Goal: Task Accomplishment & Management: Manage account settings

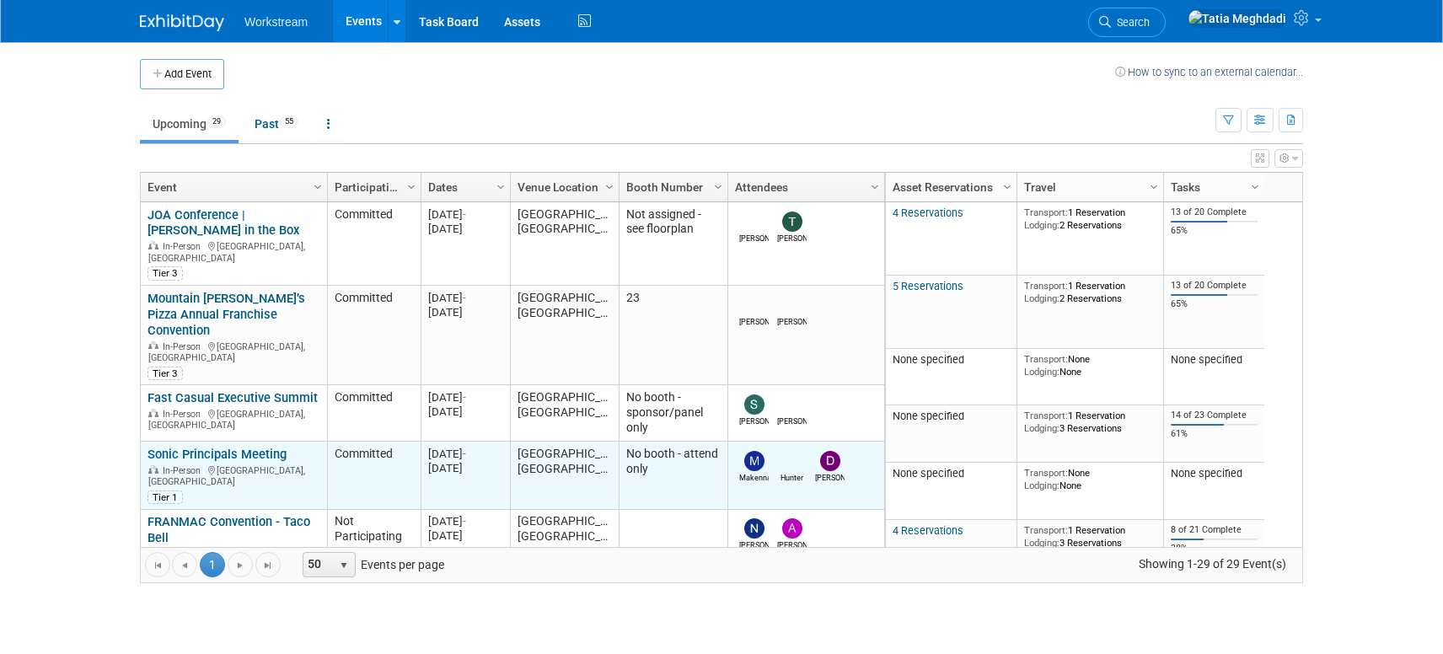
click at [233, 447] on link "Sonic Principals Meeting" at bounding box center [217, 454] width 139 height 15
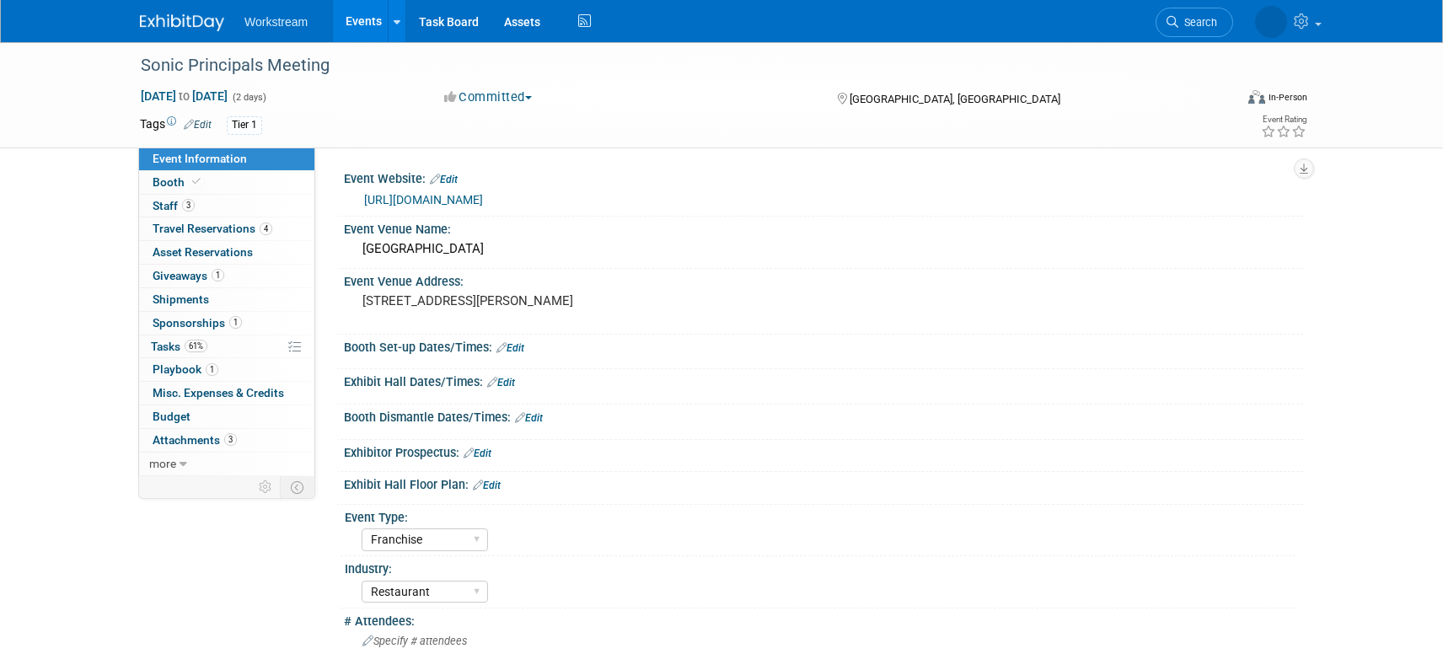
select select "Franchise"
select select "Restaurant"
select select "No"
select select "Tatia Meghdadi"
click at [176, 178] on span "Booth" at bounding box center [178, 181] width 51 height 13
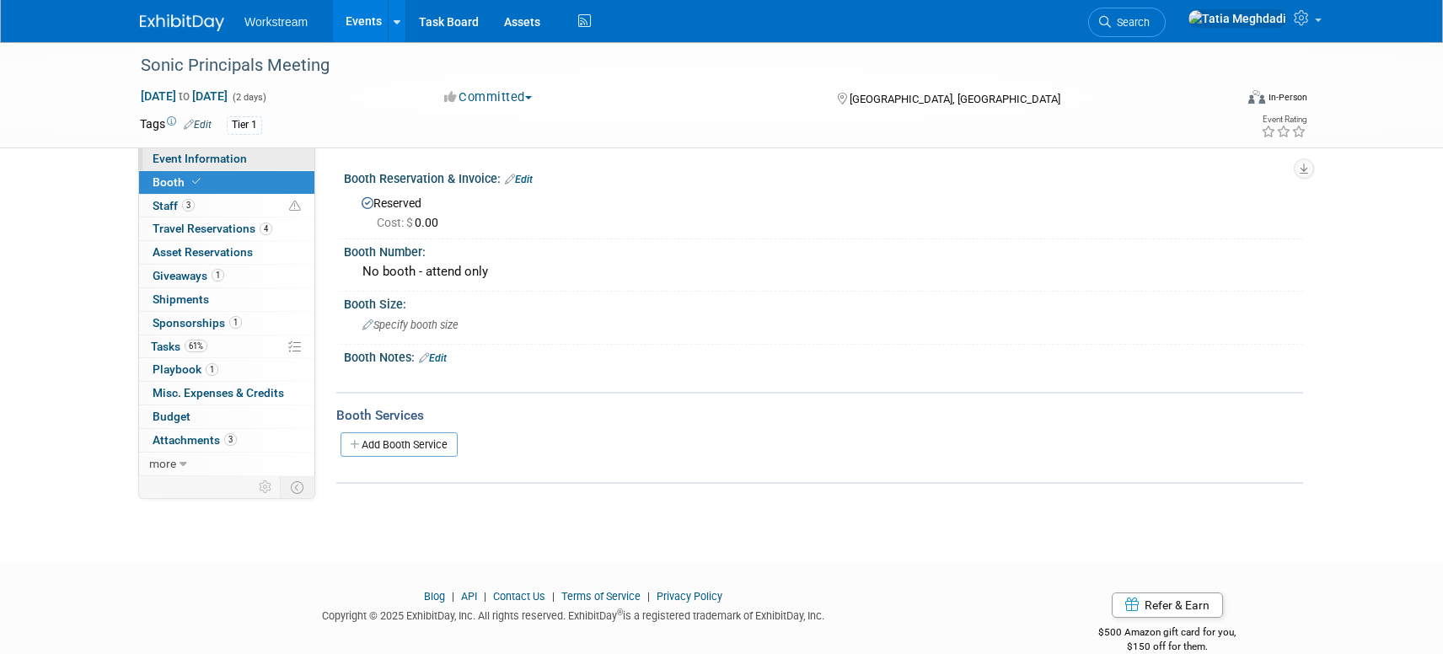
click at [177, 157] on span "Event Information" at bounding box center [200, 158] width 94 height 13
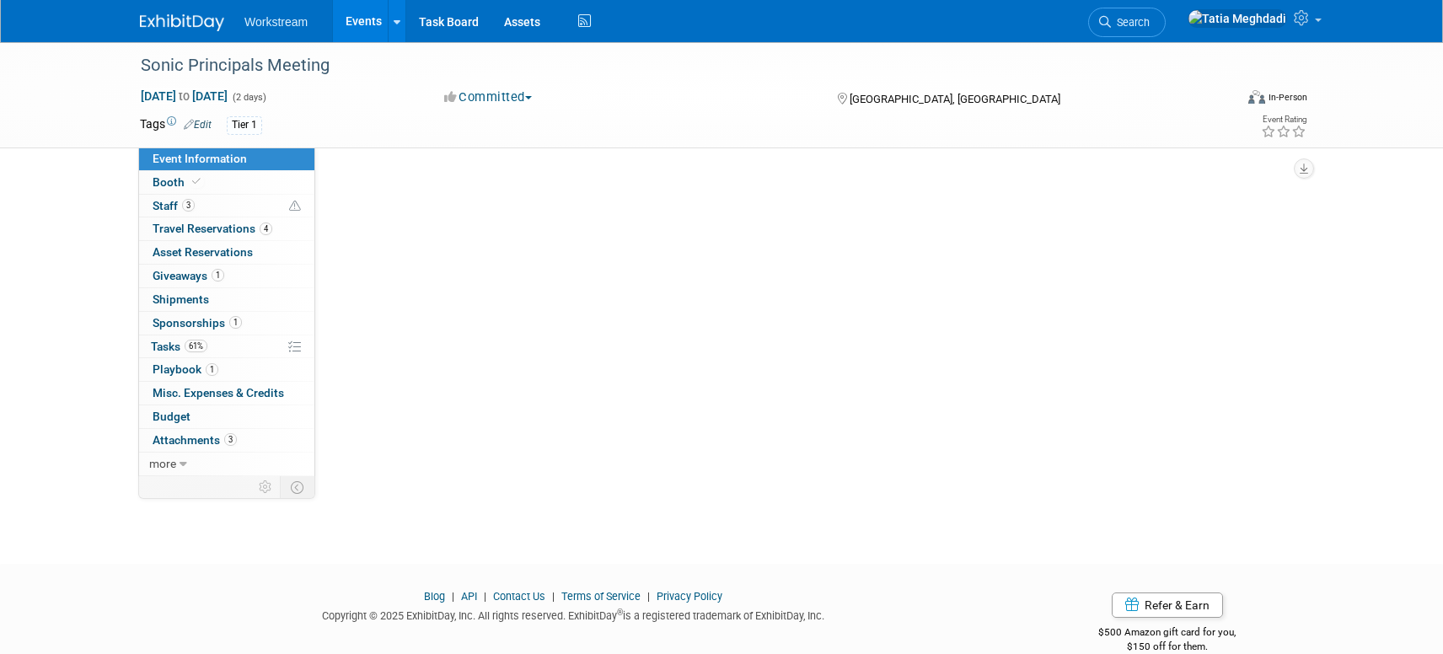
select select "Franchise"
select select "Restaurant"
select select "No"
select select "Tatia Meghdadi"
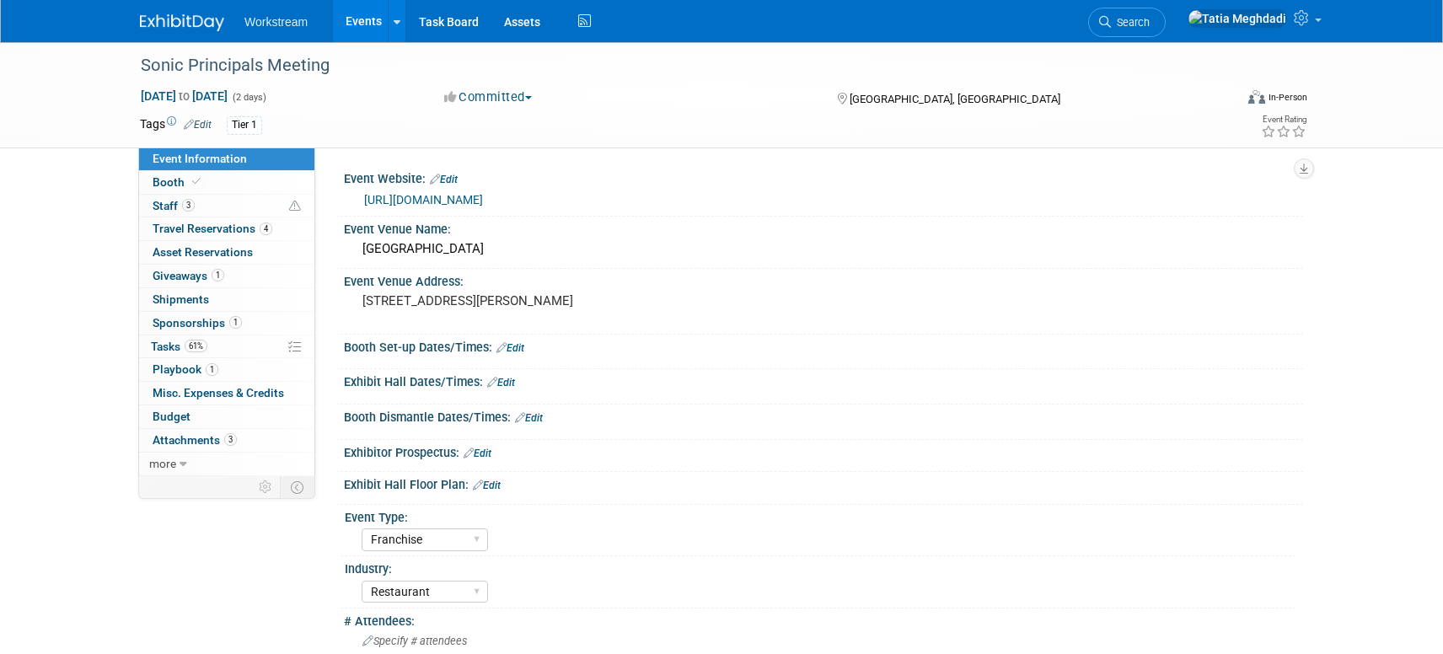
click at [457, 200] on link "[URL][DOMAIN_NAME]" at bounding box center [423, 199] width 119 height 13
click at [174, 226] on span "Travel Reservations 4" at bounding box center [213, 228] width 120 height 13
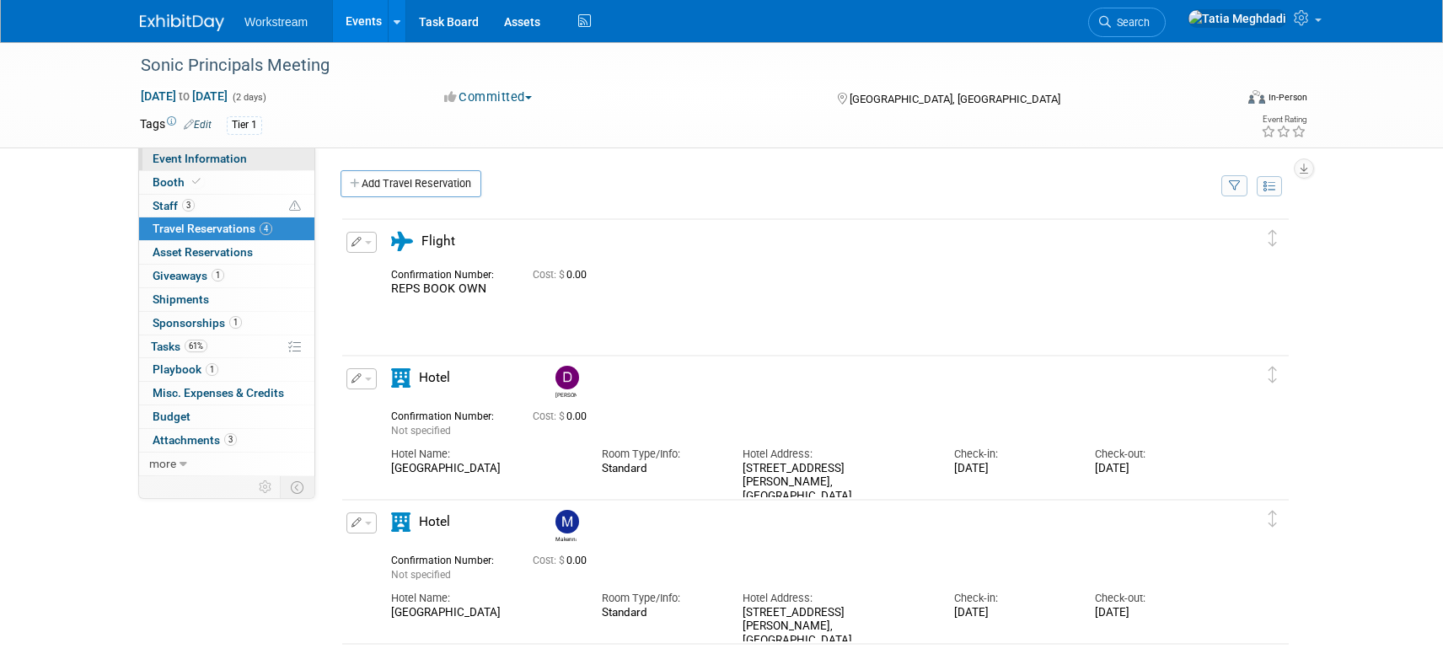
click at [169, 155] on span "Event Information" at bounding box center [200, 158] width 94 height 13
select select "Franchise"
select select "Restaurant"
select select "No"
select select "Tatia Meghdadi"
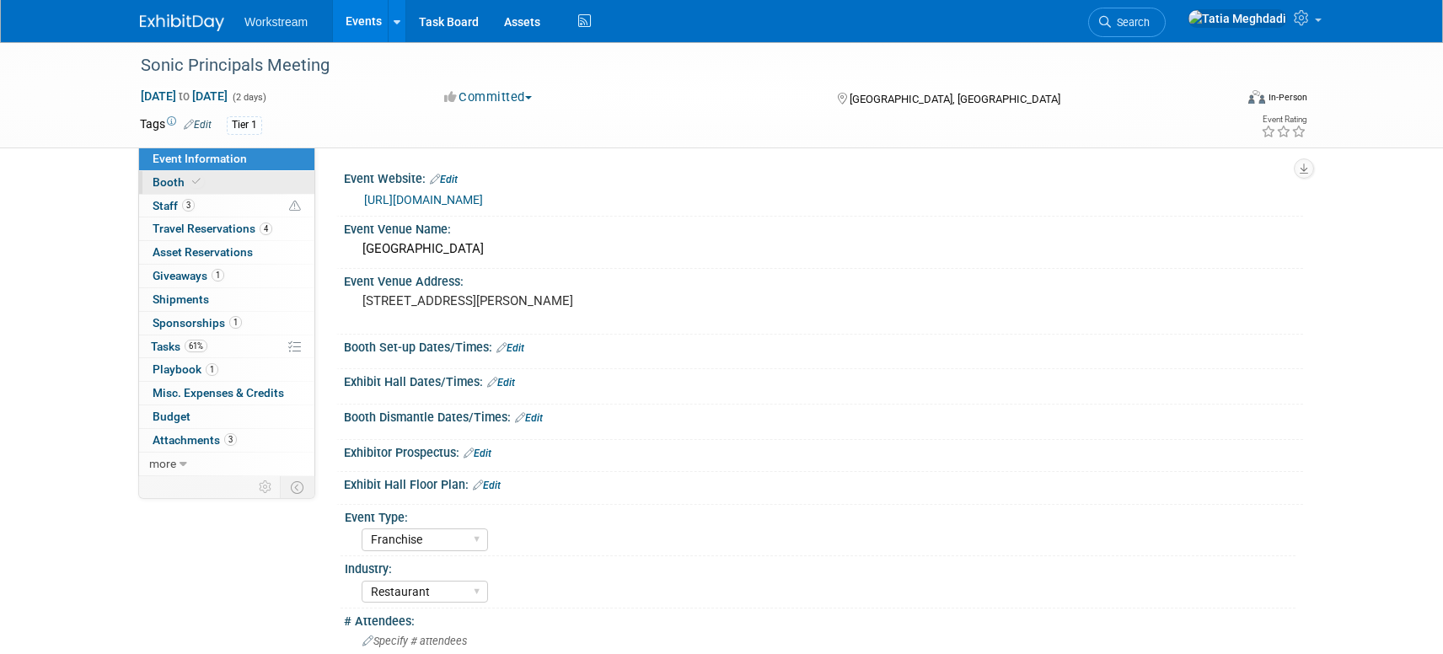
click at [161, 189] on link "Booth" at bounding box center [226, 182] width 175 height 23
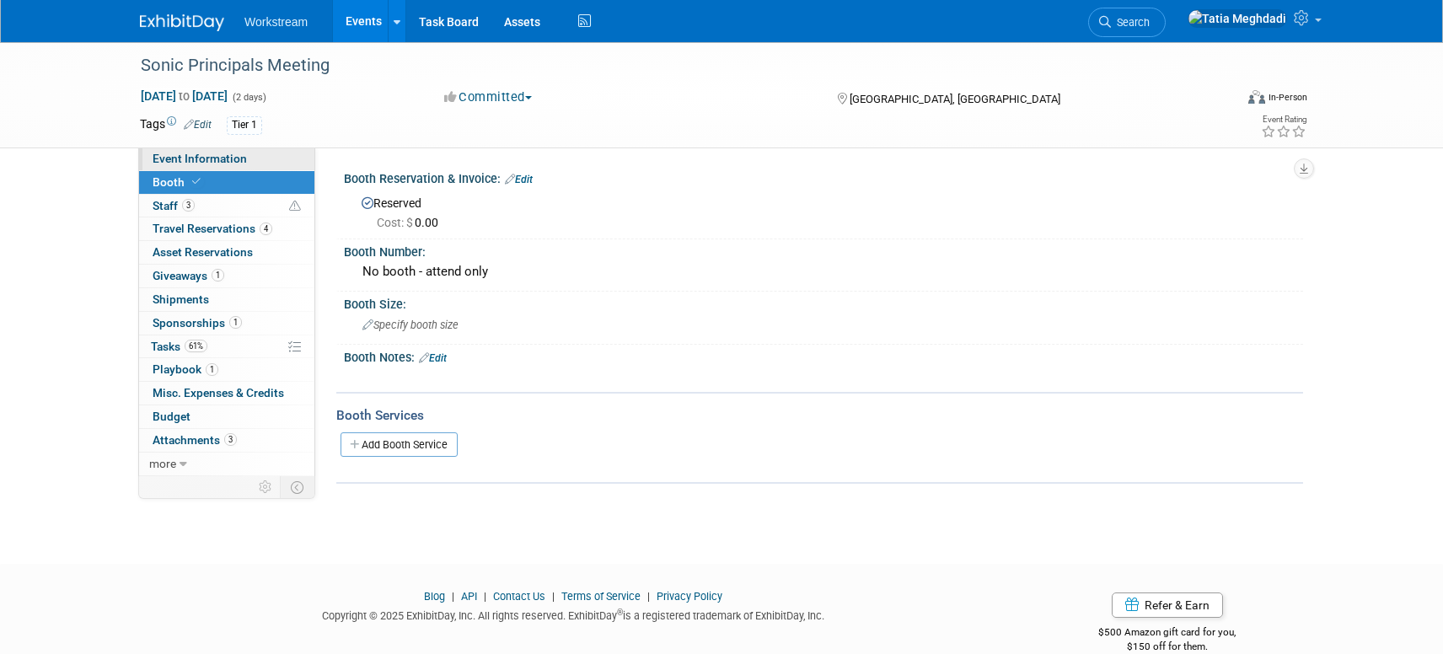
click at [172, 159] on span "Event Information" at bounding box center [200, 158] width 94 height 13
select select "Franchise"
select select "Restaurant"
select select "No"
select select "[PERSON_NAME]"
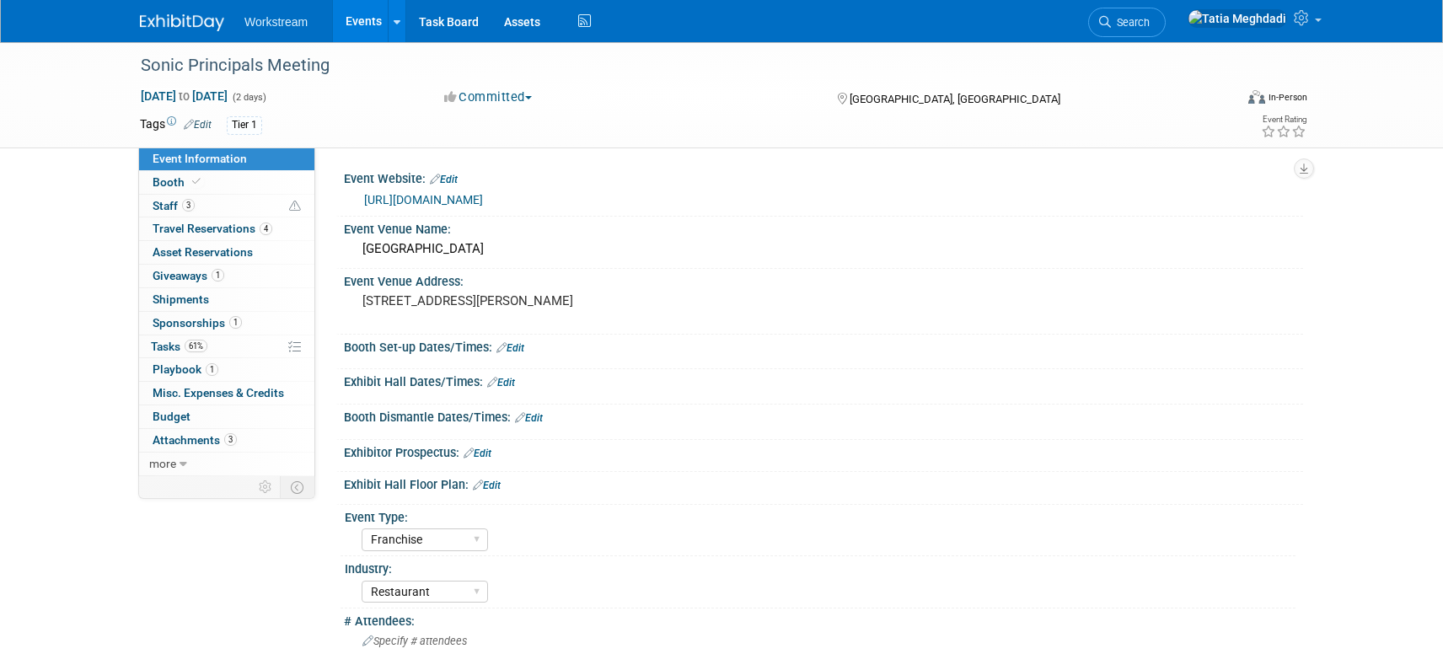
click at [362, 23] on link "Events" at bounding box center [364, 21] width 62 height 42
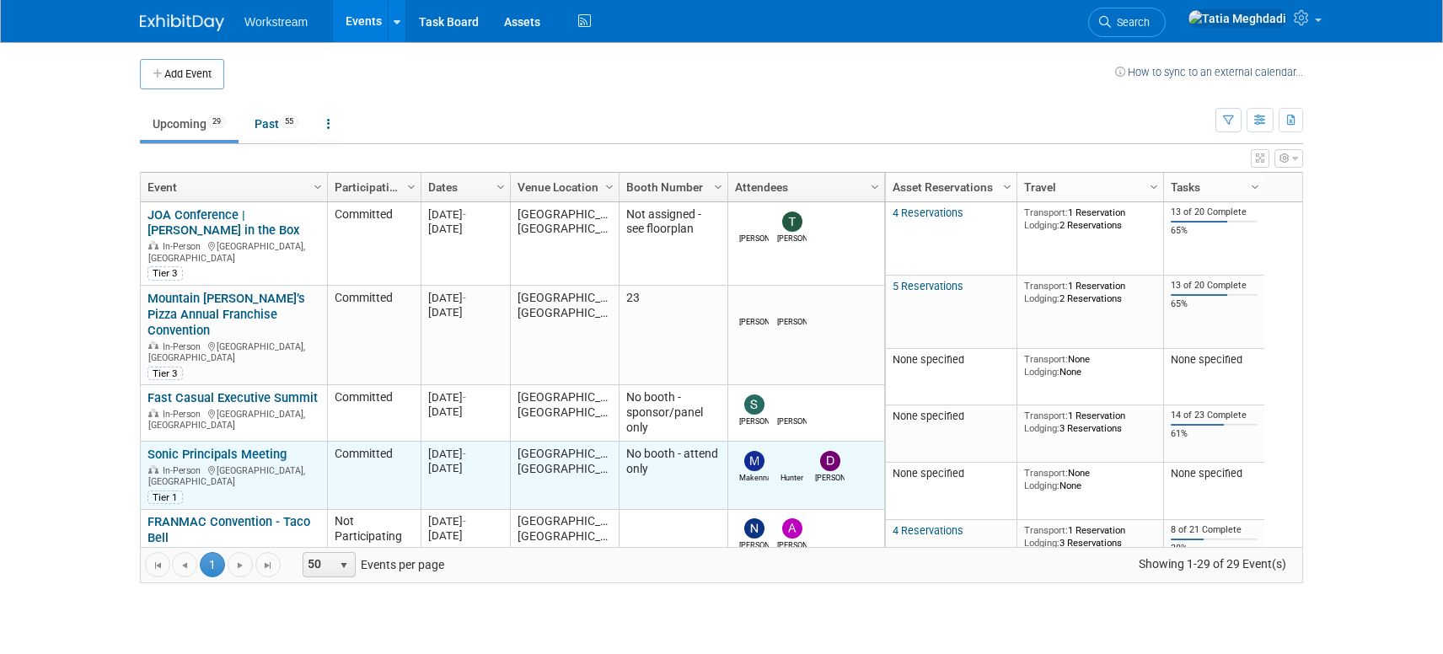
click at [170, 447] on link "Sonic Principals Meeting" at bounding box center [217, 454] width 139 height 15
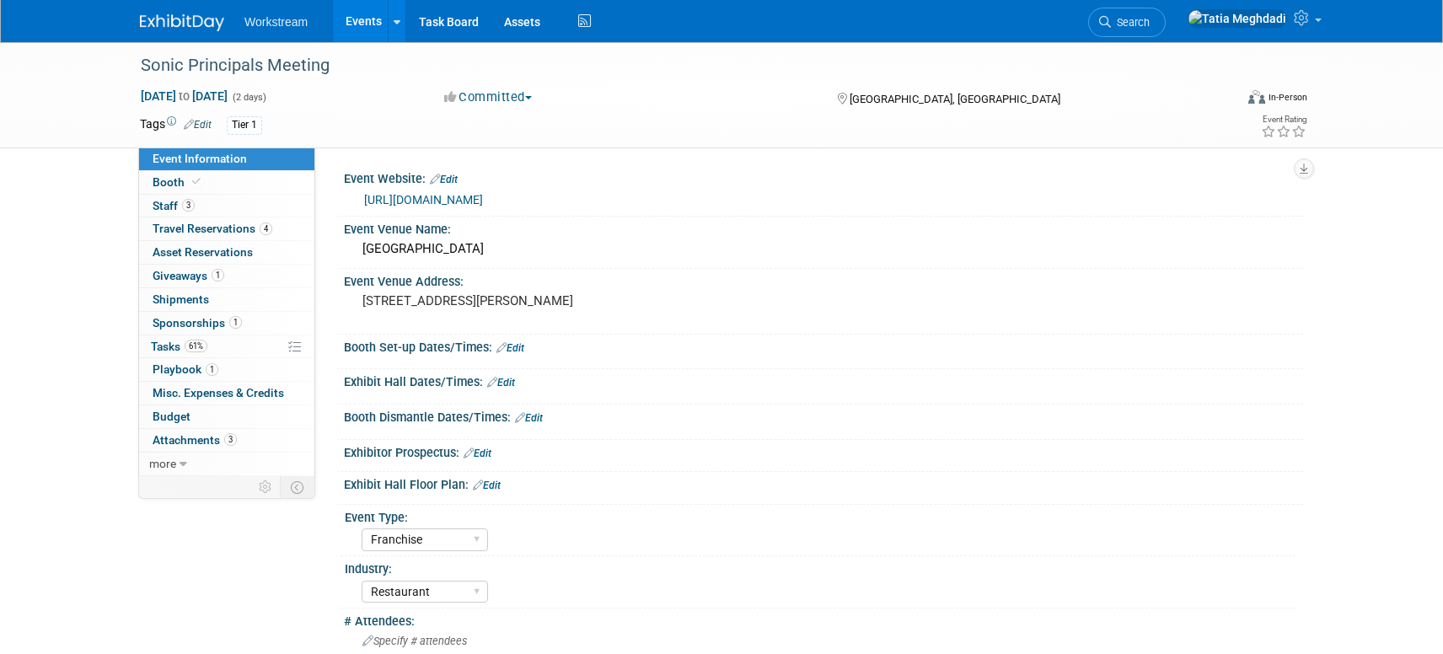
select select "Franchise"
select select "Restaurant"
select select "No"
select select "Tatia Meghdadi"
click at [167, 343] on span "Tasks 61%" at bounding box center [179, 346] width 56 height 13
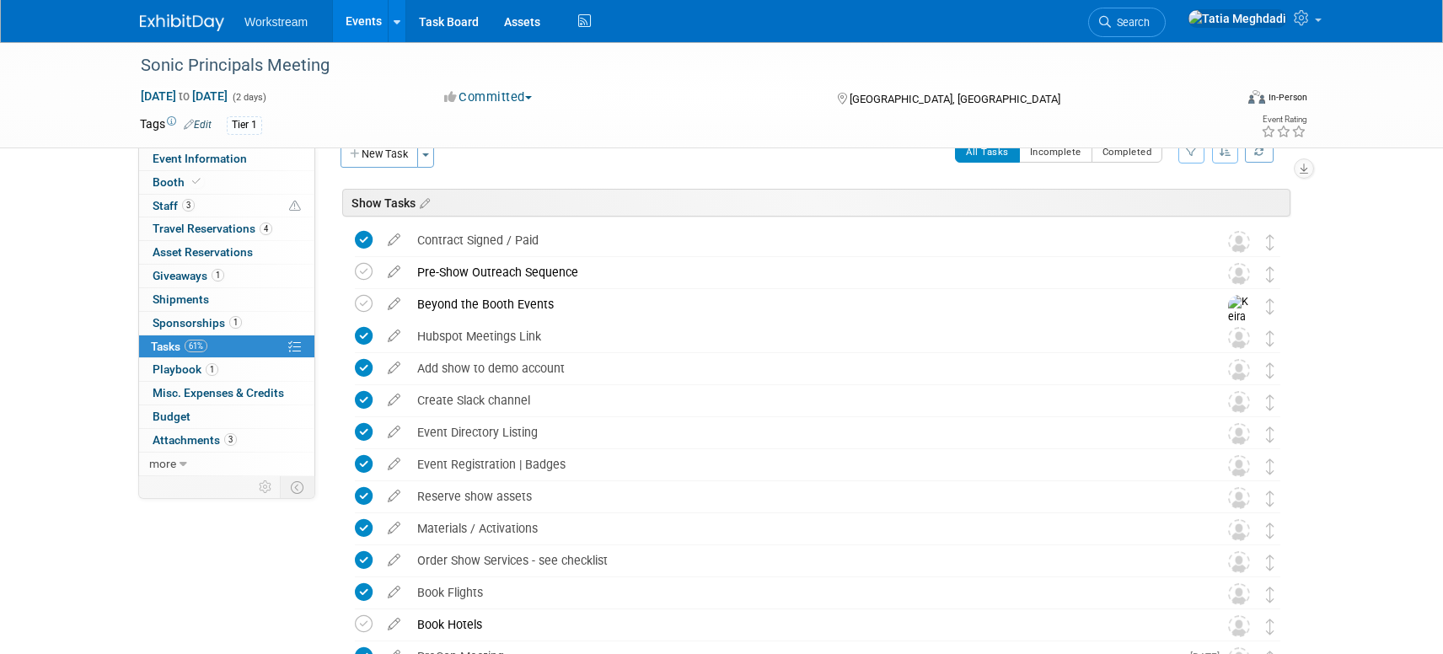
scroll to position [32, 0]
click at [365, 299] on icon at bounding box center [364, 301] width 18 height 18
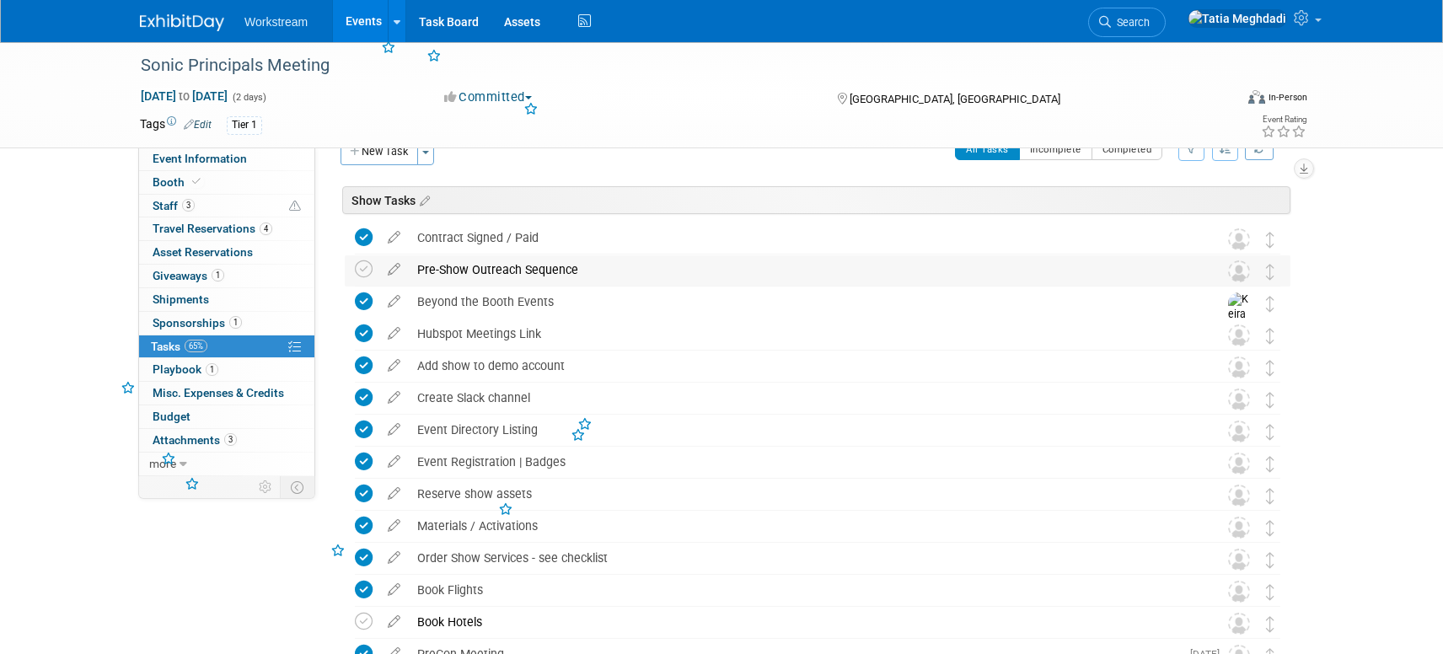
click at [360, 258] on td at bounding box center [367, 270] width 24 height 30
click at [361, 269] on icon at bounding box center [364, 269] width 18 height 18
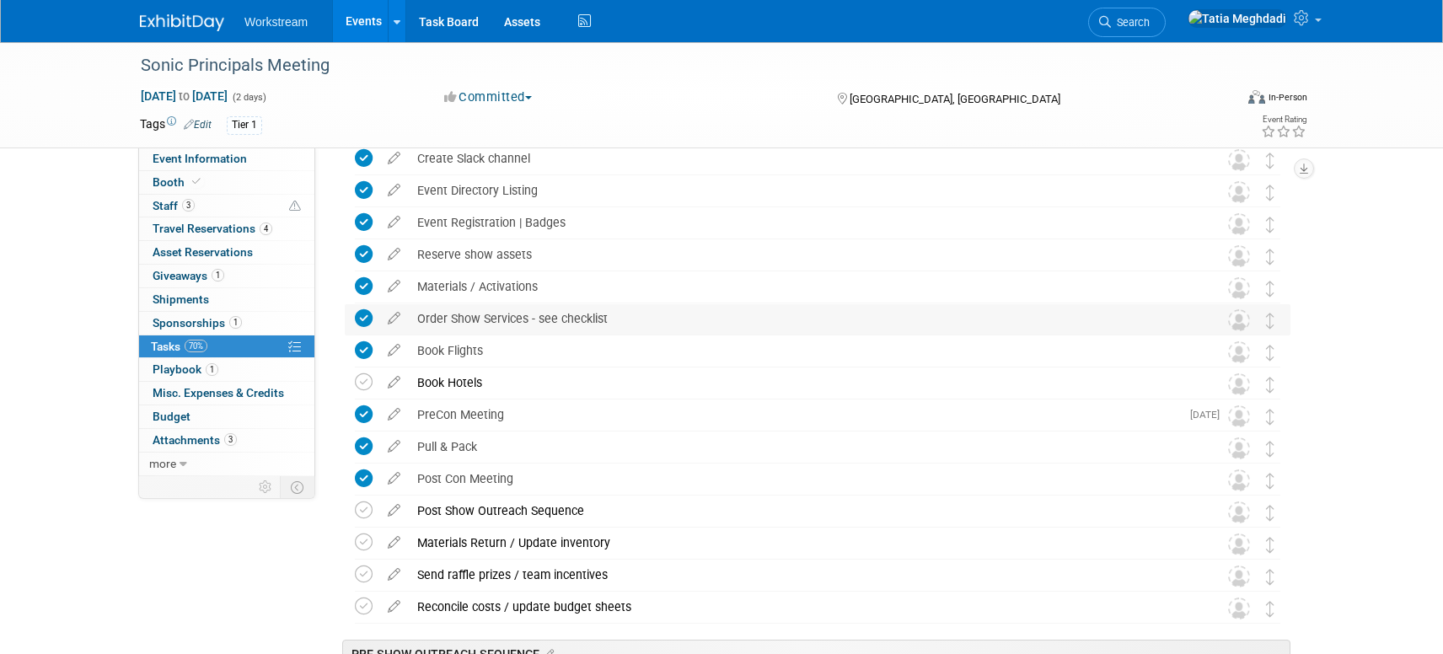
scroll to position [283, 0]
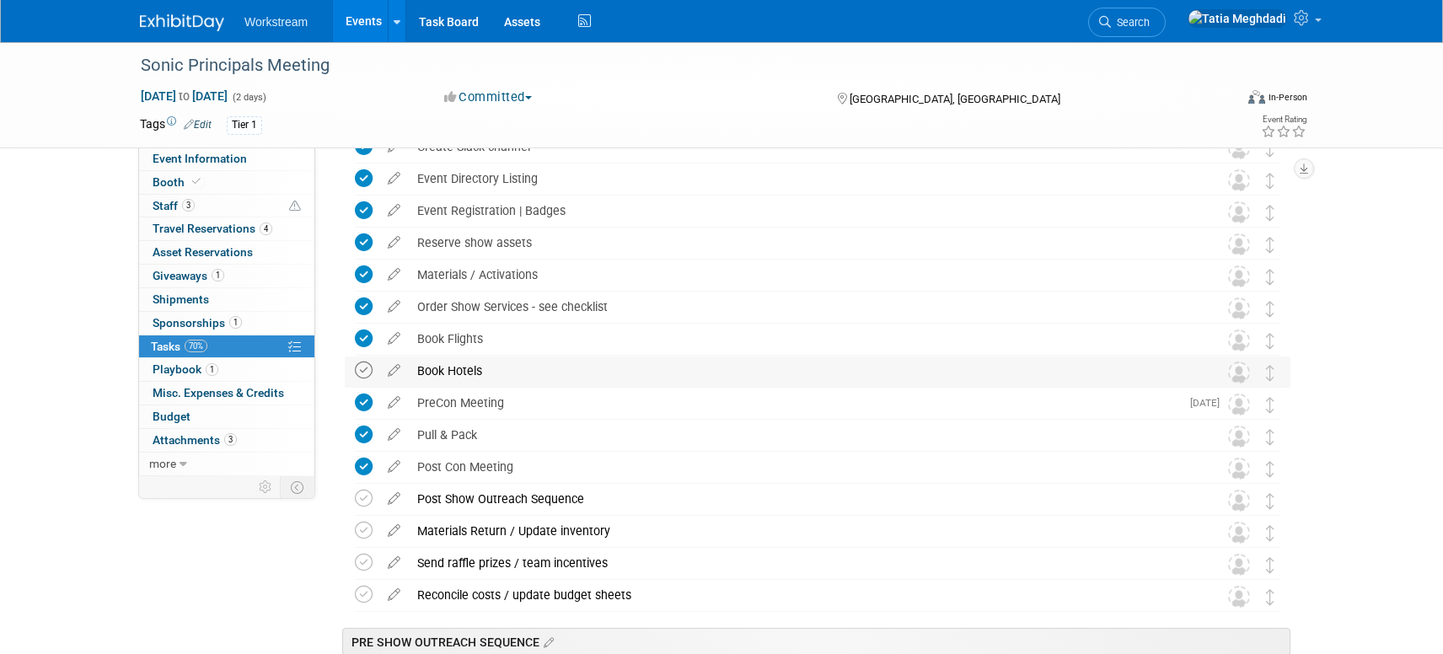
click at [365, 369] on icon at bounding box center [364, 371] width 18 height 18
click at [507, 378] on div "Book Hotels" at bounding box center [802, 371] width 786 height 29
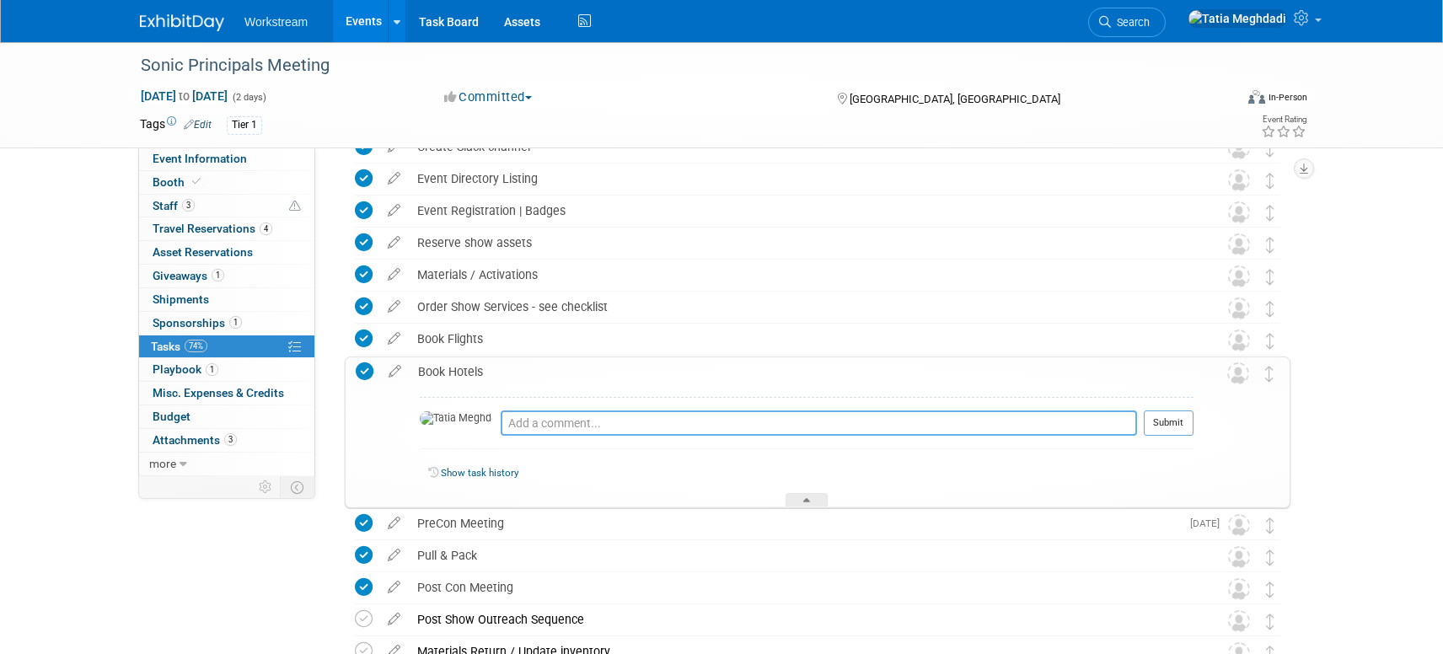
click at [501, 432] on textarea at bounding box center [819, 423] width 636 height 25
type textarea "HOTELS ARE BOOKED BY SONIC AS PART OF THE REGISTRATION."
click at [1149, 422] on button "Submit" at bounding box center [1169, 423] width 50 height 25
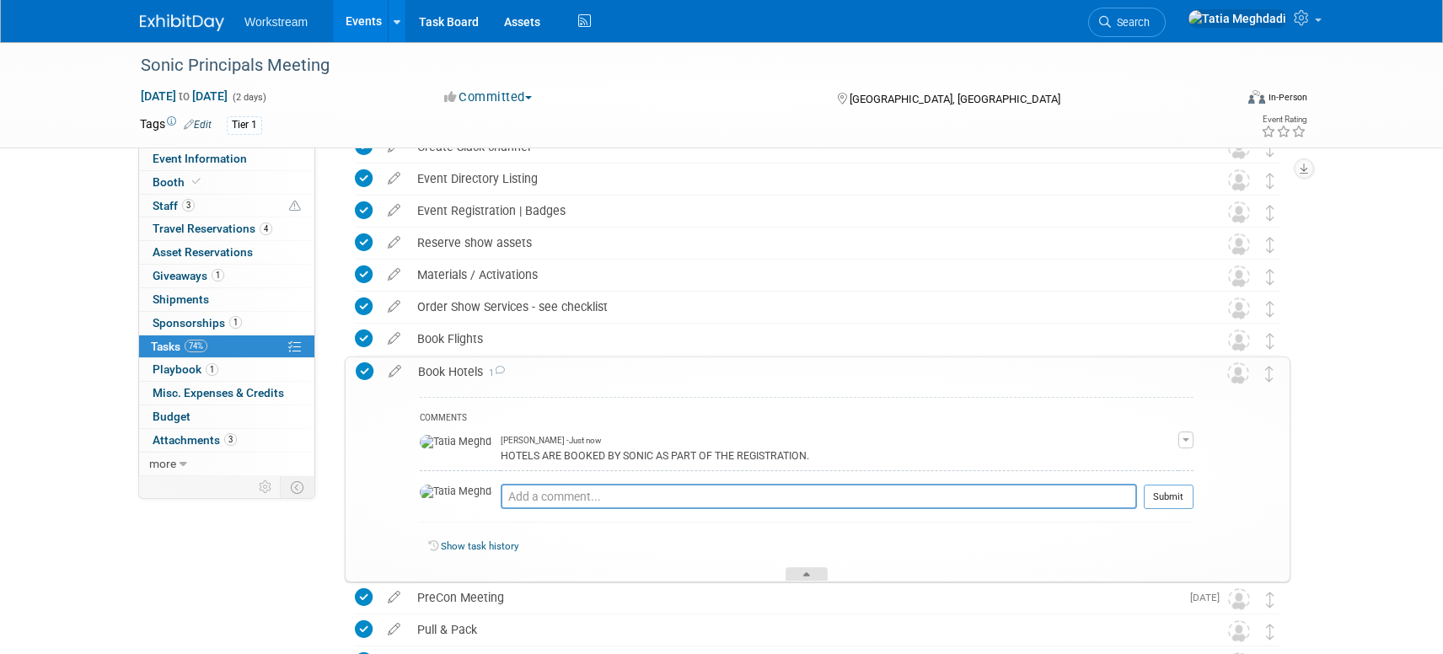
click at [793, 571] on div at bounding box center [807, 574] width 42 height 14
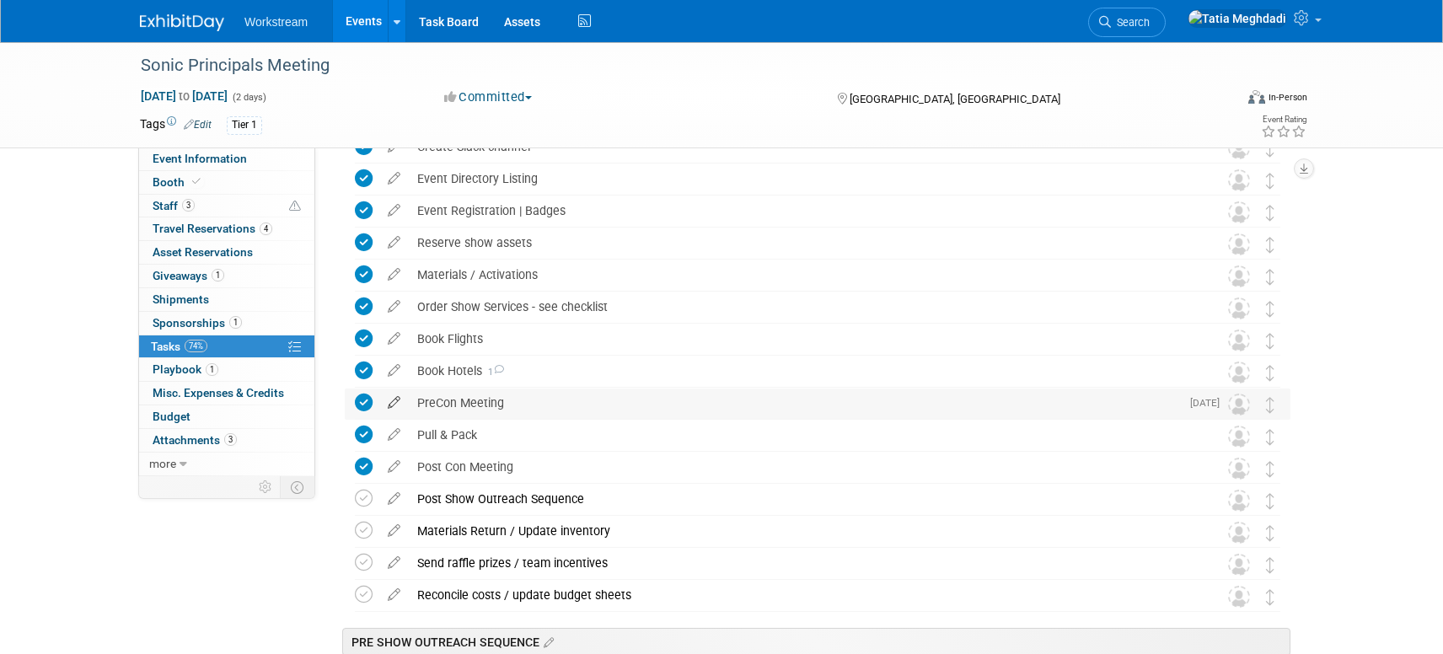
click at [396, 399] on icon at bounding box center [394, 399] width 30 height 21
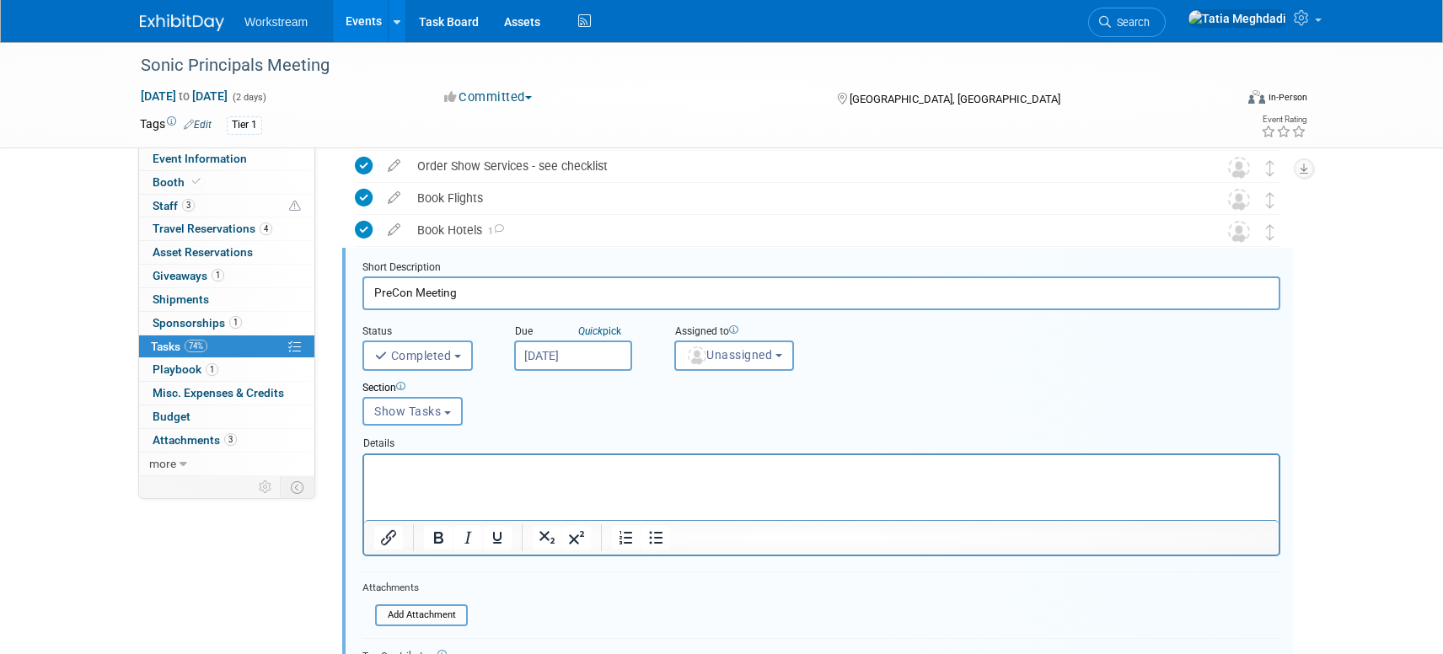
scroll to position [425, 0]
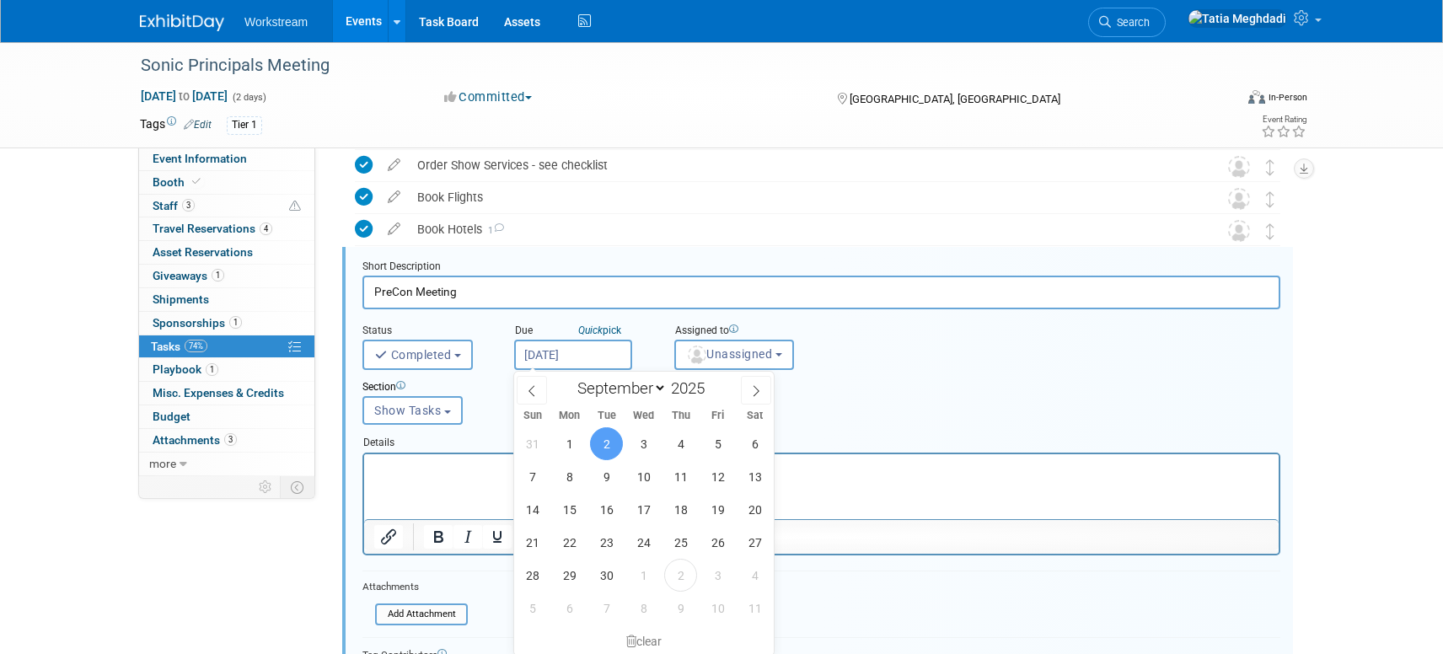
click at [573, 351] on input "Sep 2, 2025" at bounding box center [573, 355] width 118 height 30
click at [756, 390] on icon at bounding box center [756, 391] width 12 height 12
select select "9"
click at [679, 447] on span "2" at bounding box center [680, 443] width 33 height 33
type input "Oct 2, 2025"
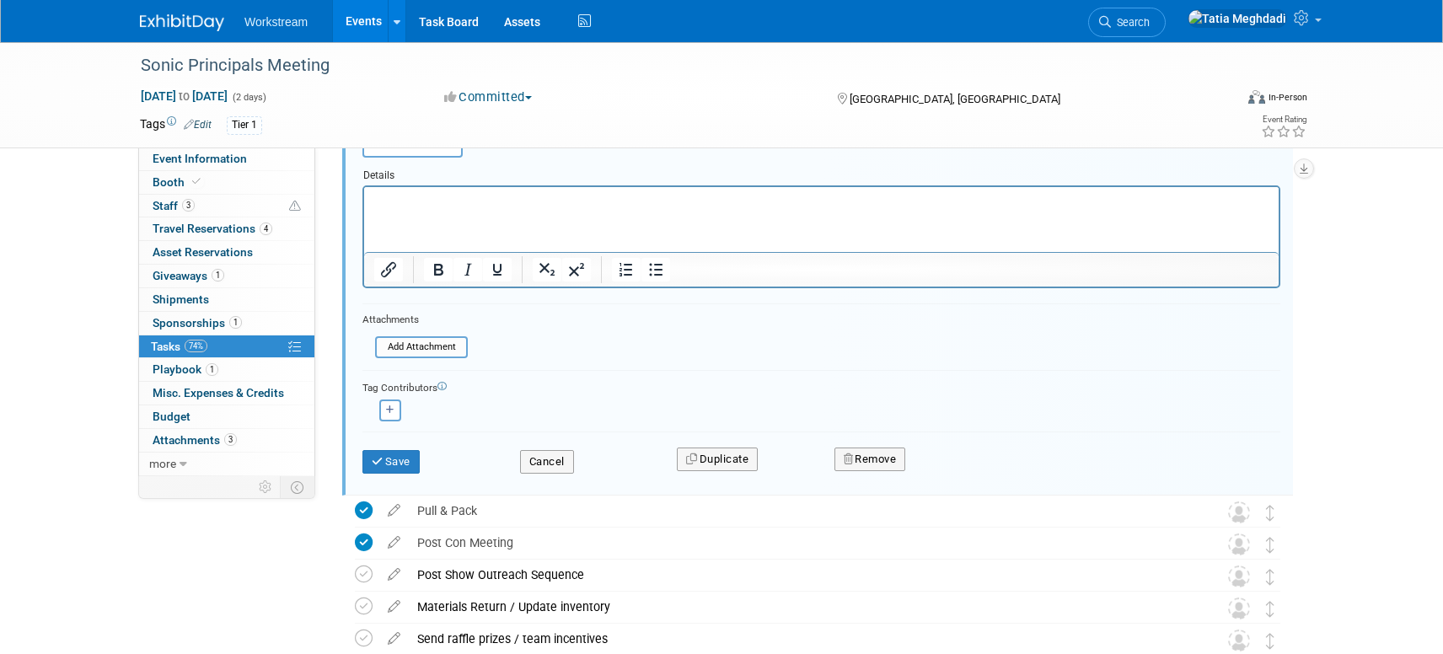
scroll to position [714, 0]
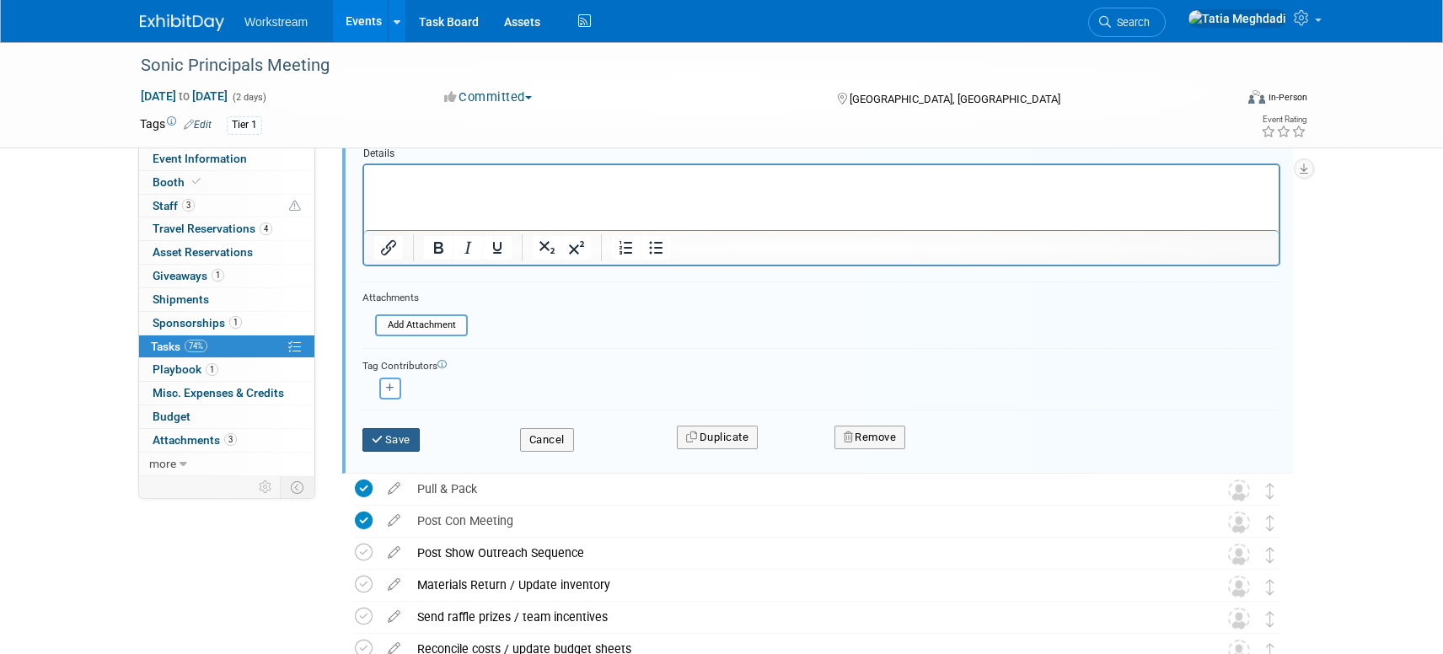
click at [405, 436] on button "Save" at bounding box center [390, 440] width 57 height 24
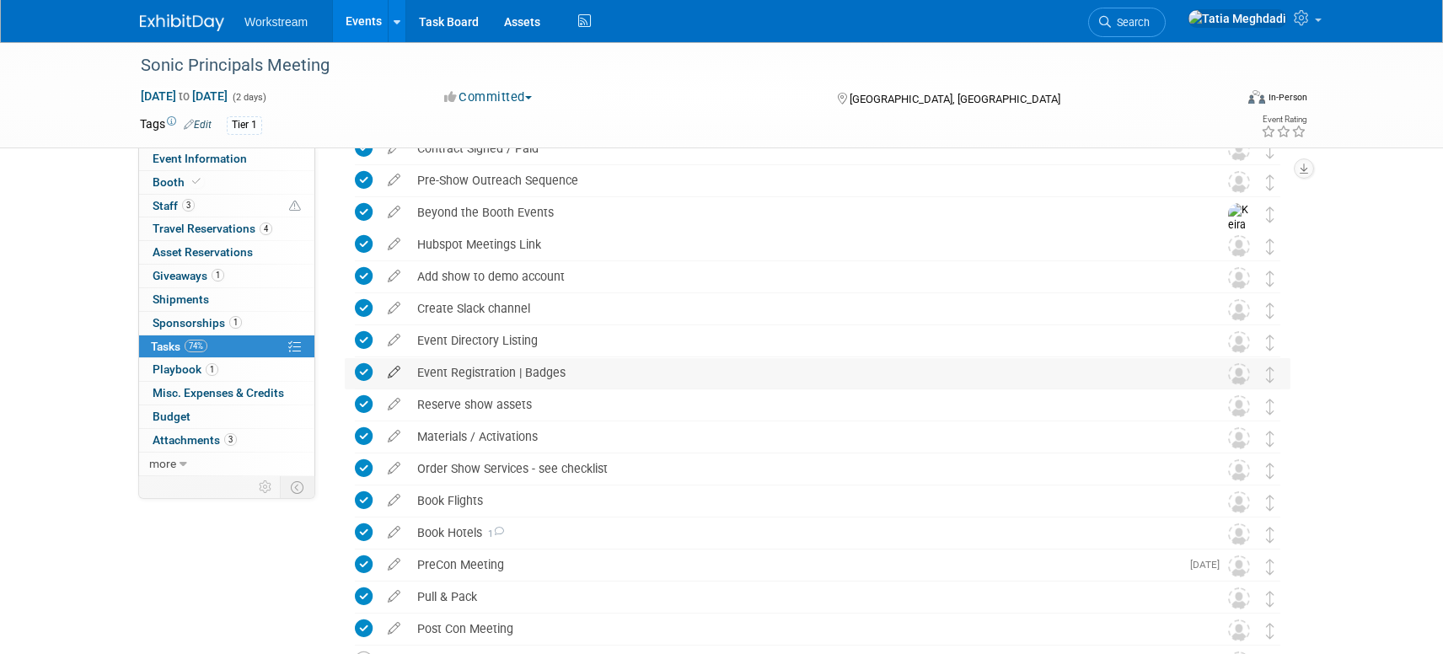
scroll to position [0, 0]
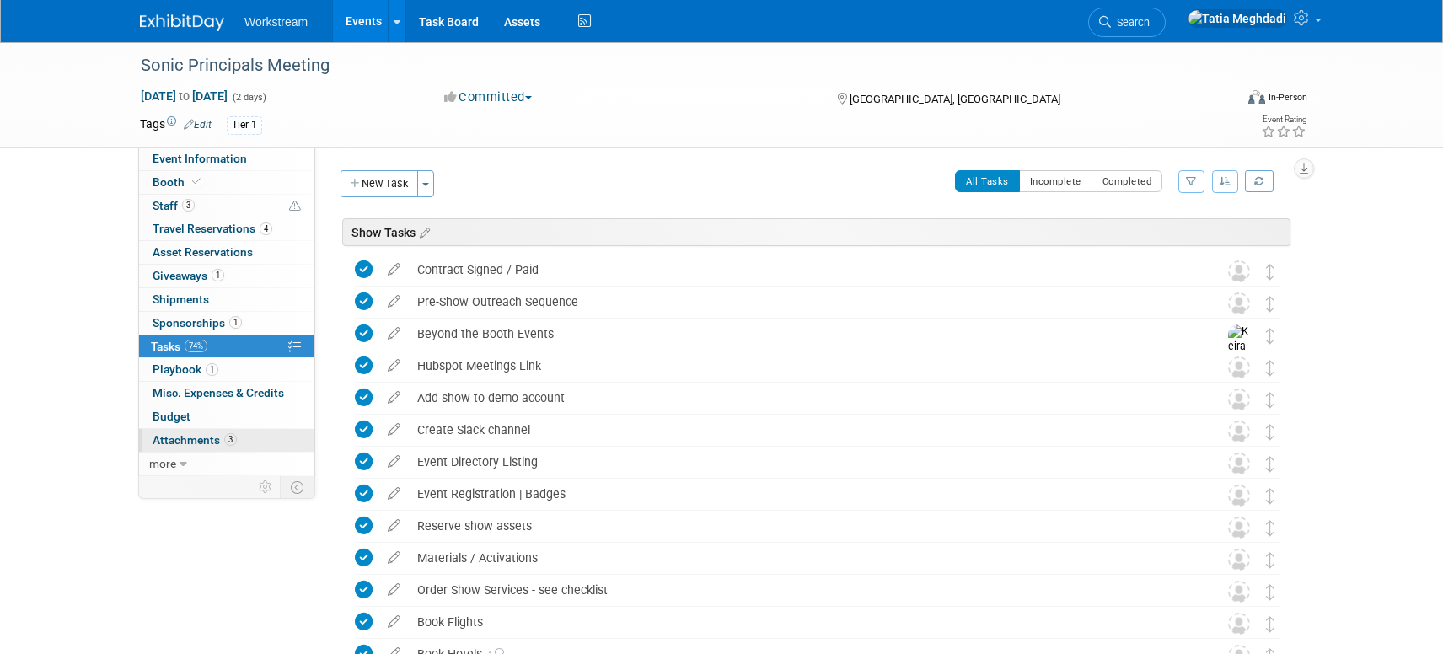
click at [169, 437] on span "Attachments 3" at bounding box center [195, 439] width 84 height 13
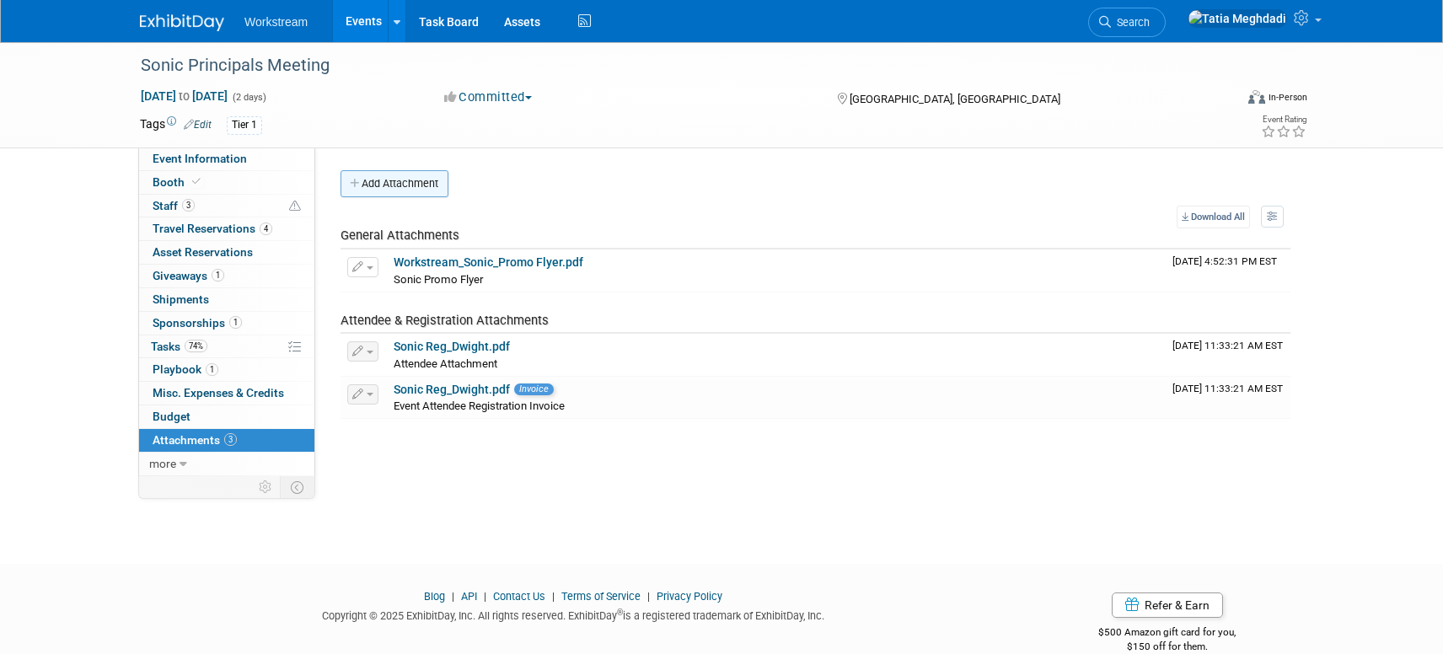
click at [380, 179] on button "Add Attachment" at bounding box center [395, 183] width 108 height 27
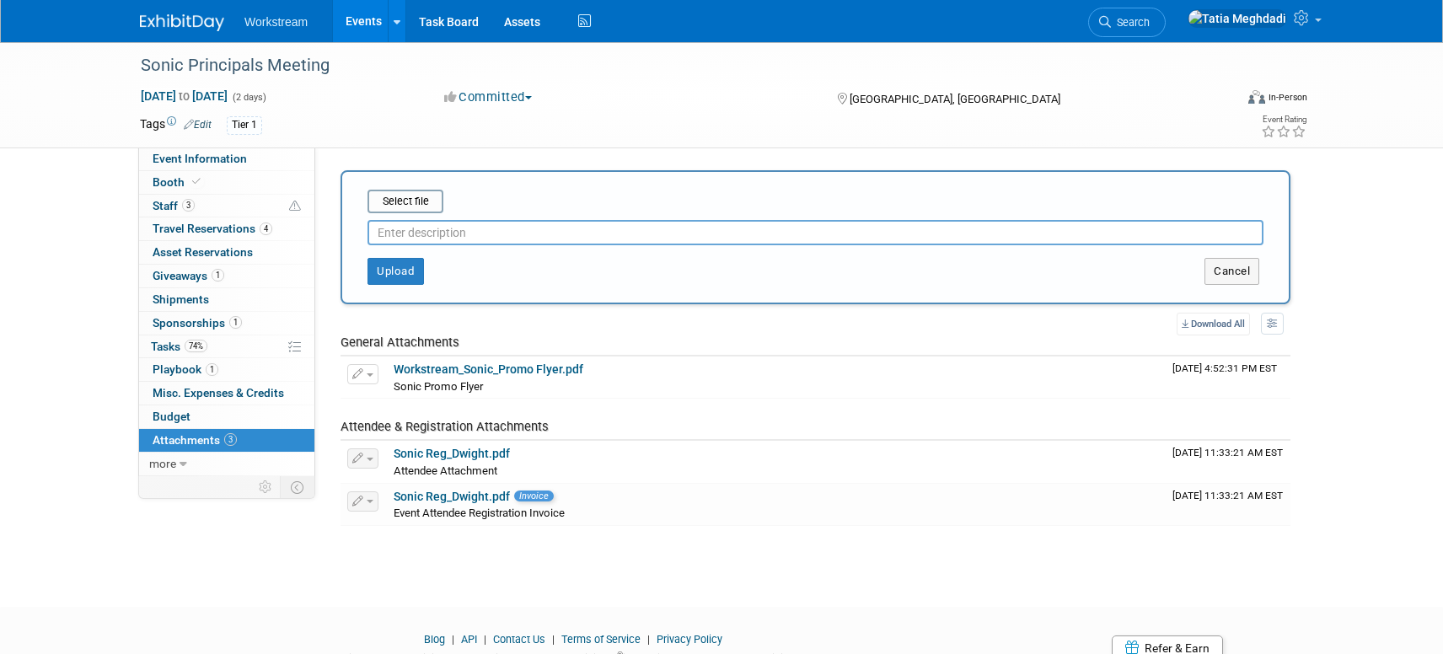
click at [437, 230] on input "text" at bounding box center [816, 232] width 896 height 25
type input "P"
type input "Sonic Promo Flyer"
click at [413, 198] on input "file" at bounding box center [341, 201] width 201 height 20
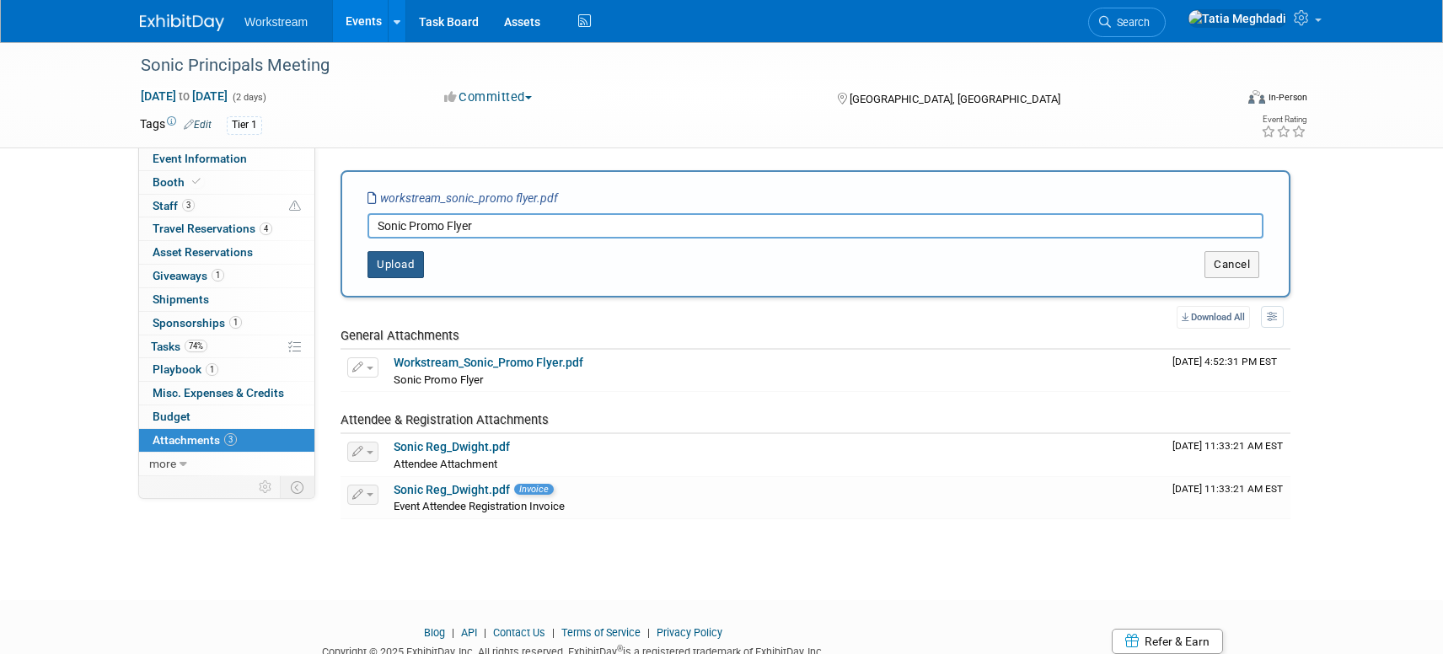
click at [385, 260] on button "Upload" at bounding box center [396, 264] width 56 height 27
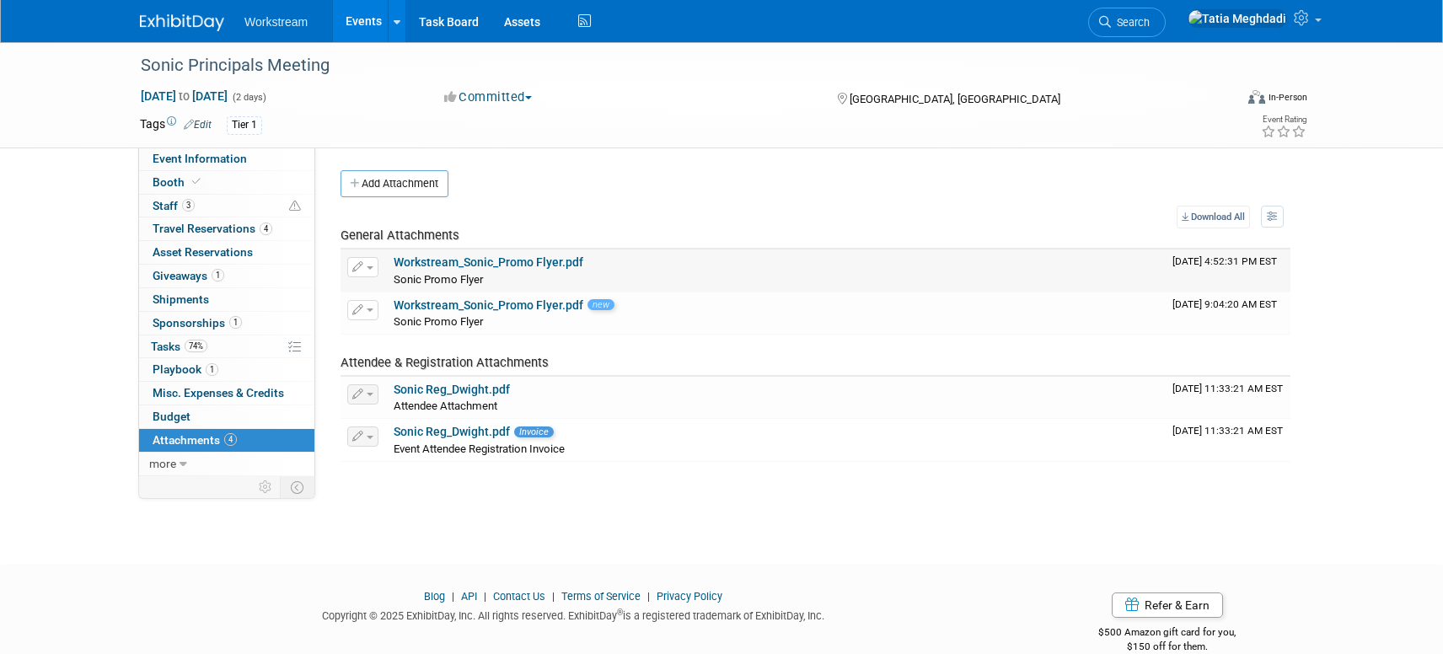
click at [371, 270] on button "button" at bounding box center [362, 267] width 31 height 20
click at [405, 350] on button "Delete Attachment" at bounding box center [423, 353] width 132 height 23
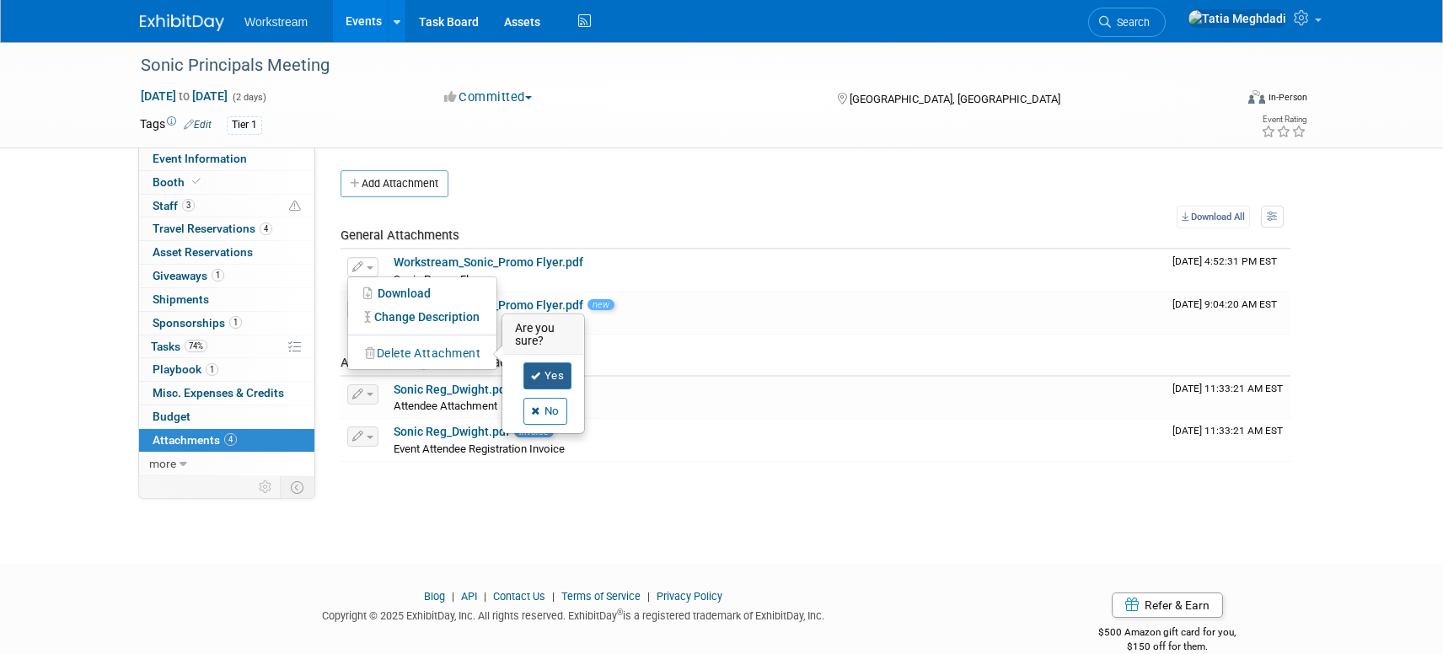
click at [562, 372] on link "Yes" at bounding box center [547, 375] width 49 height 27
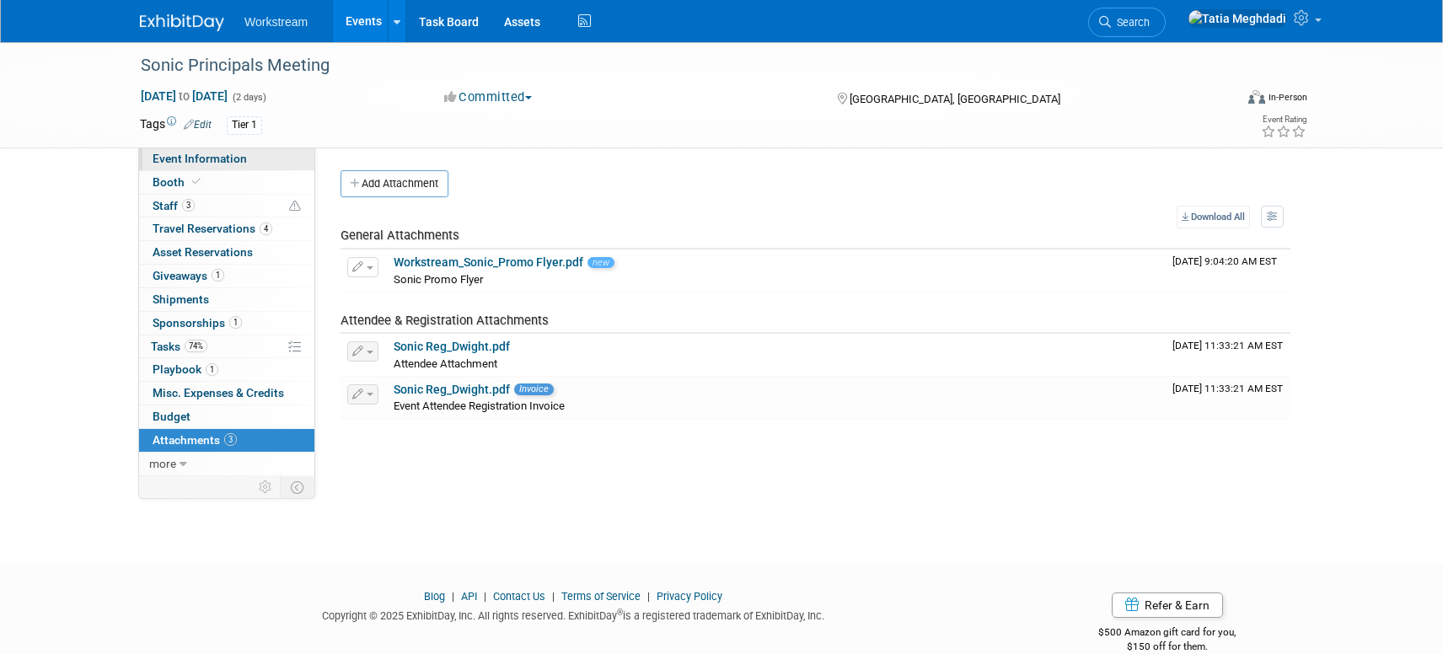
click at [212, 163] on span "Event Information" at bounding box center [200, 158] width 94 height 13
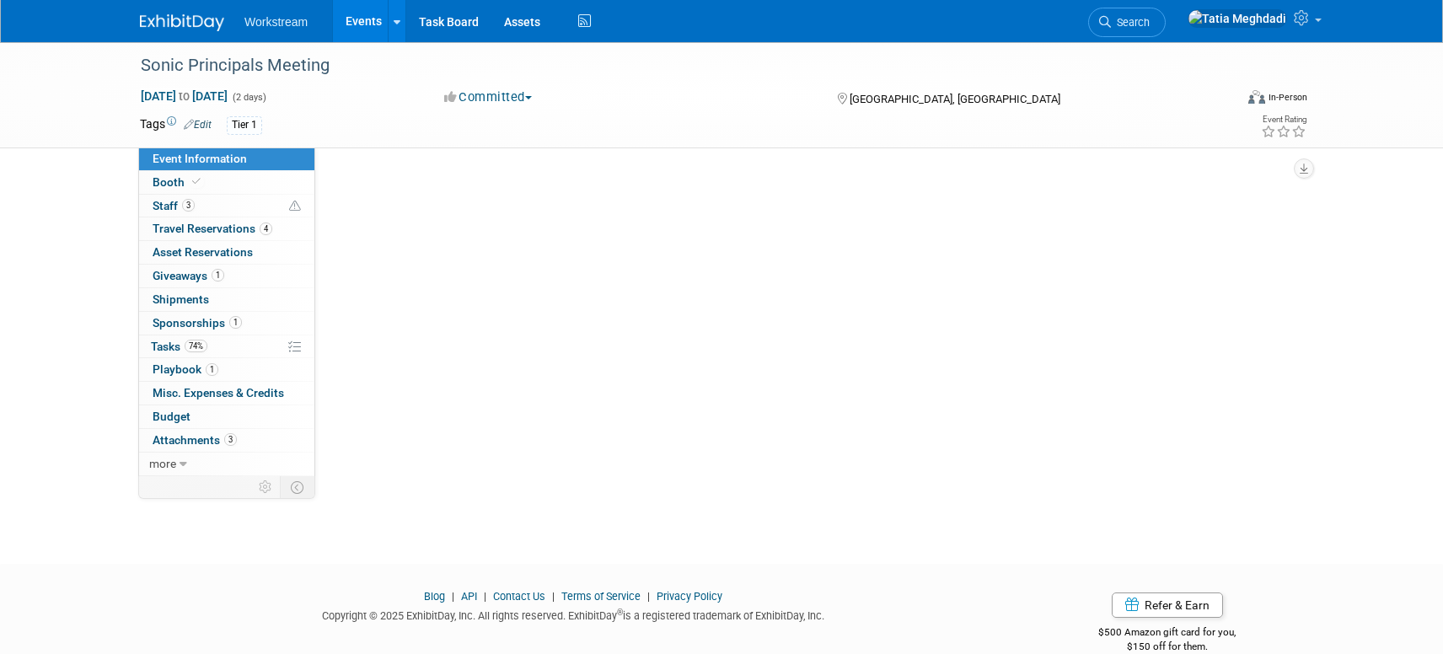
select select "Franchise"
select select "Restaurant"
select select "No"
select select "[PERSON_NAME]"
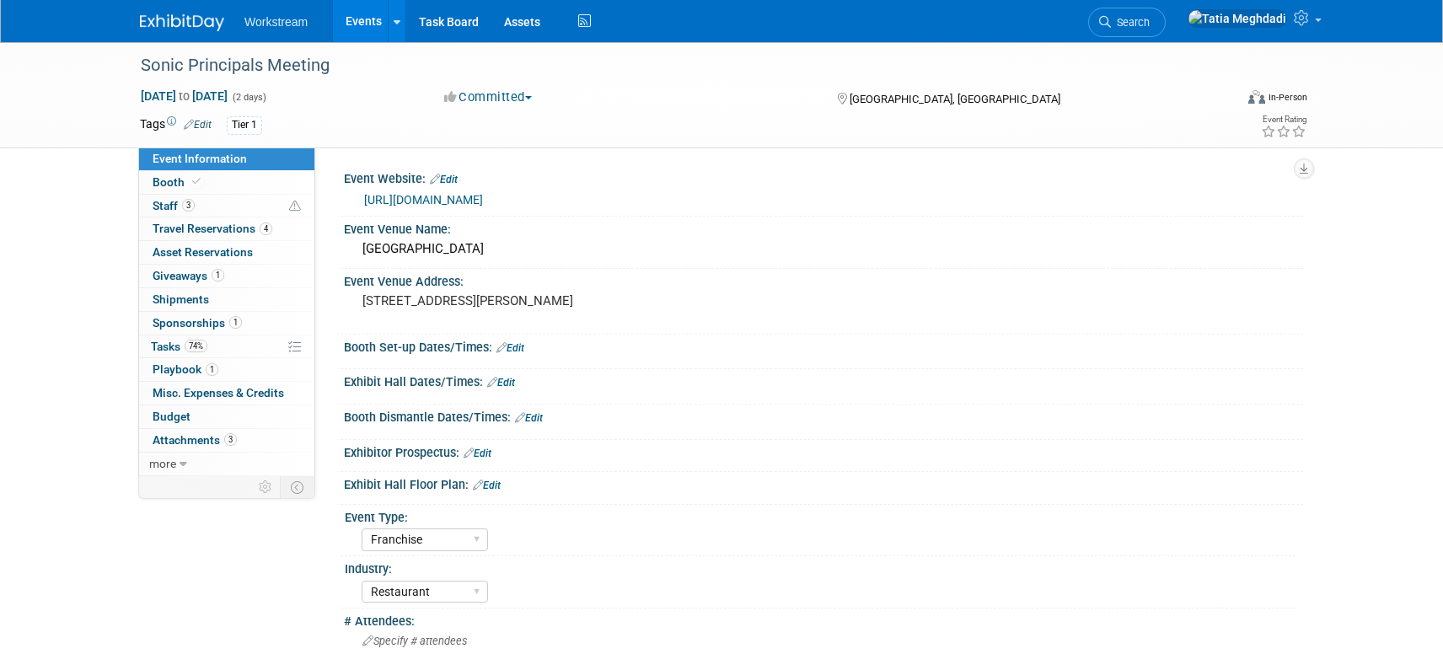
click at [483, 193] on link "https://www.itaeventreg.com/website/87241/" at bounding box center [423, 199] width 119 height 13
click at [437, 202] on link "https://www.itaeventreg.com/website/87241/" at bounding box center [423, 199] width 119 height 13
click at [190, 226] on span "Travel Reservations 4" at bounding box center [213, 228] width 120 height 13
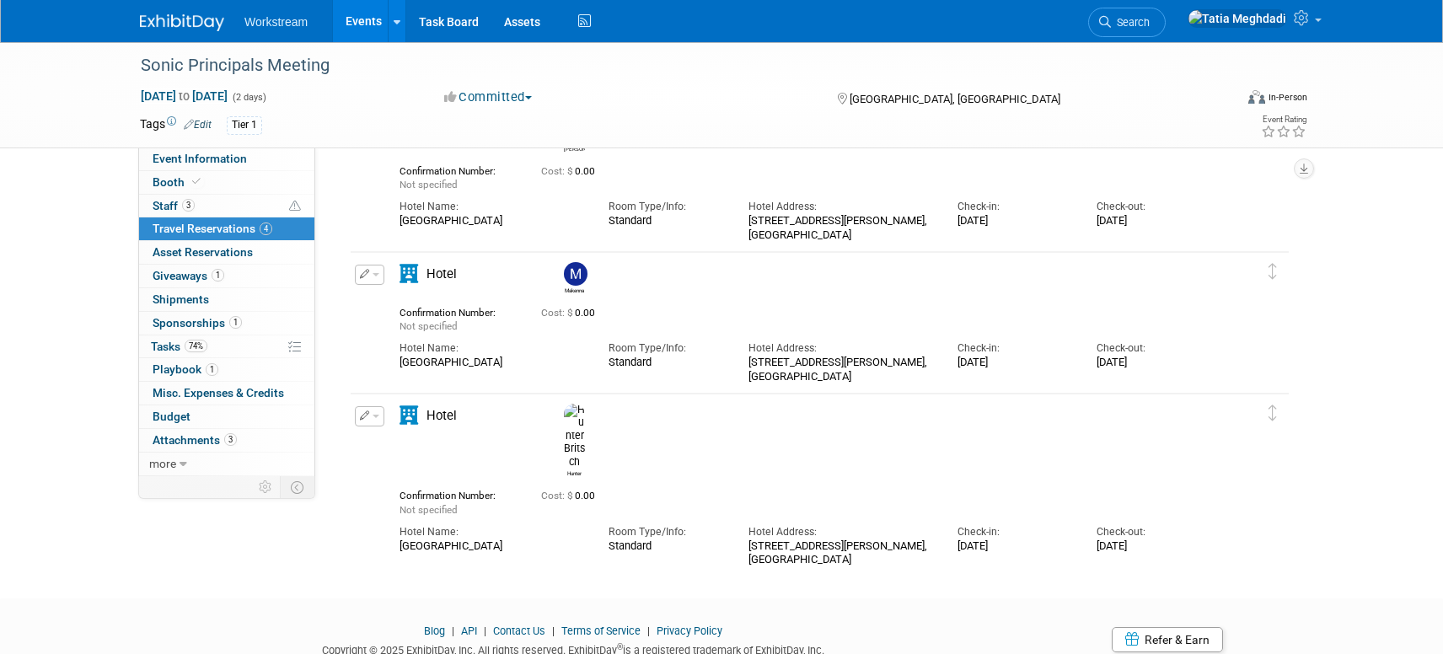
scroll to position [246, 0]
click at [353, 20] on link "Events" at bounding box center [364, 21] width 62 height 42
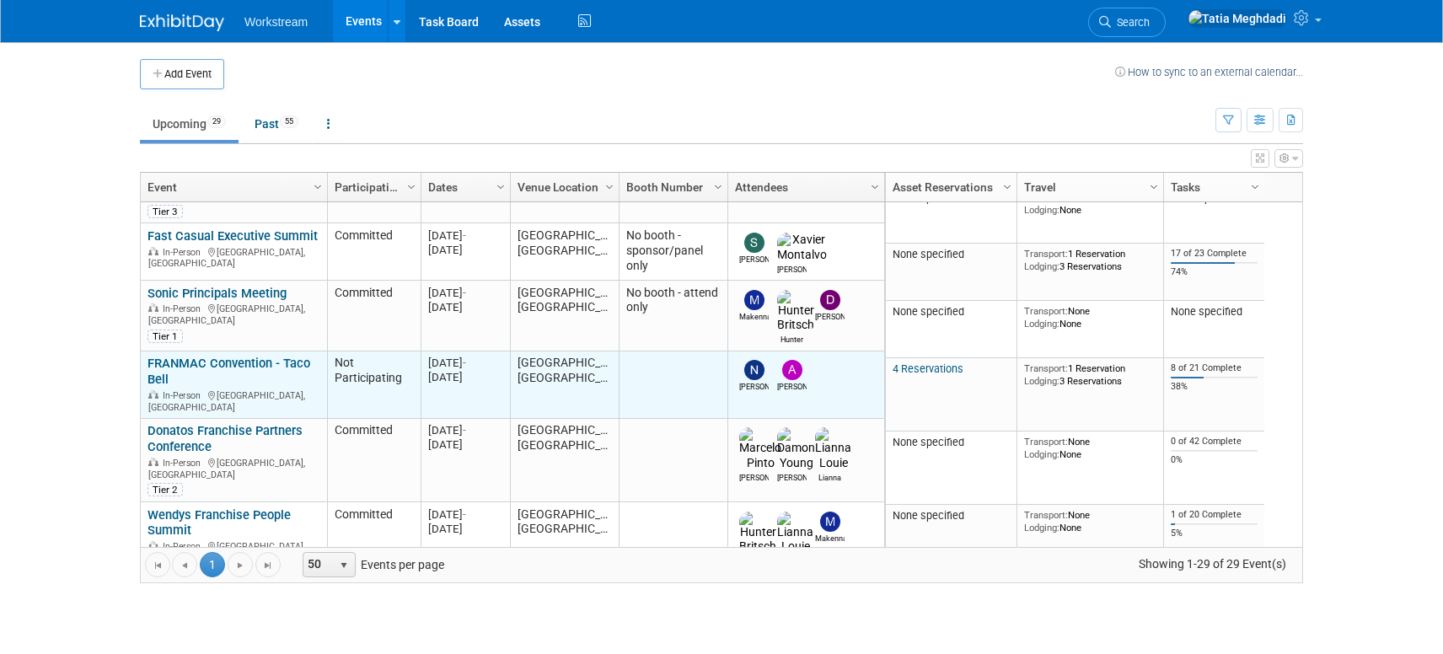
scroll to position [172, 0]
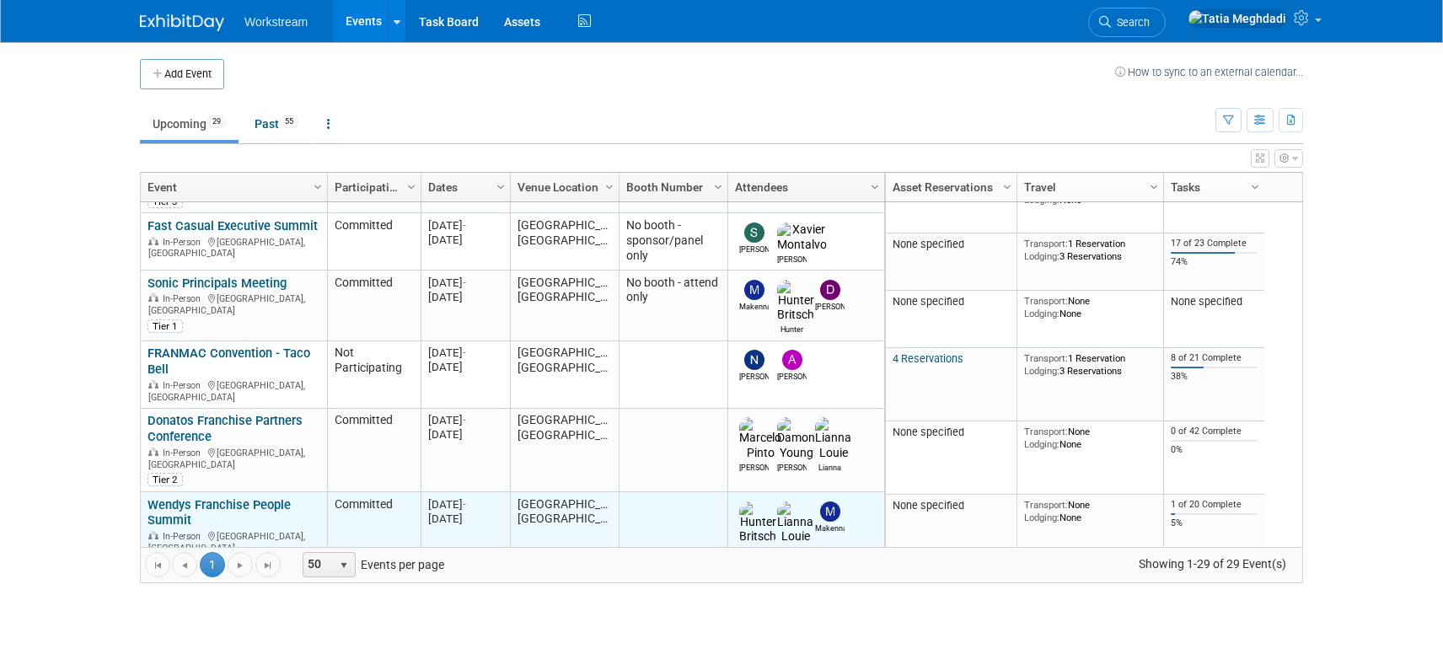
click at [179, 497] on link "Wendys Franchise People Summit" at bounding box center [219, 512] width 143 height 31
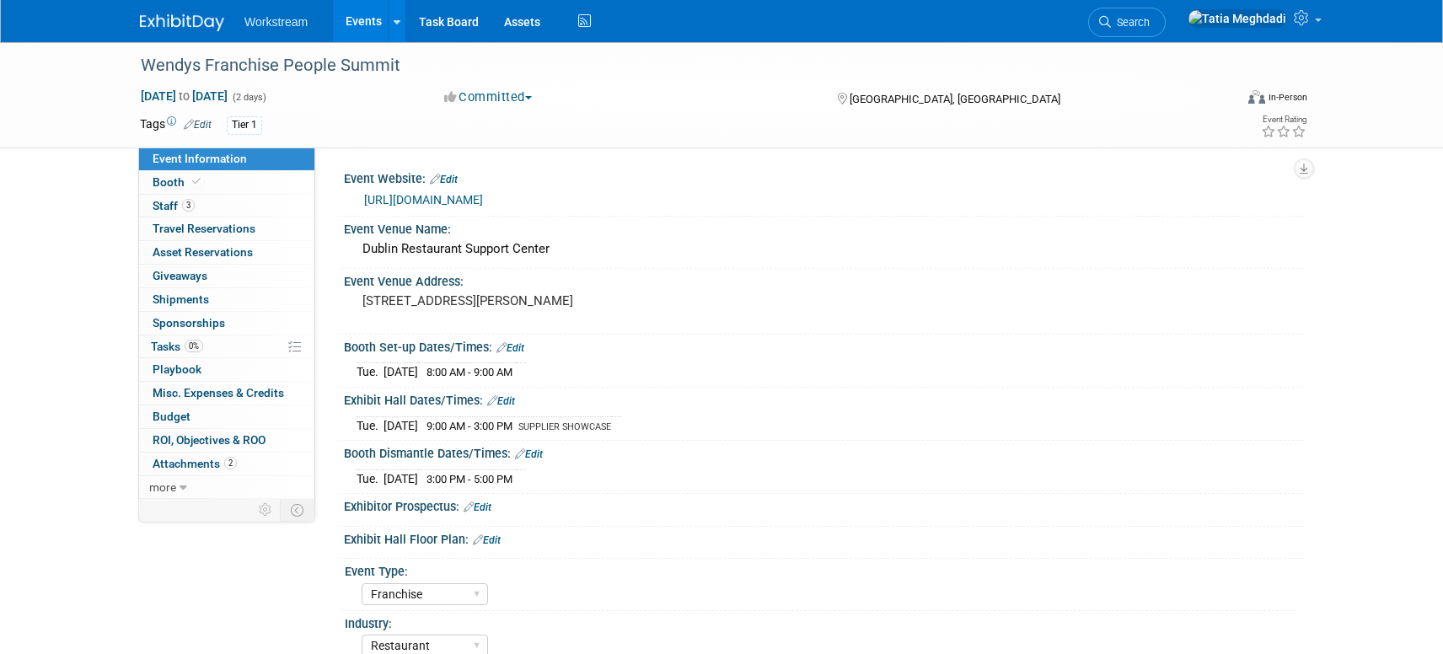
select select "Franchise"
select select "Restaurant"
select select "TBD"
select select "[PERSON_NAME]"
click at [362, 12] on link "Events" at bounding box center [364, 21] width 62 height 42
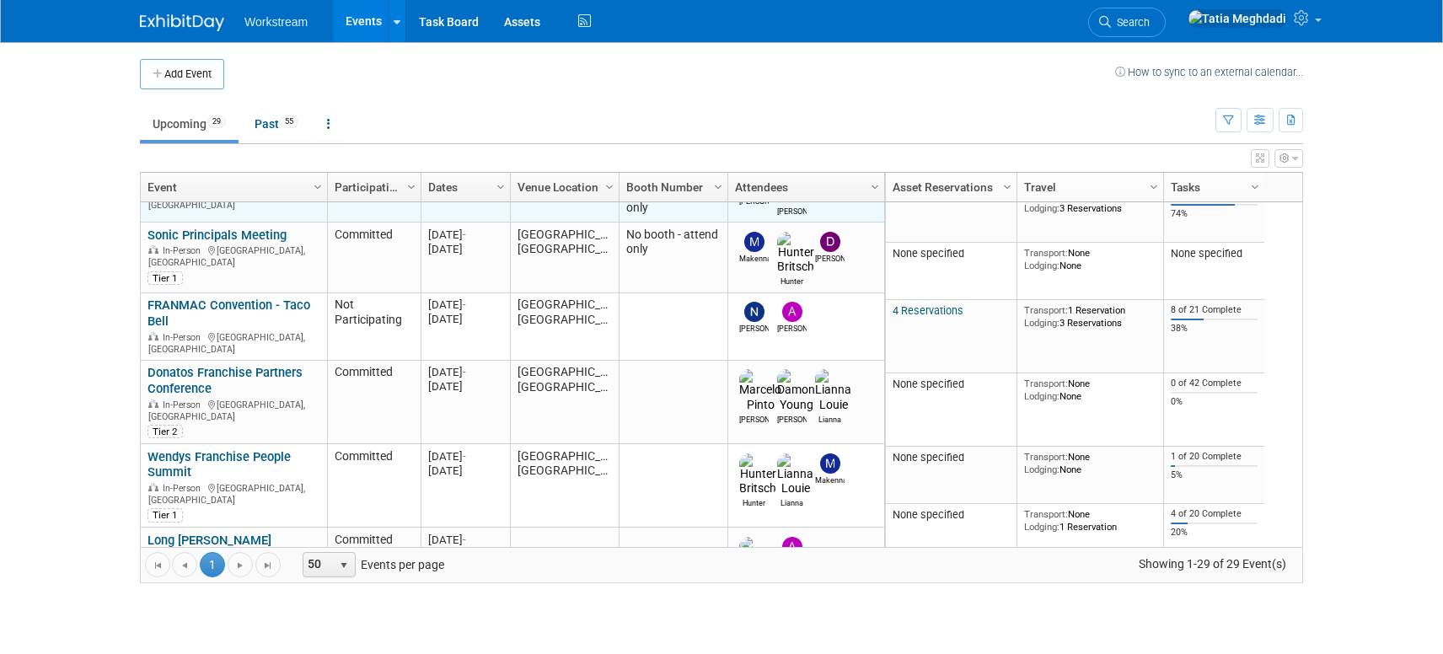
scroll to position [233, 0]
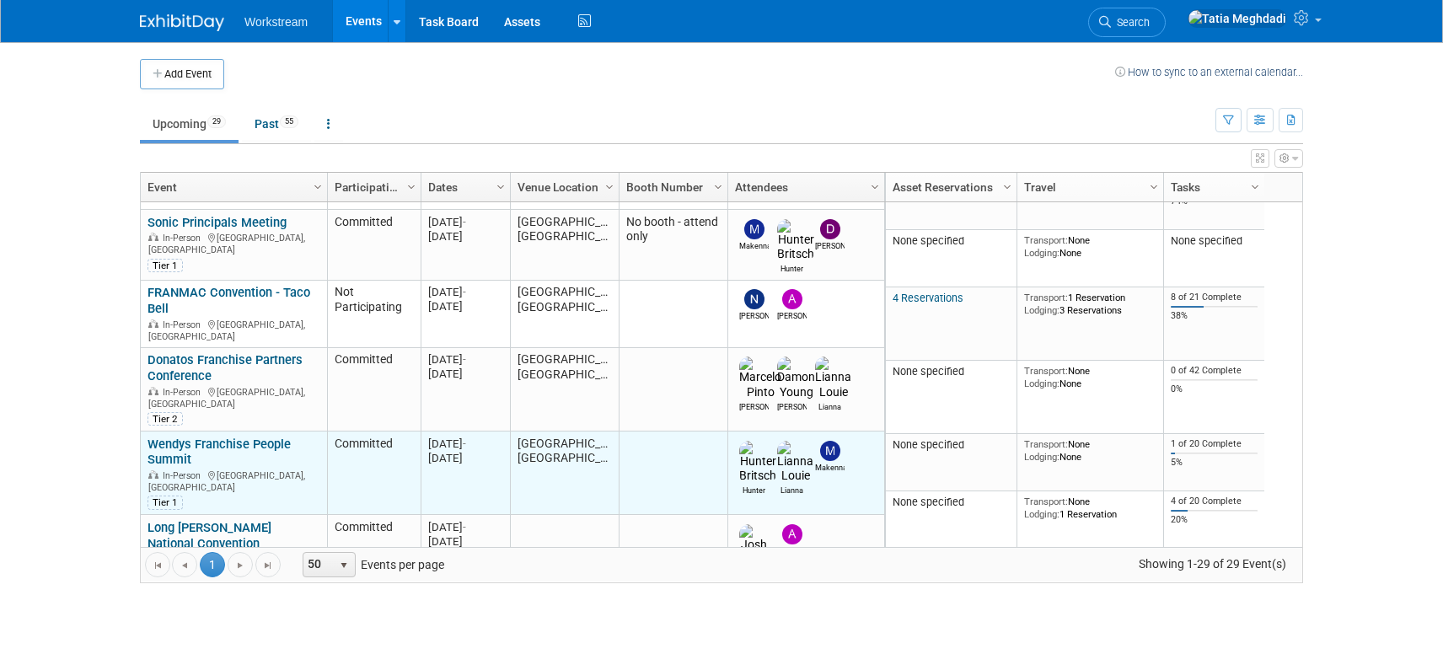
click at [244, 437] on link "Wendys Franchise People Summit" at bounding box center [219, 452] width 143 height 31
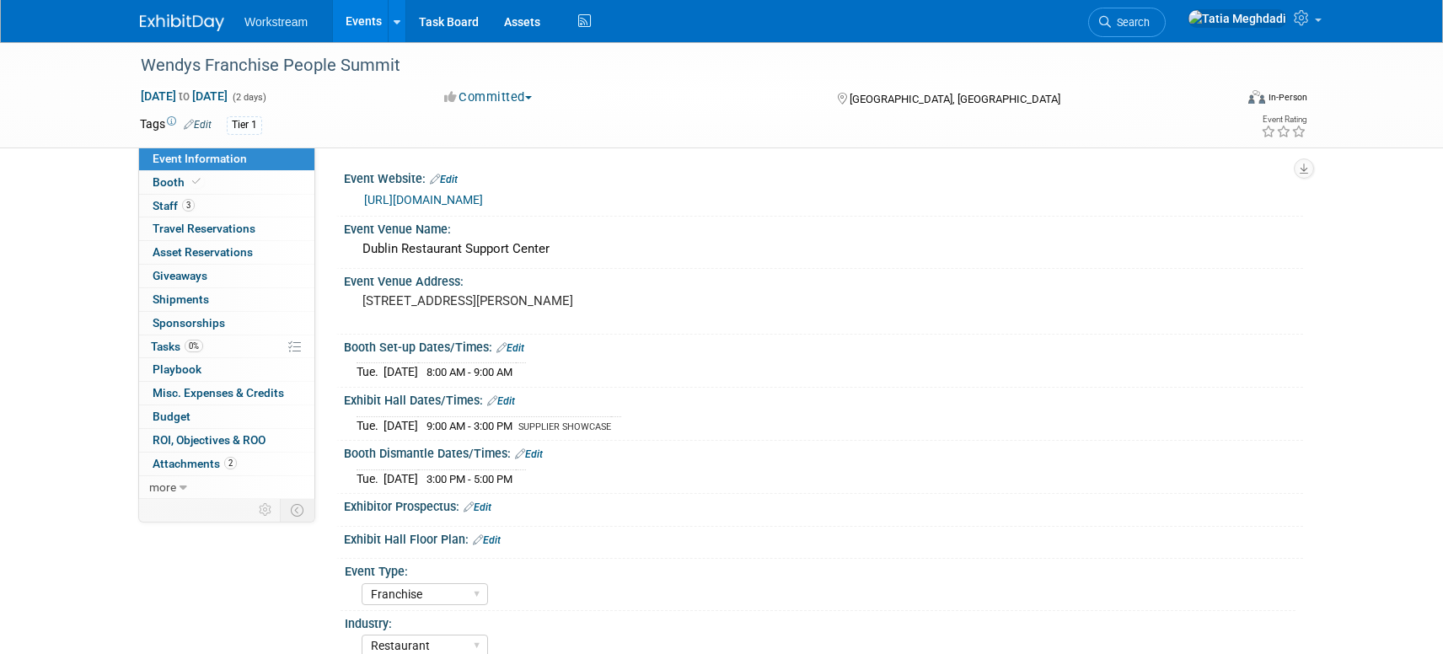
select select "Franchise"
select select "Restaurant"
select select "TBD"
select select "[PERSON_NAME]"
click at [367, 21] on link "Events" at bounding box center [364, 21] width 62 height 42
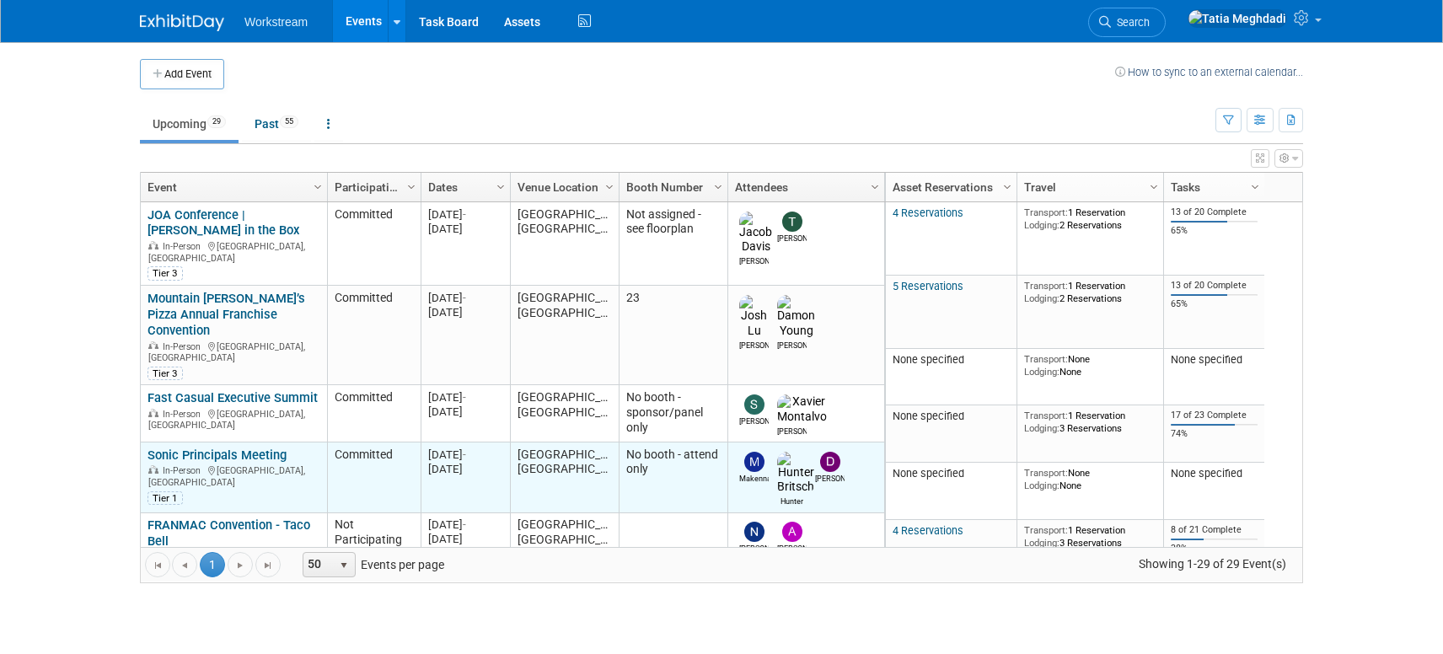
click at [199, 448] on link "Sonic Principals Meeting" at bounding box center [217, 455] width 139 height 15
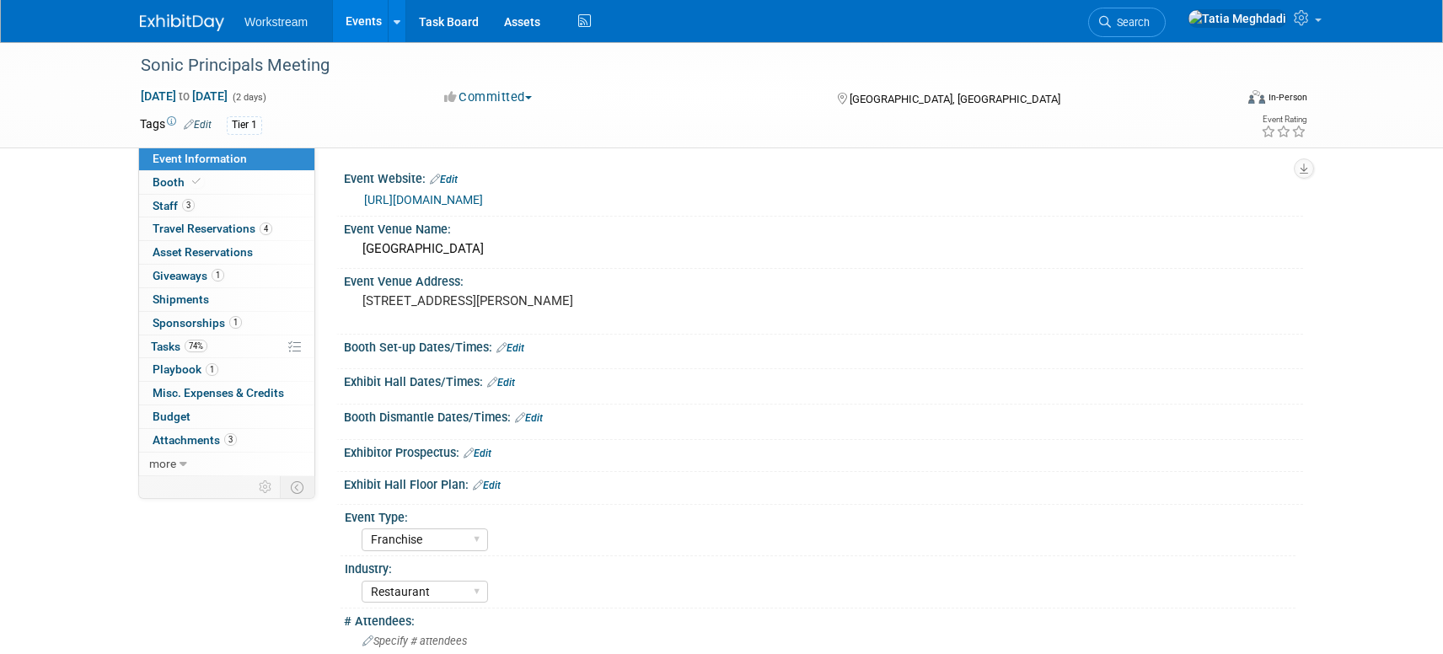
select select "Franchise"
select select "Restaurant"
select select "No"
select select "Tatia Meghdadi"
click at [198, 156] on span "Event Information" at bounding box center [200, 158] width 94 height 13
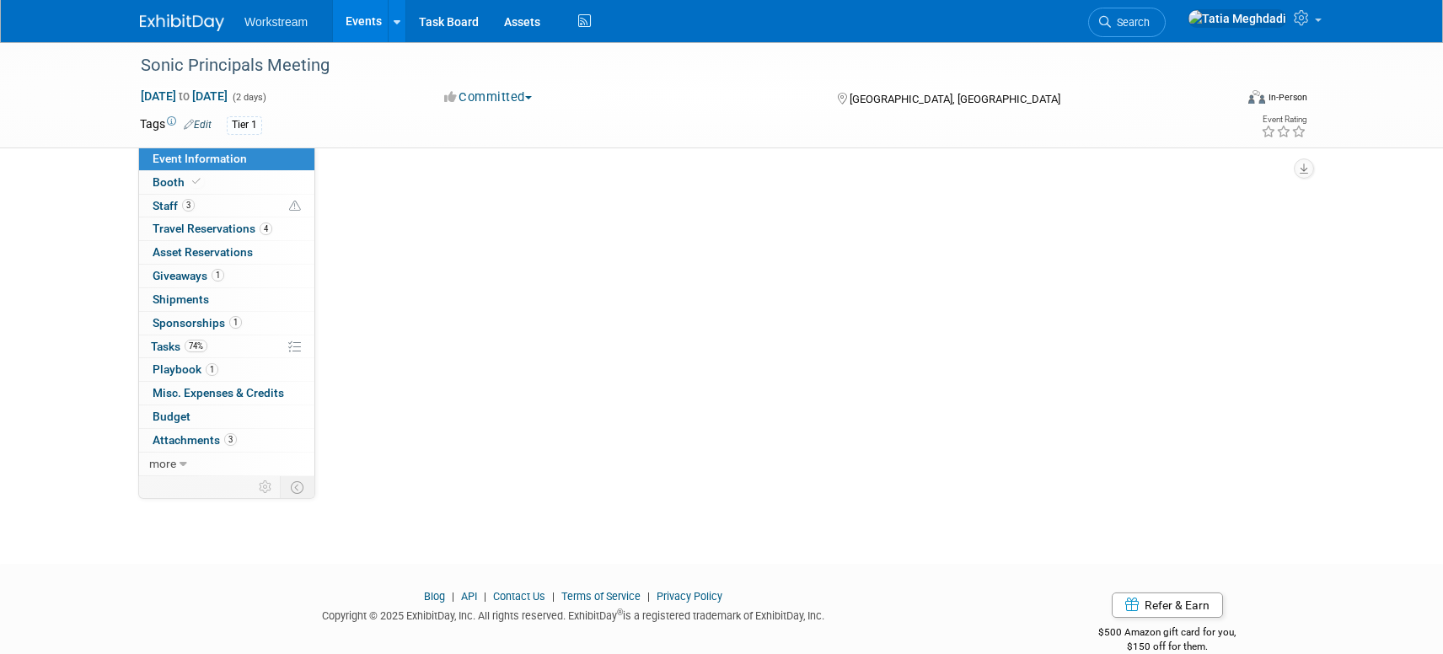
select select "Franchise"
select select "Restaurant"
select select "No"
select select "Tatia Meghdadi"
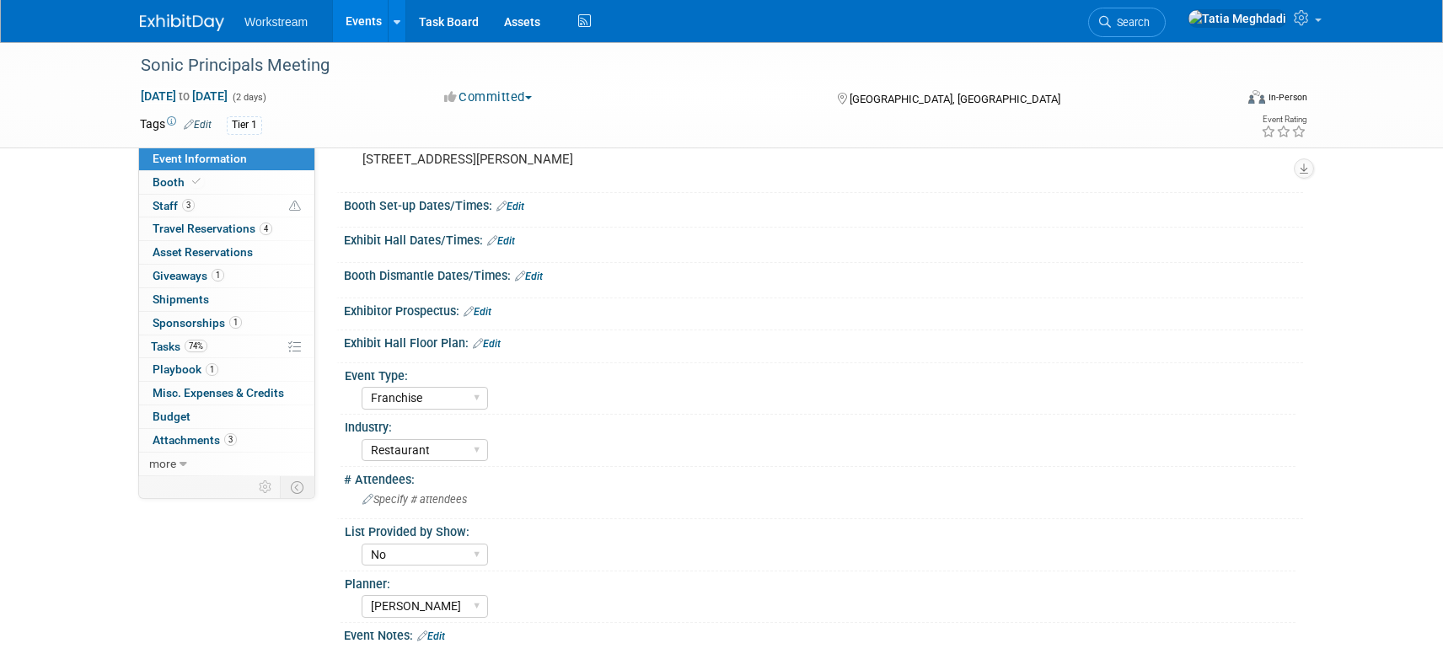
scroll to position [146, 0]
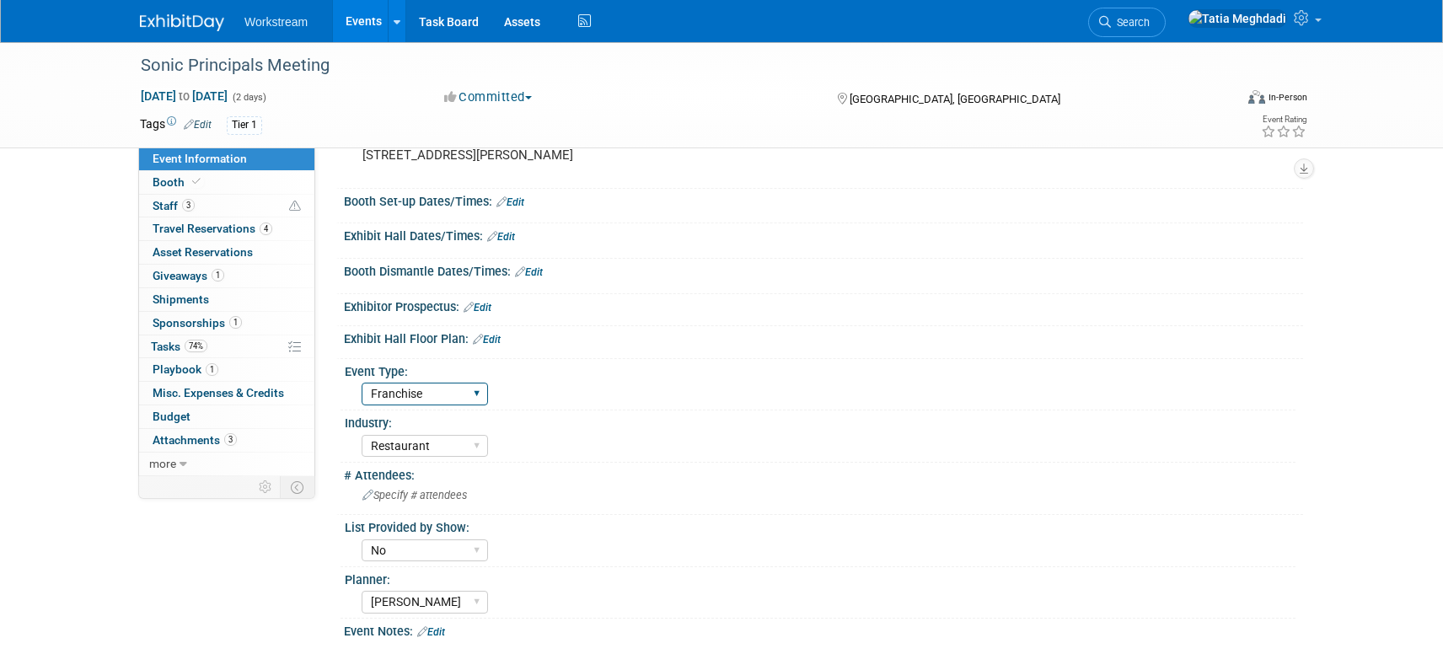
click at [406, 391] on select "Hosted Franchise Association Industry OTC" at bounding box center [425, 394] width 126 height 23
click at [362, 383] on select "Hosted Franchise Association Industry OTC" at bounding box center [425, 394] width 126 height 23
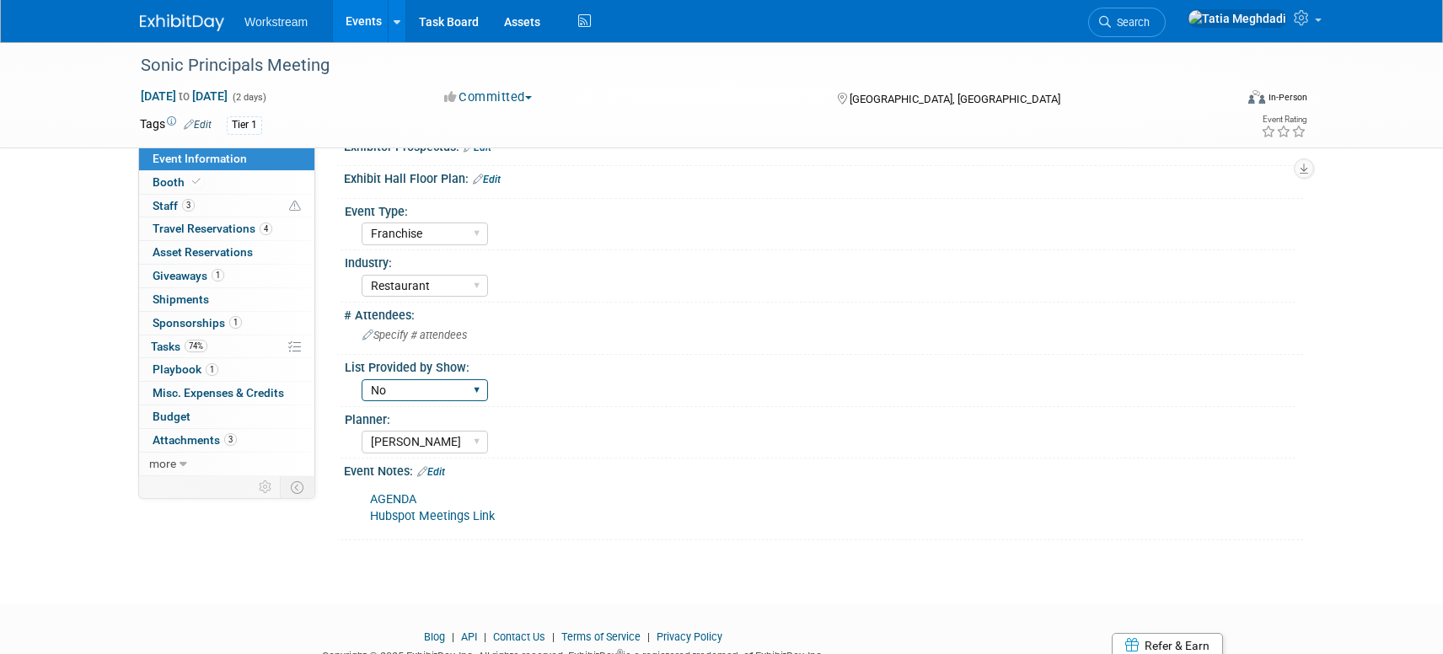
scroll to position [305, 0]
click at [173, 182] on span "Booth" at bounding box center [178, 181] width 51 height 13
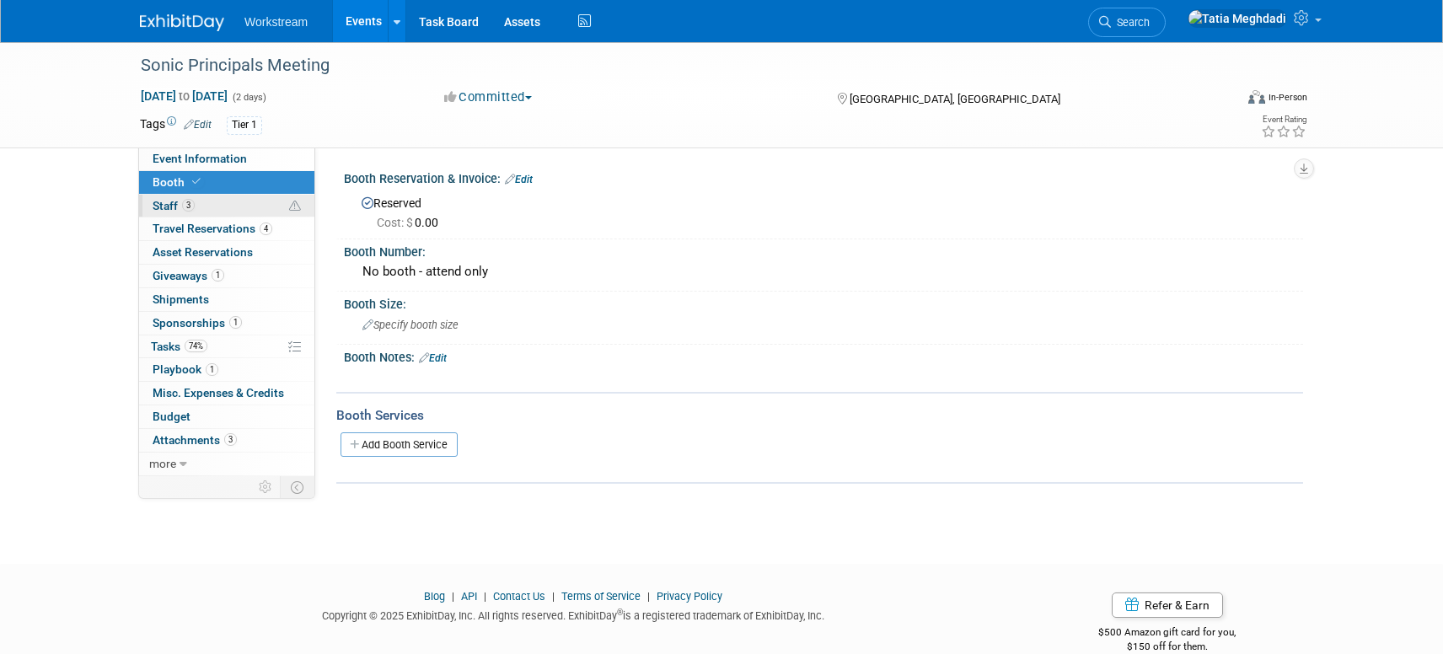
click at [175, 199] on span "Staff 3" at bounding box center [174, 205] width 42 height 13
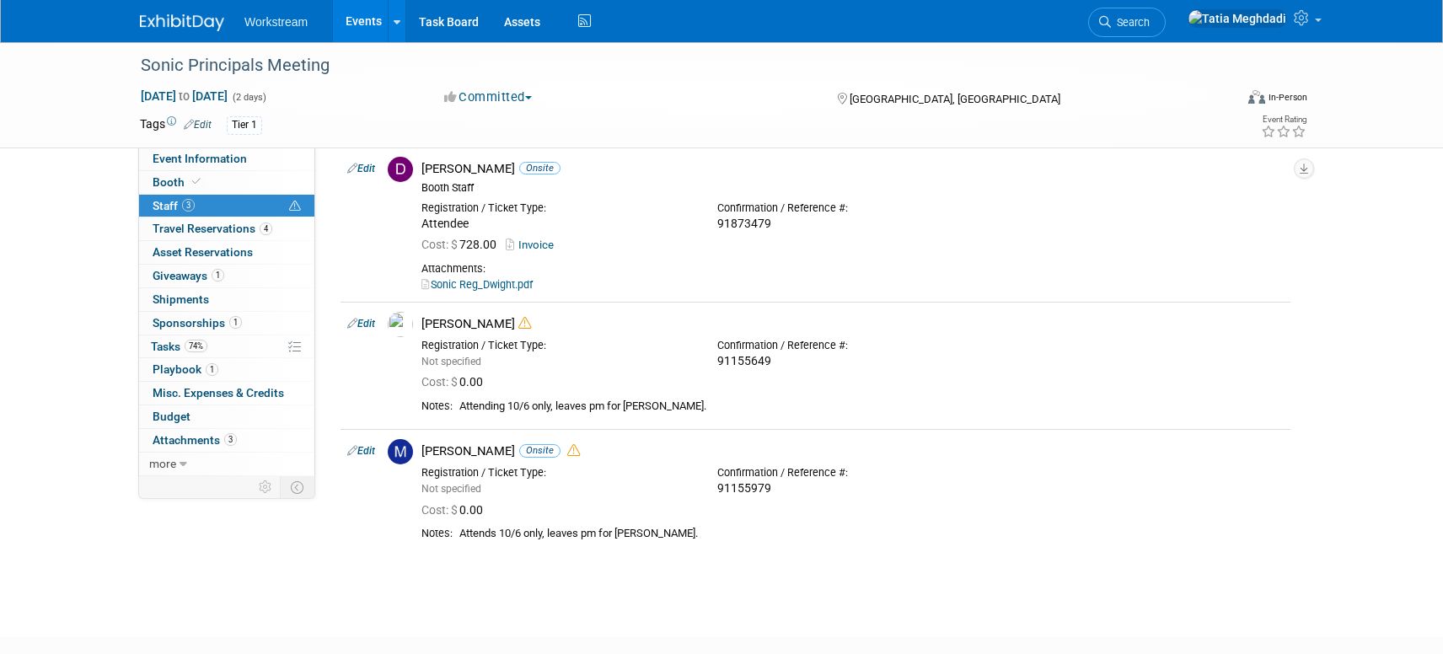
scroll to position [97, 0]
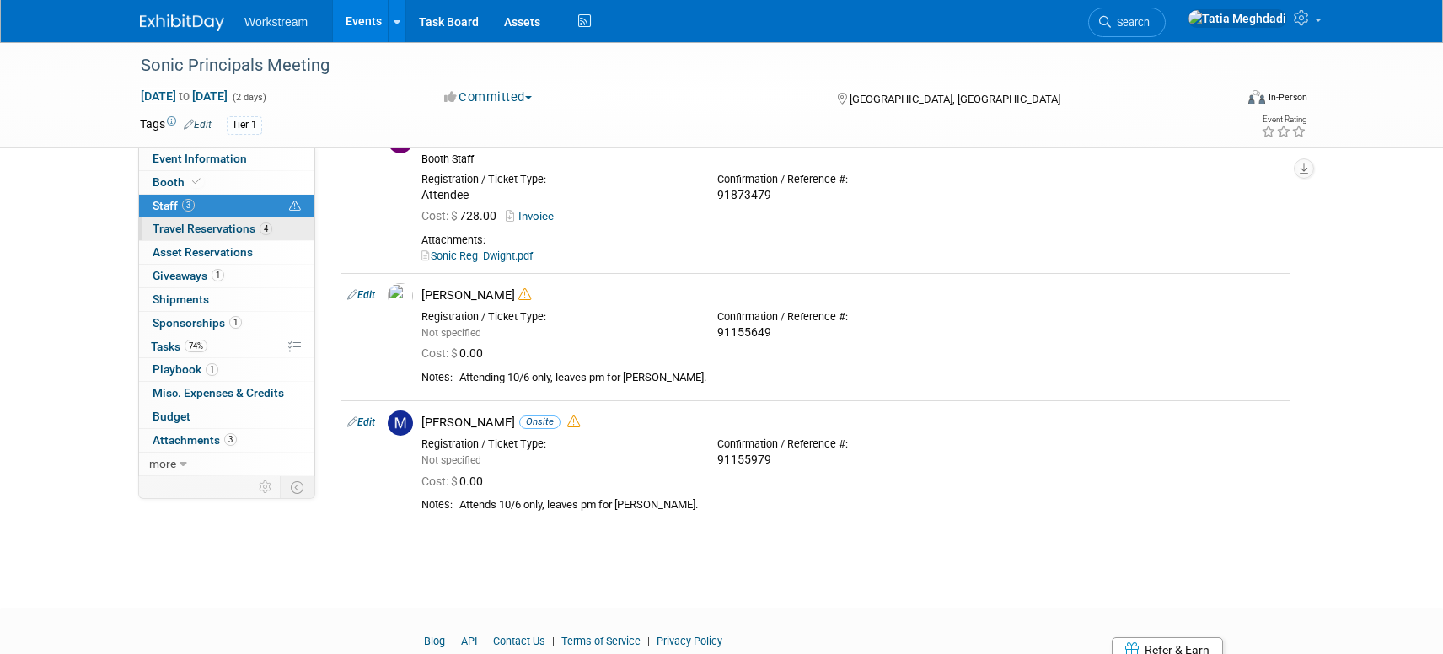
click at [184, 231] on span "Travel Reservations 4" at bounding box center [213, 228] width 120 height 13
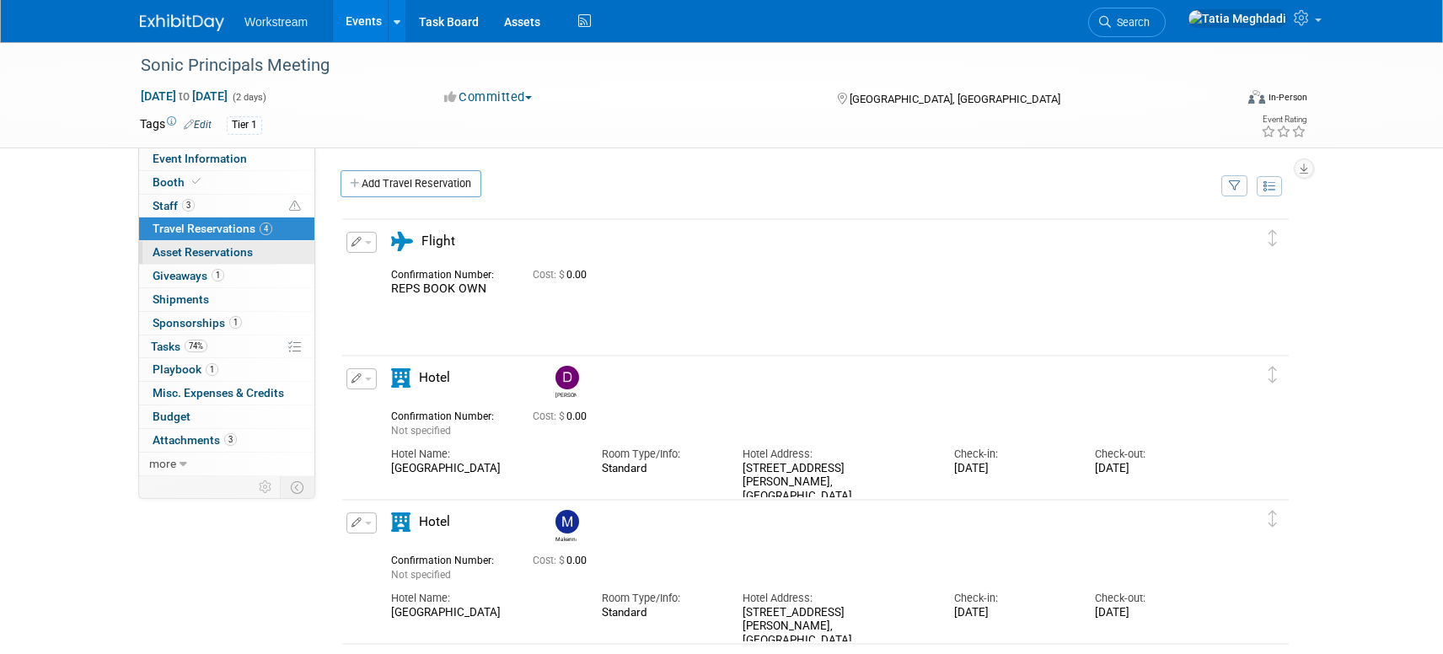
click at [202, 252] on span "Asset Reservations 0" at bounding box center [203, 251] width 100 height 13
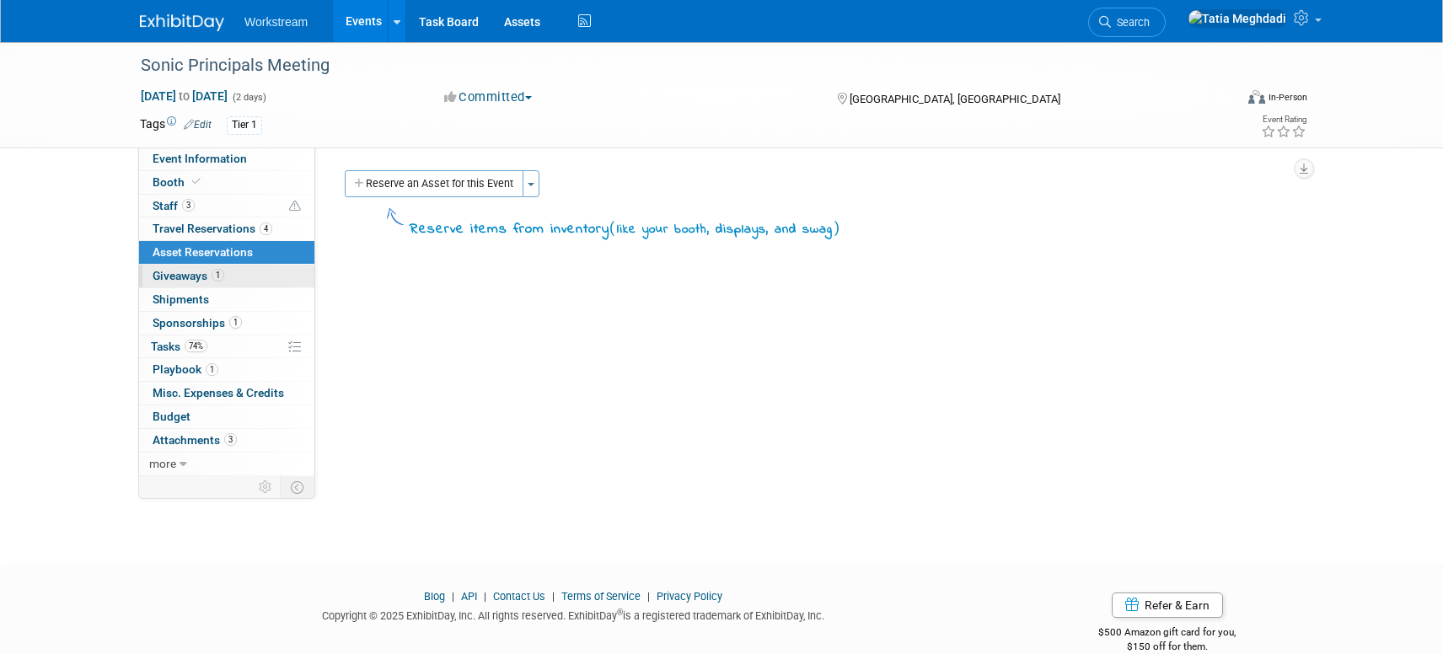
click at [190, 279] on span "Giveaways 1" at bounding box center [189, 275] width 72 height 13
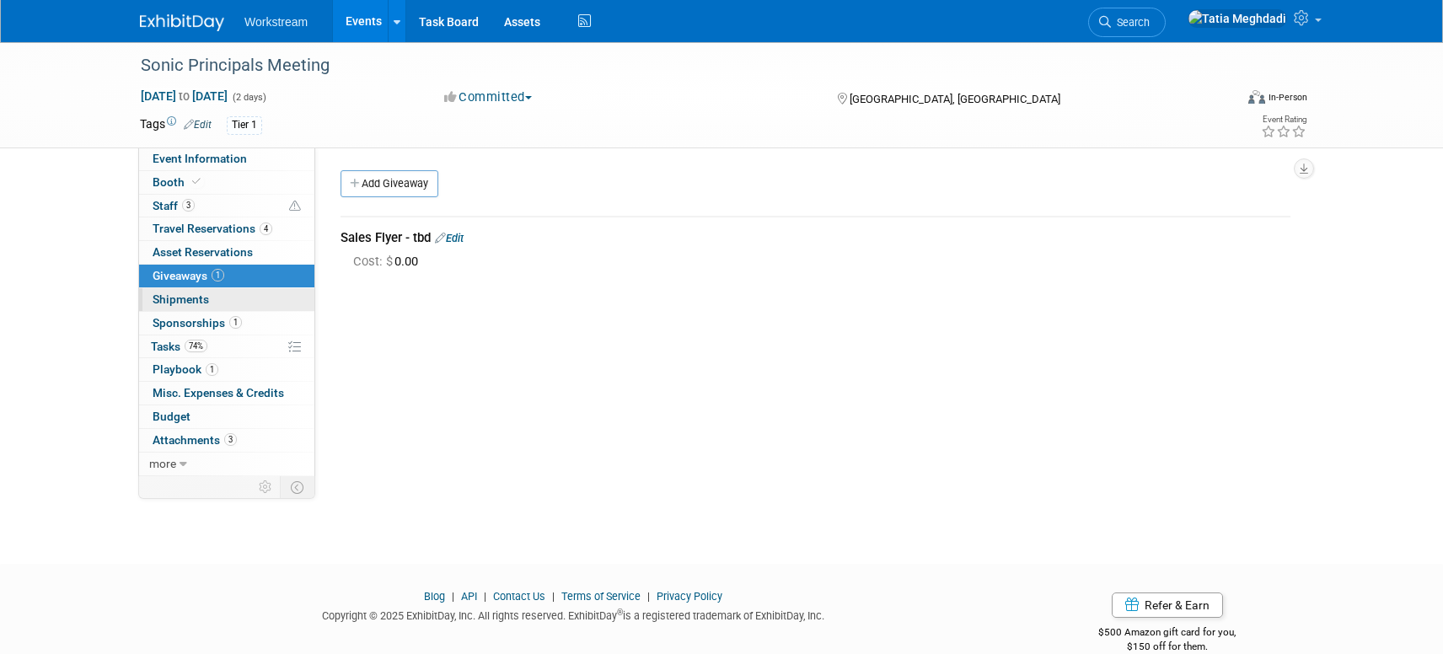
click at [187, 293] on span "Shipments 0" at bounding box center [181, 298] width 56 height 13
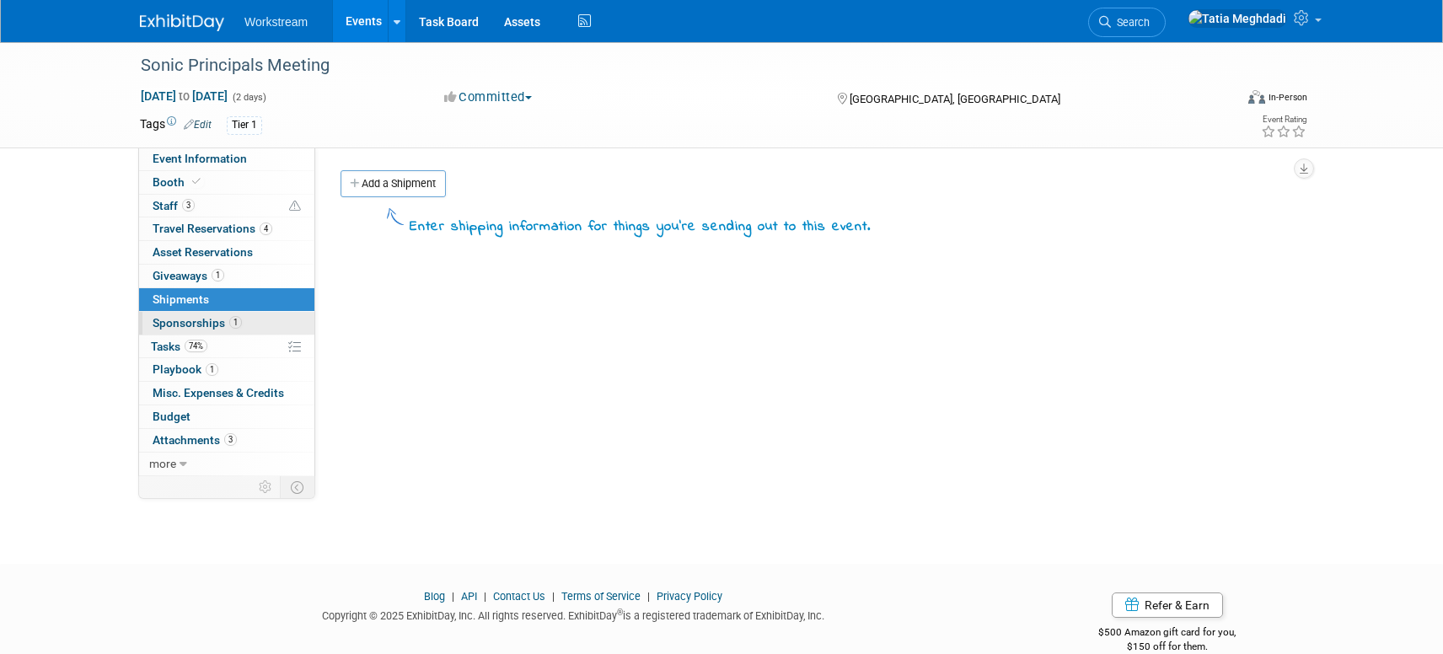
click at [185, 325] on span "Sponsorships 1" at bounding box center [197, 322] width 89 height 13
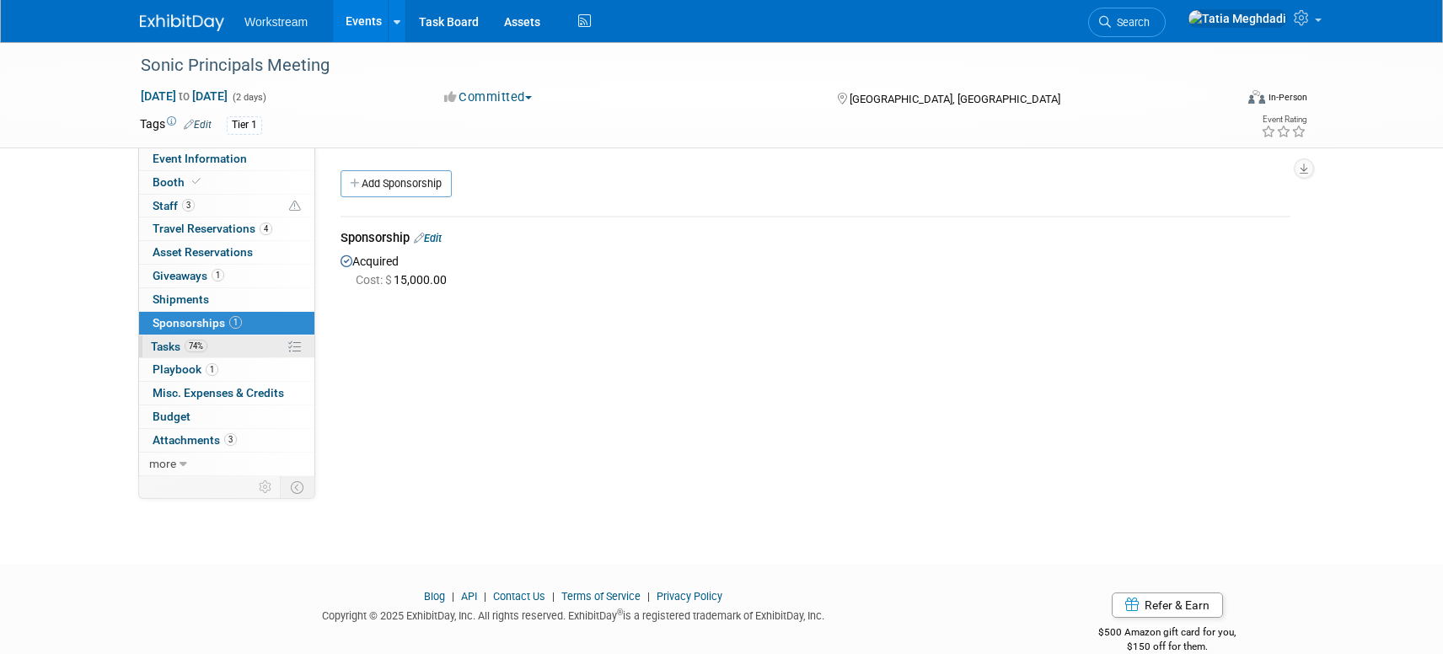
click at [179, 350] on span "Tasks 74%" at bounding box center [179, 346] width 56 height 13
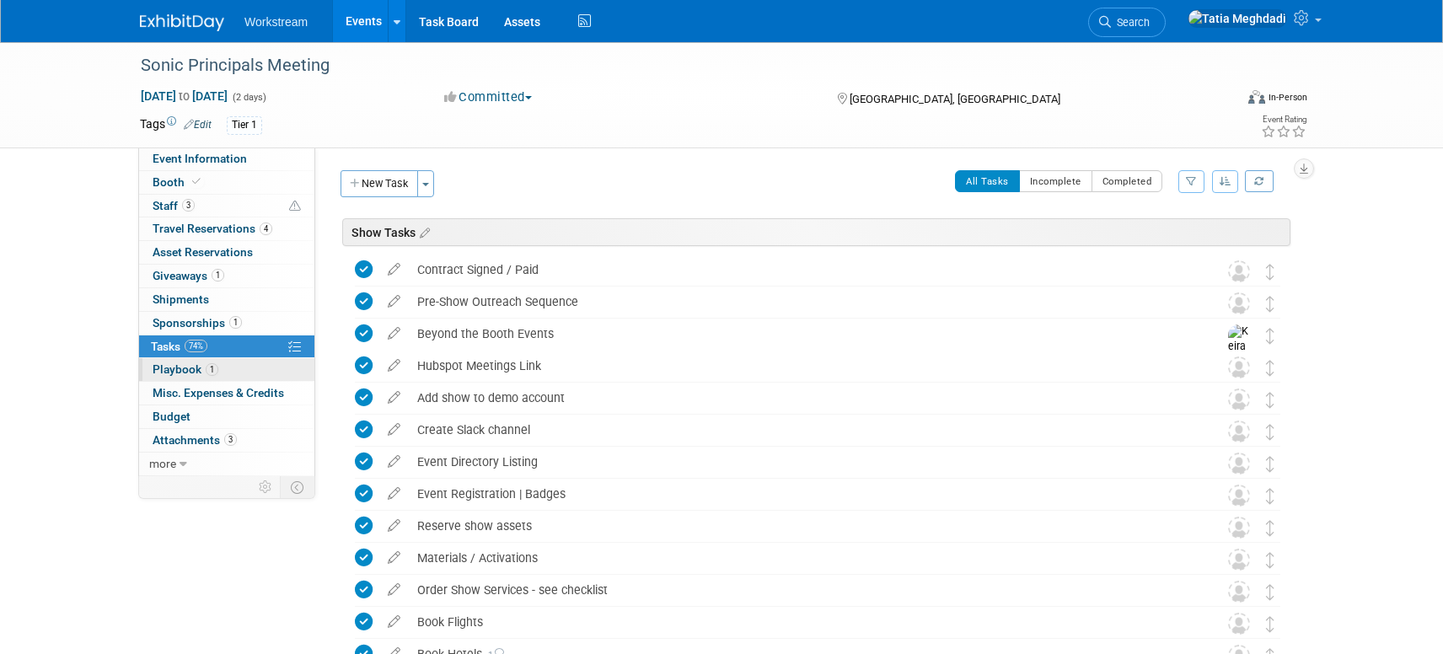
click at [177, 370] on span "Playbook 1" at bounding box center [186, 368] width 66 height 13
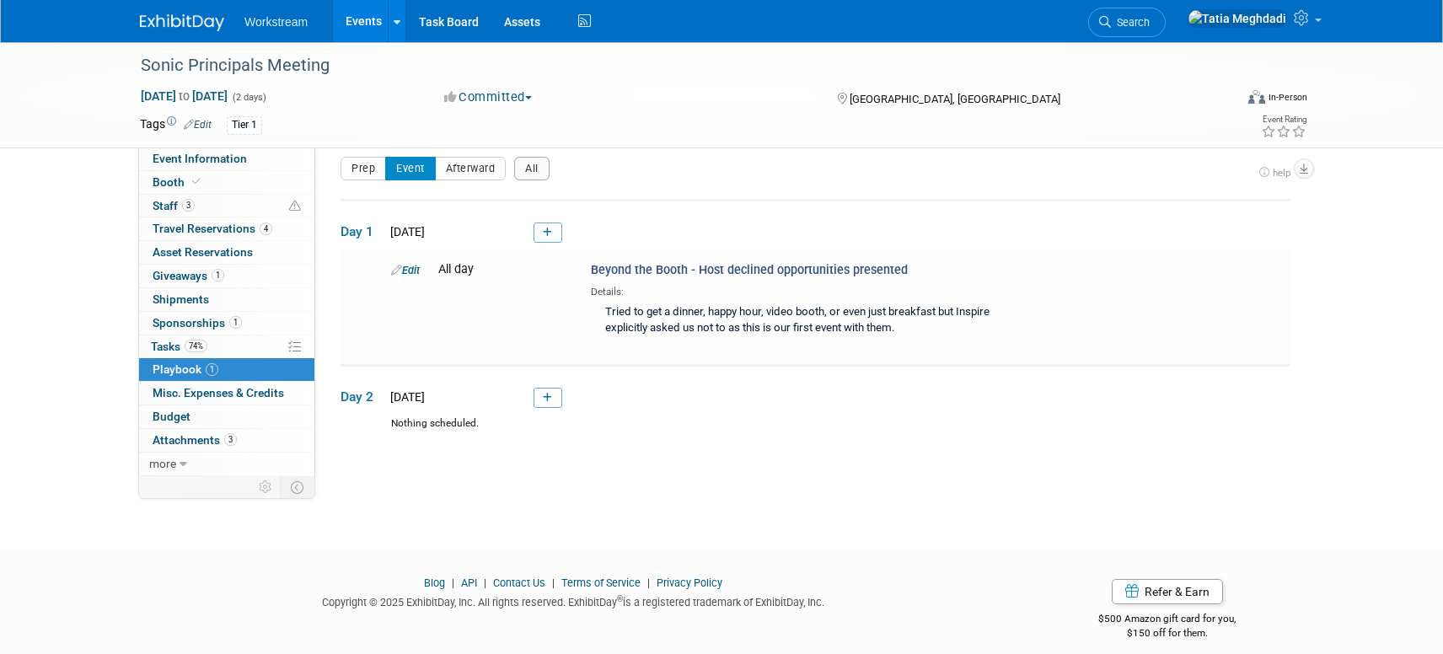
scroll to position [24, 0]
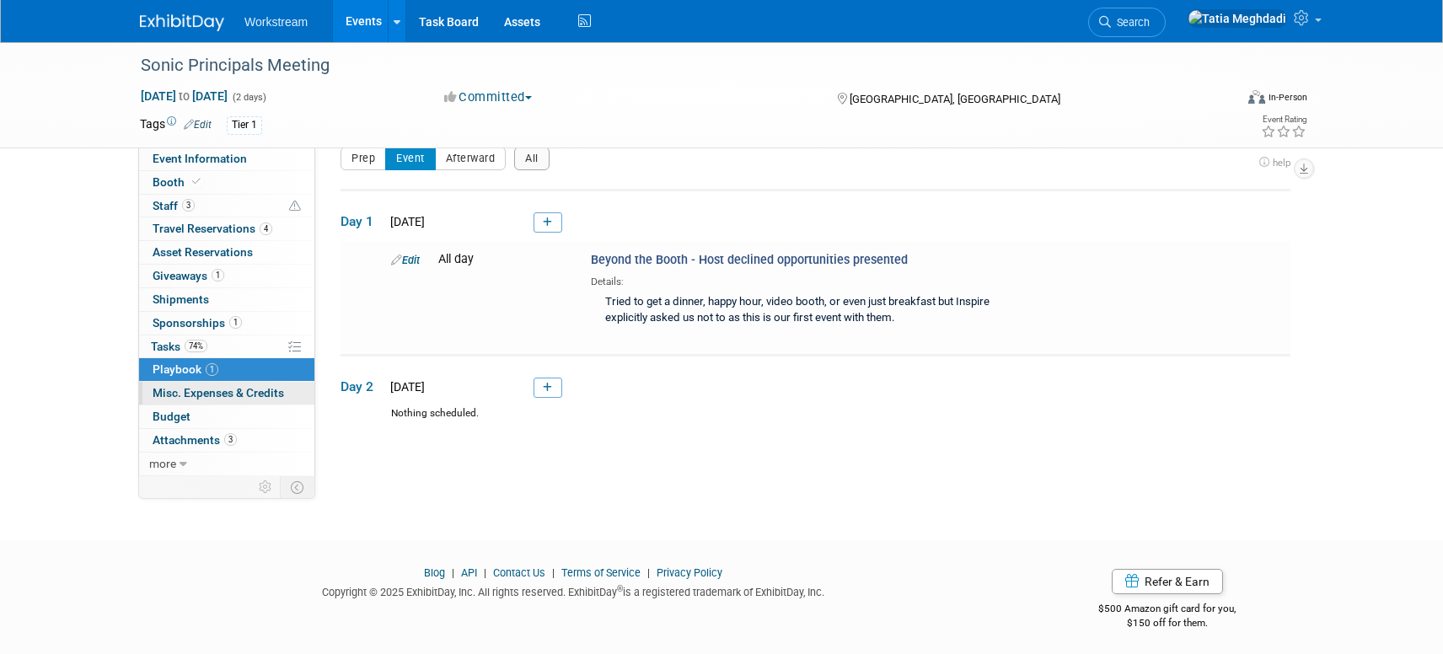
click at [183, 389] on span "Misc. Expenses & Credits 0" at bounding box center [218, 392] width 131 height 13
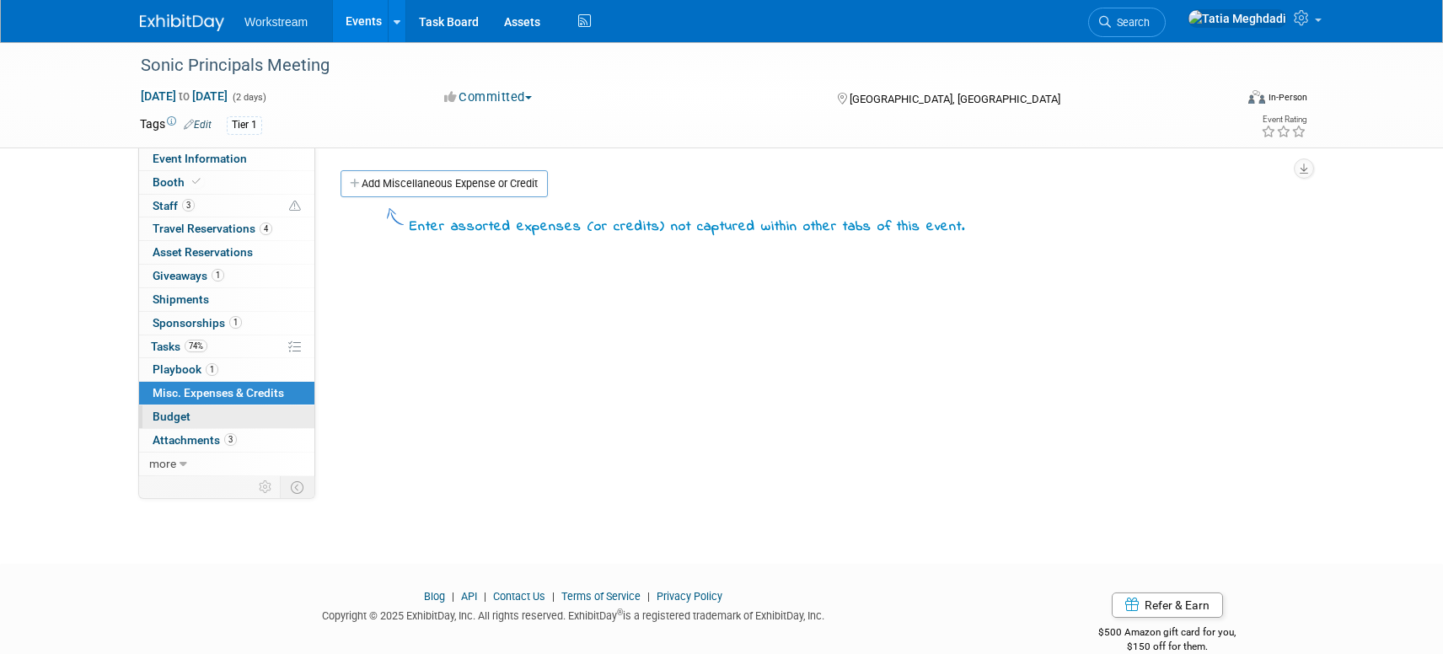
click at [186, 418] on span "Budget" at bounding box center [172, 416] width 38 height 13
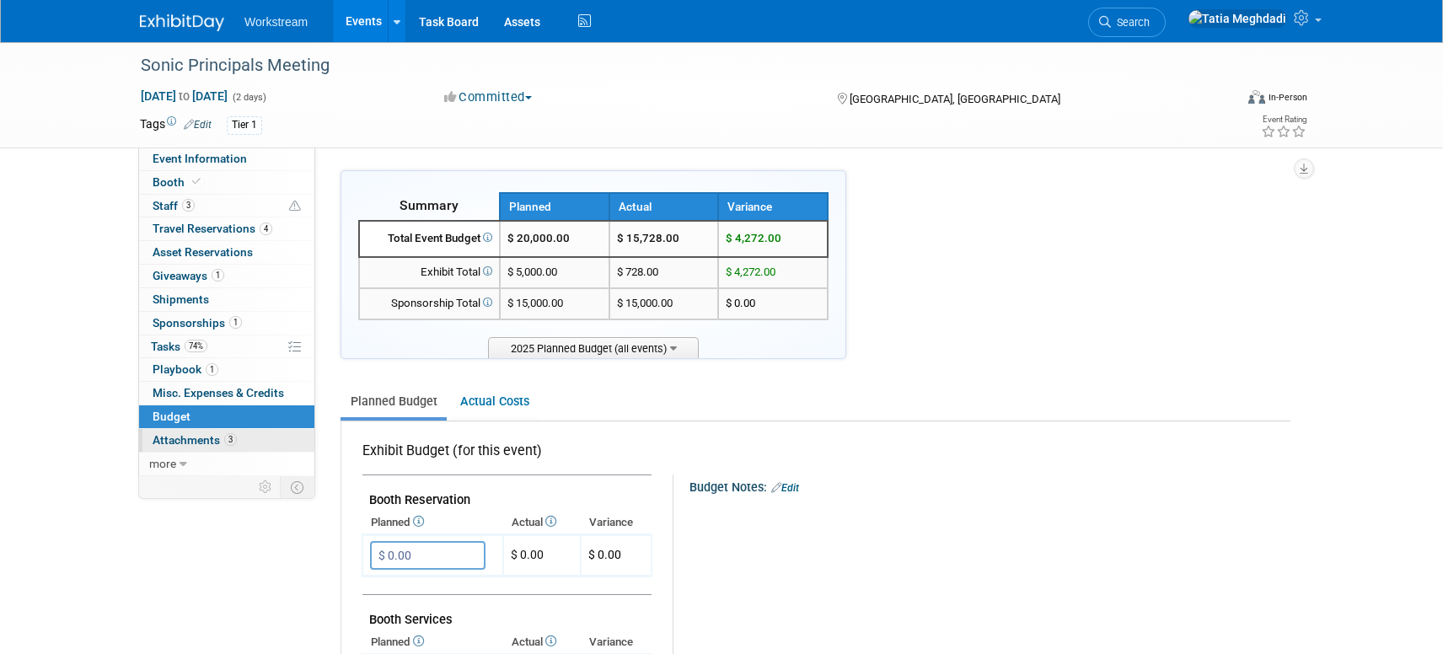
click at [201, 438] on span "Attachments 3" at bounding box center [195, 439] width 84 height 13
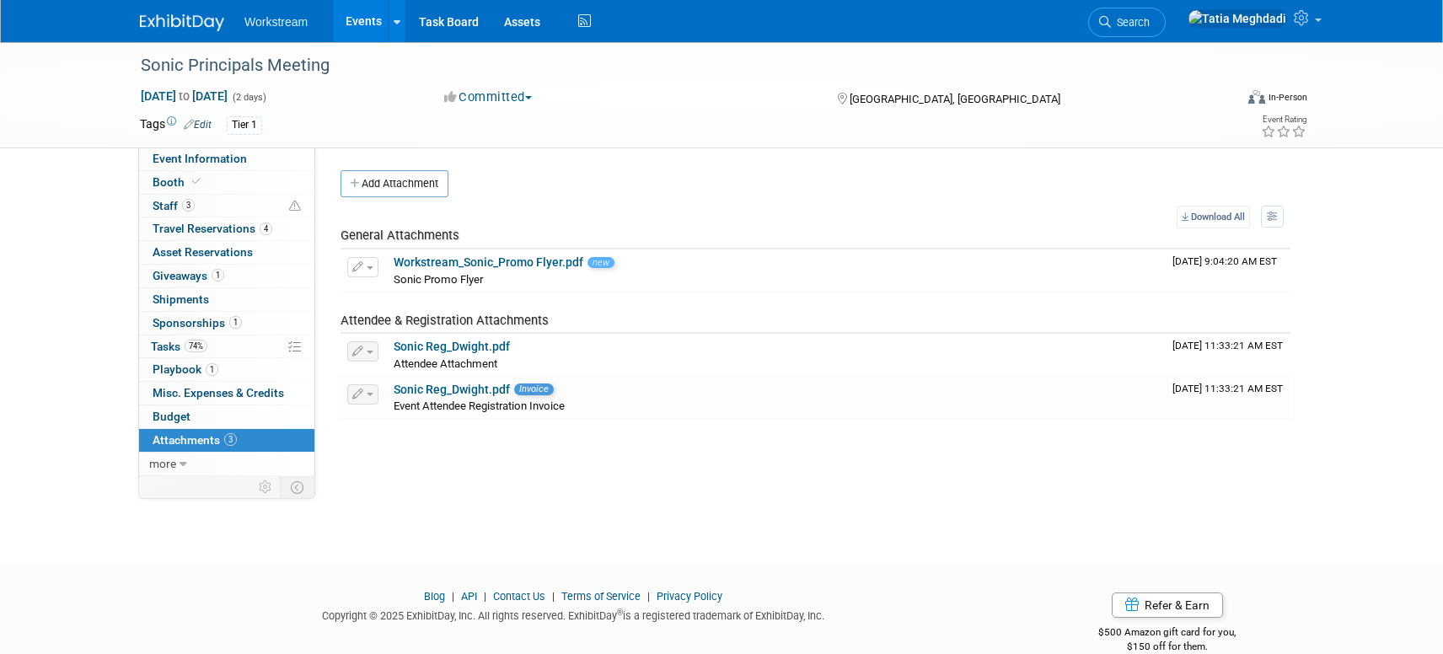
click at [375, 18] on link "Events" at bounding box center [364, 21] width 62 height 42
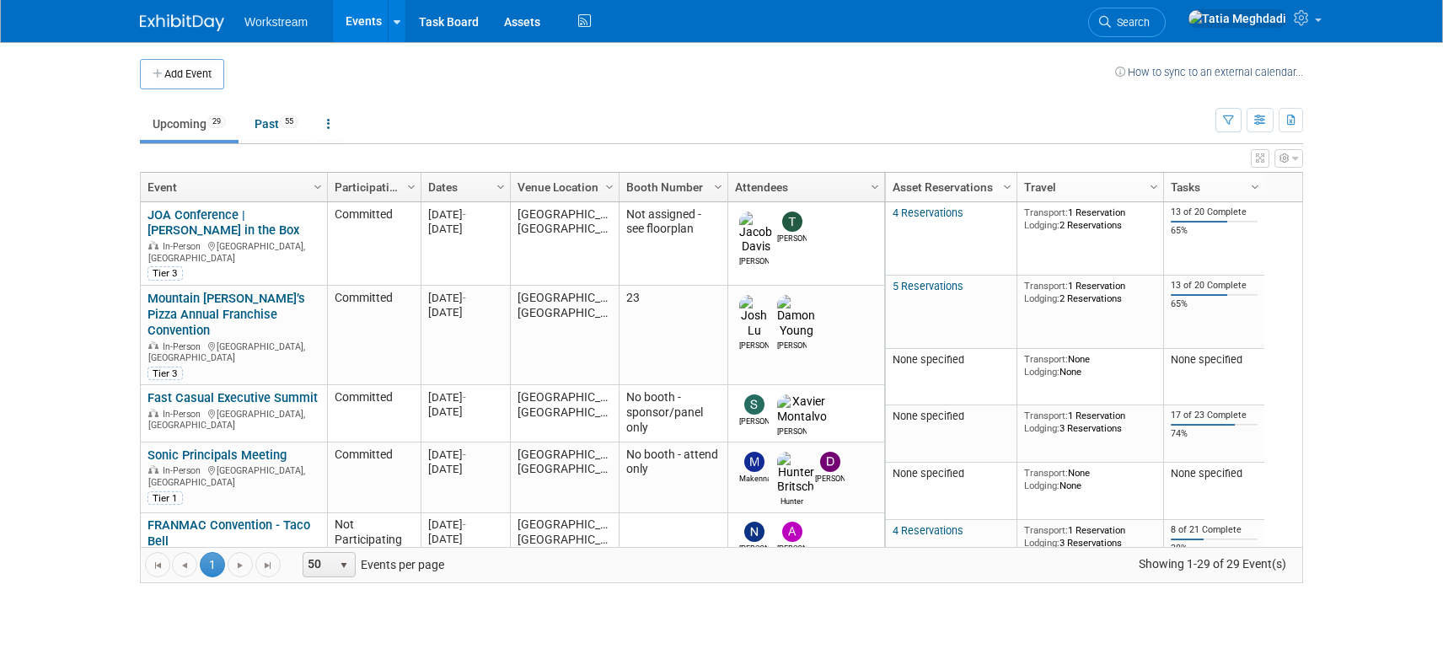
click at [358, 26] on link "Events" at bounding box center [364, 21] width 62 height 42
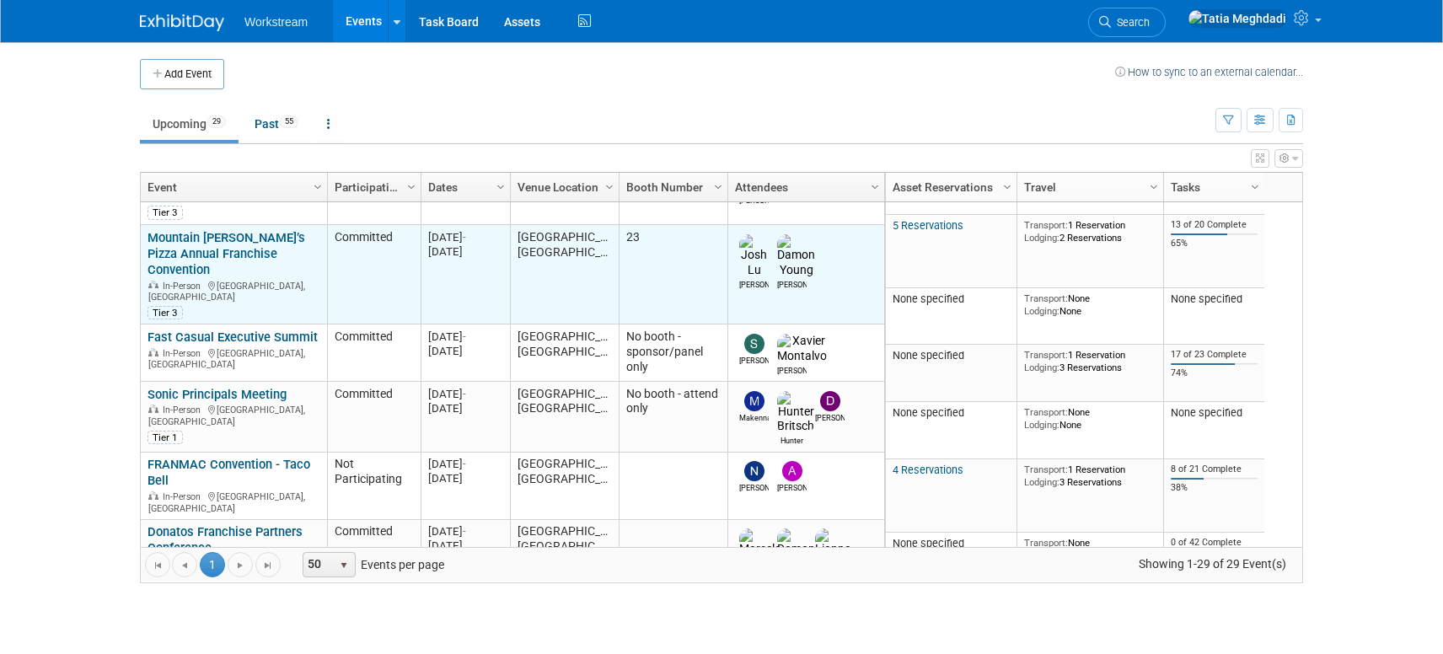
scroll to position [121, 0]
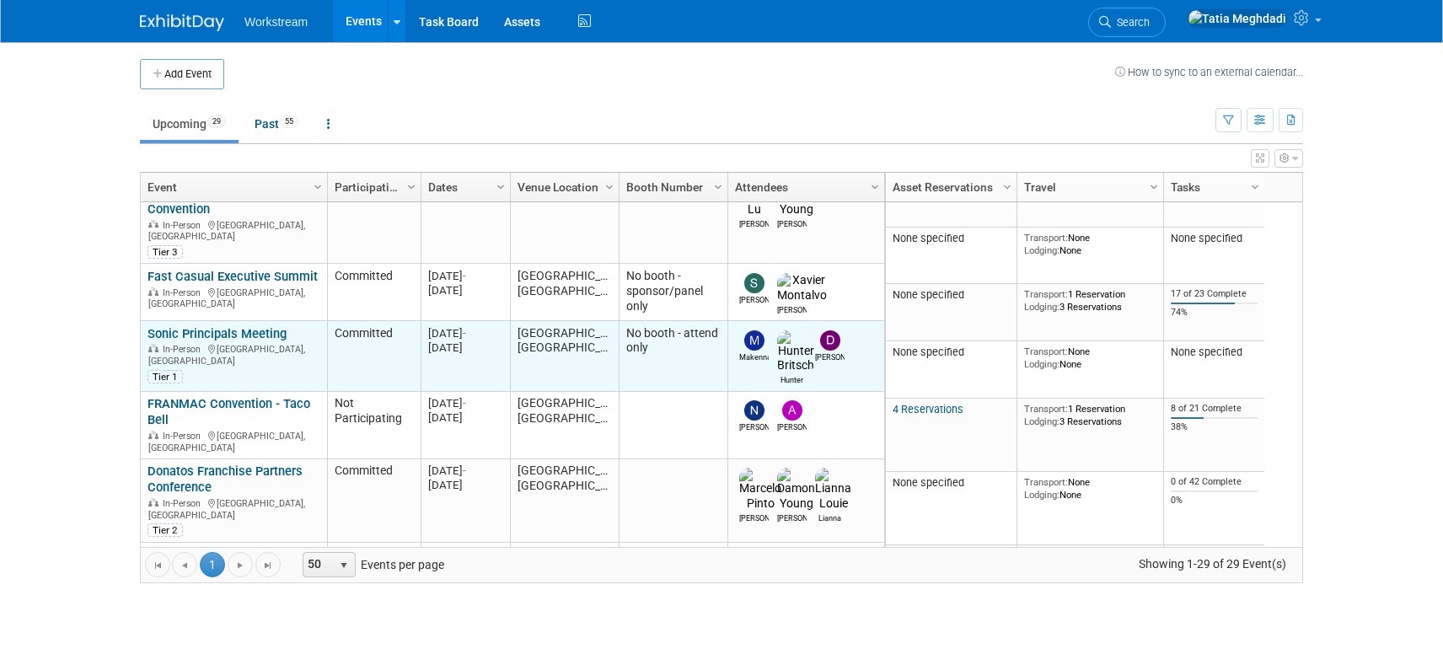
click at [223, 326] on link "Sonic Principals Meeting" at bounding box center [217, 333] width 139 height 15
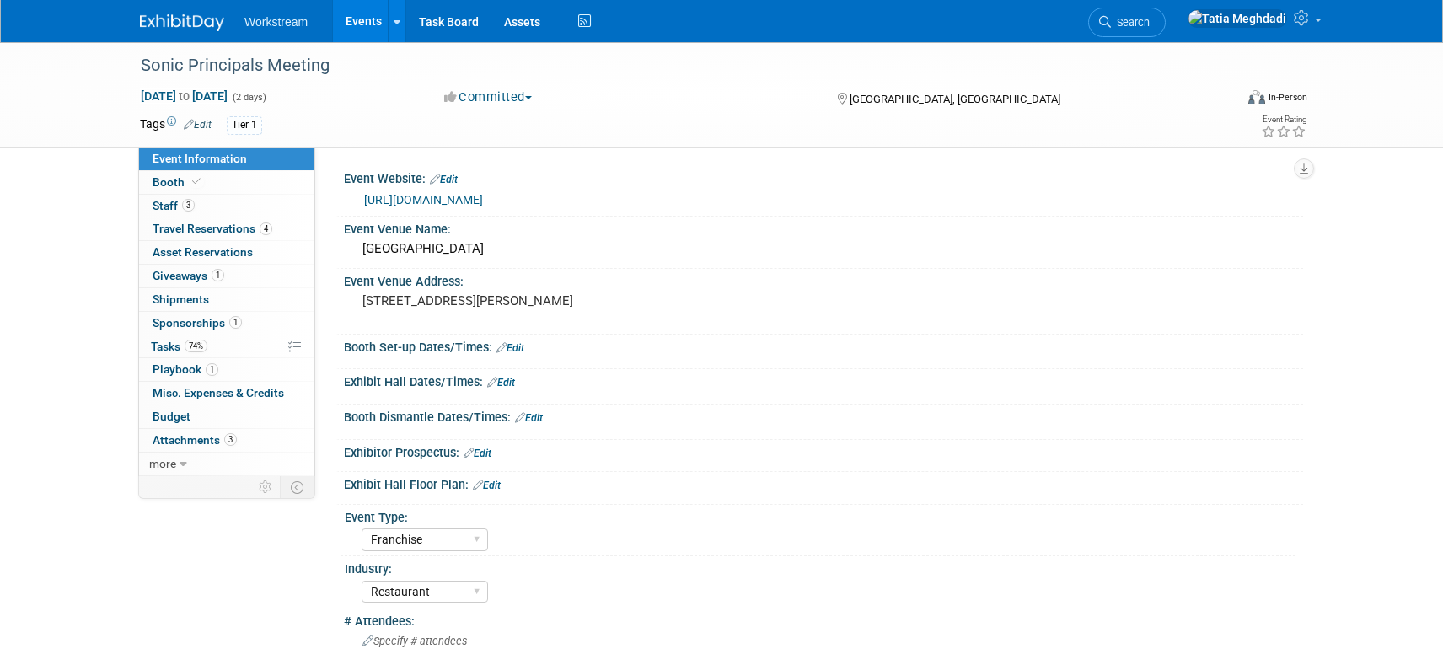
select select "Franchise"
select select "Restaurant"
select select "No"
select select "[PERSON_NAME]"
click at [214, 388] on span "Misc. Expenses & Credits 0" at bounding box center [218, 392] width 131 height 13
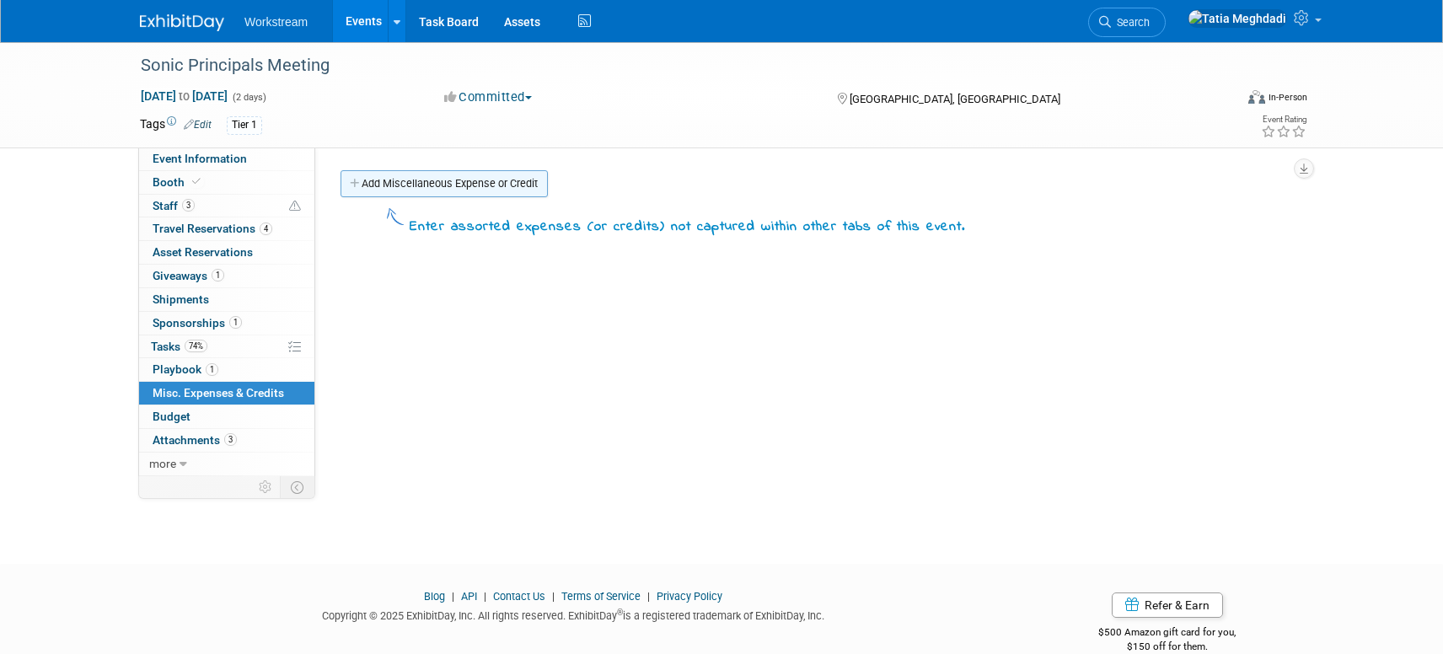
click at [402, 185] on link "Add Miscellaneous Expense or Credit" at bounding box center [444, 183] width 207 height 27
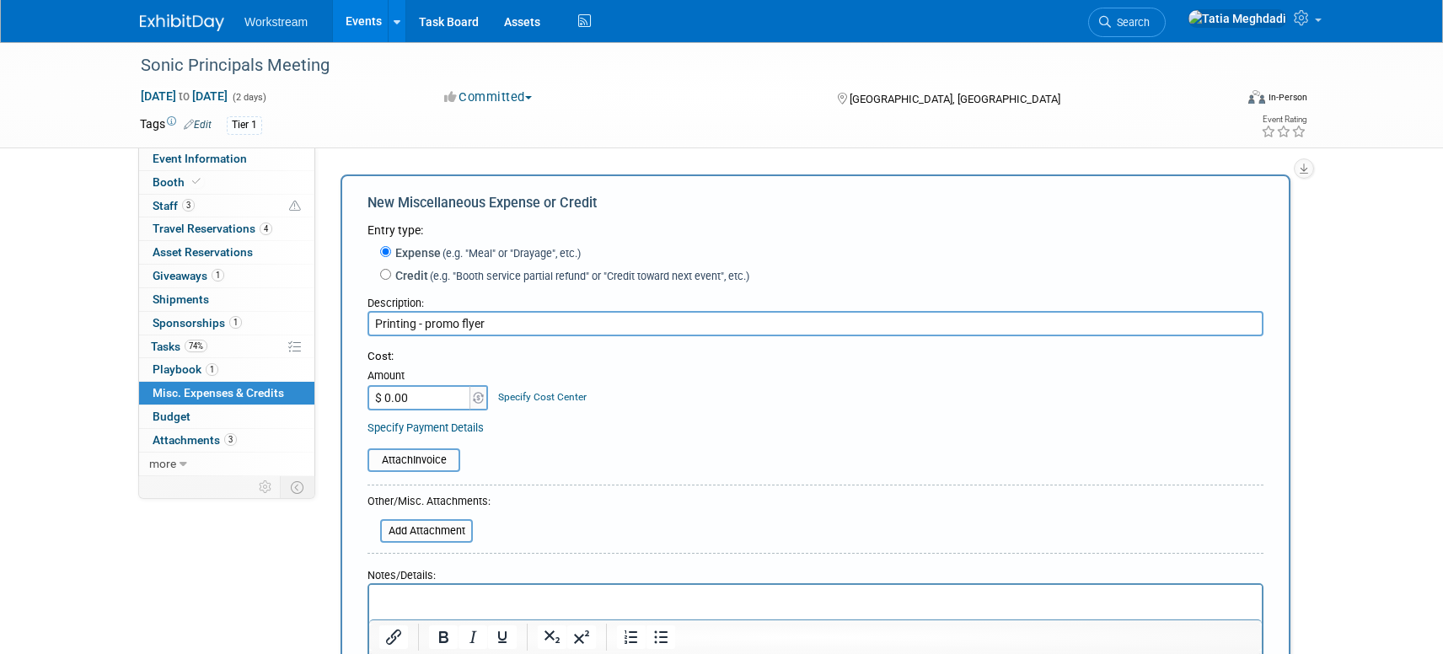
type input "Printing - promo flyer"
click at [428, 395] on input "$ 0.00" at bounding box center [420, 397] width 105 height 25
type input "$ 190.72"
click at [437, 459] on input "file" at bounding box center [358, 460] width 201 height 20
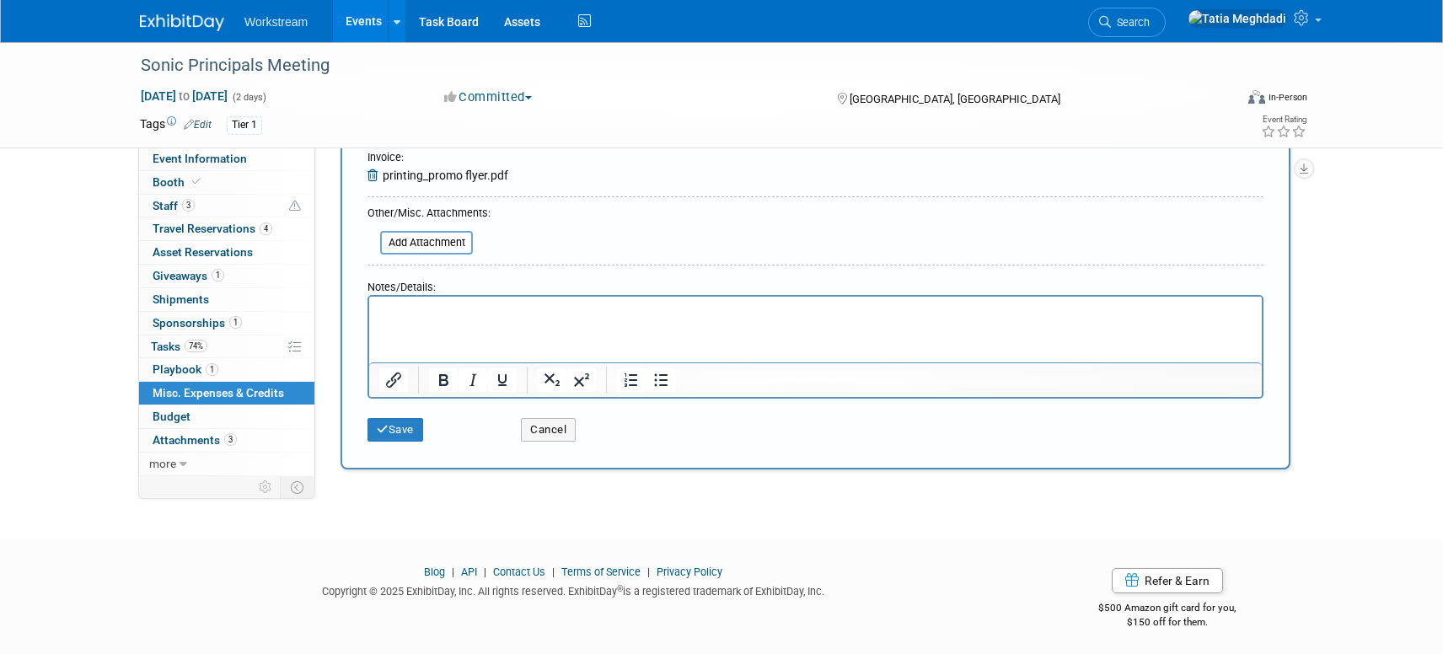
scroll to position [302, 0]
click at [383, 431] on icon "submit" at bounding box center [383, 426] width 12 height 11
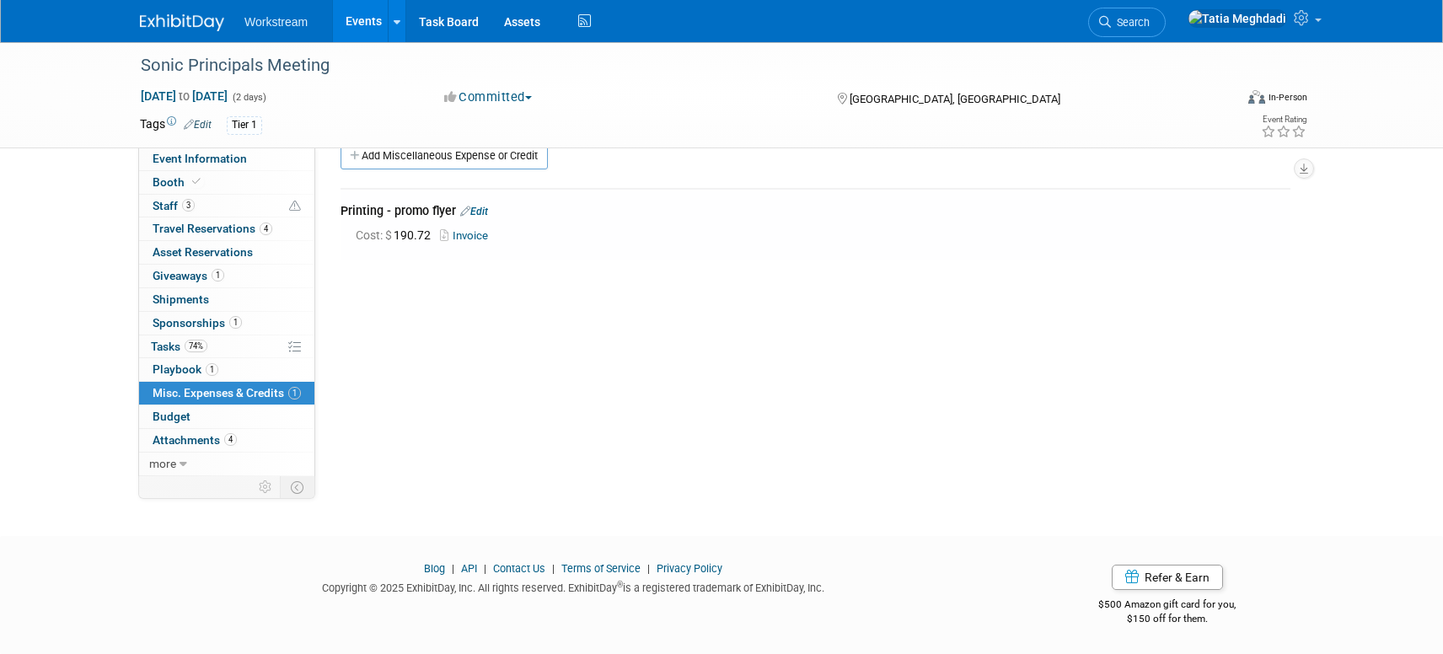
scroll to position [0, 0]
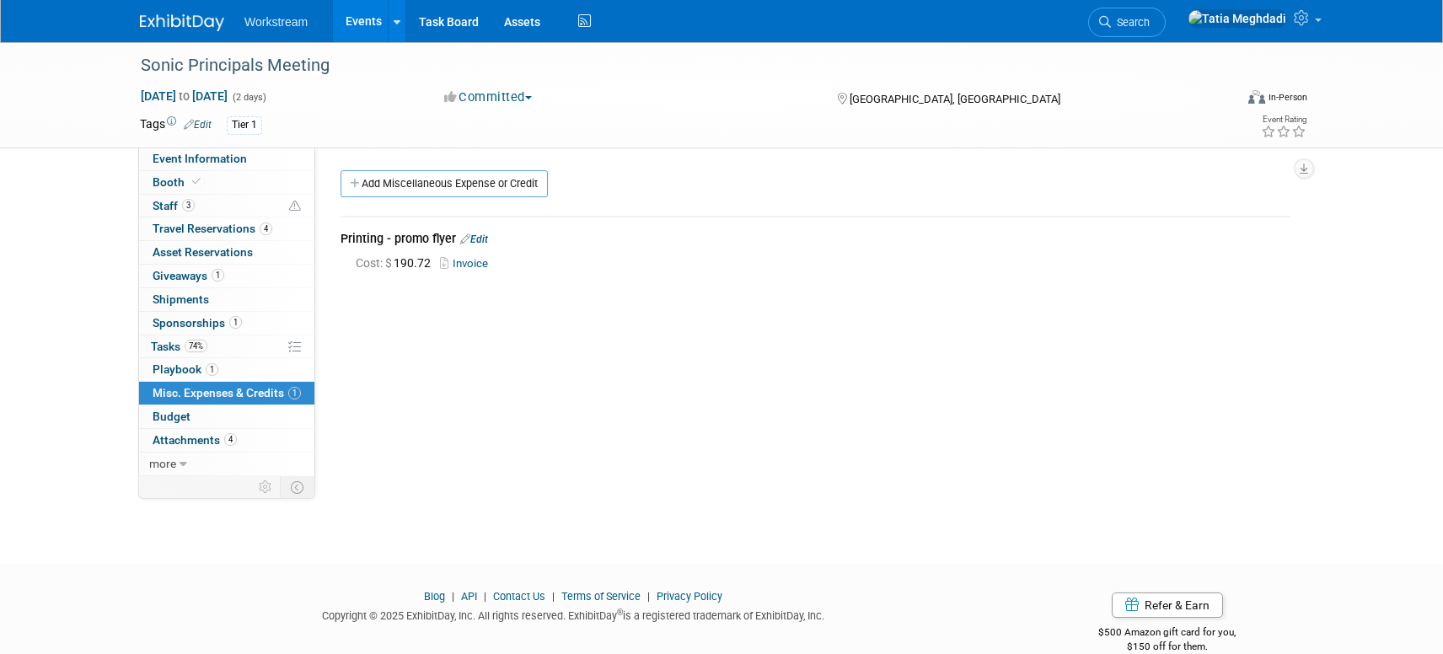
click at [355, 22] on link "Events" at bounding box center [364, 21] width 62 height 42
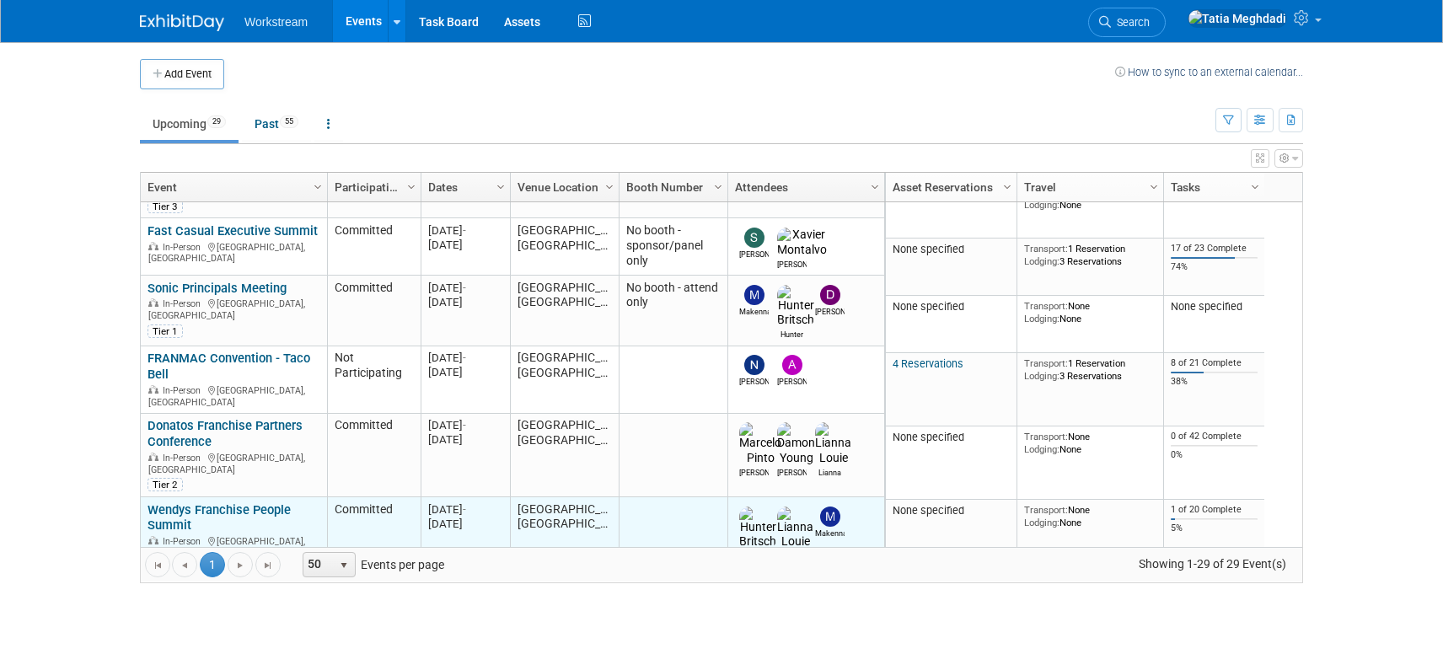
scroll to position [185, 0]
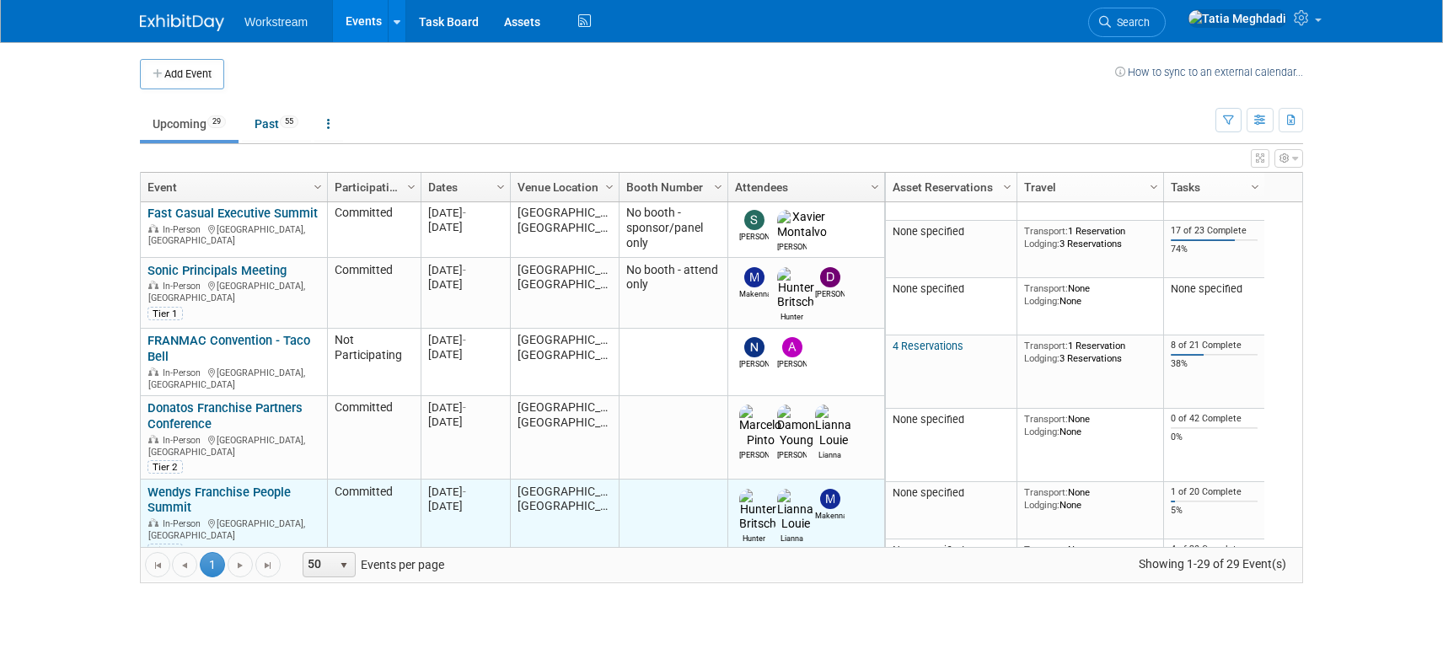
click at [172, 485] on link "Wendys Franchise People Summit" at bounding box center [219, 500] width 143 height 31
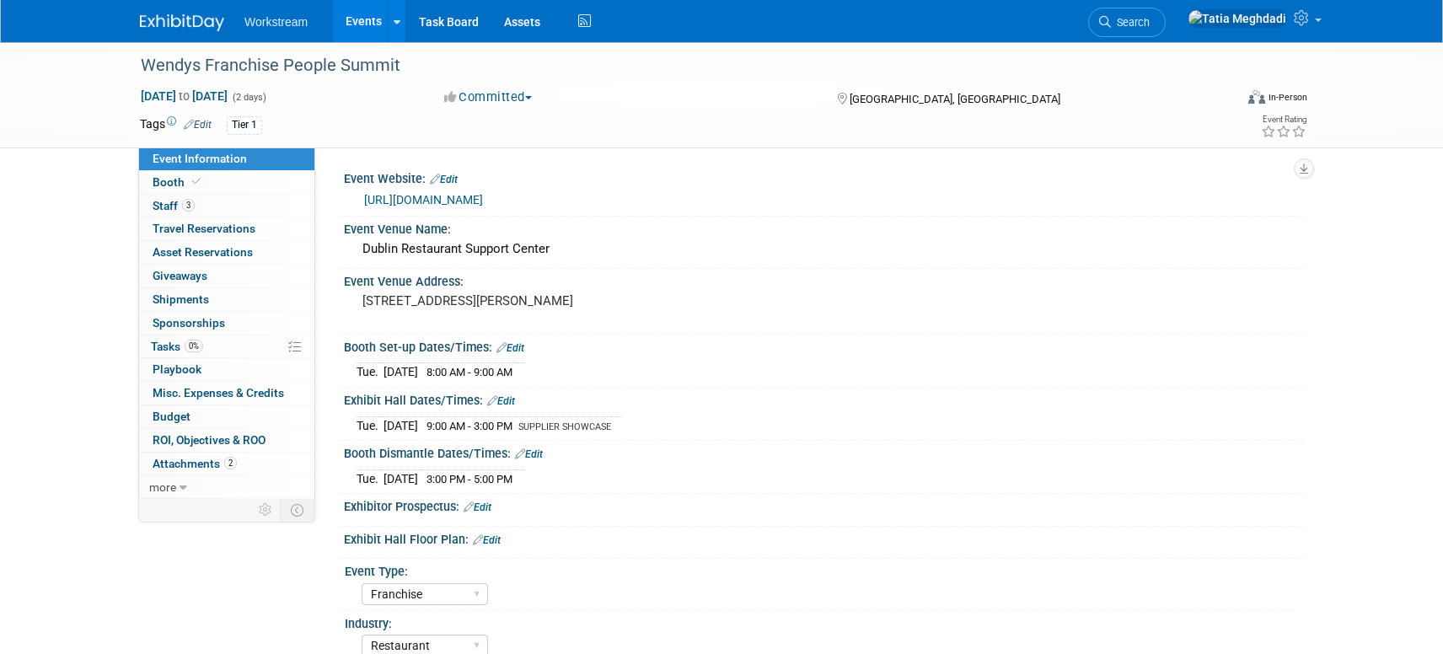
select select "Franchise"
select select "Restaurant"
select select "TBD"
select select "[PERSON_NAME]"
click at [164, 171] on link "Booth" at bounding box center [226, 182] width 175 height 23
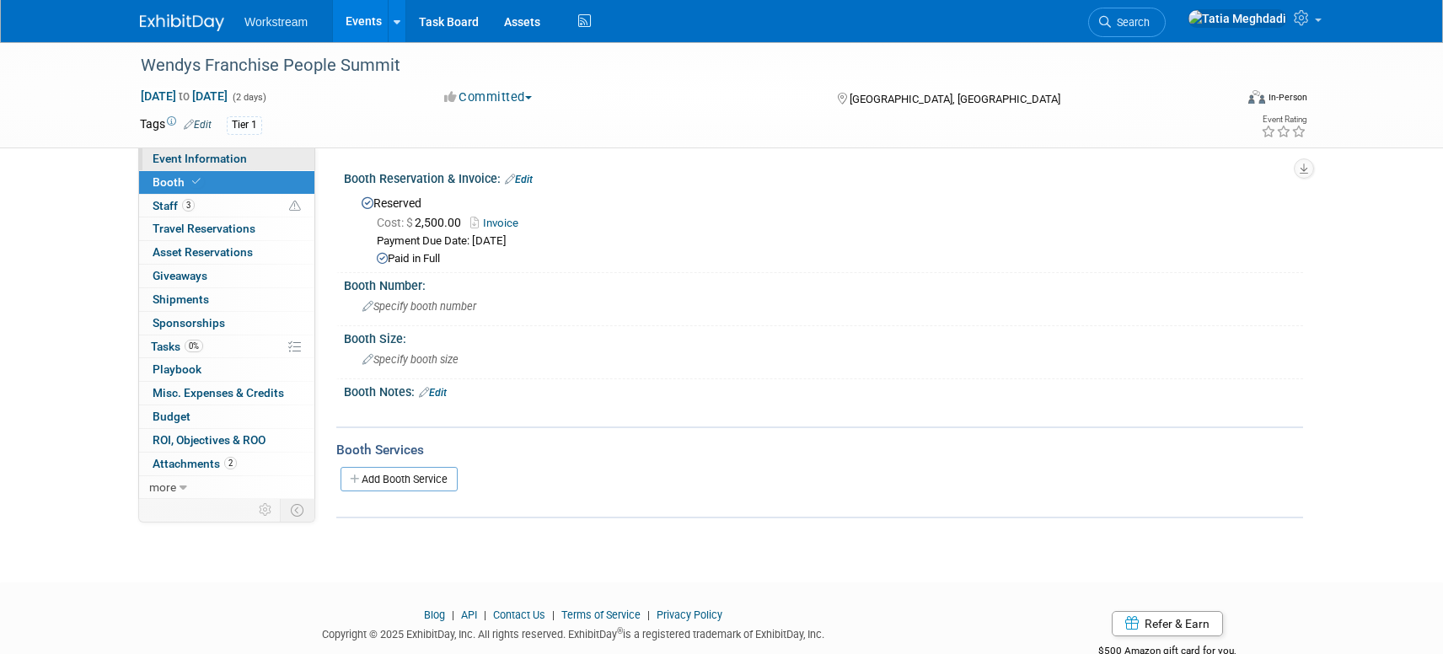
click at [171, 156] on span "Event Information" at bounding box center [200, 158] width 94 height 13
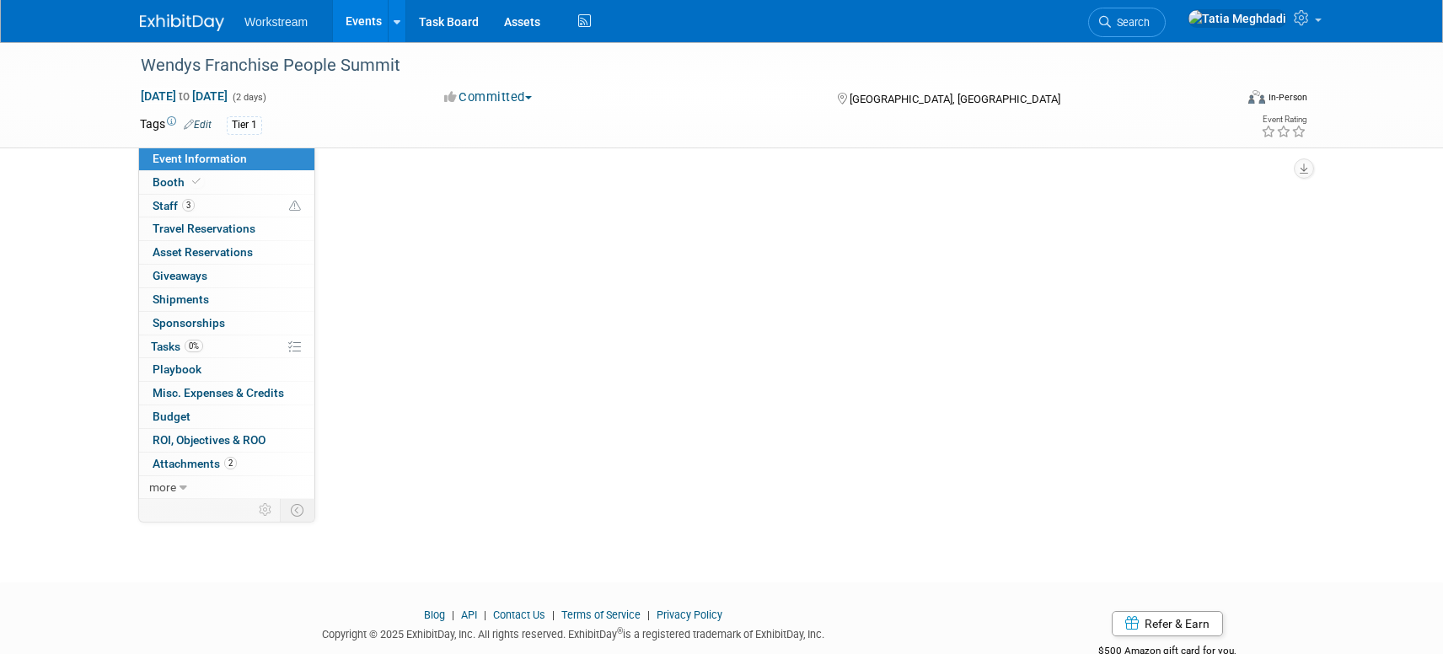
select select "Franchise"
select select "Restaurant"
select select "TBD"
select select "[PERSON_NAME]"
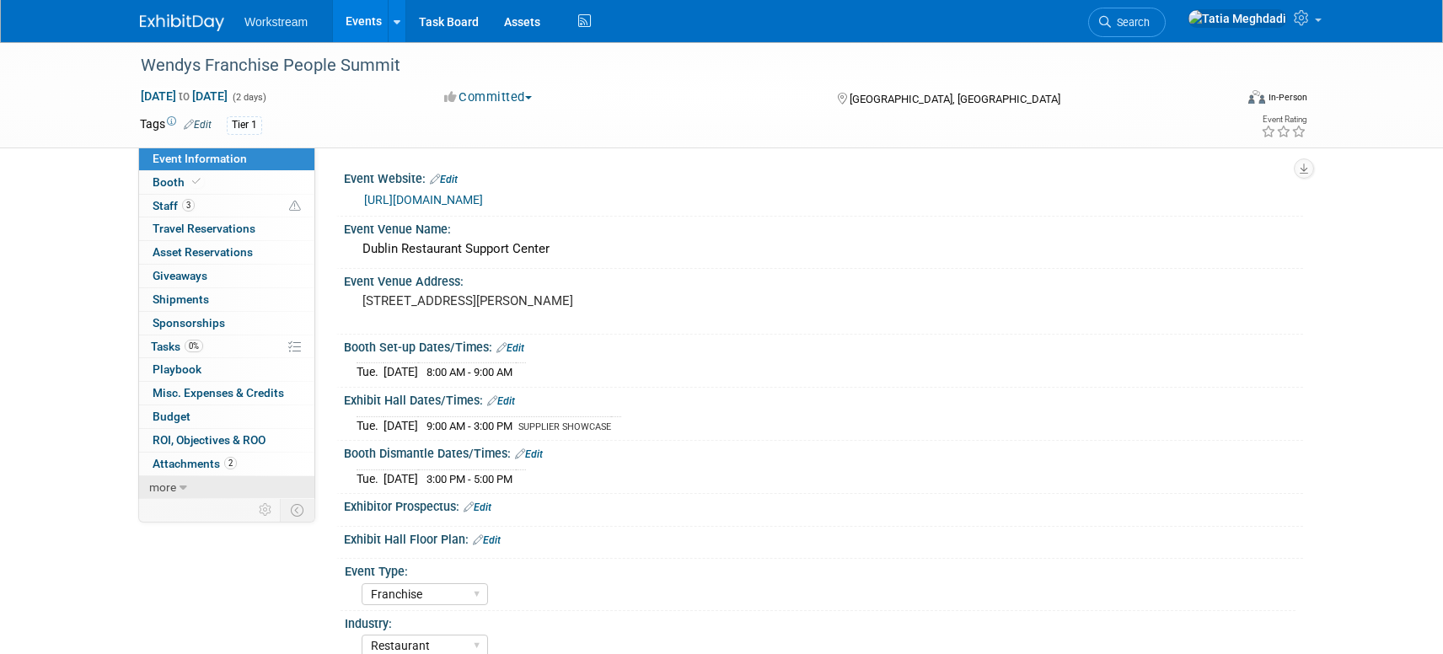
click at [178, 486] on link "more" at bounding box center [226, 487] width 175 height 23
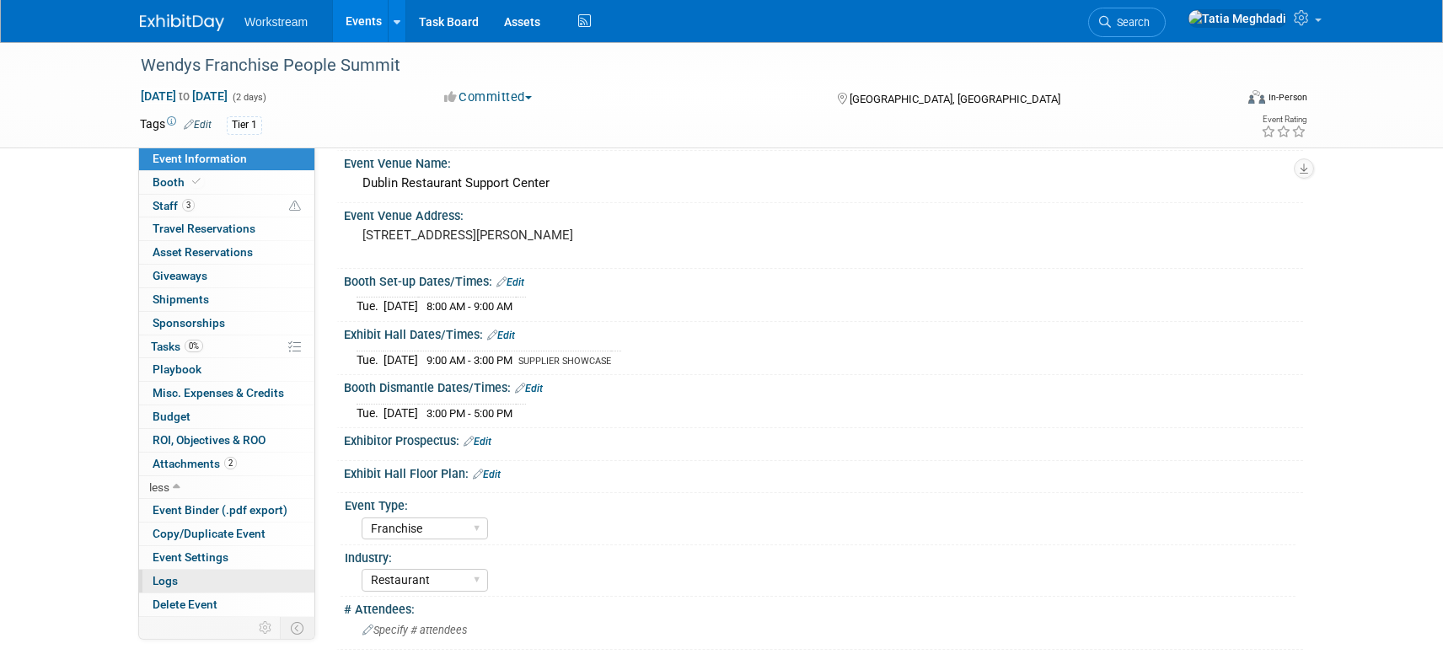
scroll to position [71, 0]
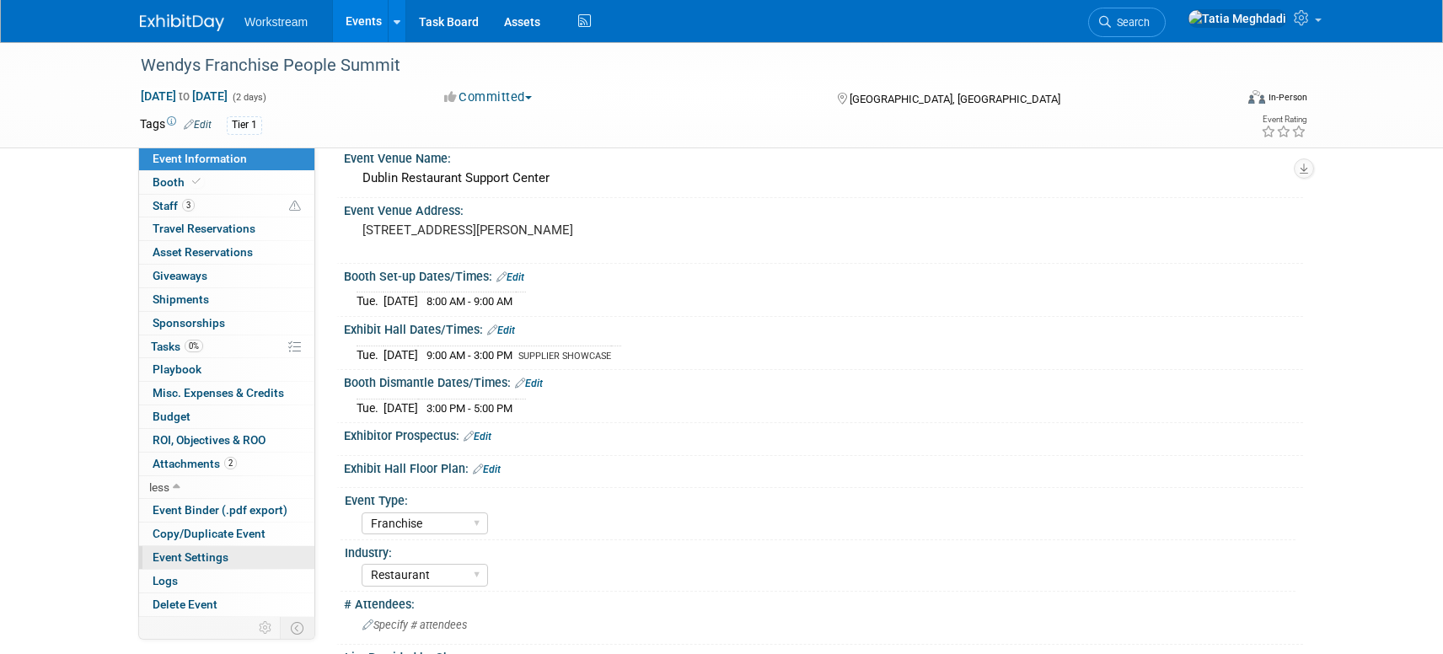
click at [173, 555] on span "Event Settings" at bounding box center [191, 556] width 76 height 13
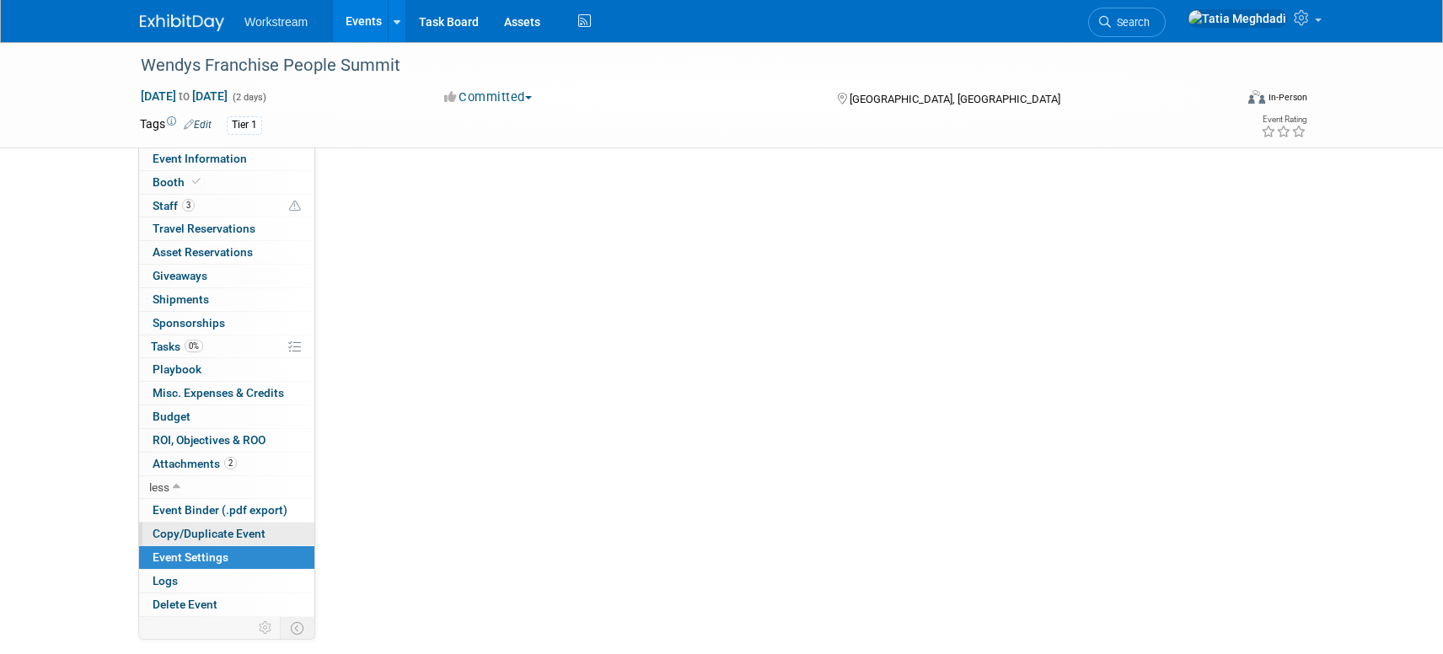
scroll to position [0, 0]
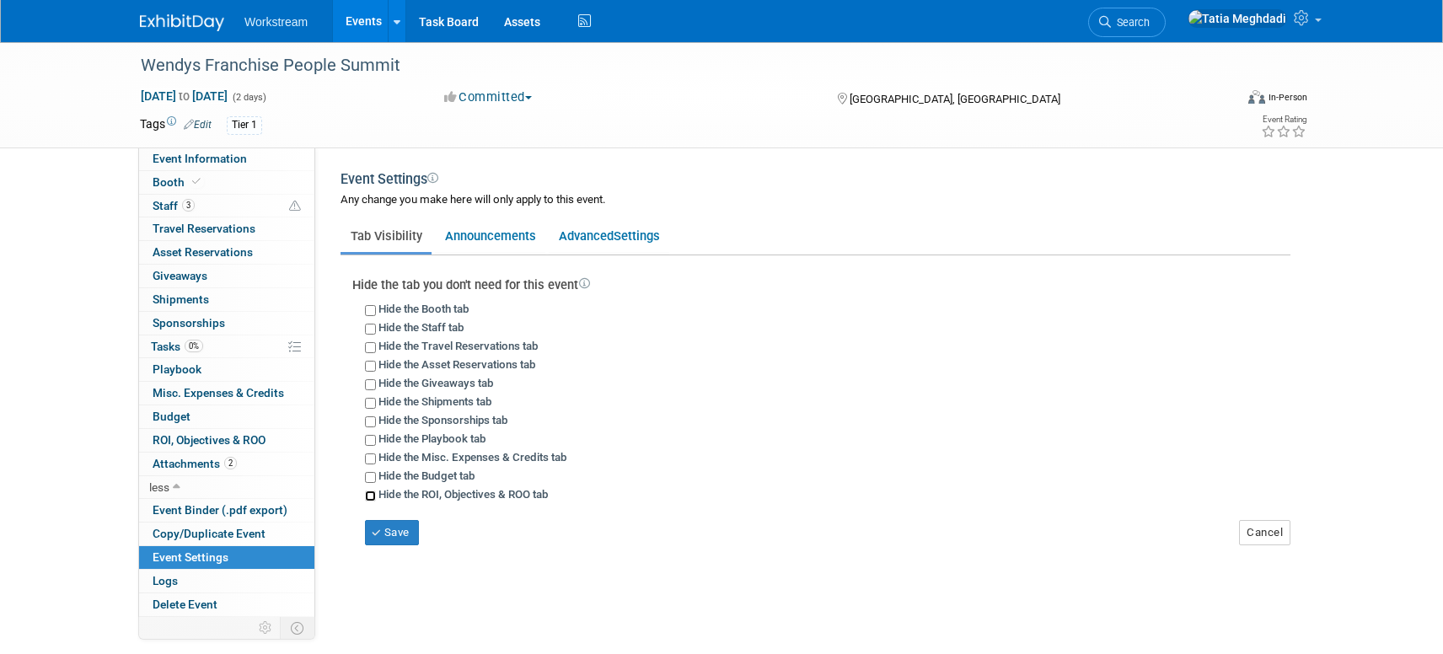
click at [367, 496] on input "Hide the ROI, Objectives & ROO tab" at bounding box center [370, 496] width 11 height 11
checkbox input "true"
click at [390, 534] on button "Save" at bounding box center [392, 532] width 54 height 25
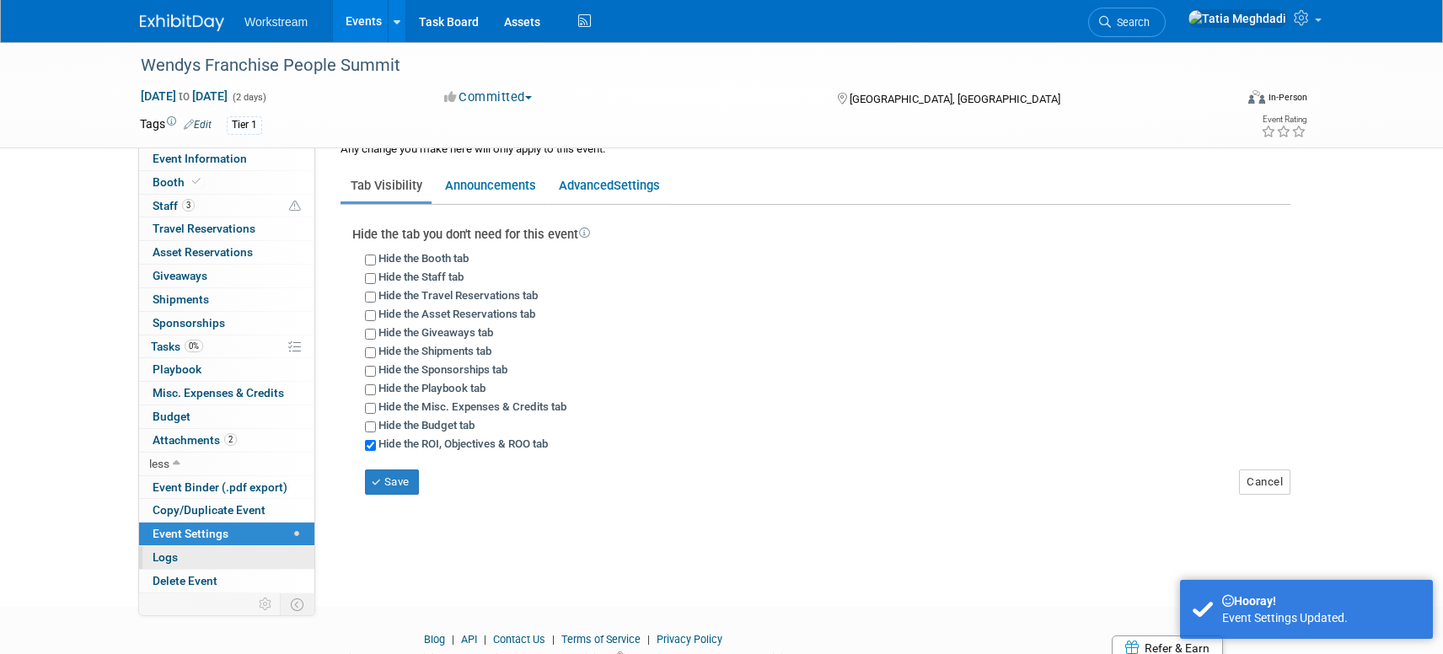
scroll to position [62, 0]
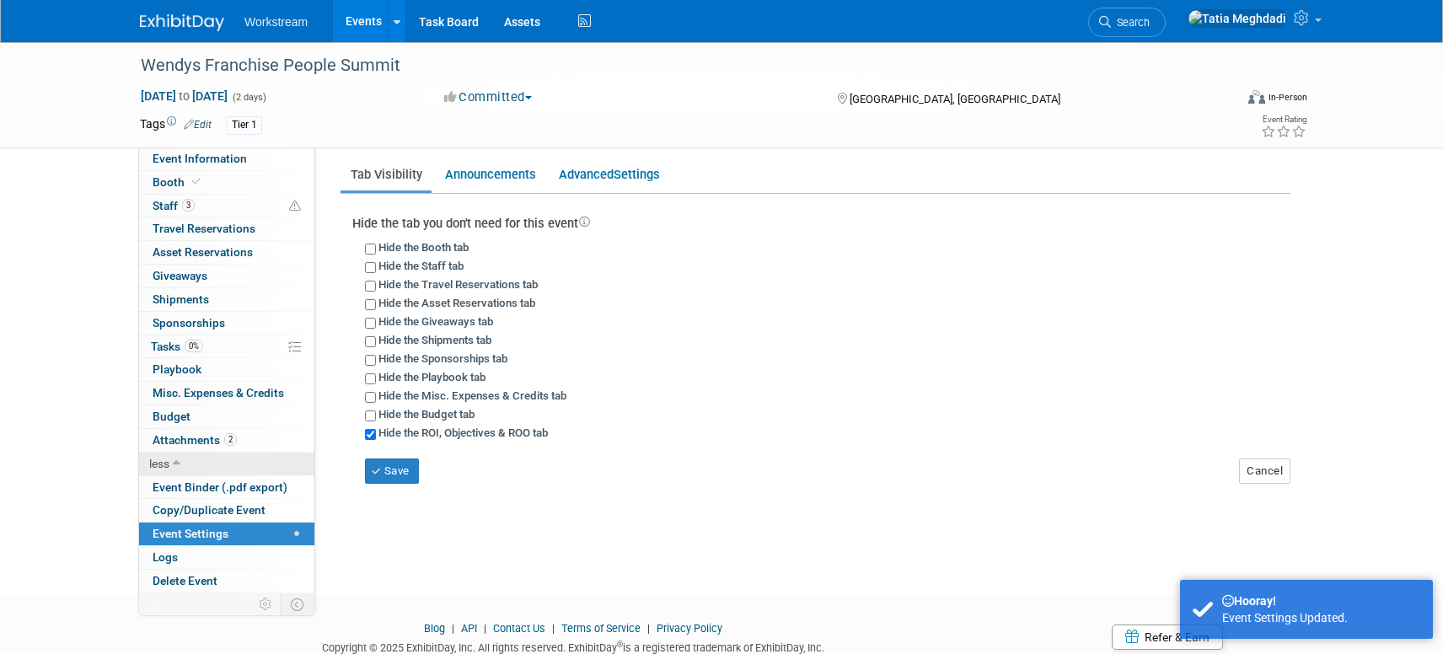
click at [180, 461] on icon at bounding box center [177, 465] width 8 height 12
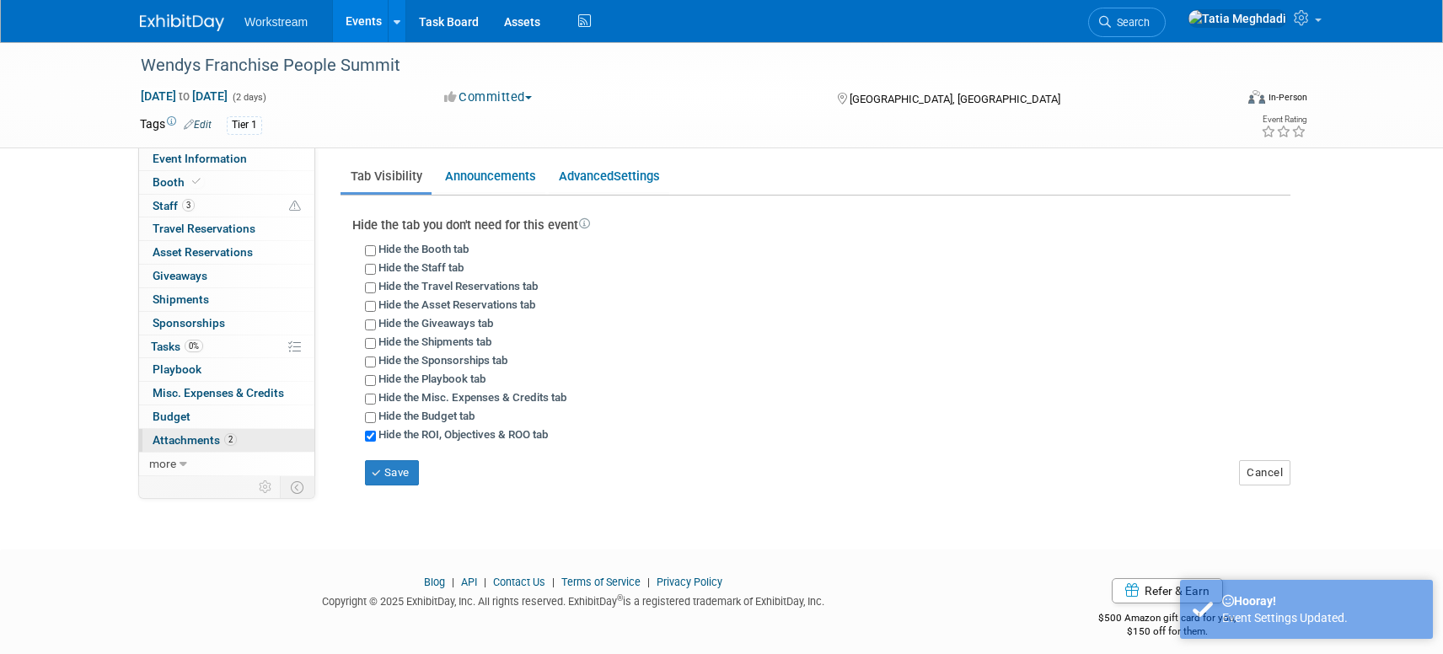
scroll to position [0, 0]
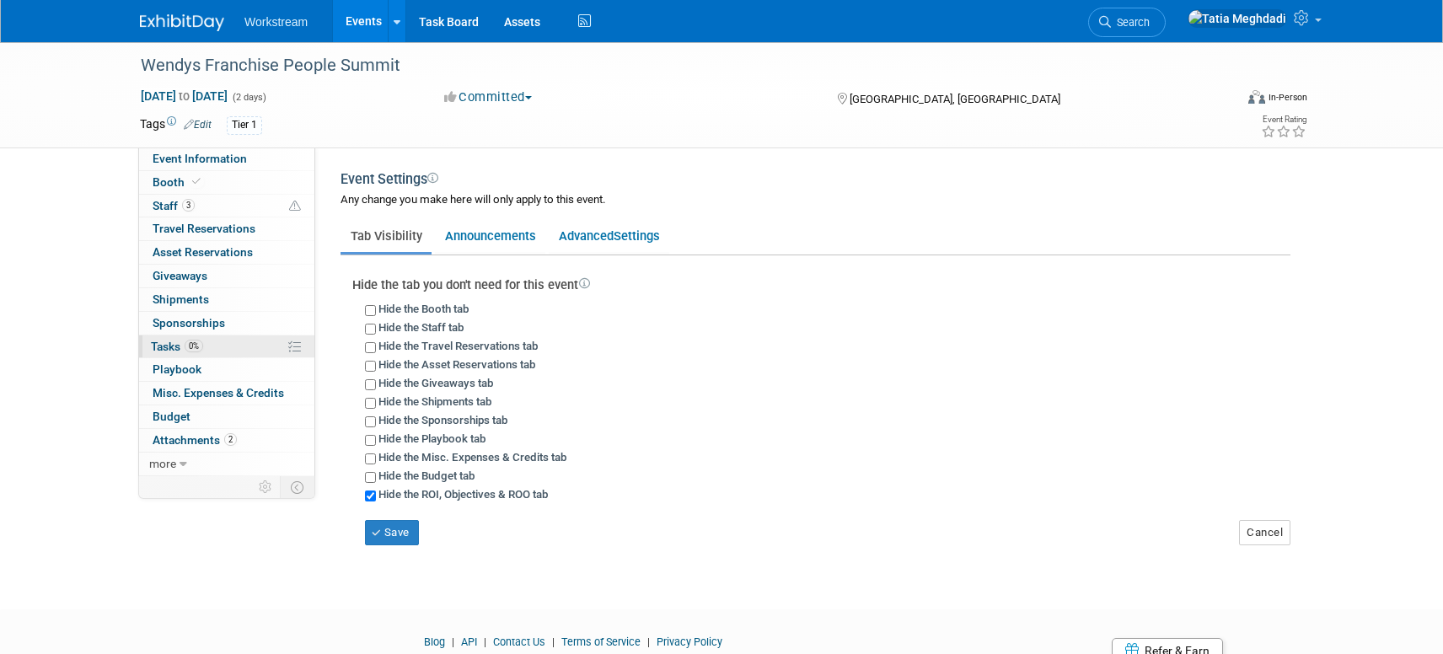
click at [185, 345] on span "0%" at bounding box center [194, 346] width 19 height 13
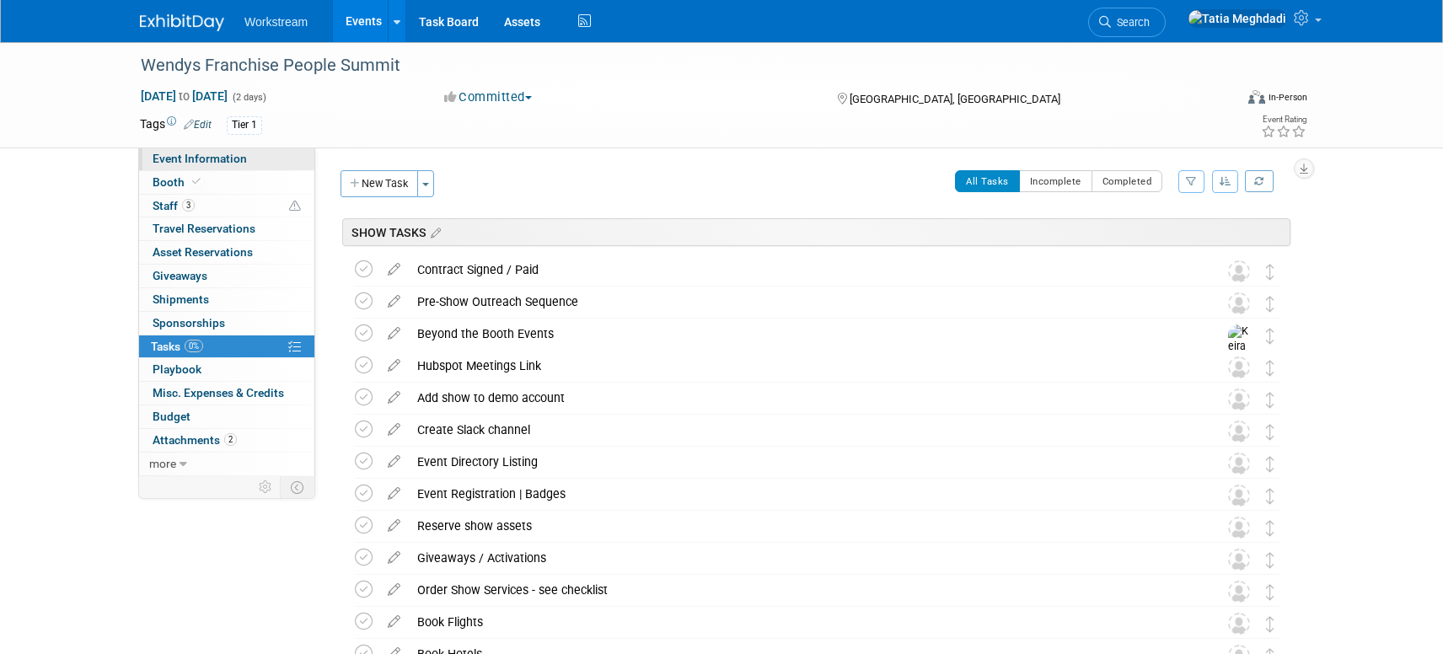
click at [190, 156] on span "Event Information" at bounding box center [200, 158] width 94 height 13
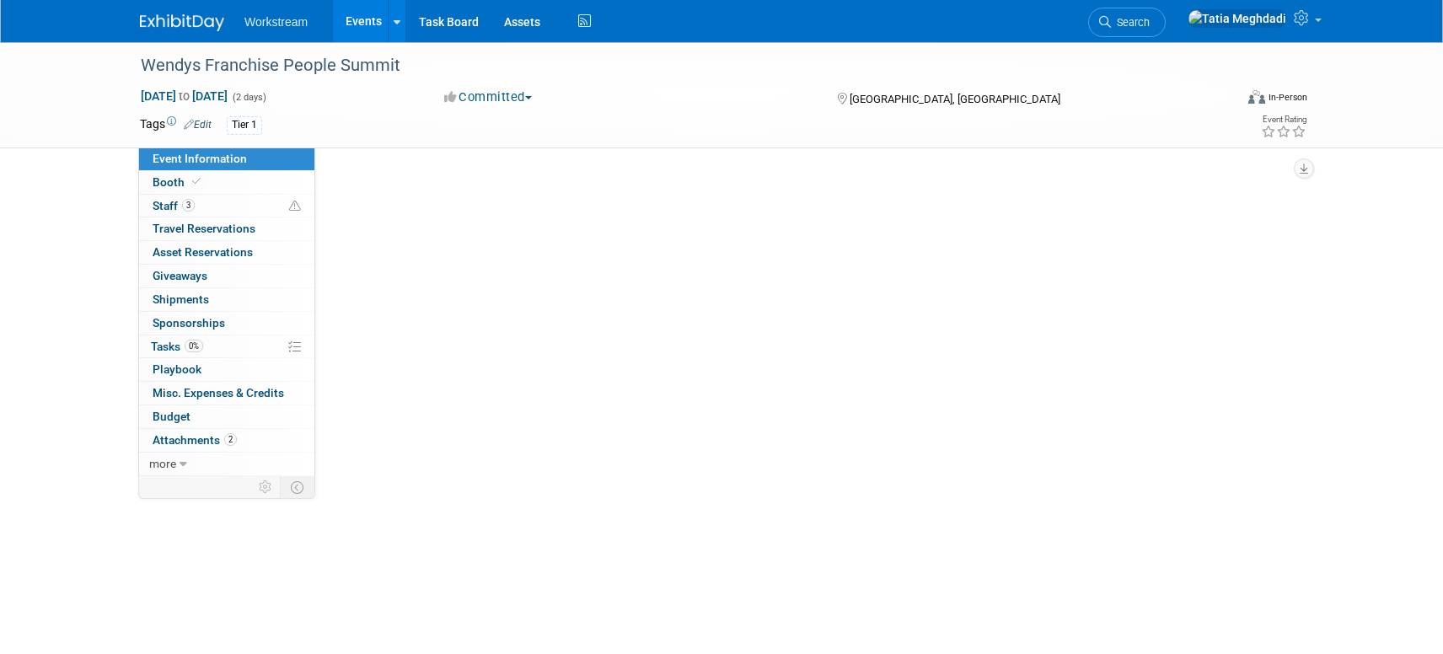
select select "Franchise"
select select "Restaurant"
select select "TBD"
select select "[PERSON_NAME]"
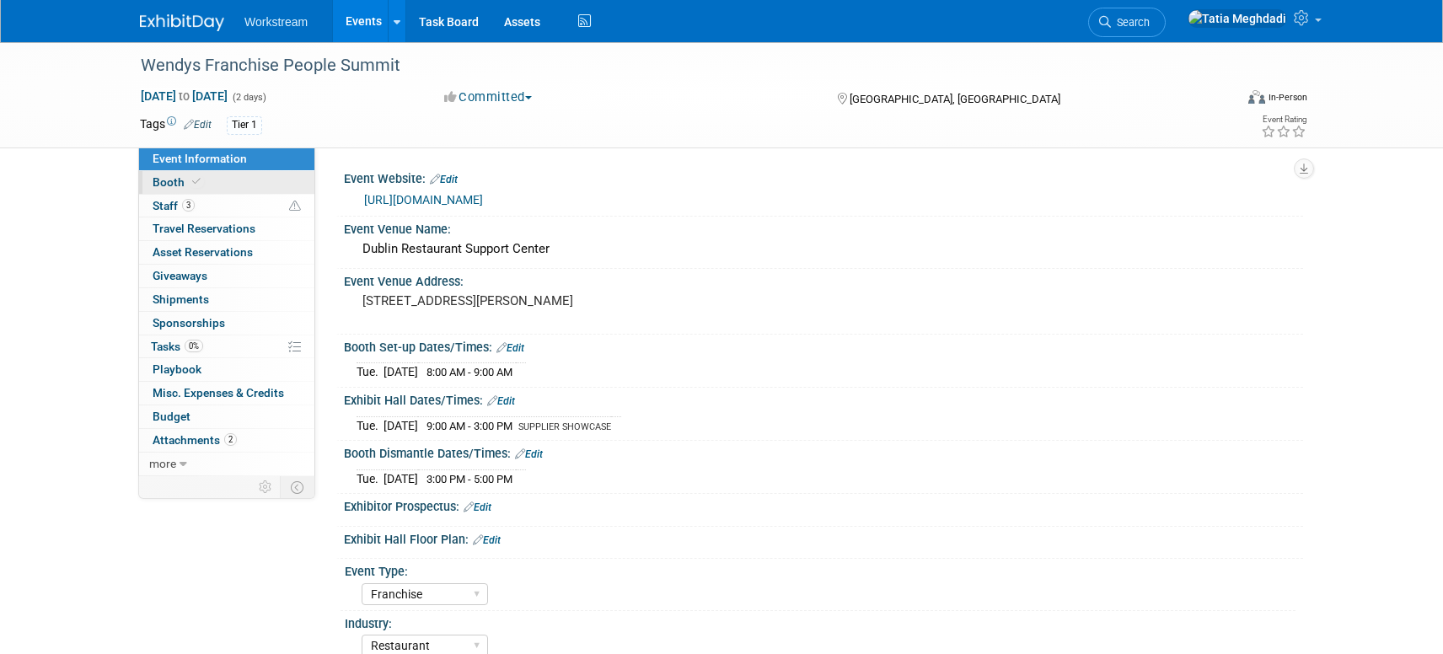
click at [178, 177] on span "Booth" at bounding box center [178, 181] width 51 height 13
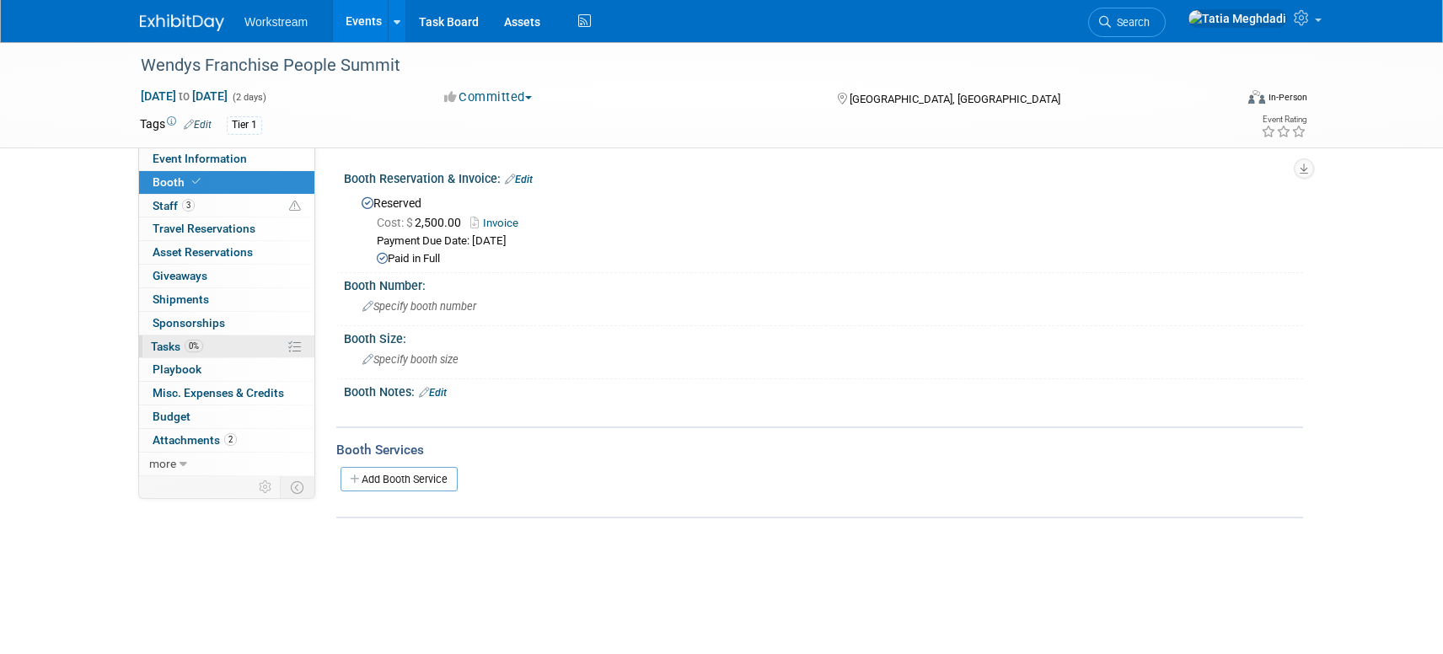
click at [167, 336] on link "0% Tasks 0%" at bounding box center [226, 346] width 175 height 23
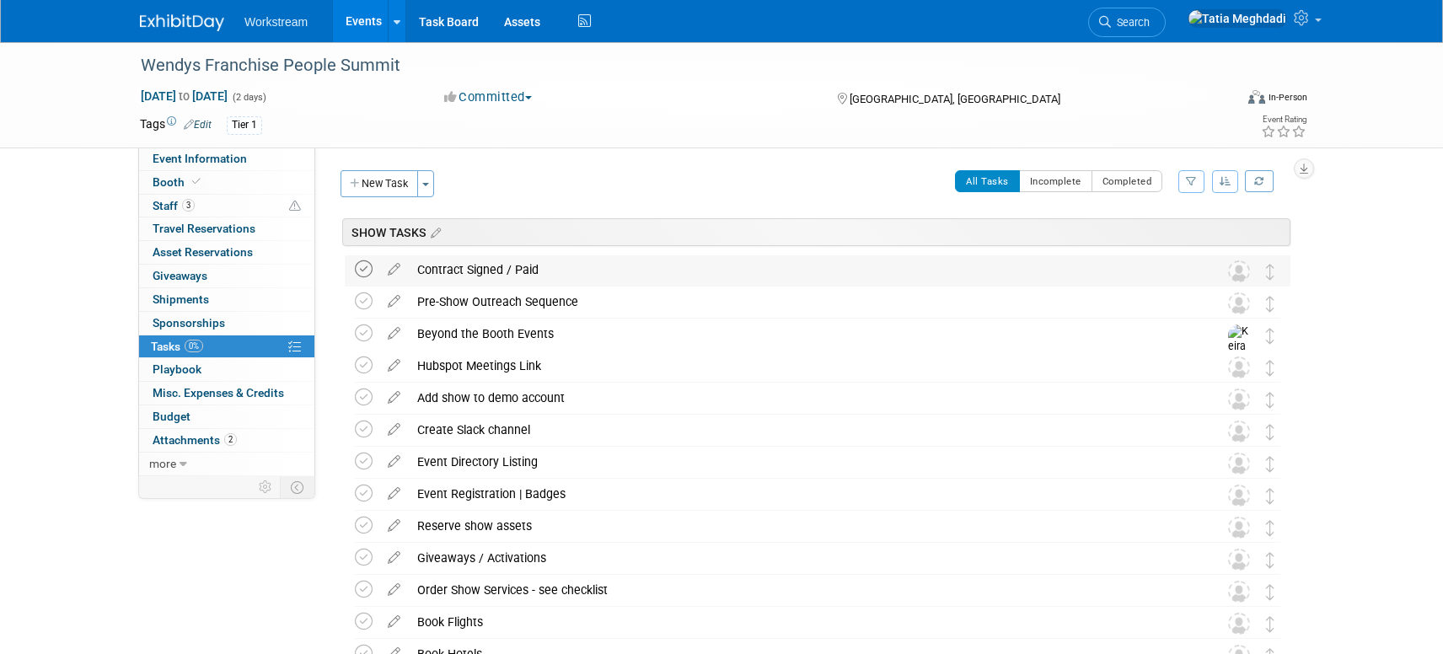
click at [368, 269] on icon at bounding box center [364, 269] width 18 height 18
click at [201, 164] on span "Event Information" at bounding box center [200, 158] width 94 height 13
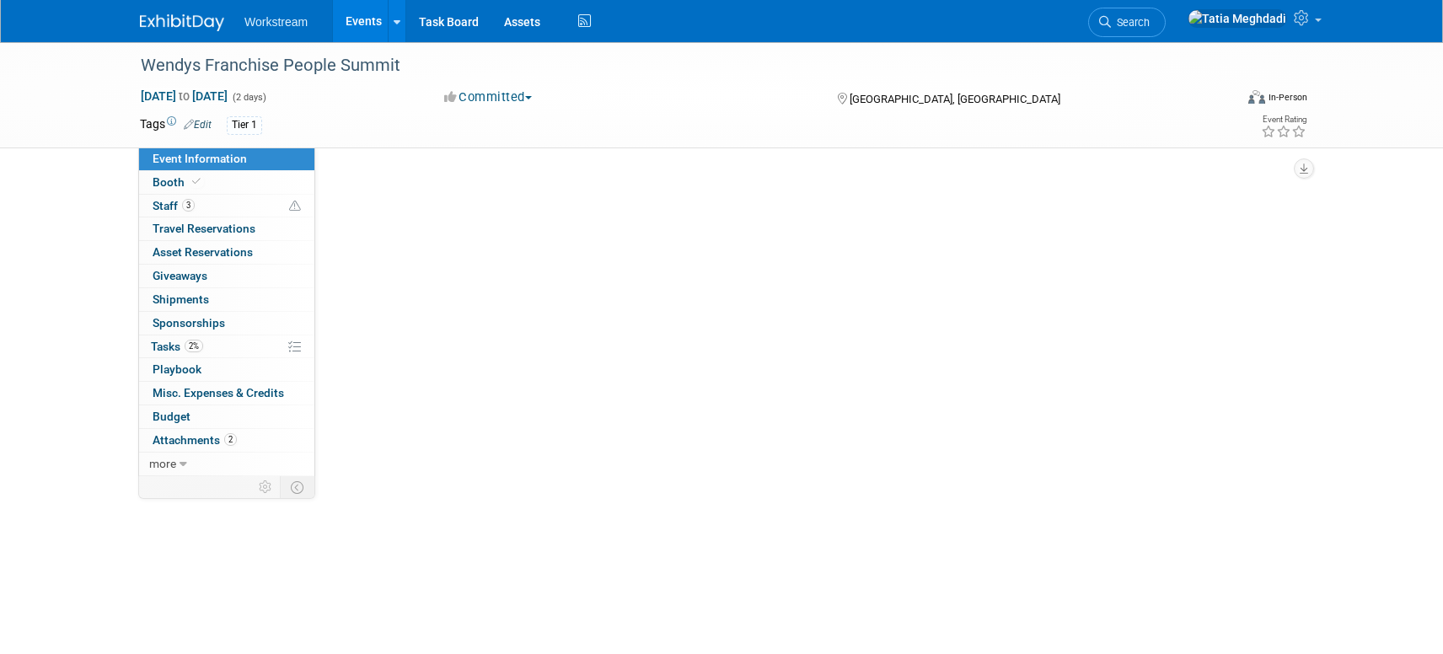
select select "Franchise"
select select "Restaurant"
select select "TBD"
select select "[PERSON_NAME]"
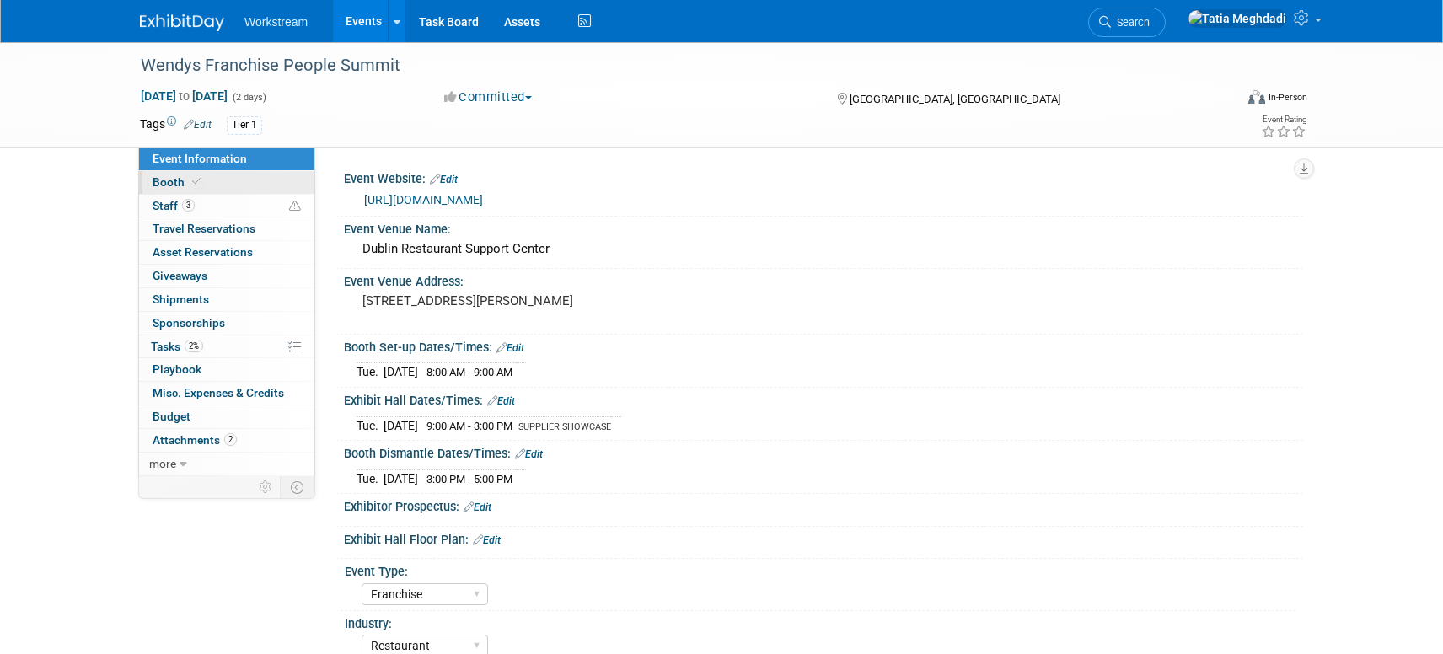
click at [178, 180] on span "Booth" at bounding box center [178, 181] width 51 height 13
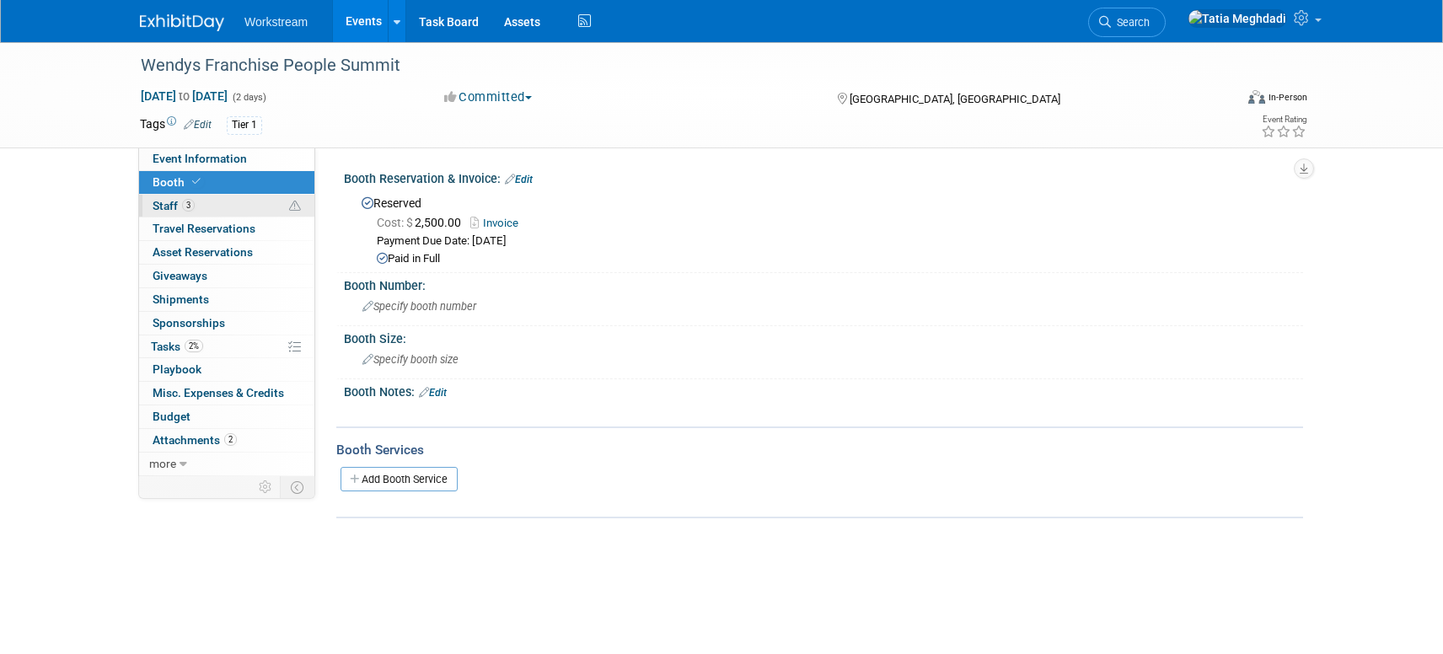
click at [169, 205] on span "Staff 3" at bounding box center [174, 205] width 42 height 13
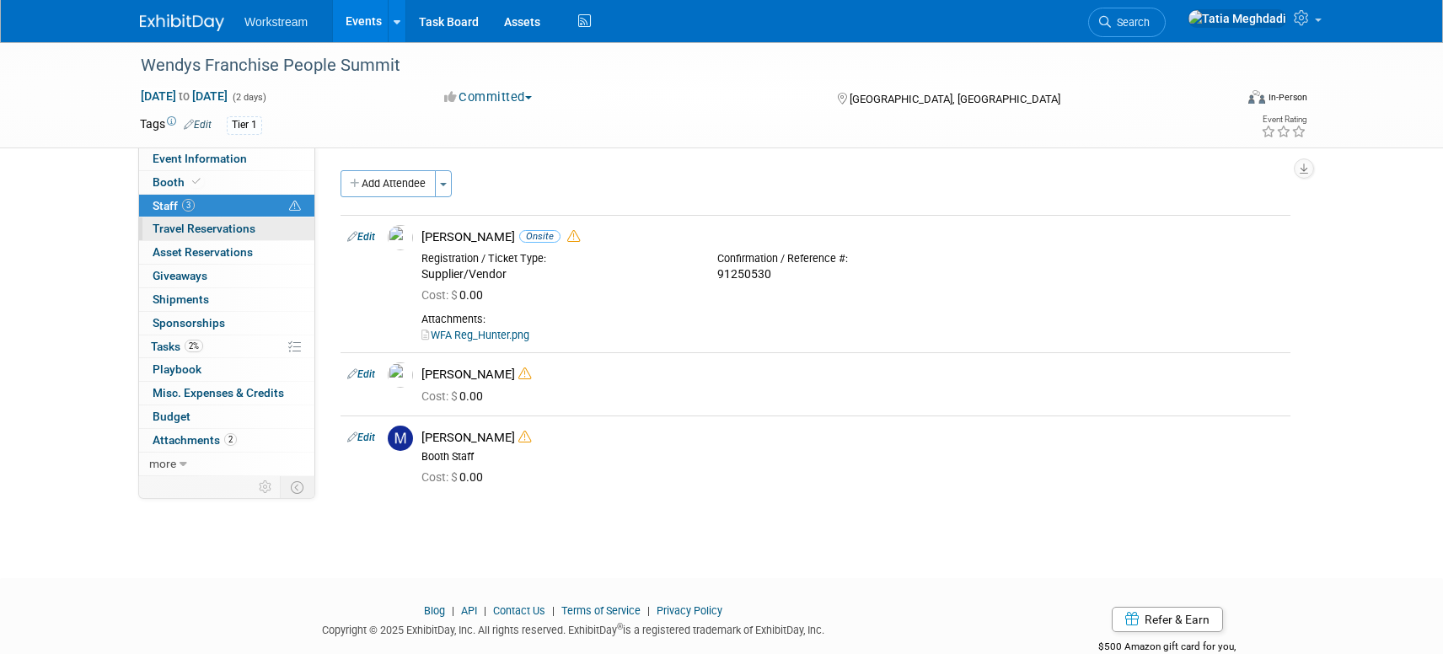
click at [189, 225] on span "Travel Reservations 0" at bounding box center [204, 228] width 103 height 13
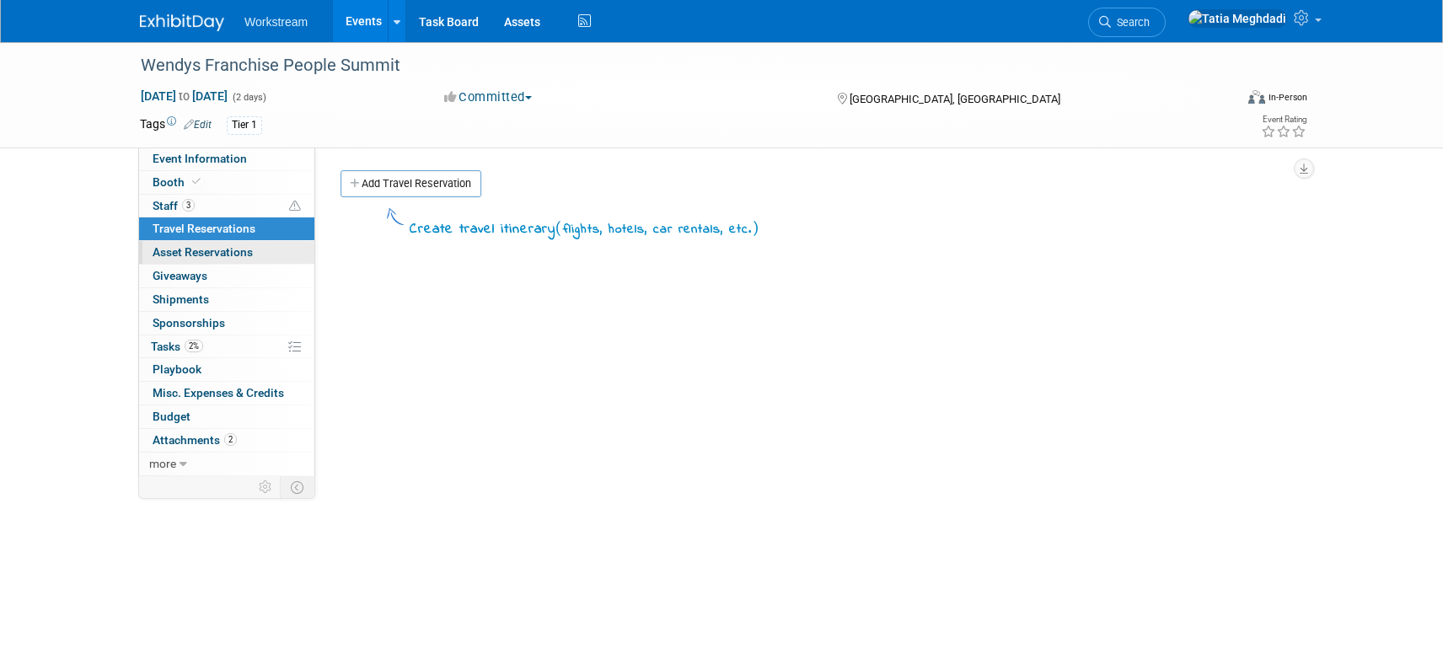
click at [187, 245] on span "Asset Reservations 0" at bounding box center [203, 251] width 100 height 13
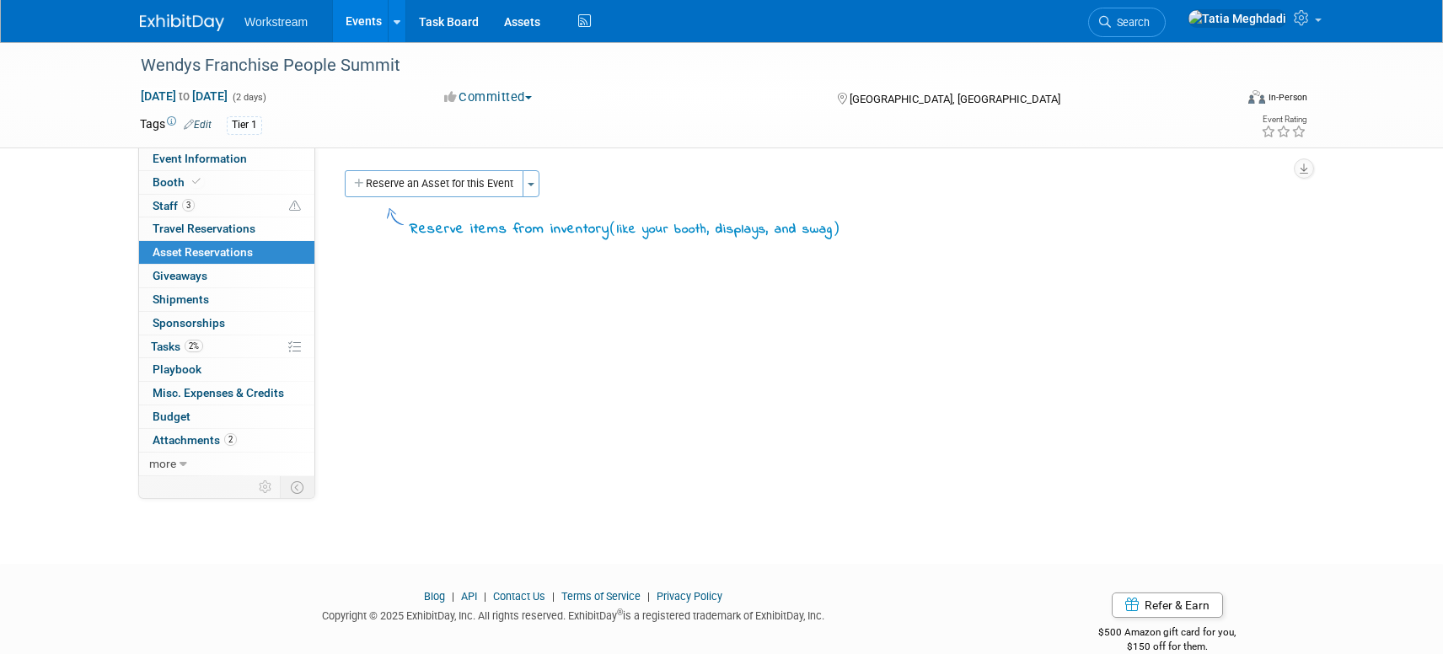
click at [349, 19] on link "Events" at bounding box center [364, 21] width 62 height 42
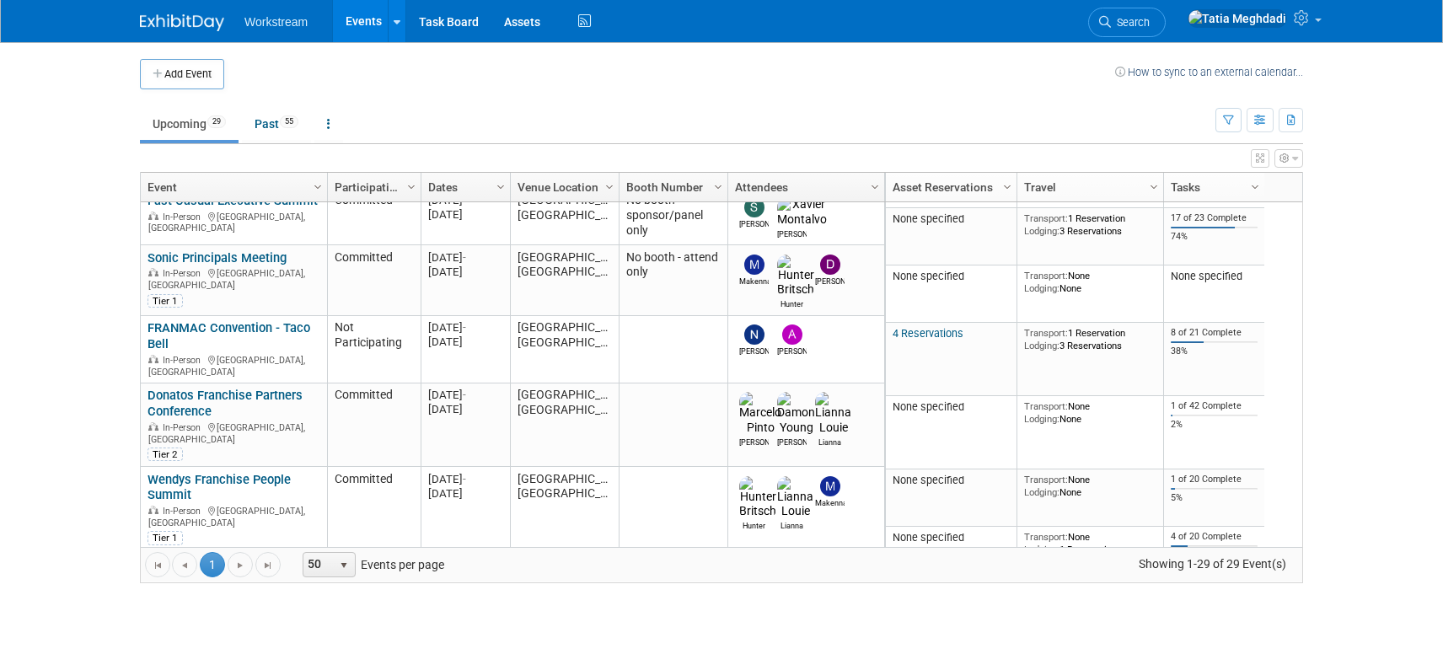
click at [181, 472] on link "Wendys Franchise People Summit" at bounding box center [219, 487] width 143 height 31
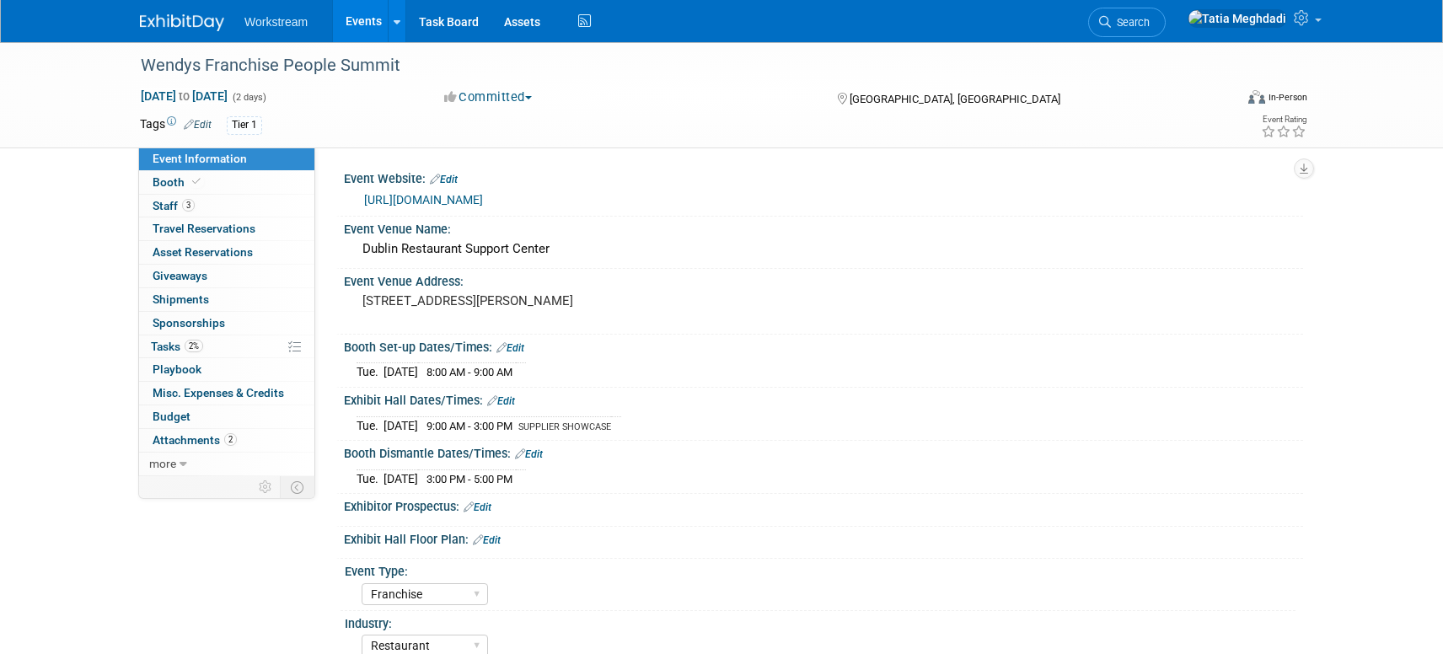
select select "Franchise"
select select "Restaurant"
select select "TBD"
select select "[PERSON_NAME]"
click at [174, 208] on span "Staff 3" at bounding box center [174, 205] width 42 height 13
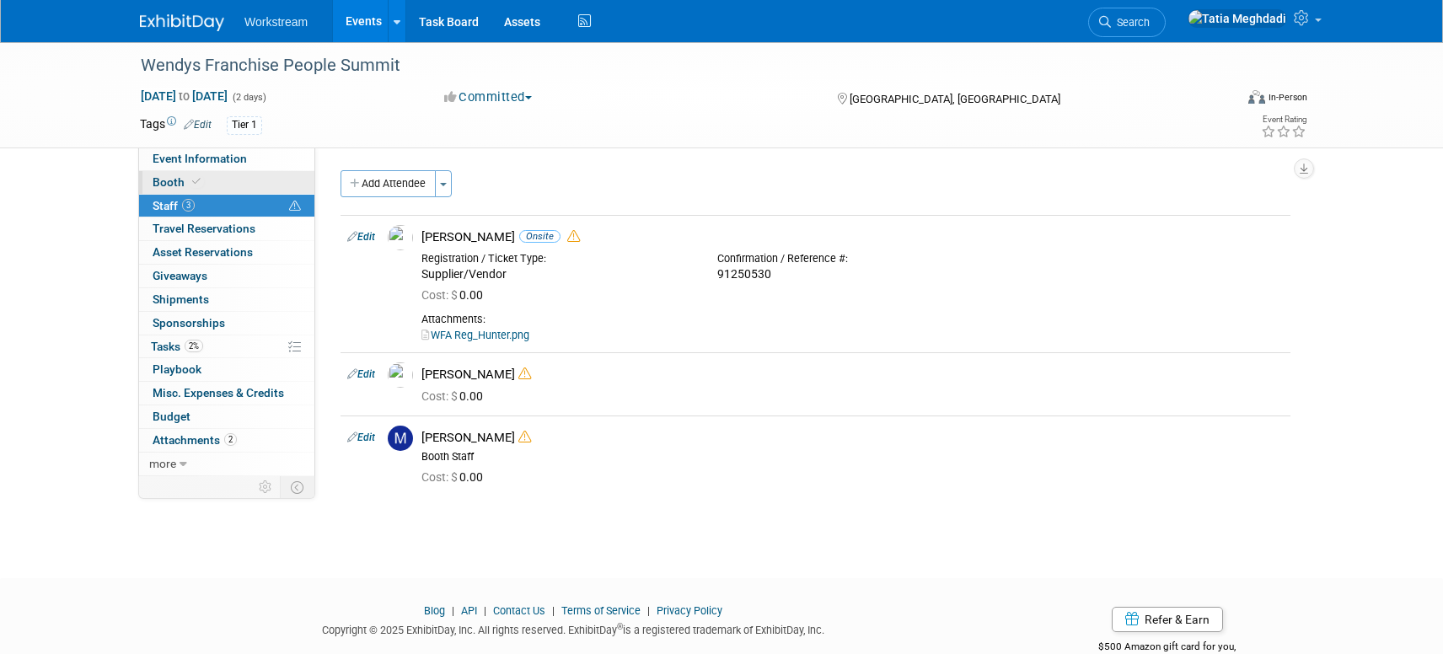
click at [174, 178] on span "Booth" at bounding box center [178, 181] width 51 height 13
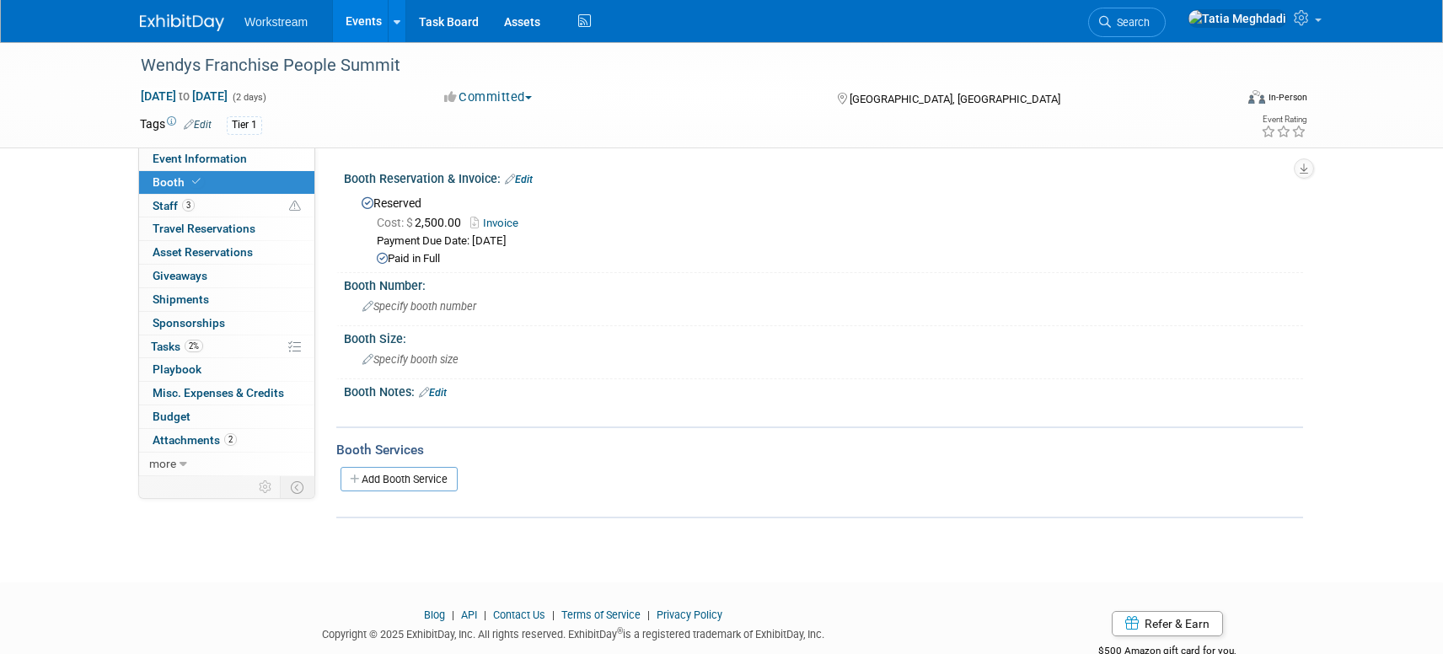
click at [363, 32] on link "Events" at bounding box center [364, 21] width 62 height 42
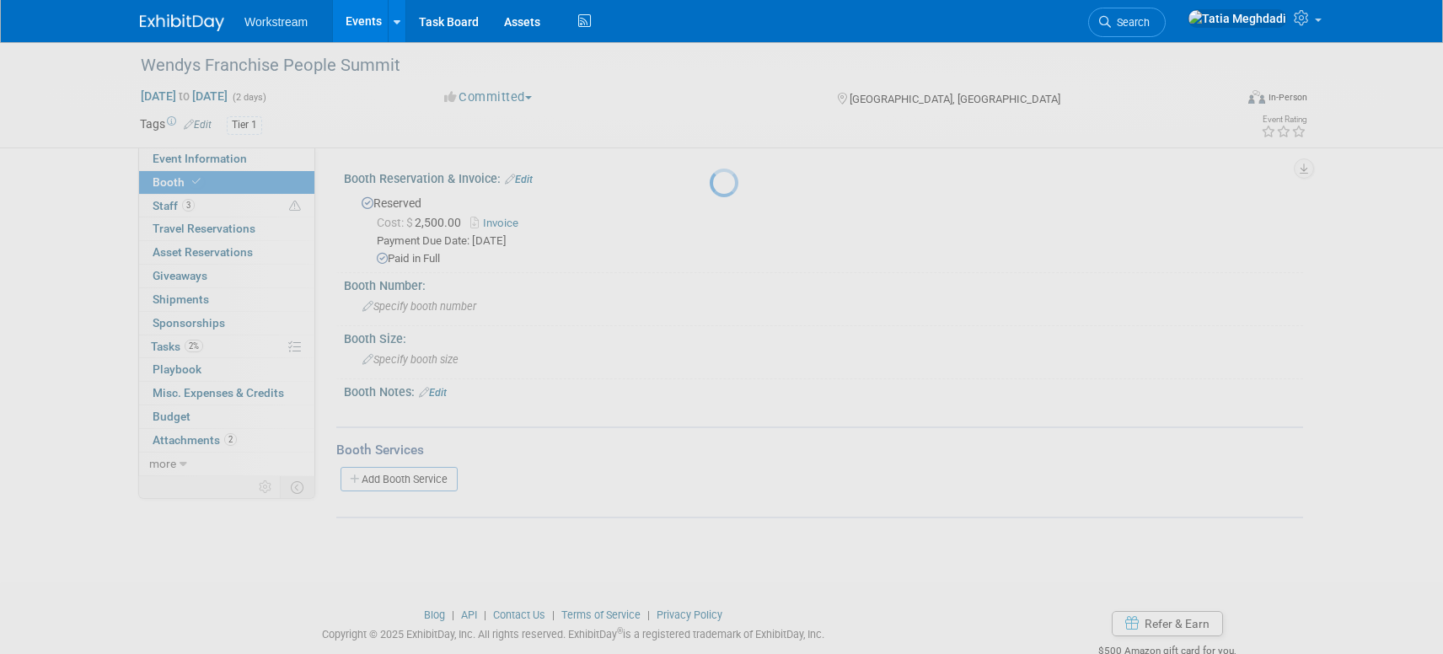
click at [355, 18] on link "Events" at bounding box center [364, 21] width 62 height 42
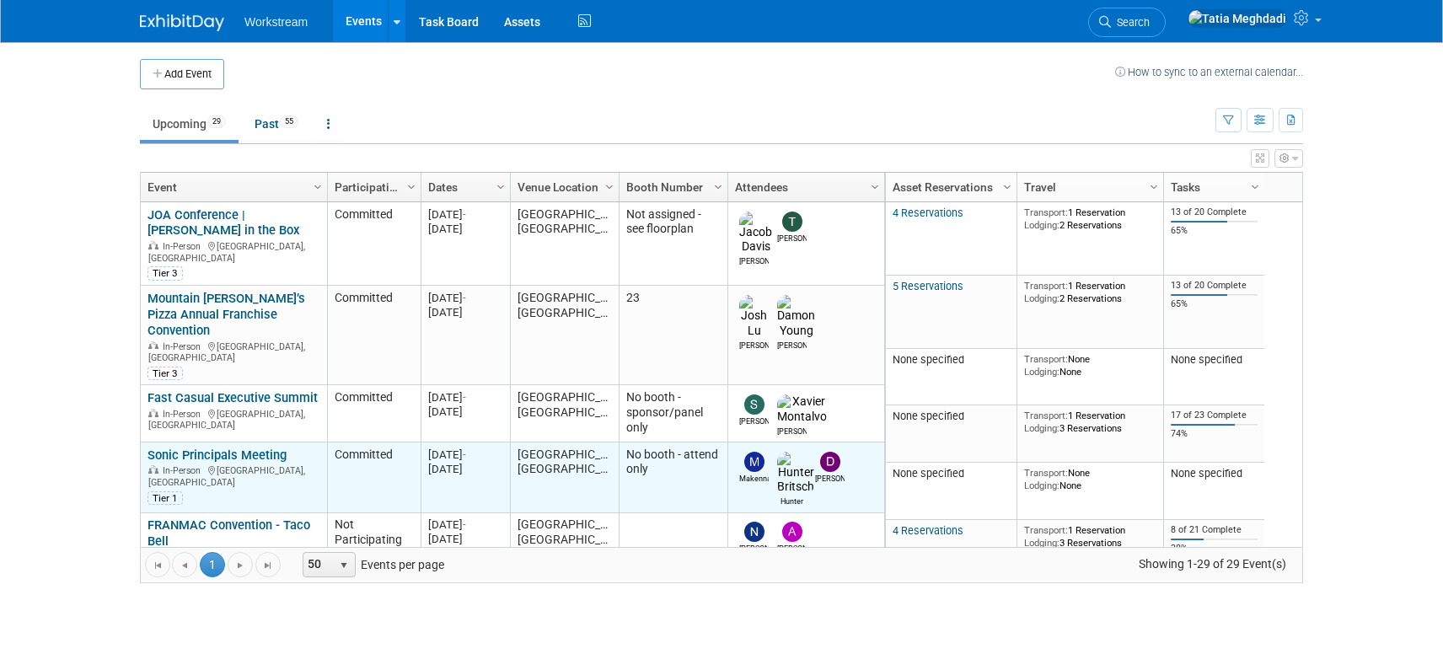
click at [193, 448] on link "Sonic Principals Meeting" at bounding box center [217, 455] width 139 height 15
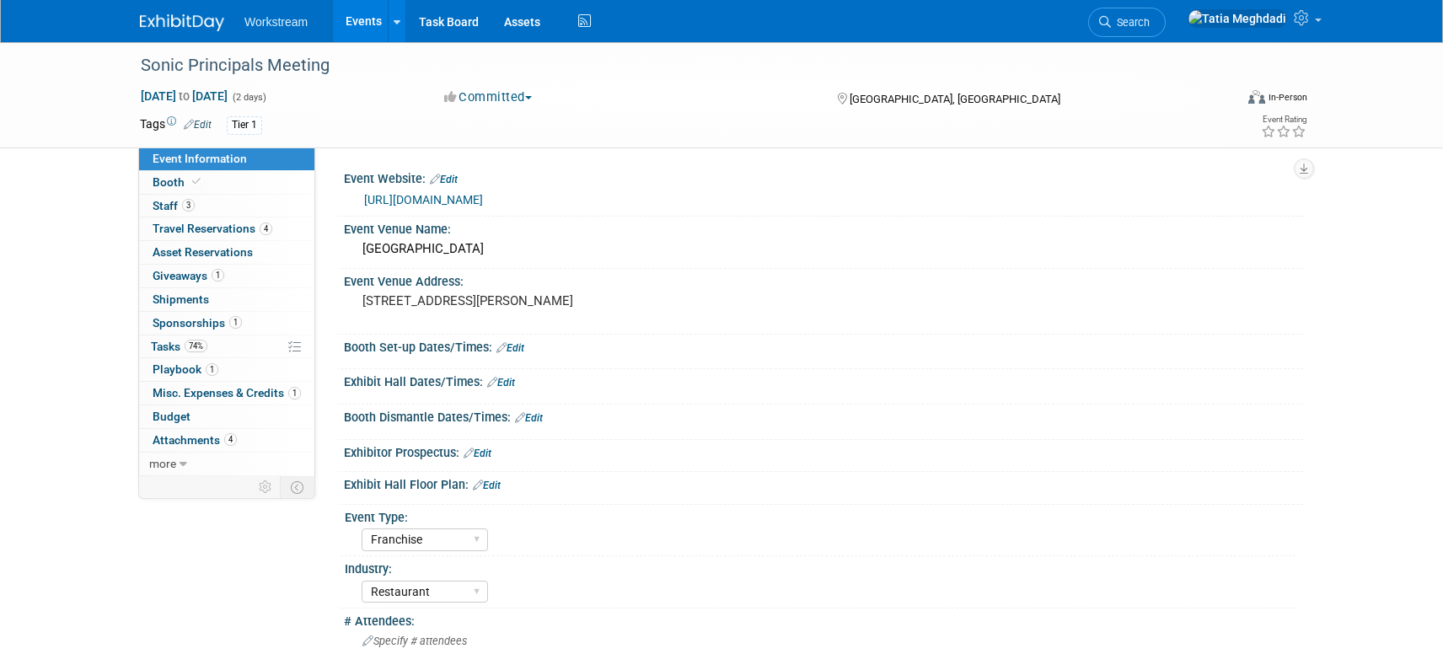
select select "Franchise"
select select "Restaurant"
select select "No"
select select "[PERSON_NAME]"
click at [170, 233] on span "Travel Reservations 4" at bounding box center [213, 228] width 120 height 13
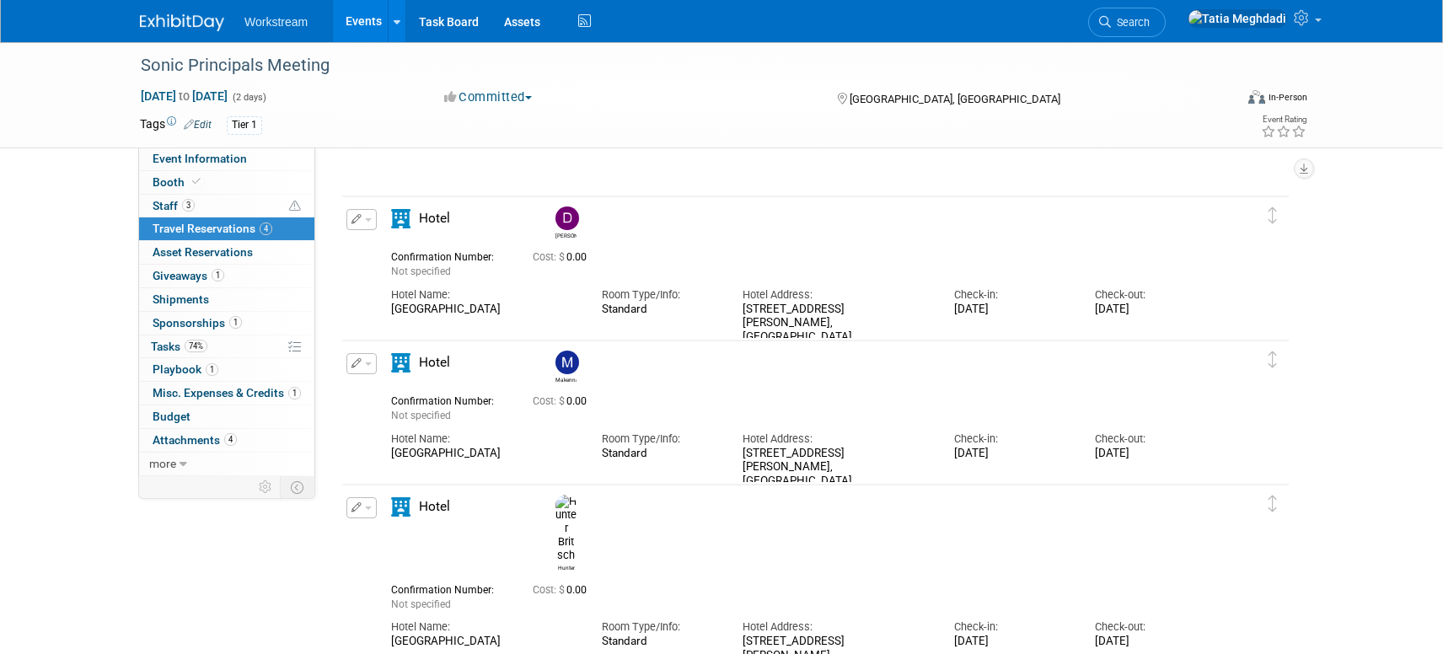
scroll to position [158, 0]
click at [369, 223] on button "button" at bounding box center [361, 221] width 30 height 21
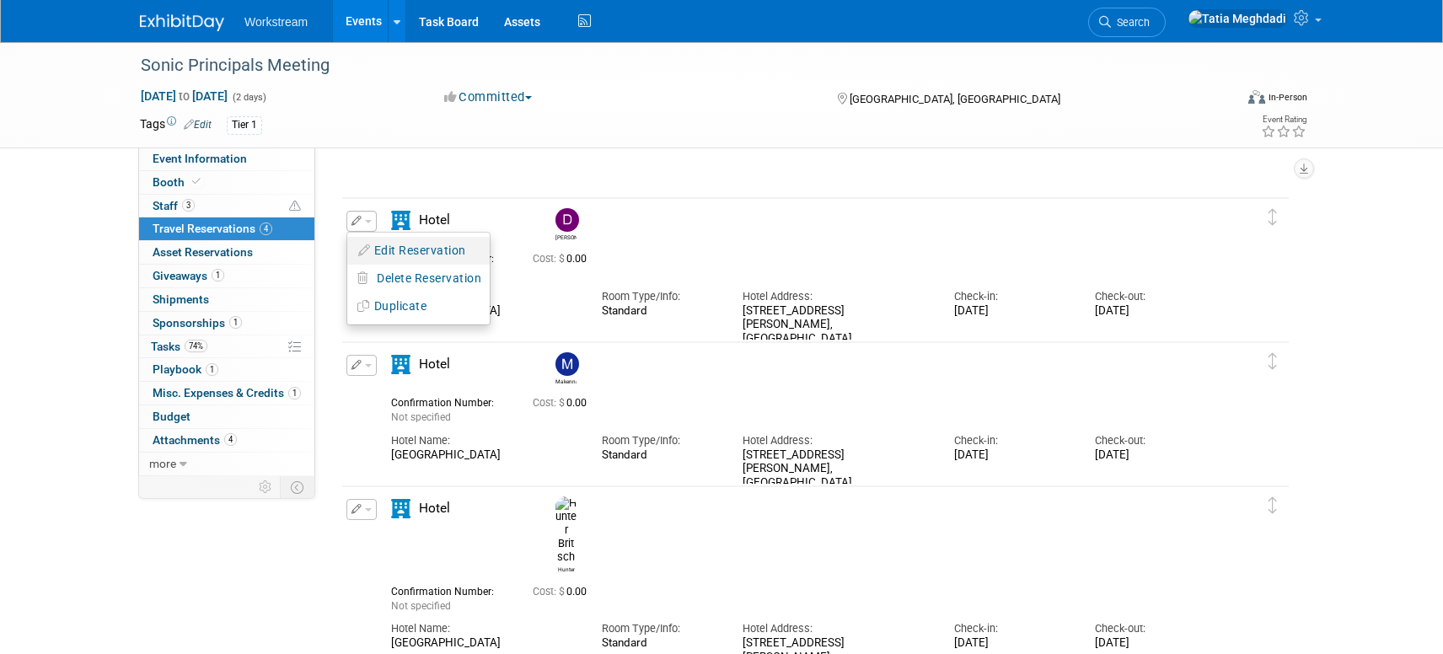
click at [411, 251] on button "Edit Reservation" at bounding box center [418, 251] width 142 height 24
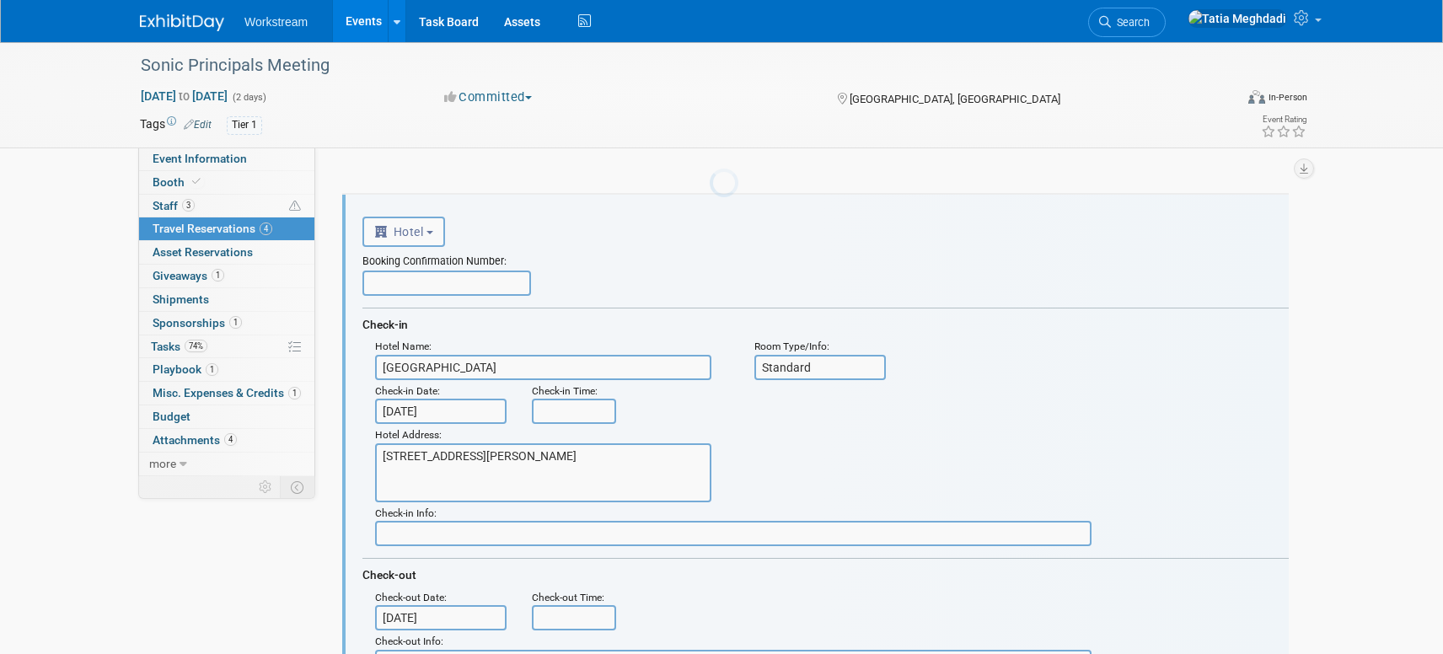
scroll to position [0, 0]
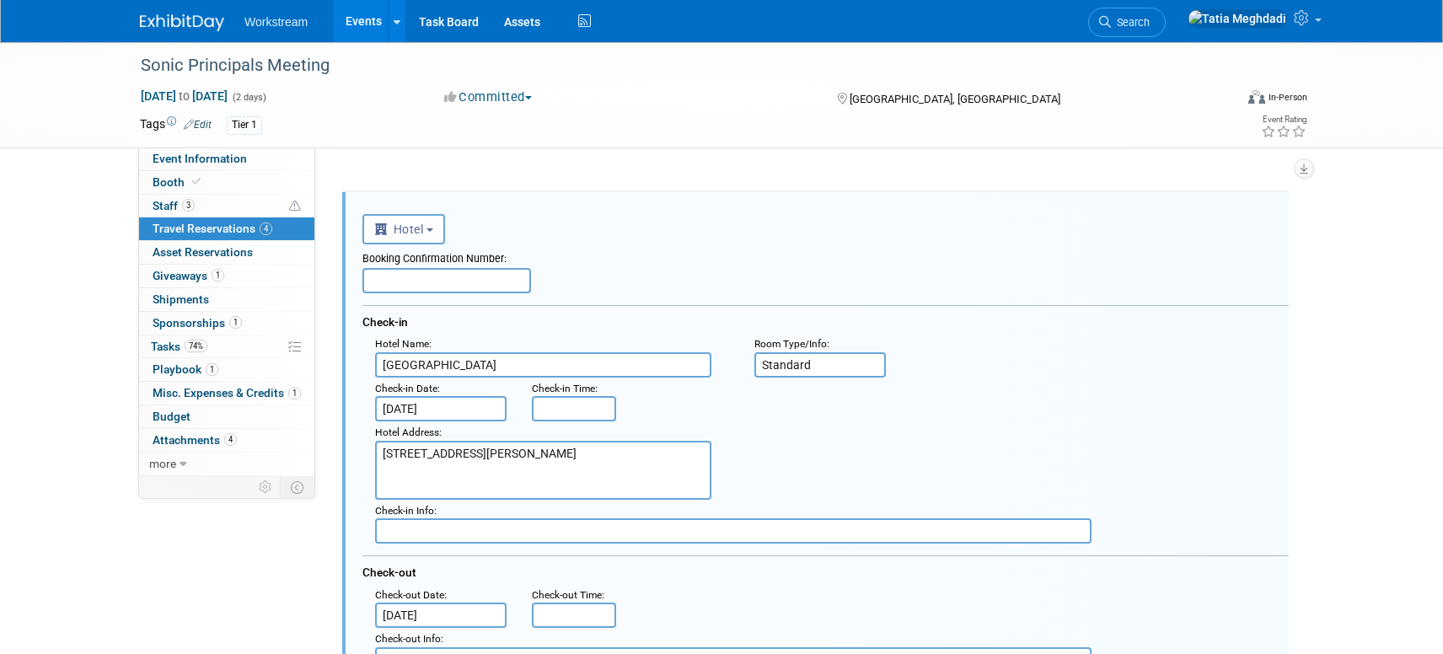
click at [421, 276] on input "text" at bounding box center [446, 280] width 169 height 25
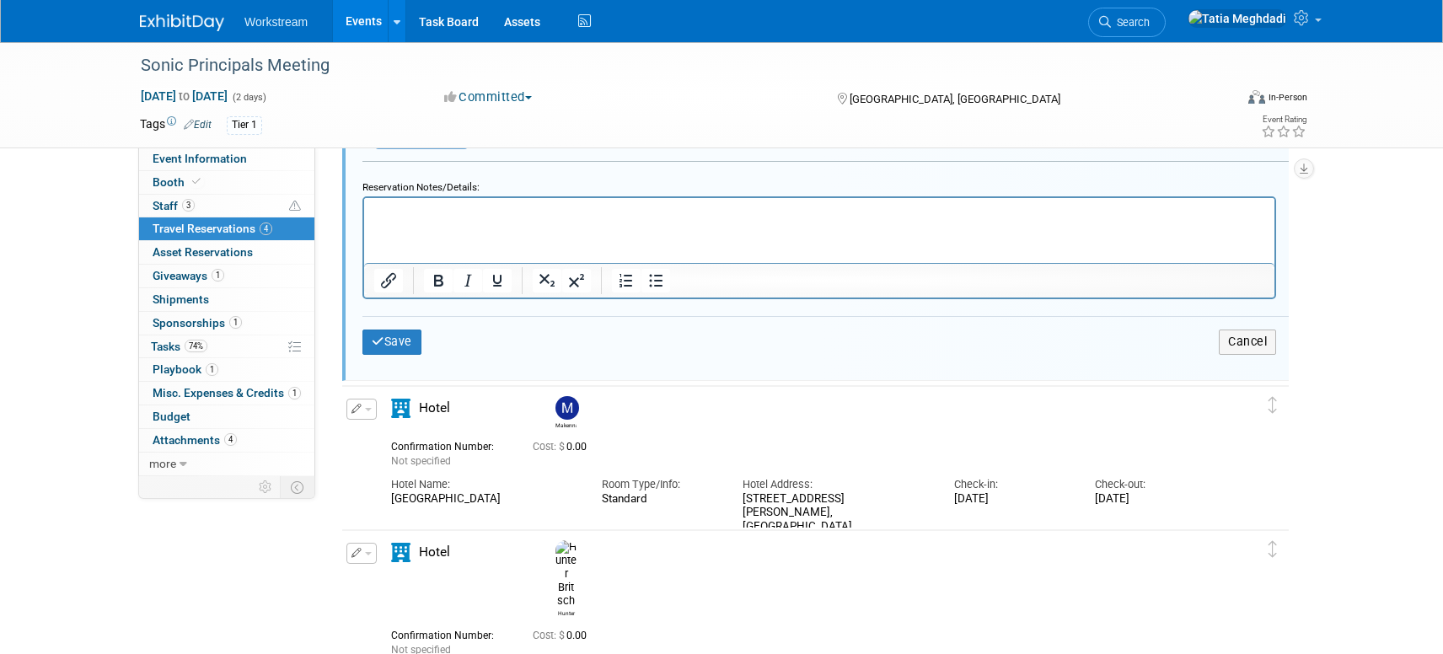
scroll to position [990, 0]
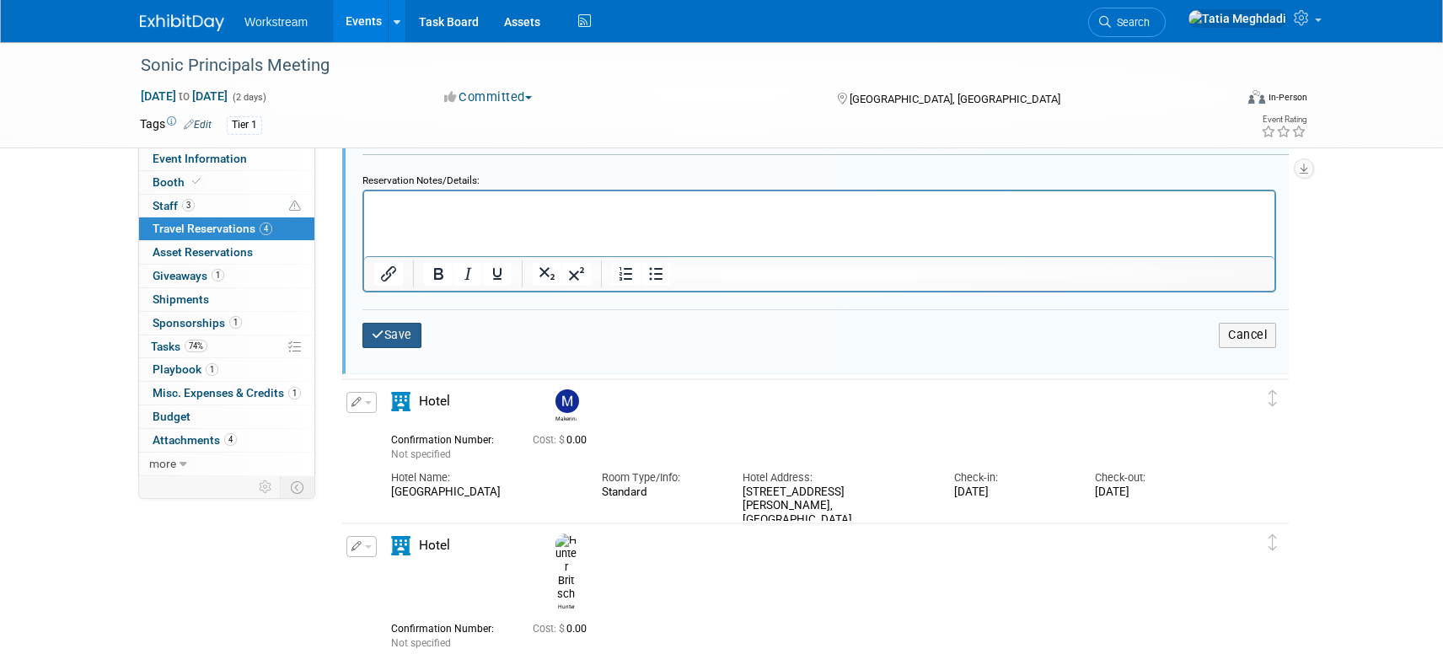
type input "40061964033"
click at [409, 332] on button "Save" at bounding box center [391, 335] width 59 height 24
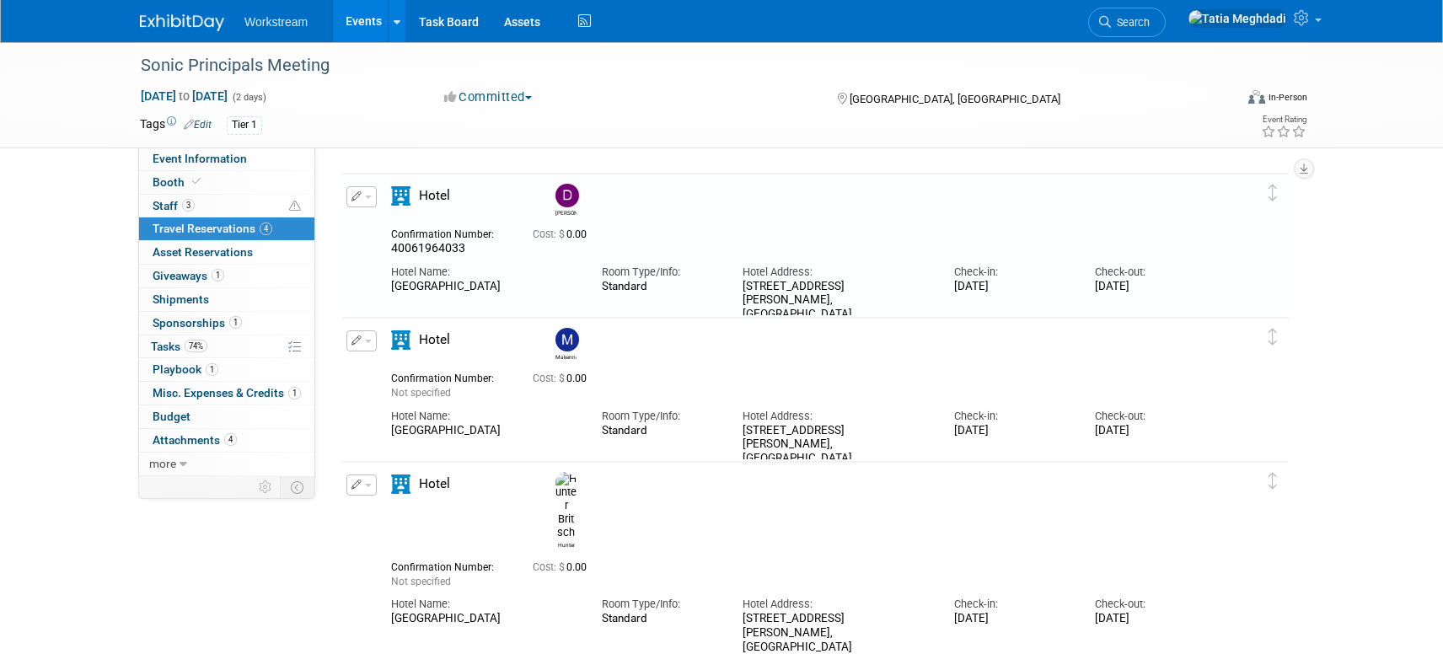
scroll to position [164, 0]
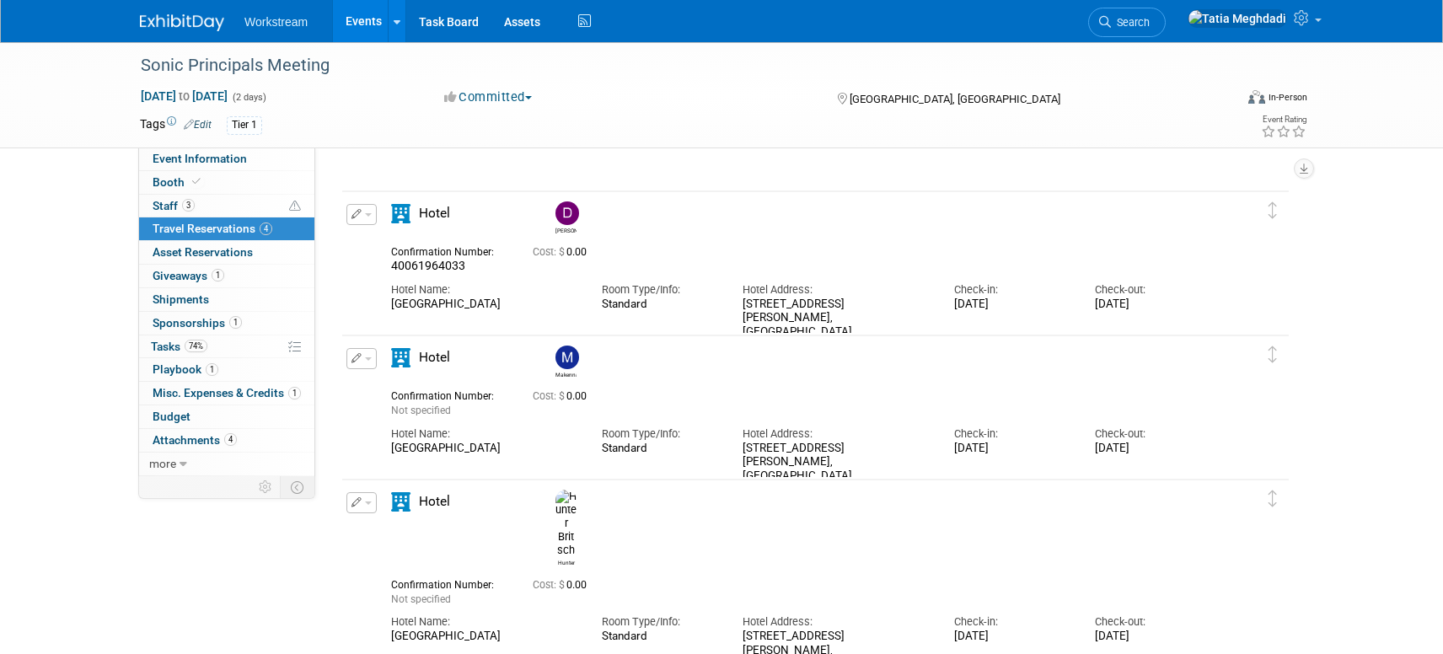
click at [368, 359] on span "button" at bounding box center [368, 358] width 7 height 3
click at [389, 386] on button "Edit Reservation" at bounding box center [418, 388] width 142 height 24
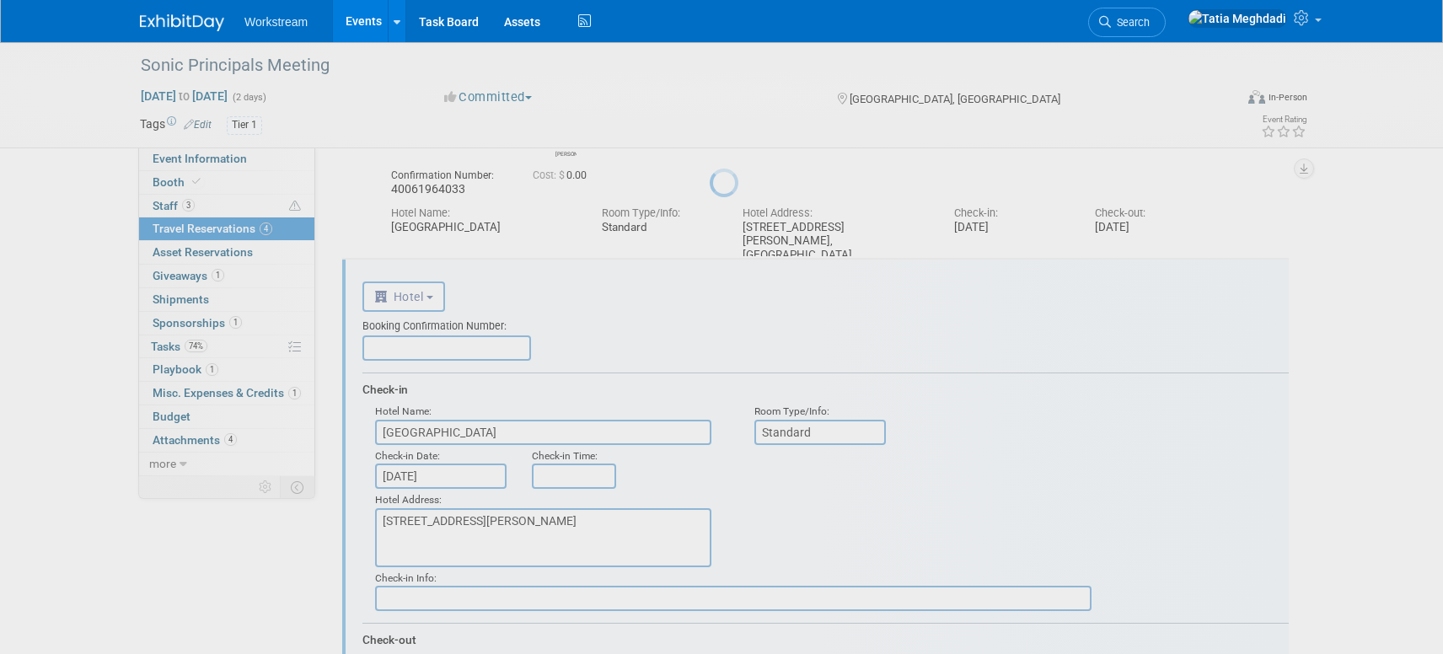
scroll to position [309, 0]
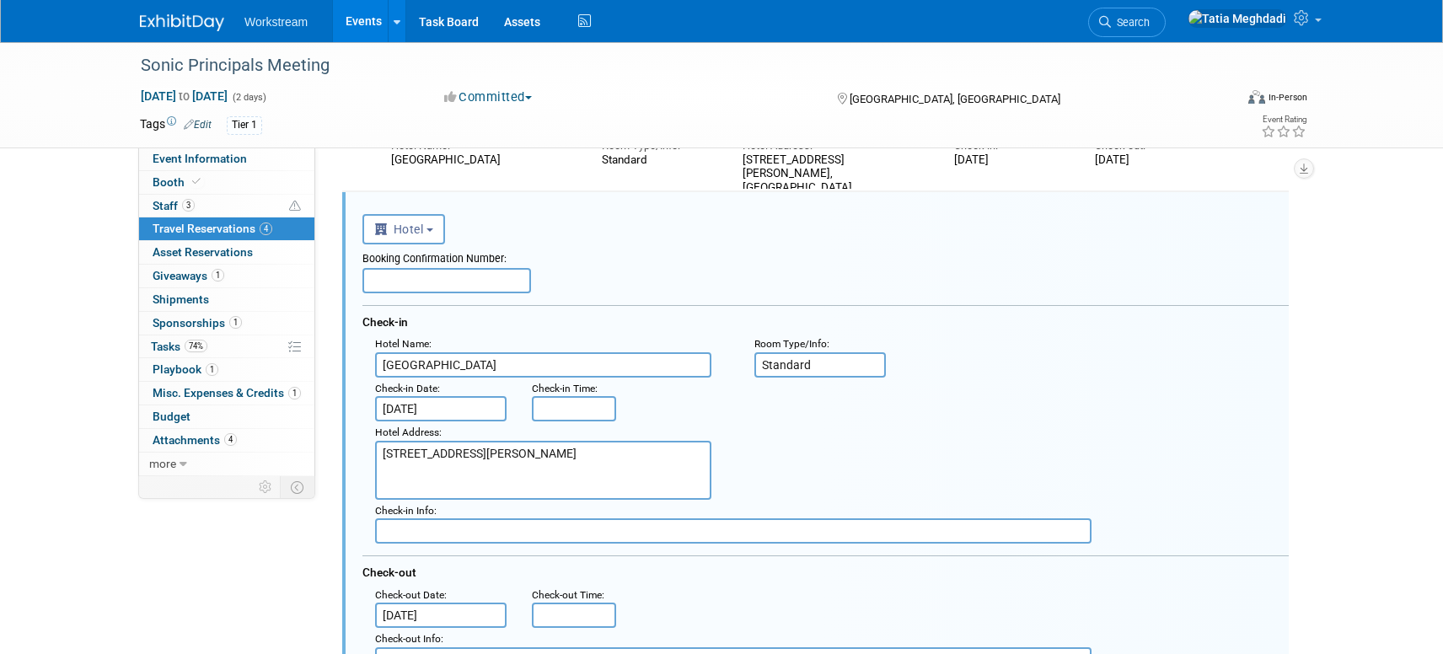
click at [418, 279] on input "text" at bounding box center [446, 280] width 169 height 25
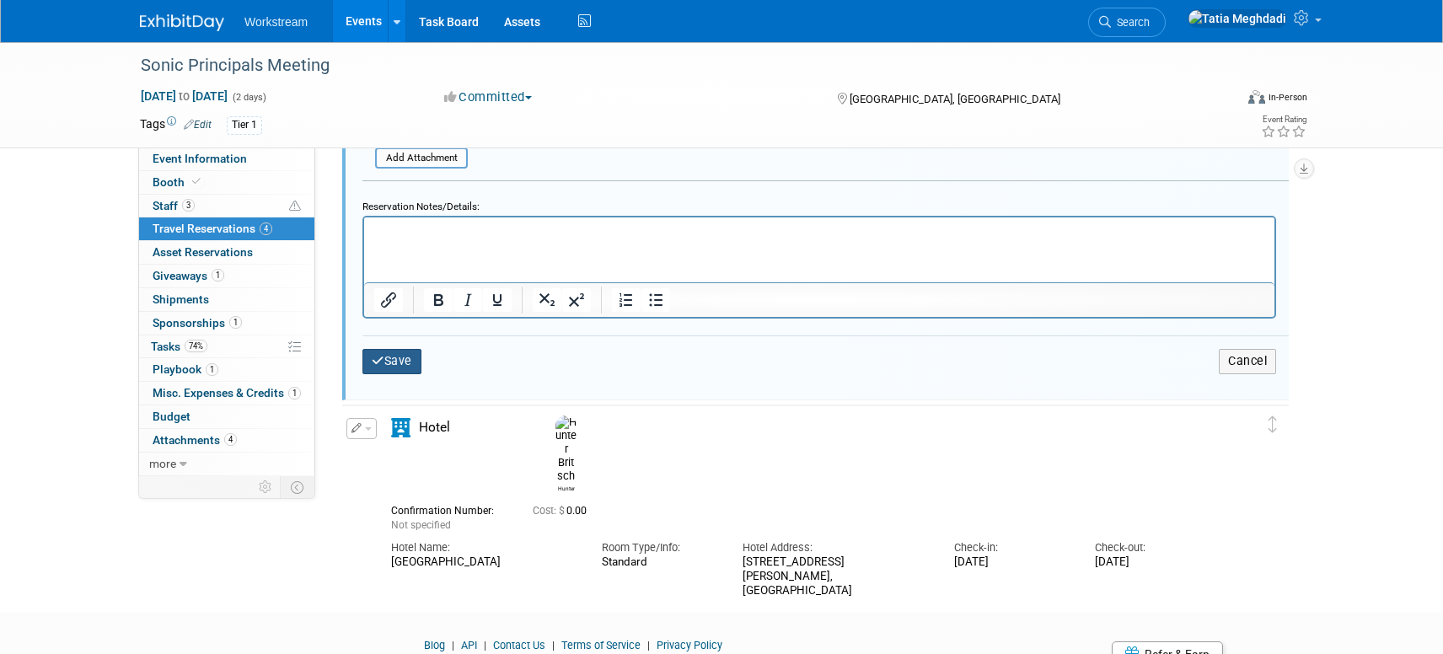
type input "40061963859"
click at [395, 361] on button "Save" at bounding box center [391, 361] width 59 height 24
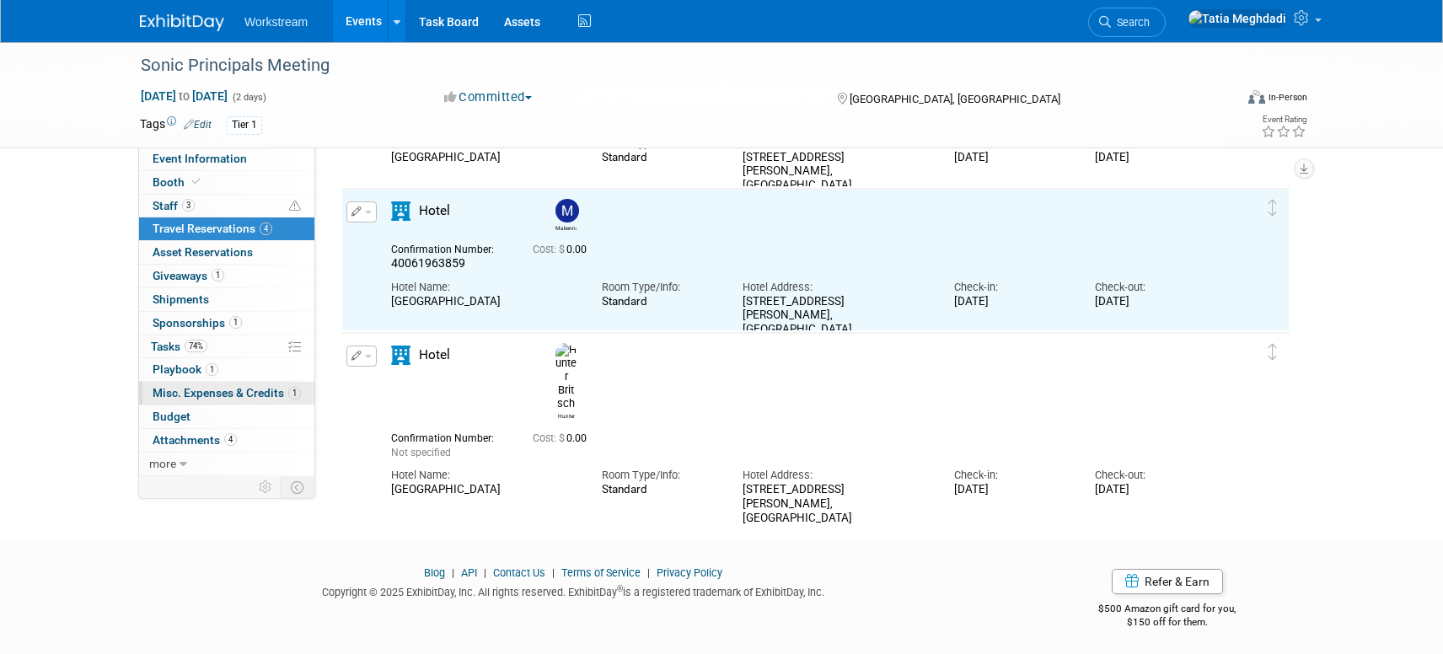
scroll to position [309, 0]
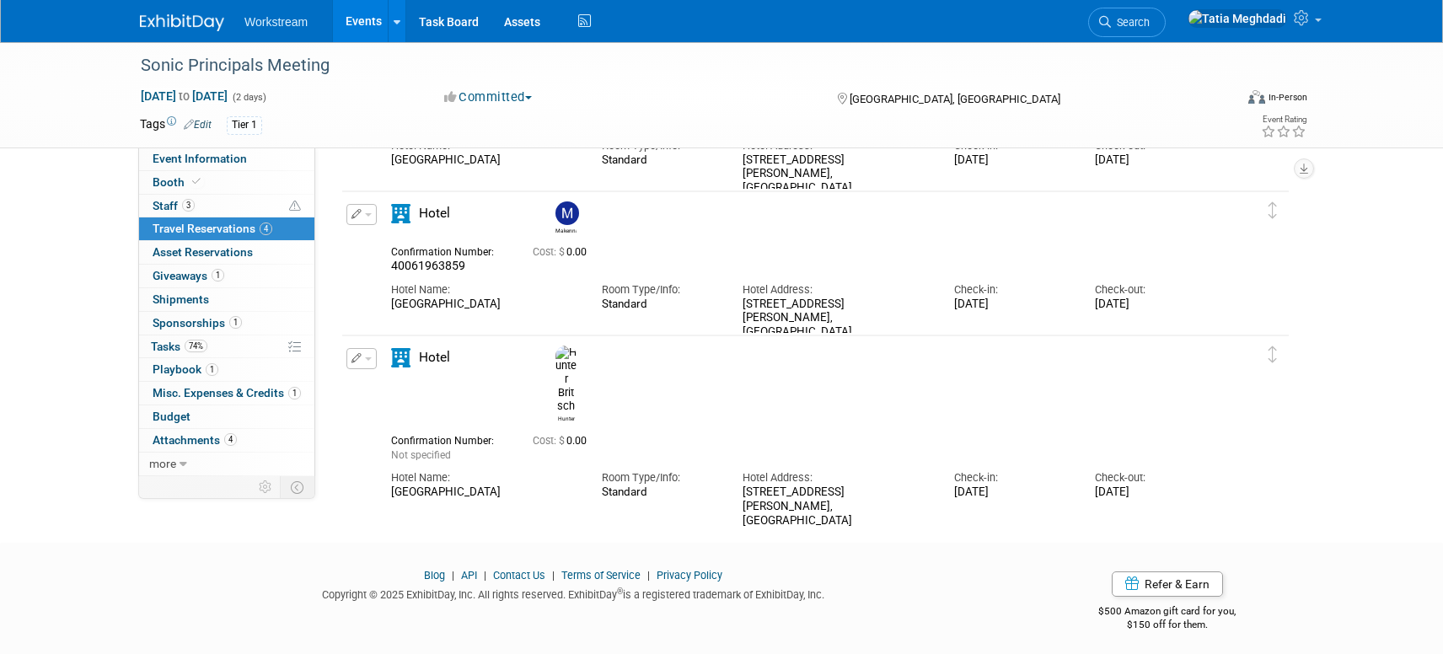
click at [374, 359] on button "button" at bounding box center [361, 358] width 30 height 21
click at [400, 385] on button "Edit Reservation" at bounding box center [418, 388] width 142 height 24
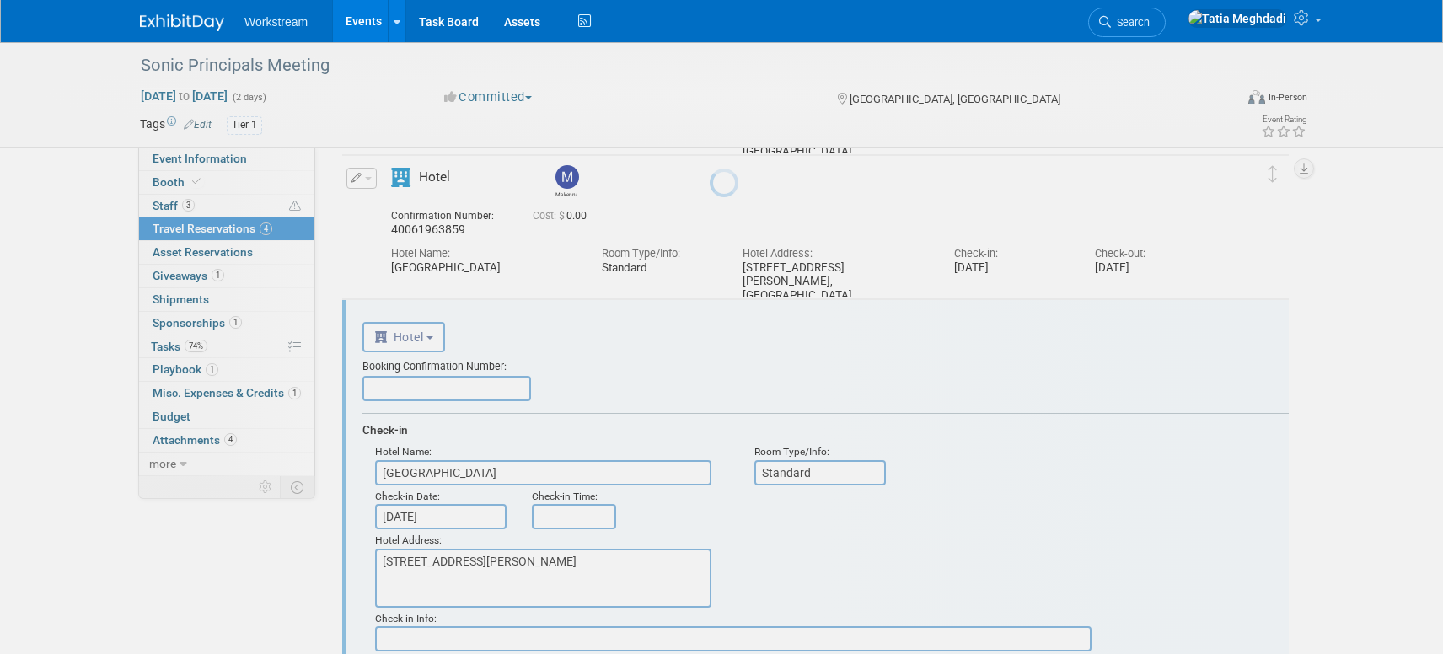
scroll to position [0, 0]
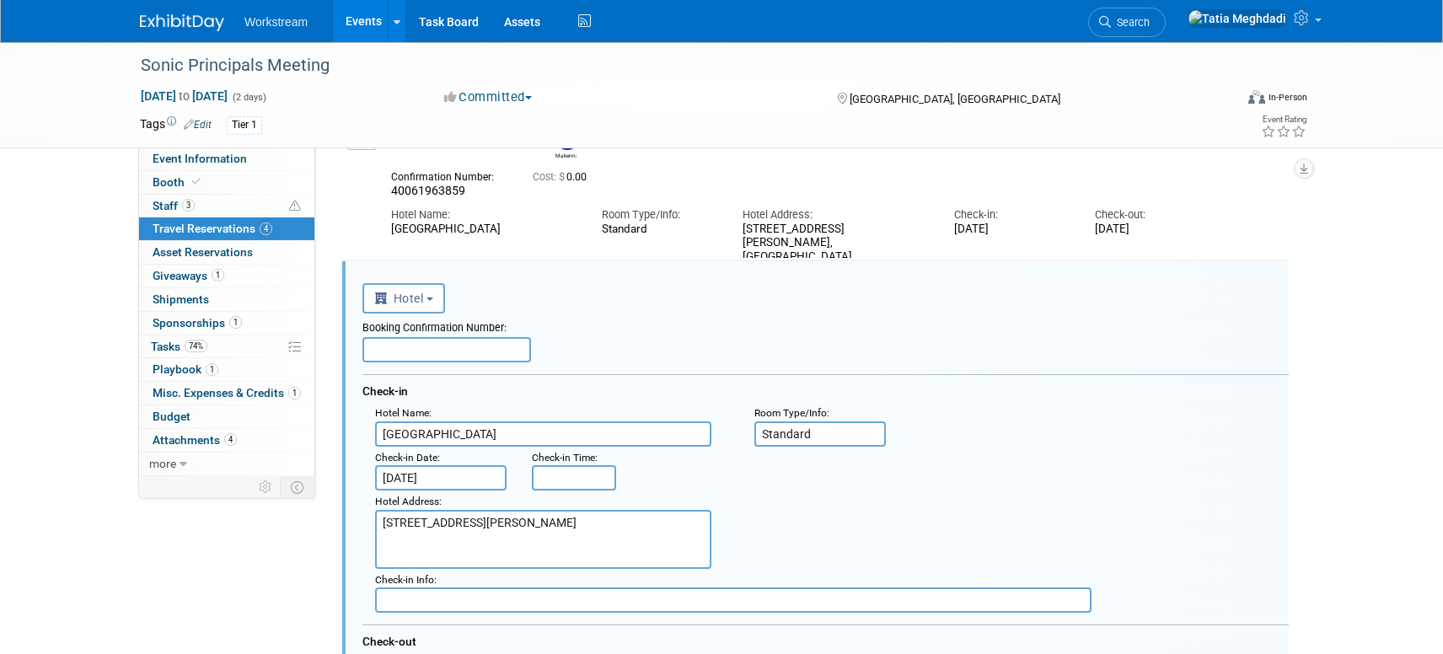
click at [426, 349] on input "text" at bounding box center [446, 349] width 169 height 25
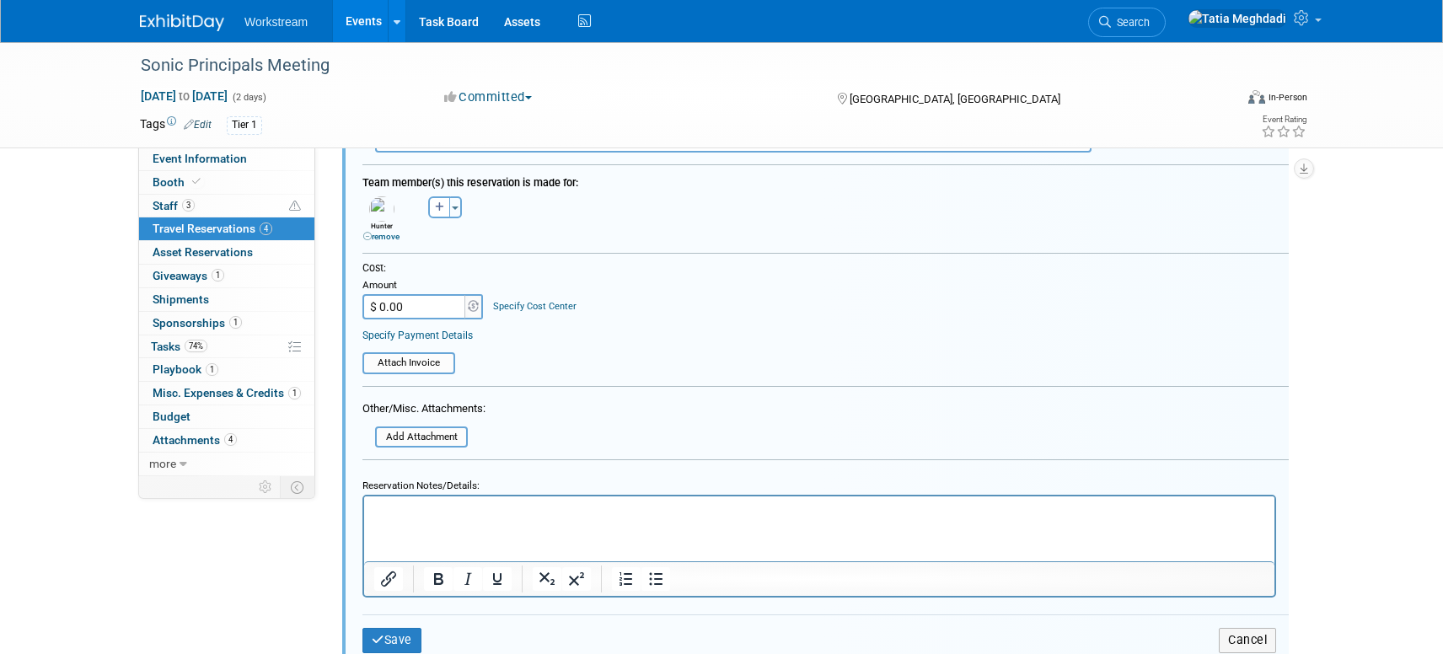
scroll to position [1037, 0]
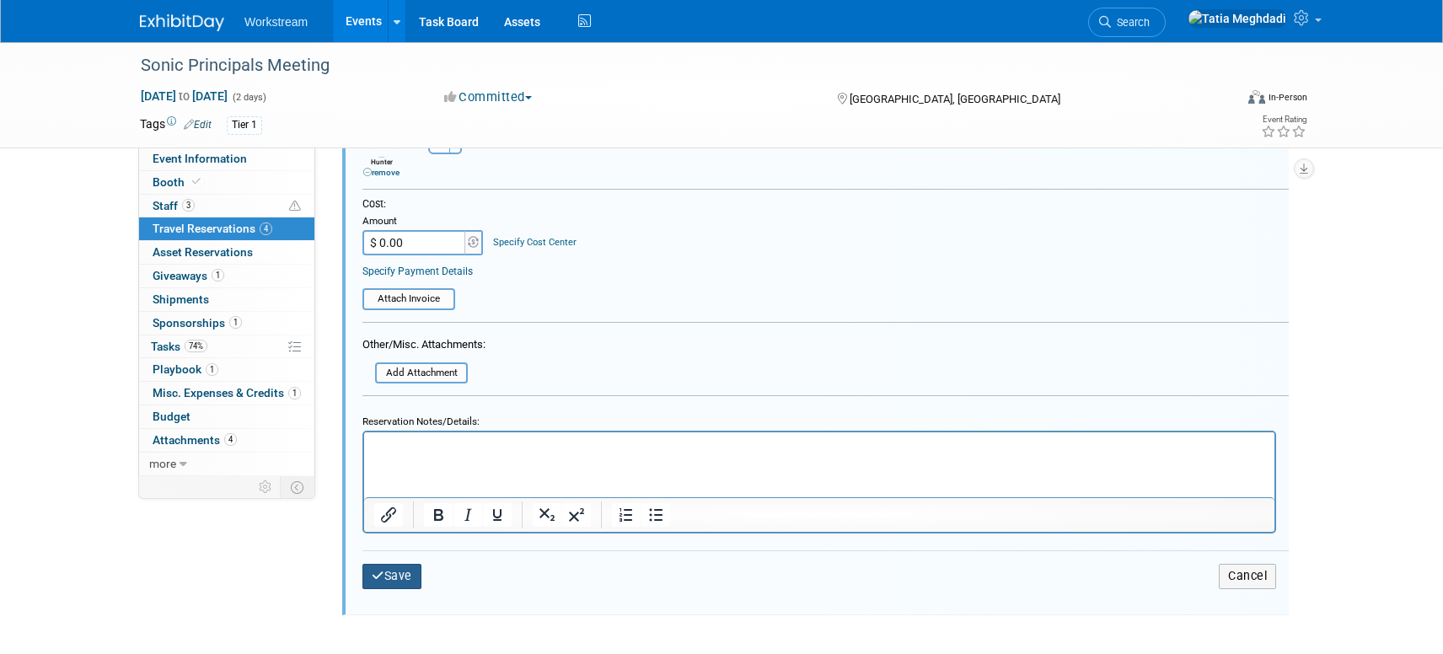
type input "40061963997"
drag, startPoint x: 394, startPoint y: 573, endPoint x: 414, endPoint y: 577, distance: 20.7
click at [393, 573] on button "Save" at bounding box center [391, 576] width 59 height 24
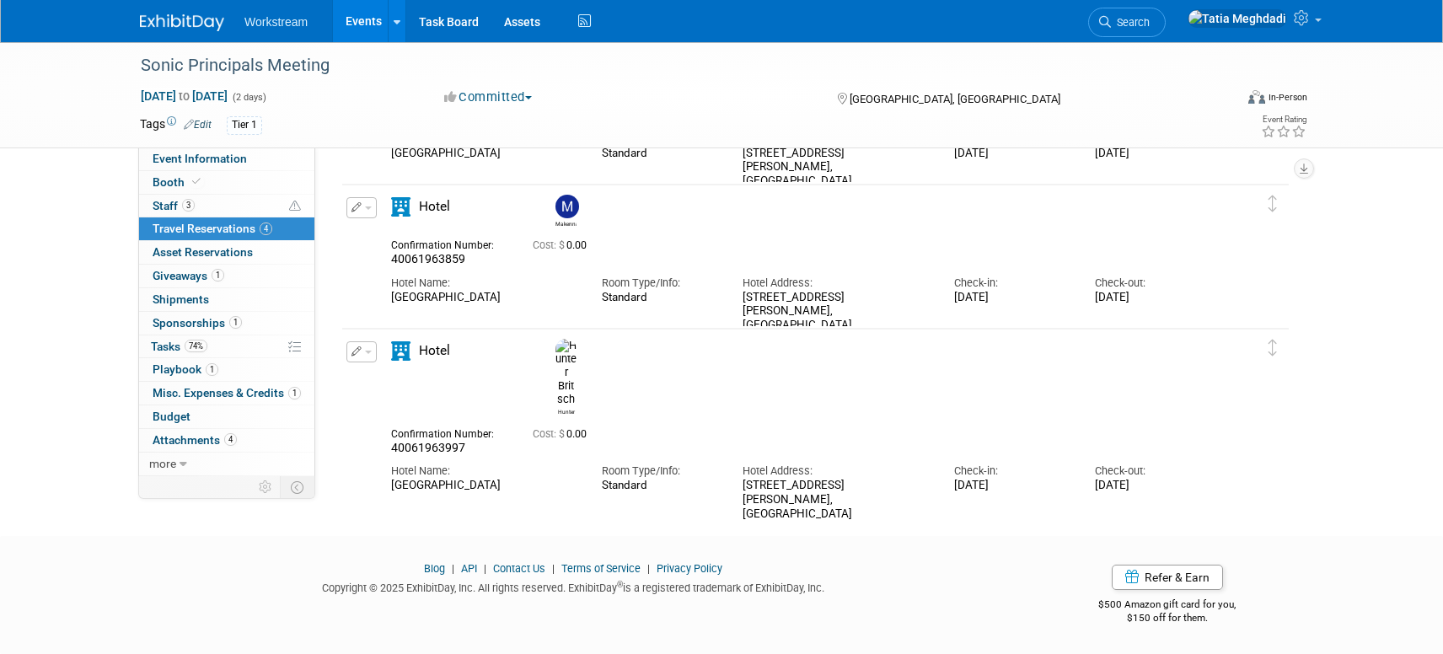
scroll to position [0, 0]
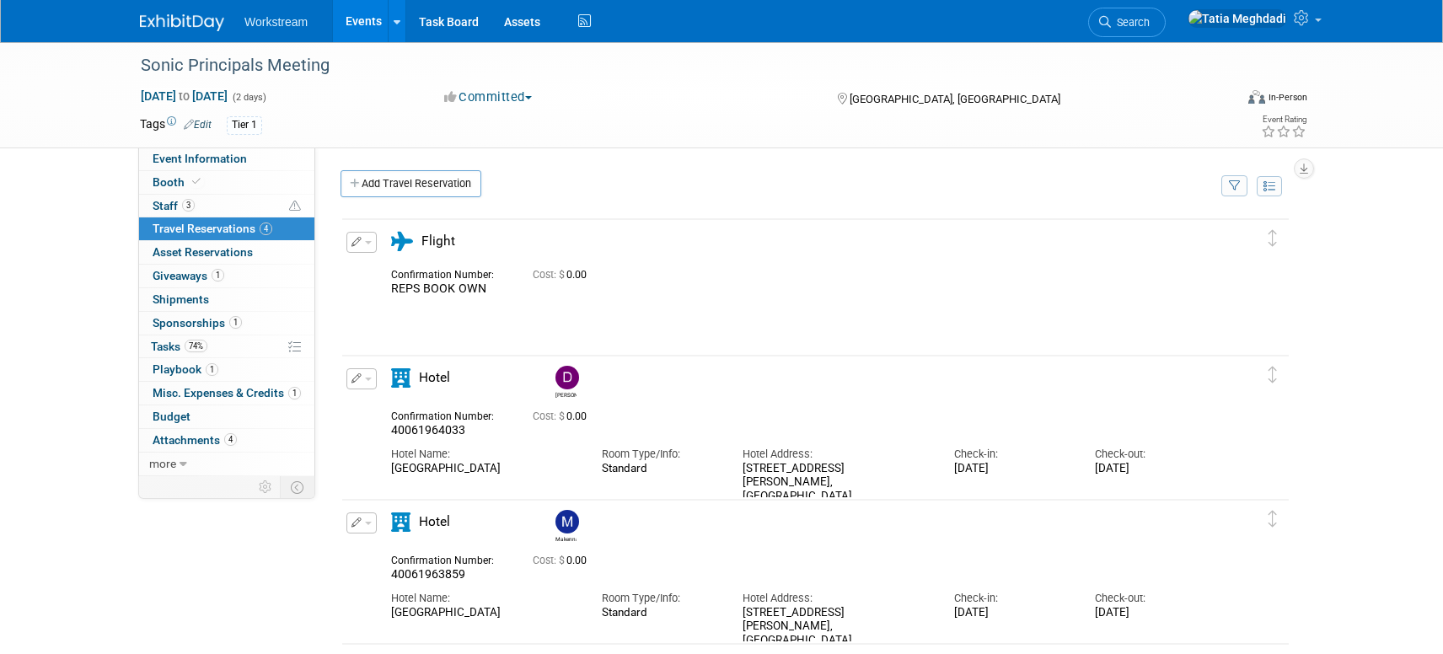
click at [373, 21] on link "Events" at bounding box center [364, 21] width 62 height 42
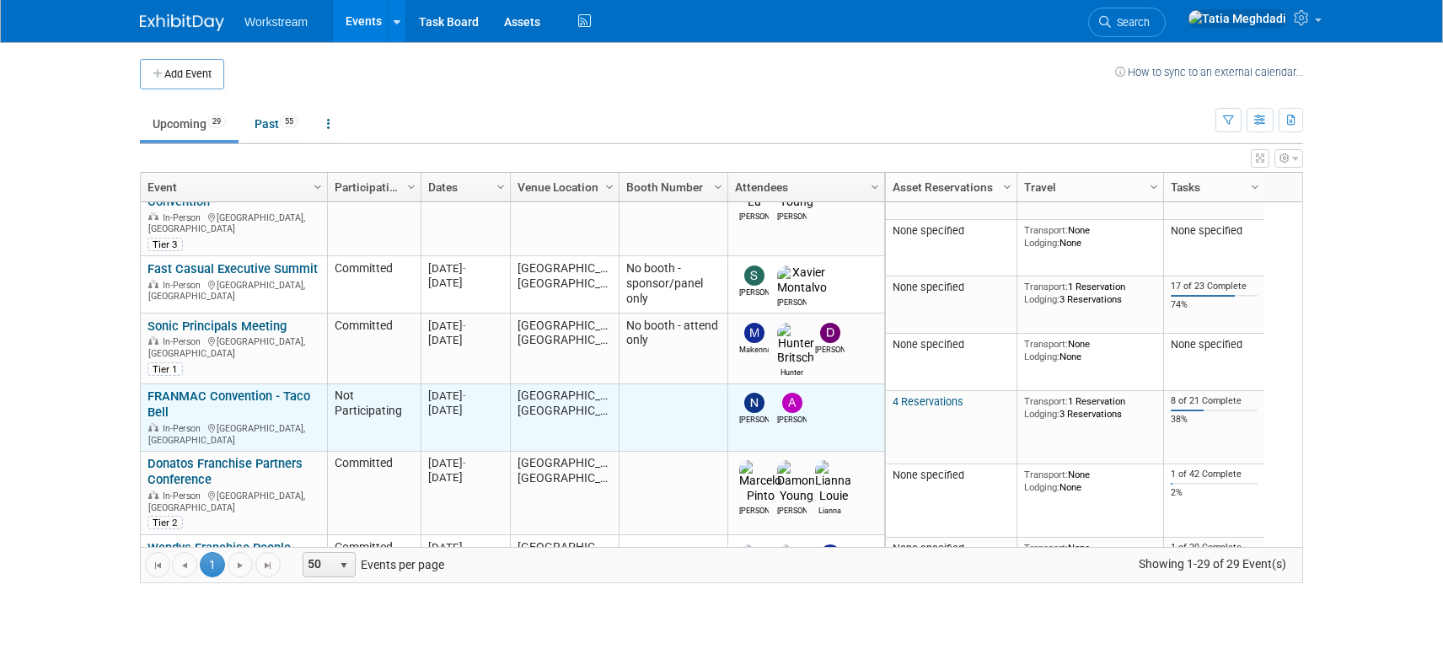
scroll to position [195, 0]
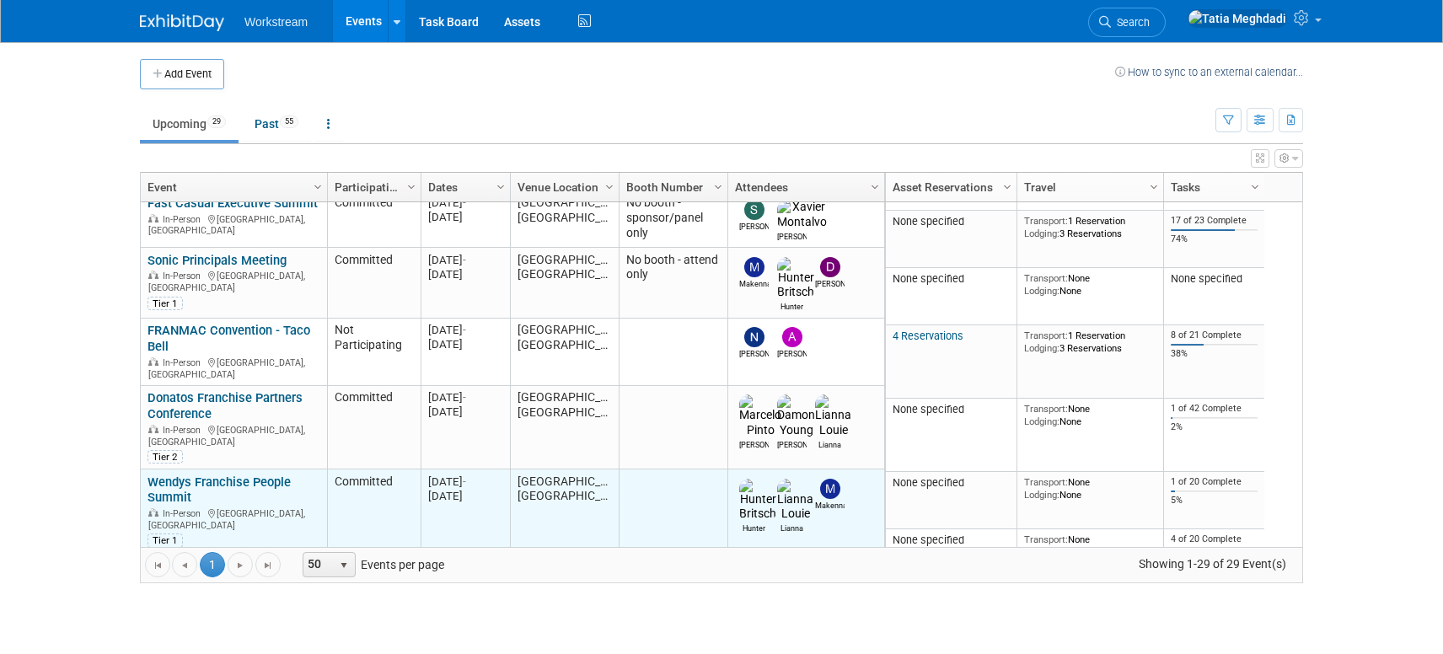
click at [171, 475] on link "Wendys Franchise People Summit" at bounding box center [219, 490] width 143 height 31
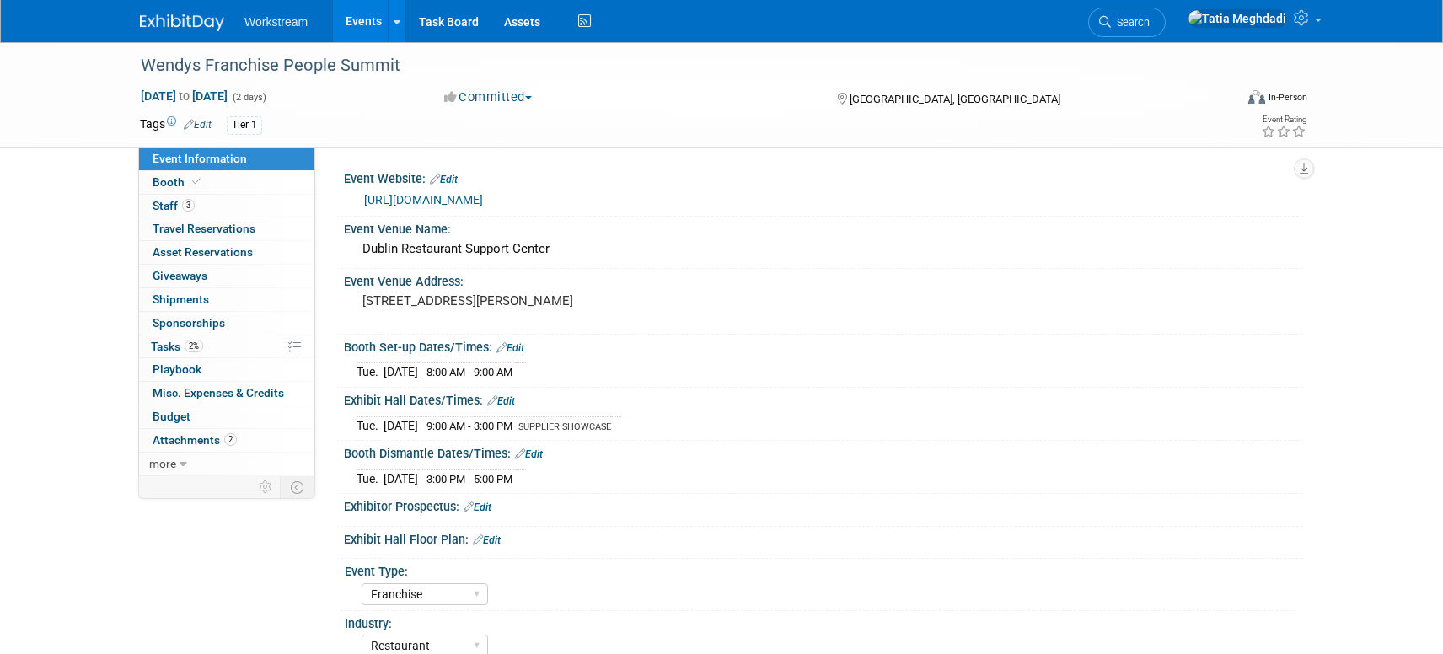
select select "Franchise"
select select "Restaurant"
select select "TBD"
select select "[PERSON_NAME]"
click at [180, 249] on span "Asset Reservations 0" at bounding box center [203, 251] width 100 height 13
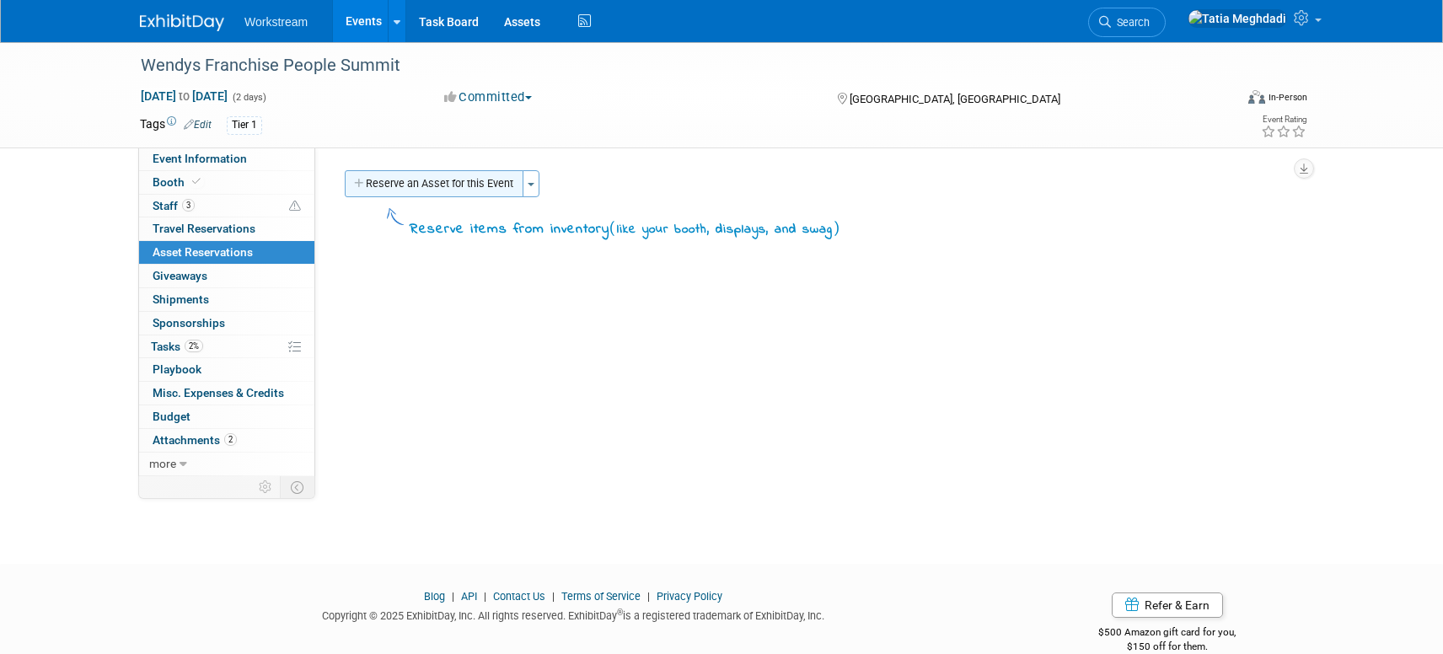
click at [442, 186] on button "Reserve an Asset for this Event" at bounding box center [434, 183] width 179 height 27
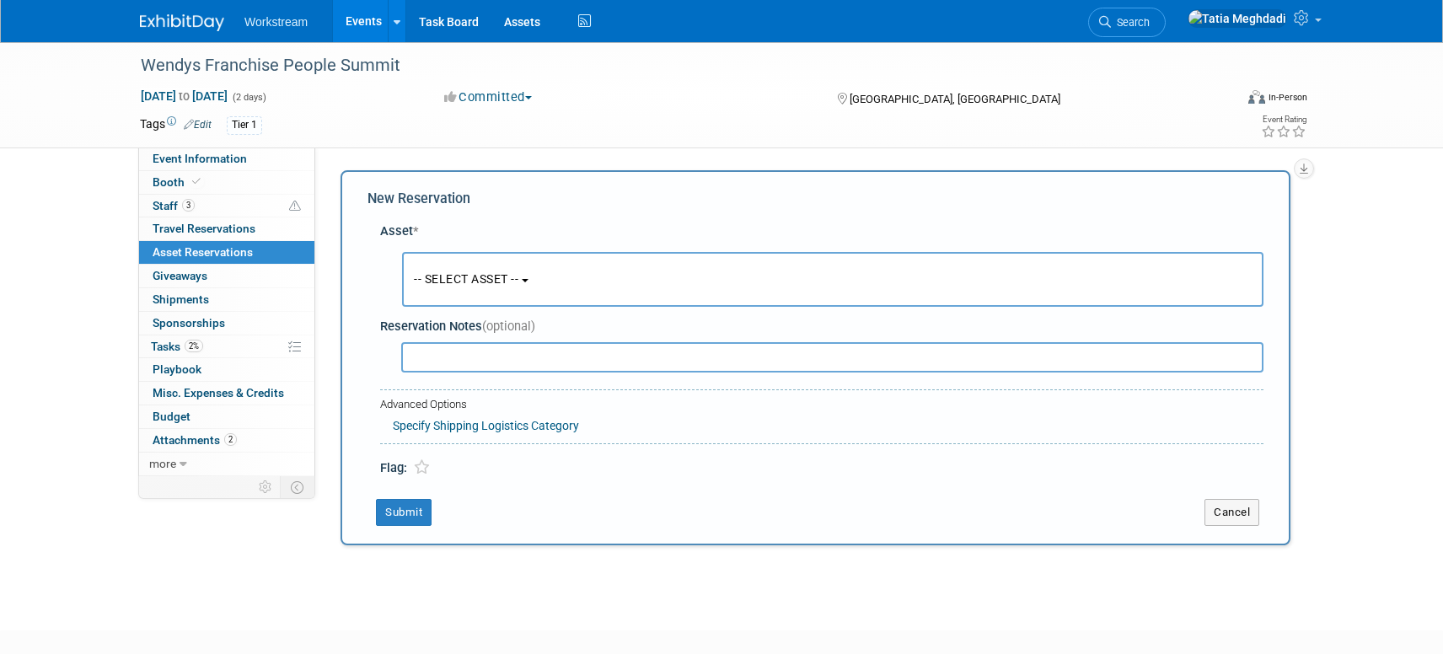
scroll to position [16, 0]
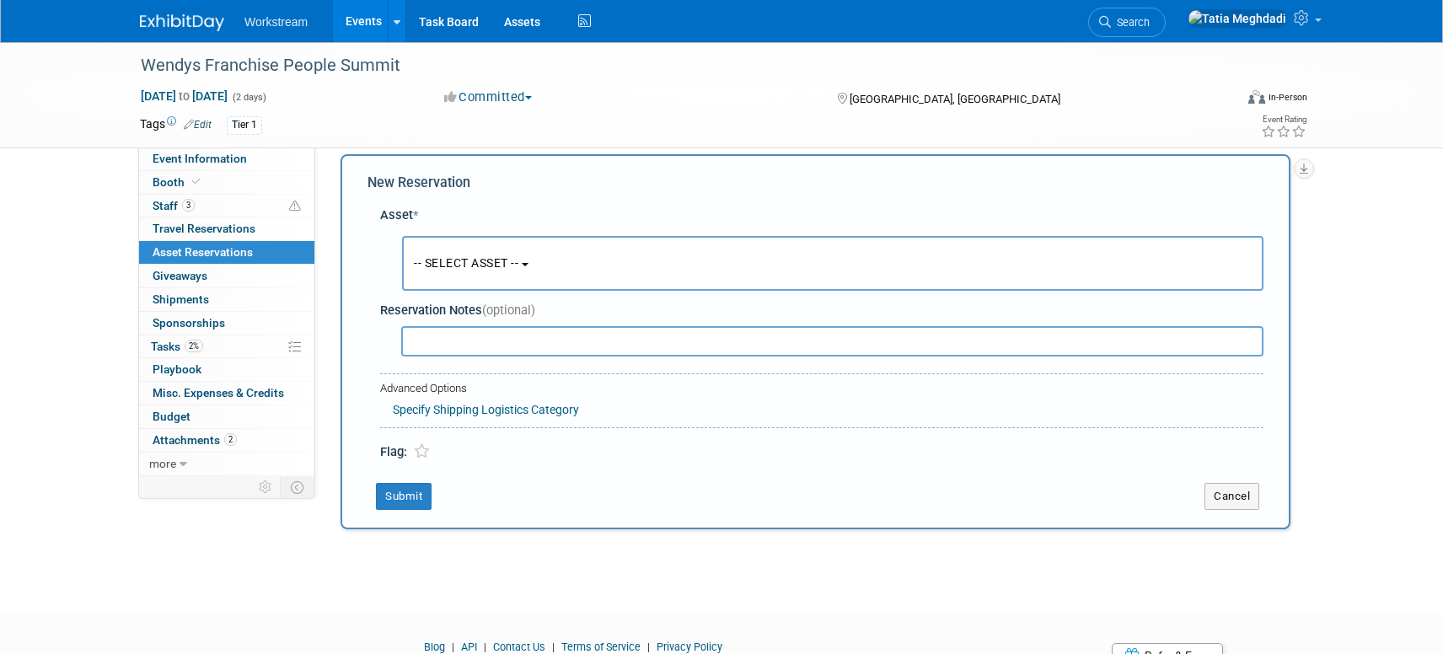
click at [451, 269] on span "-- SELECT ASSET --" at bounding box center [466, 262] width 105 height 13
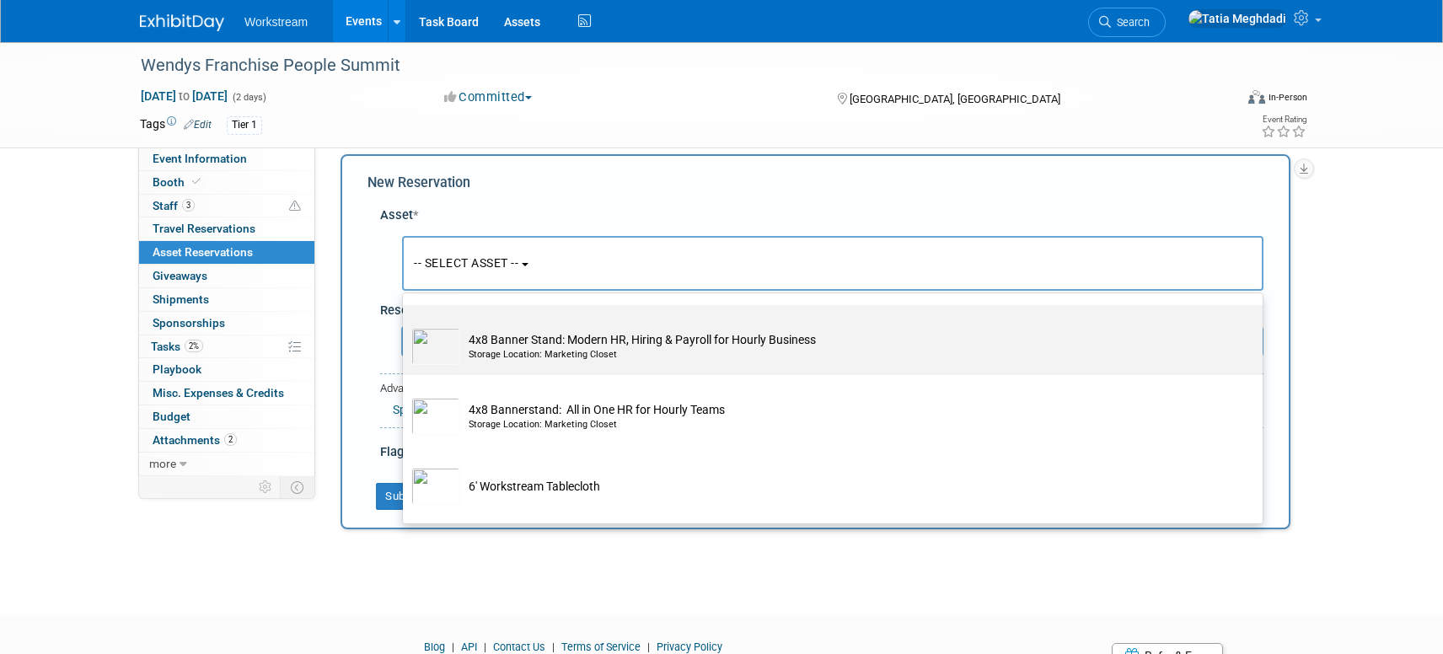
scroll to position [153, 0]
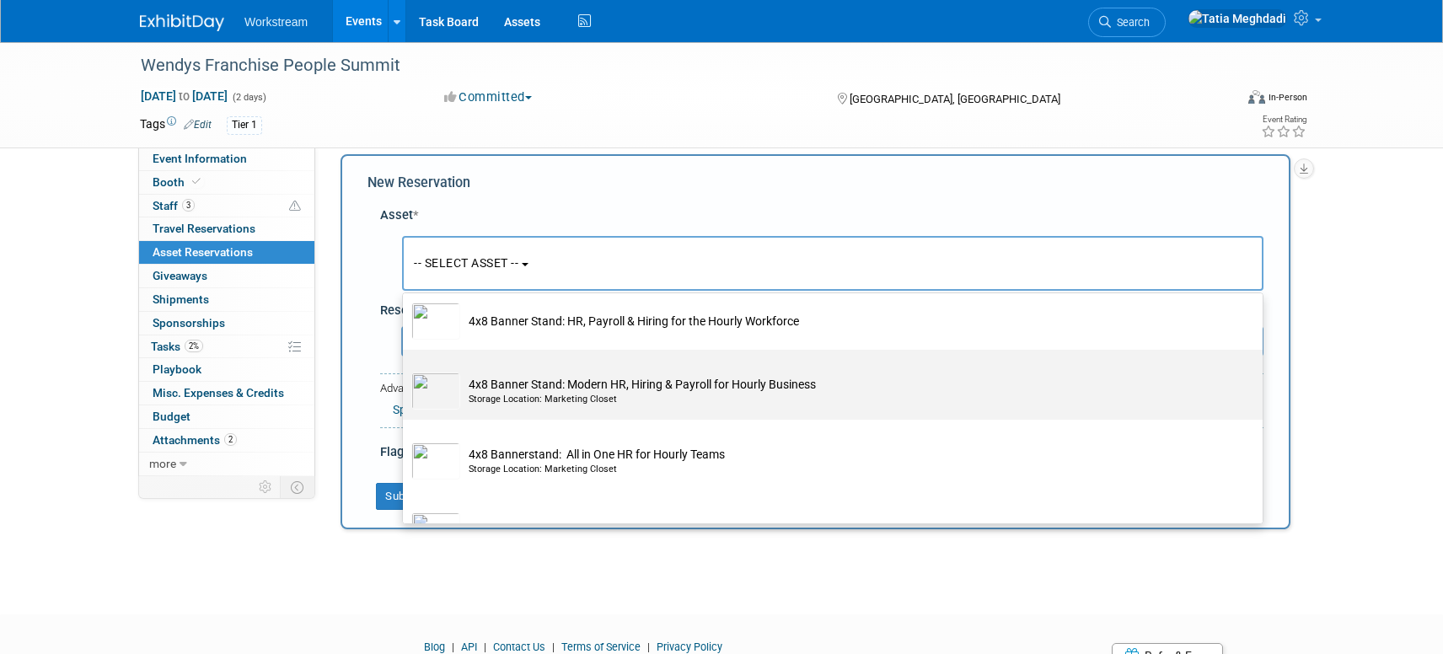
click at [491, 388] on td "4x8 Banner Stand: Modern HR, Hiring & Payroll for Hourly Business Storage Locat…" at bounding box center [844, 391] width 769 height 37
click at [405, 370] on input "4x8 Banner Stand: Modern HR, Hiring & Payroll for Hourly Business Storage Locat…" at bounding box center [399, 364] width 11 height 11
select select "10726092"
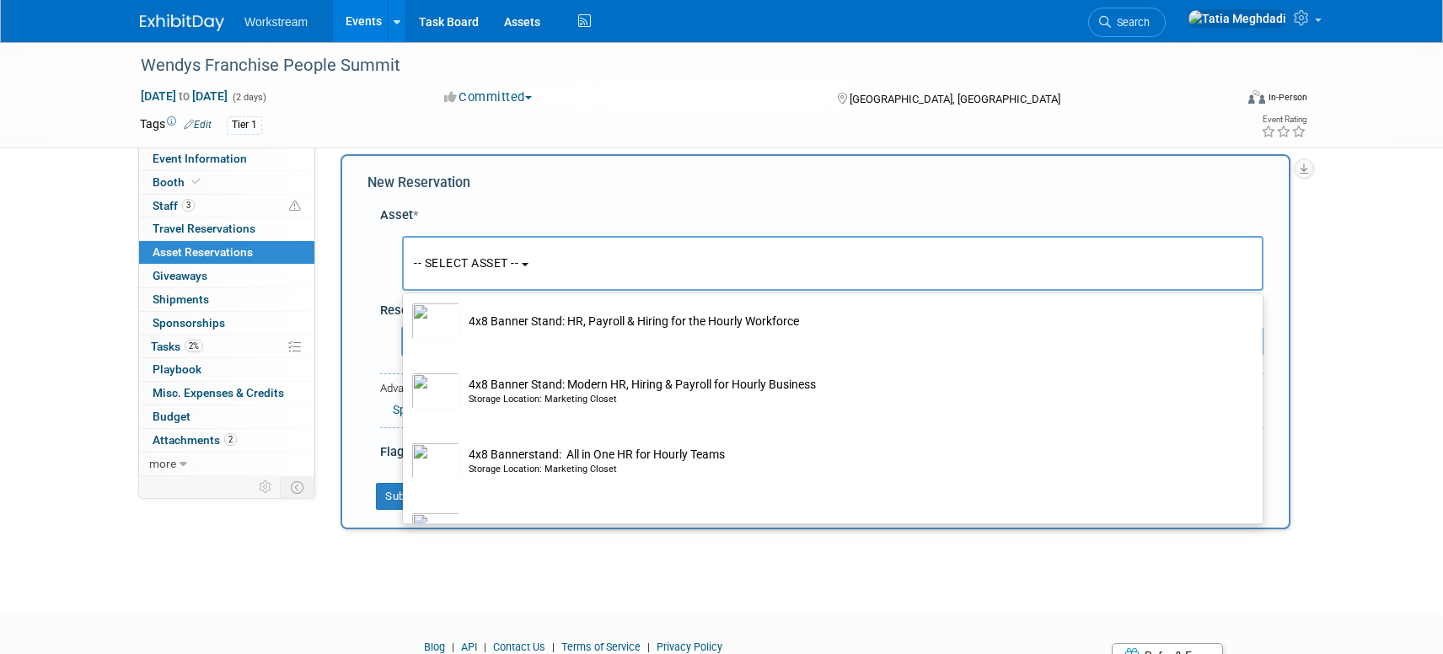
select select "9"
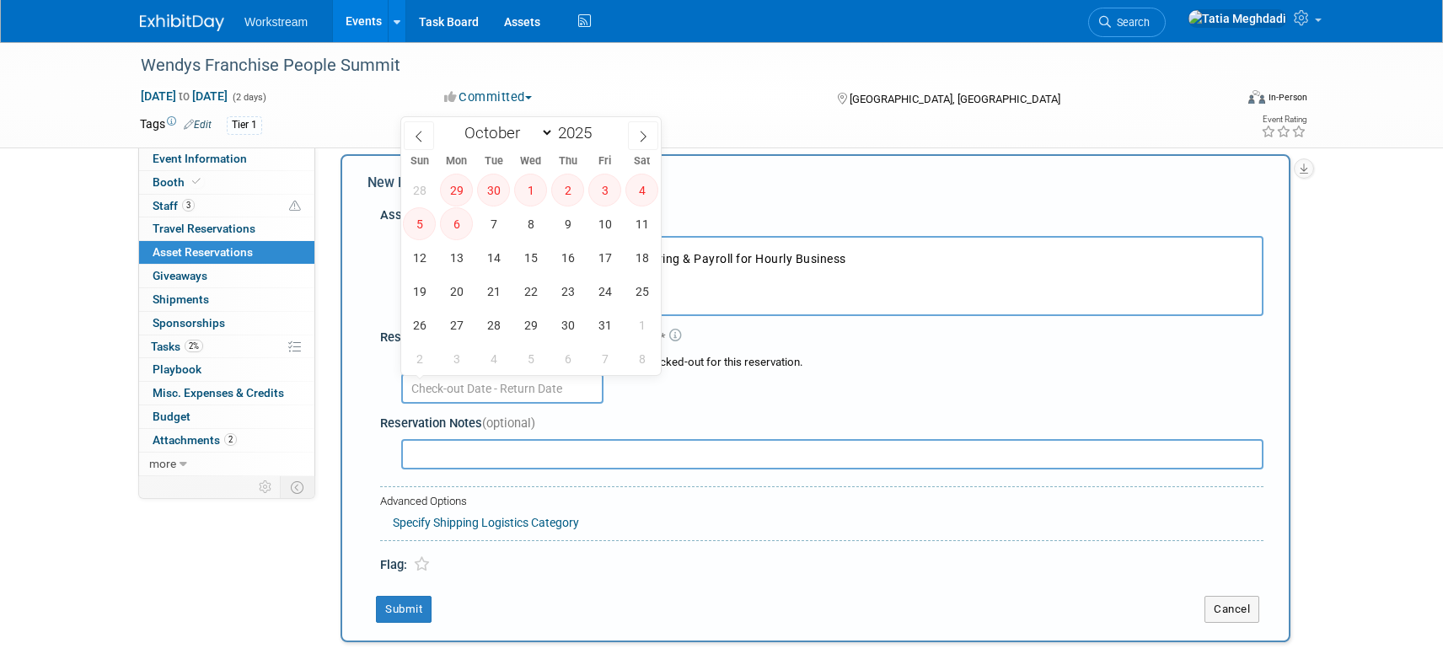
click at [467, 391] on input "text" at bounding box center [502, 388] width 202 height 30
click at [804, 453] on input "text" at bounding box center [832, 454] width 862 height 30
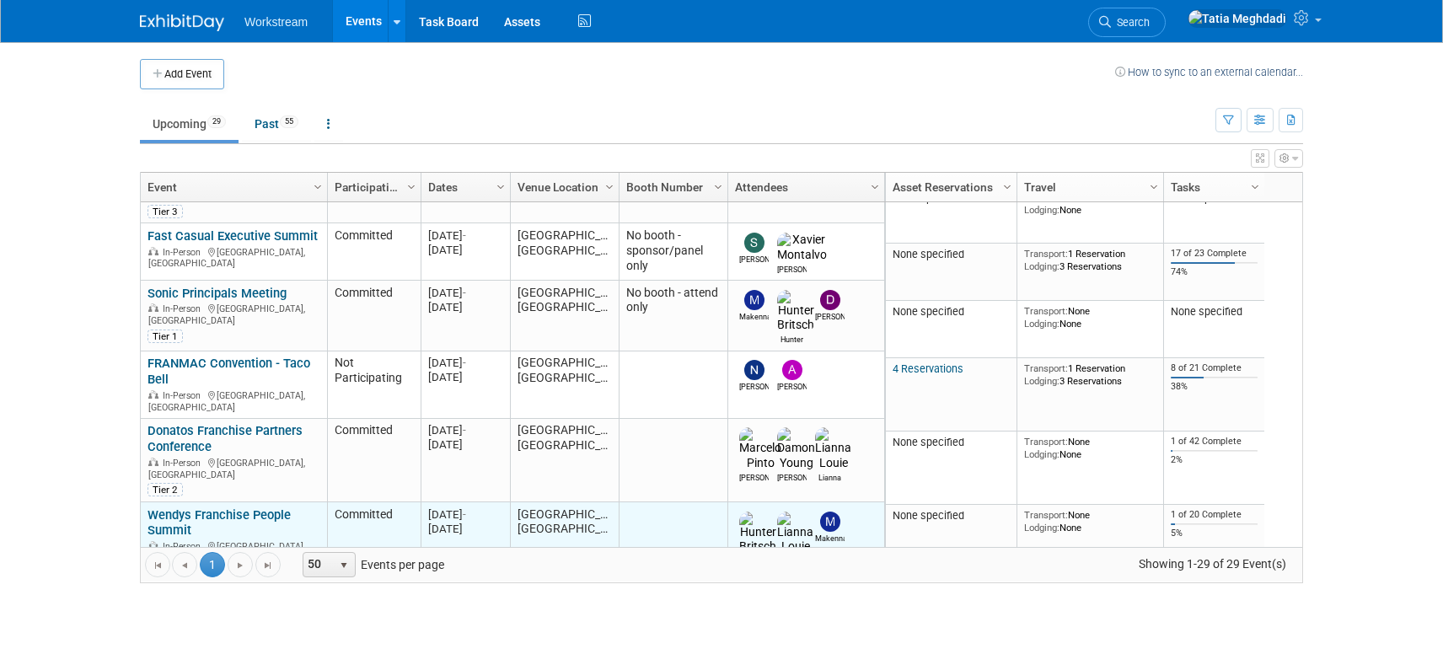
scroll to position [187, 0]
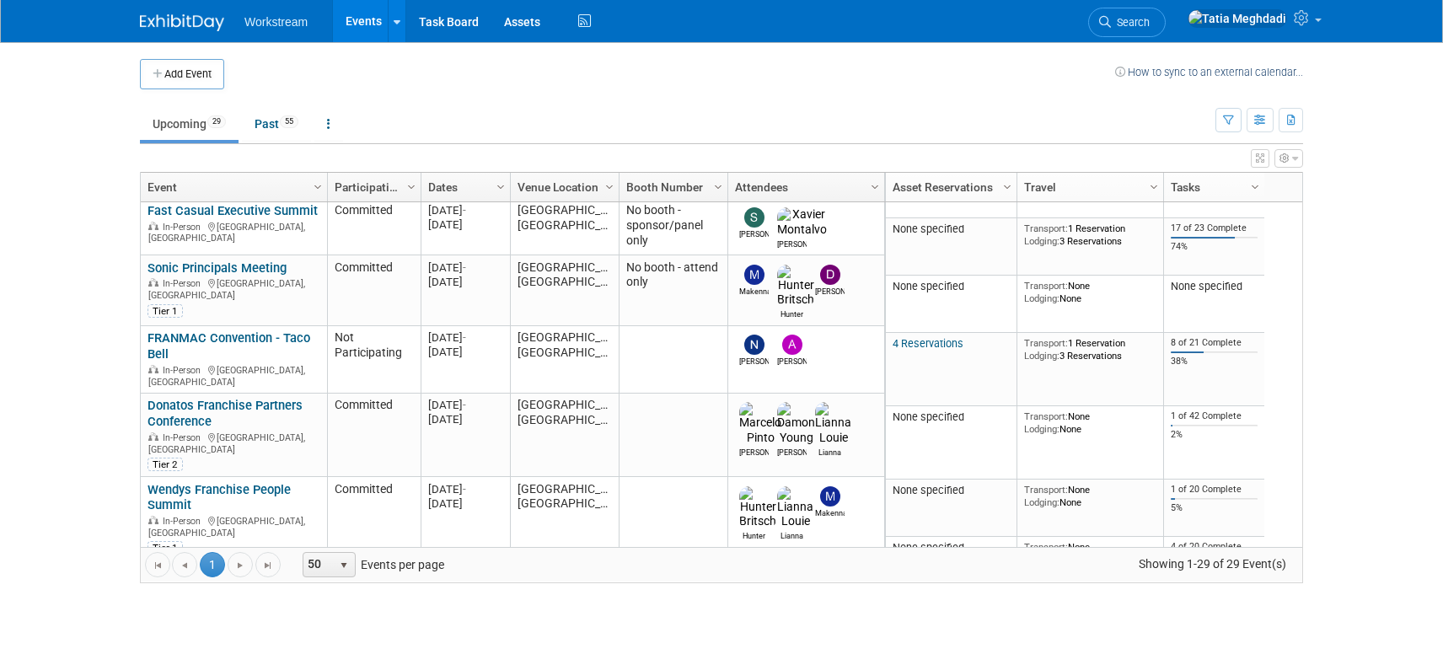
click at [196, 482] on link "Wendys Franchise People Summit" at bounding box center [219, 497] width 143 height 31
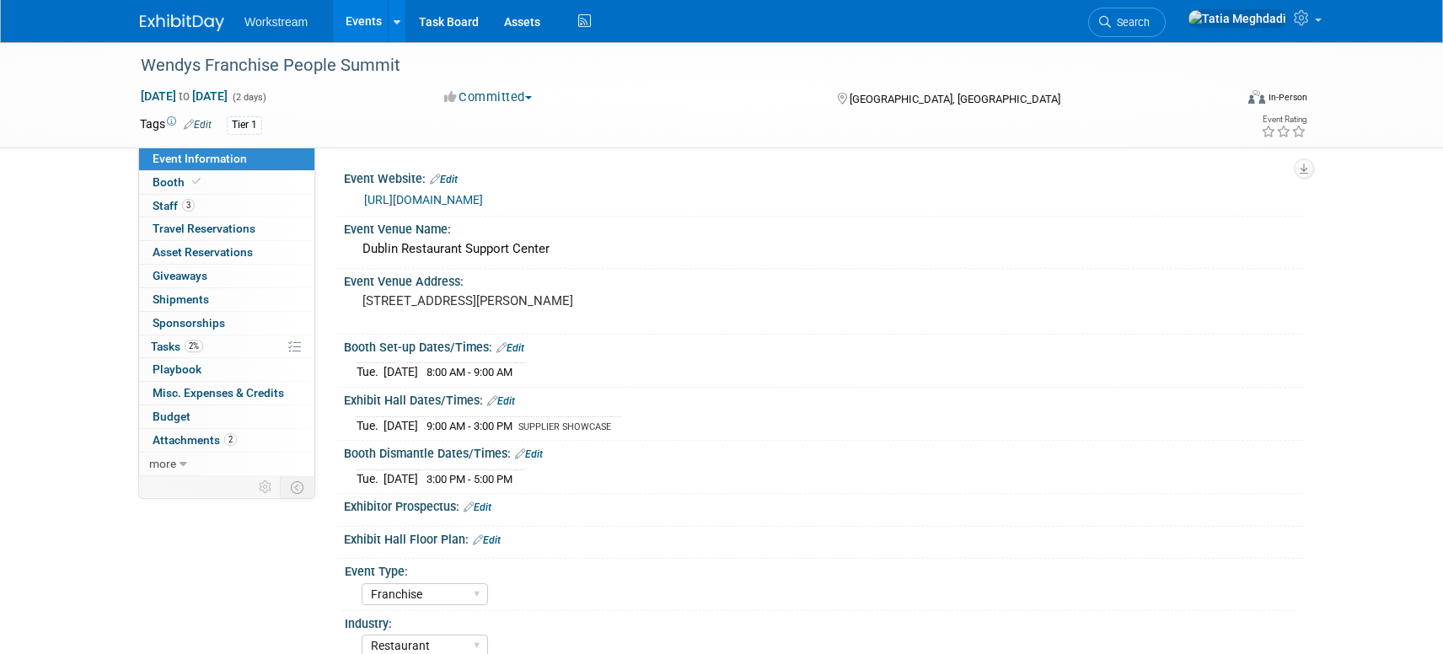
select select "Franchise"
select select "Restaurant"
select select "TBD"
select select "[PERSON_NAME]"
click at [171, 249] on span "Asset Reservations 0" at bounding box center [203, 251] width 100 height 13
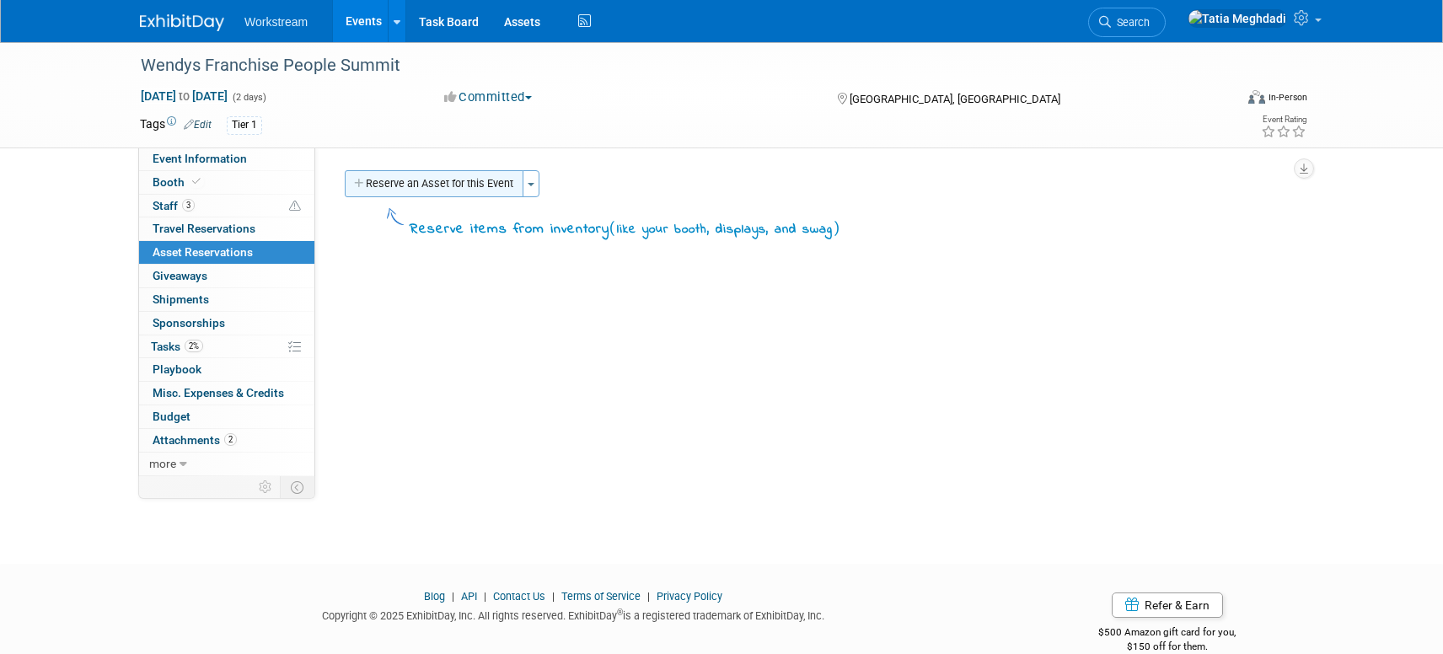
click at [453, 186] on button "Reserve an Asset for this Event" at bounding box center [434, 183] width 179 height 27
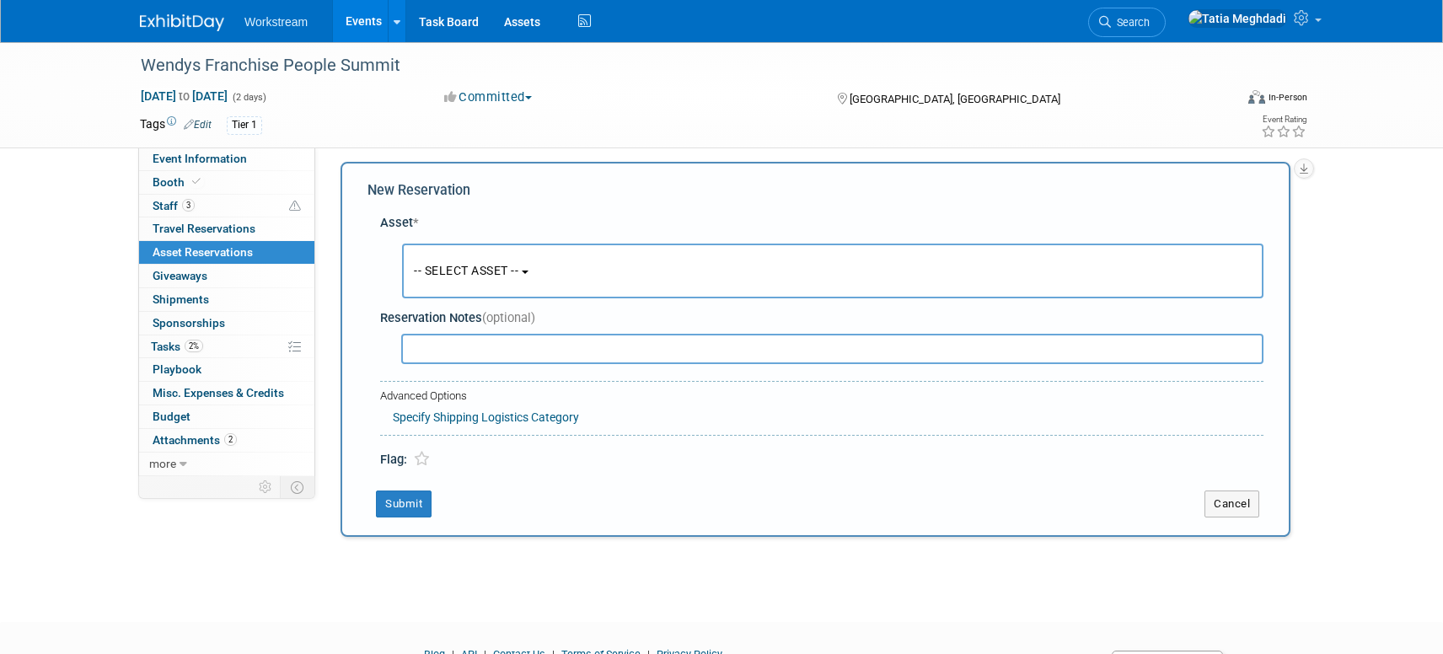
scroll to position [16, 0]
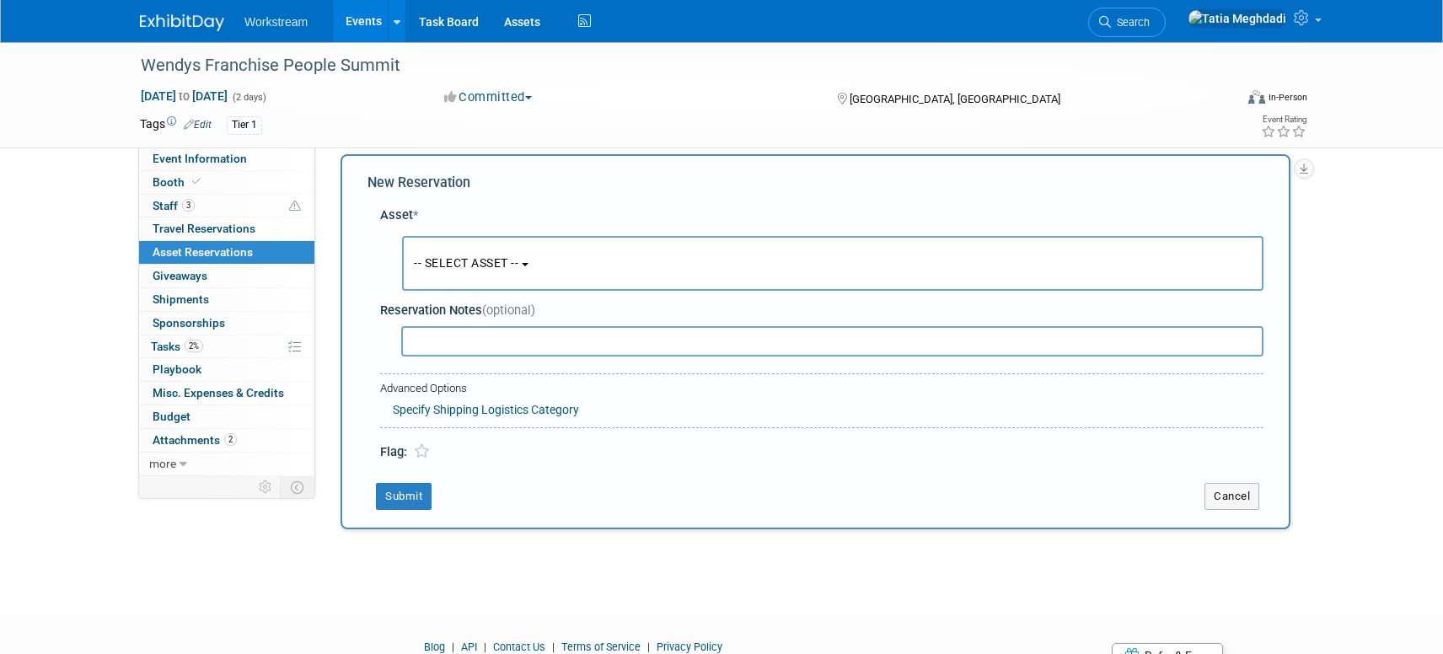
click at [442, 252] on button "-- SELECT ASSET --" at bounding box center [832, 263] width 861 height 55
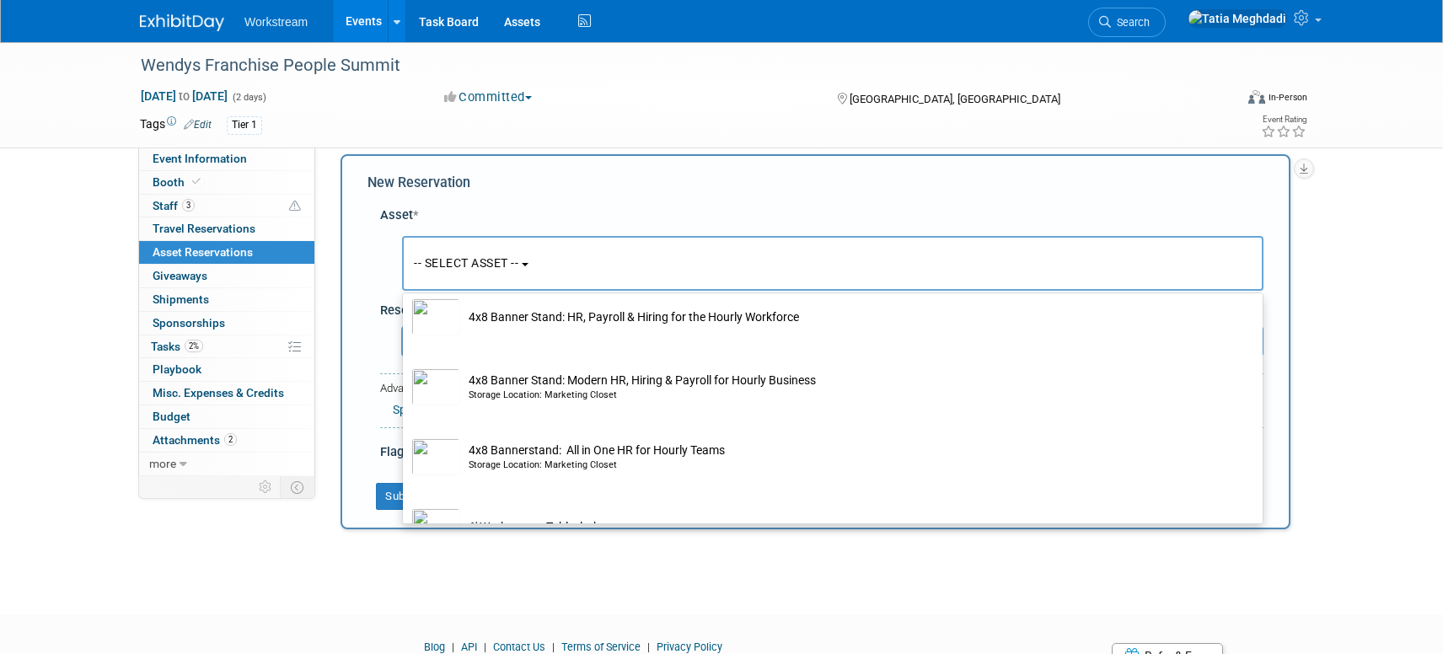
scroll to position [194, 0]
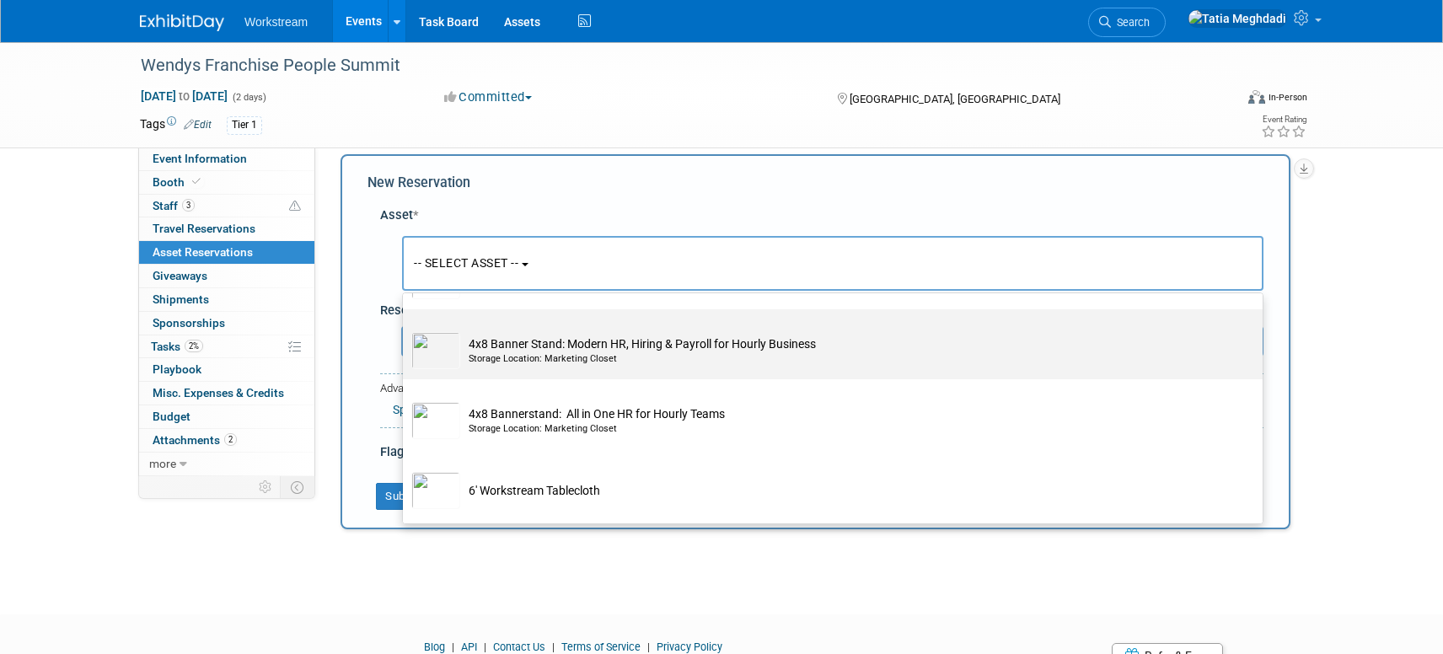
click at [534, 357] on div "Storage Location: Marketing Closet" at bounding box center [849, 358] width 760 height 13
click at [405, 330] on input "4x8 Banner Stand: Modern HR, Hiring & Payroll for Hourly Business Storage Locat…" at bounding box center [399, 324] width 11 height 11
select select "10726092"
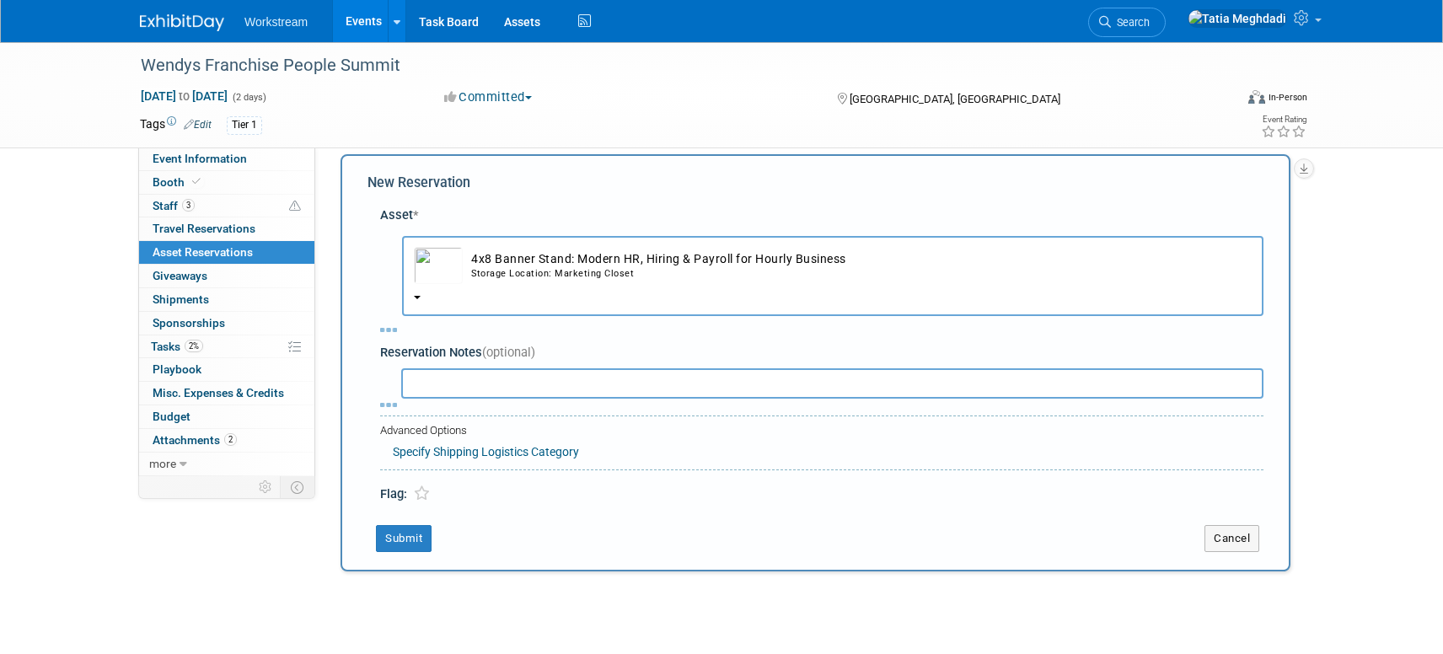
select select "9"
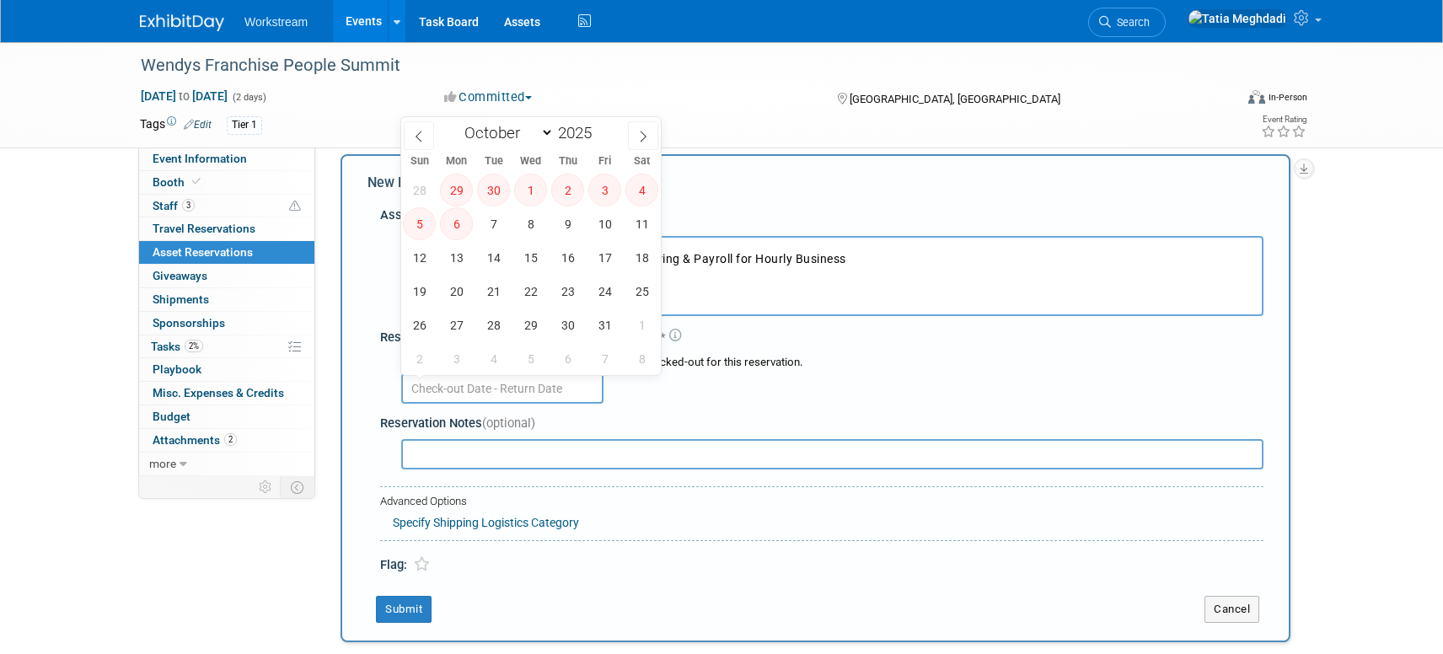
click at [524, 377] on input "text" at bounding box center [502, 388] width 202 height 30
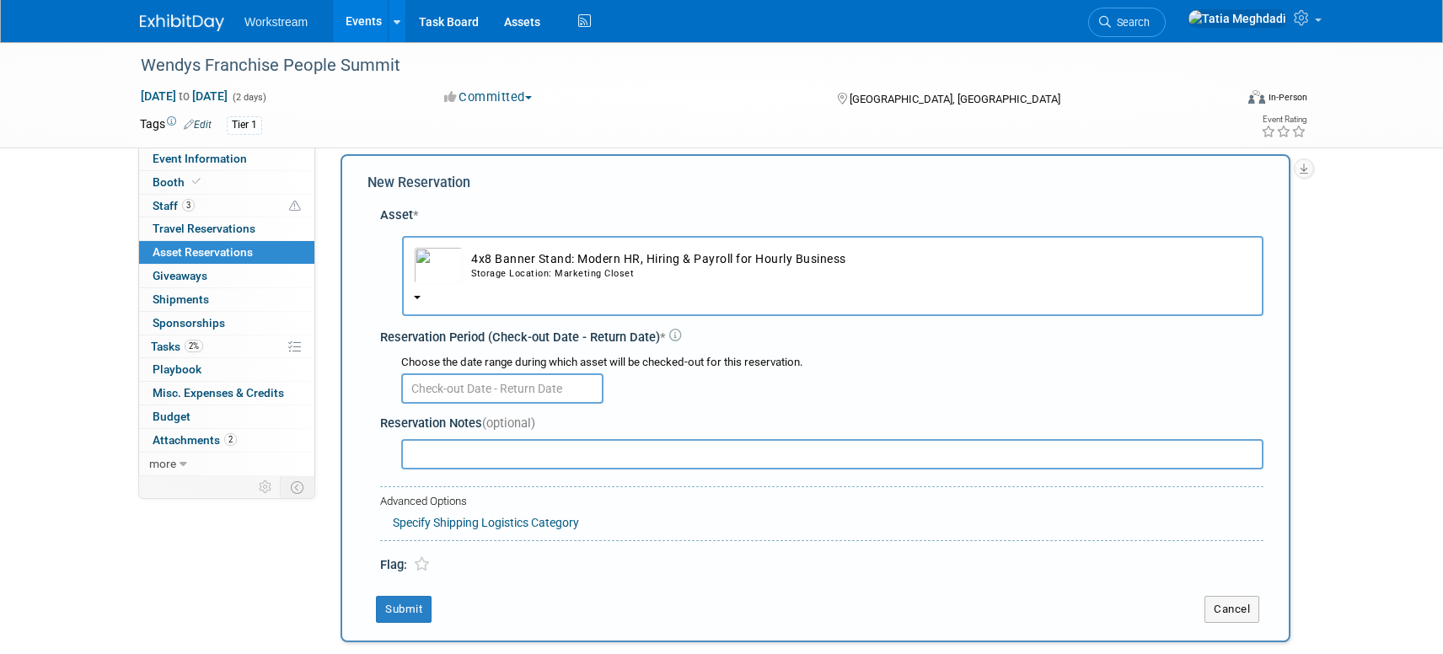
click at [354, 204] on div "New Reservation Asset * -- SELECT ASSET --" at bounding box center [816, 398] width 950 height 488
click at [515, 279] on div "Storage Location: Marketing Closet" at bounding box center [861, 273] width 781 height 13
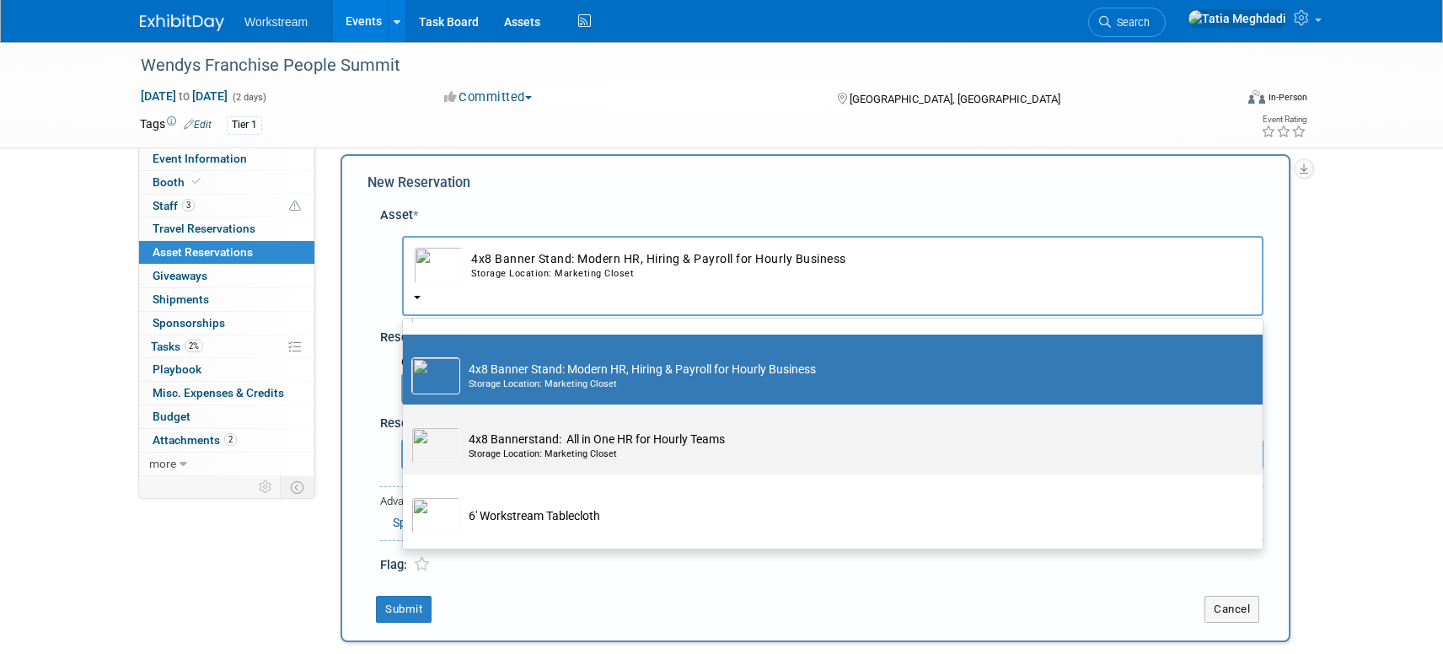
click at [516, 447] on td "4x8 Bannerstand: All in One HR for Hourly Teams Storage Location: Marketing Clo…" at bounding box center [844, 445] width 769 height 37
click at [464, 432] on td "4x8 Bannerstand: All in One HR for Hourly Teams Storage Location: Marketing Clo…" at bounding box center [844, 445] width 769 height 37
click at [405, 425] on input "4x8 Bannerstand: All in One HR for Hourly Teams Storage Location: Marketing Clo…" at bounding box center [399, 419] width 11 height 11
radio input "true"
select select "10726091"
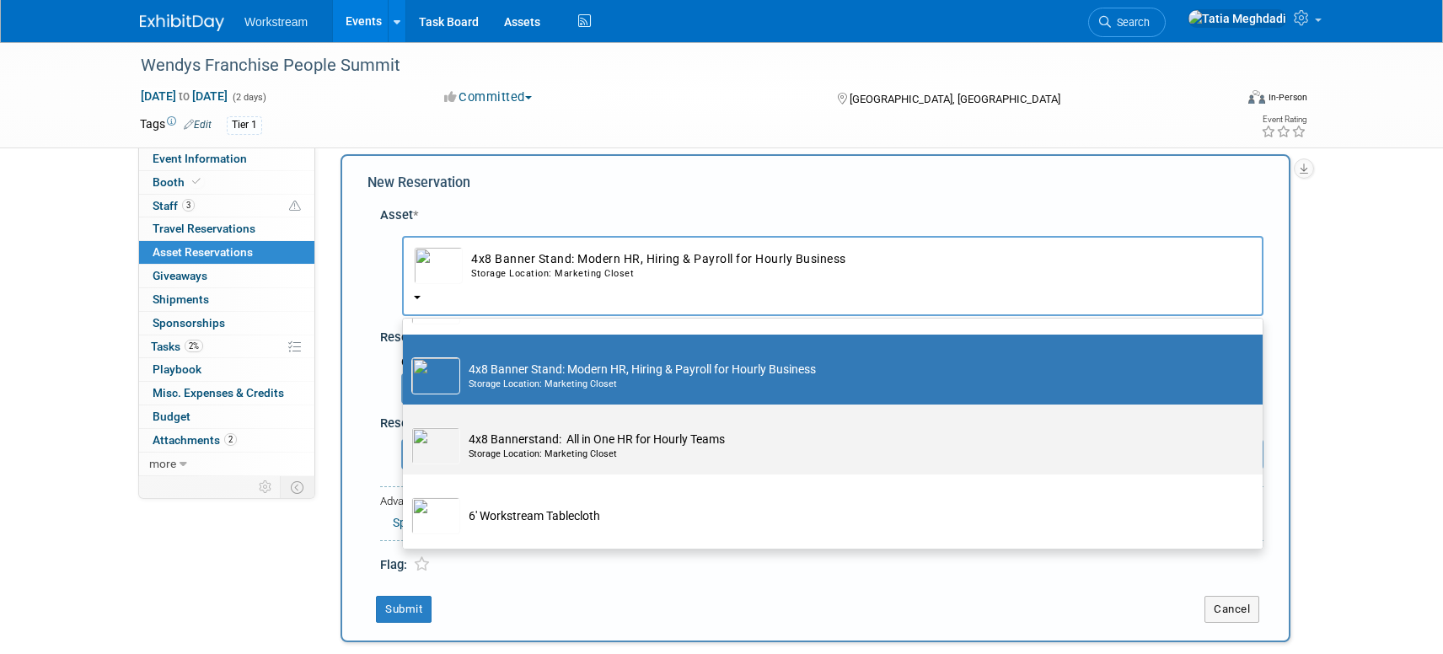
radio input "false"
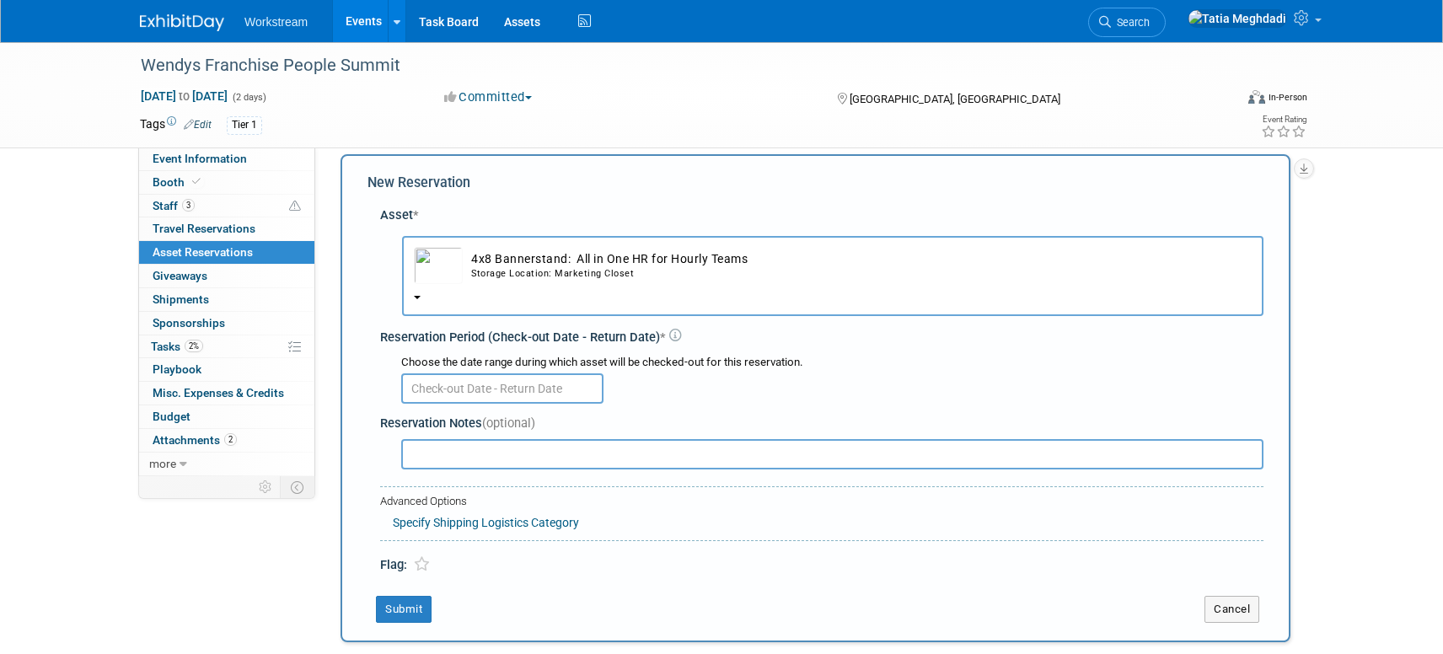
click at [467, 380] on input "text" at bounding box center [502, 388] width 202 height 30
click at [768, 472] on div at bounding box center [825, 454] width 877 height 40
click at [516, 275] on div "Storage Location: Marketing Closet" at bounding box center [861, 273] width 781 height 13
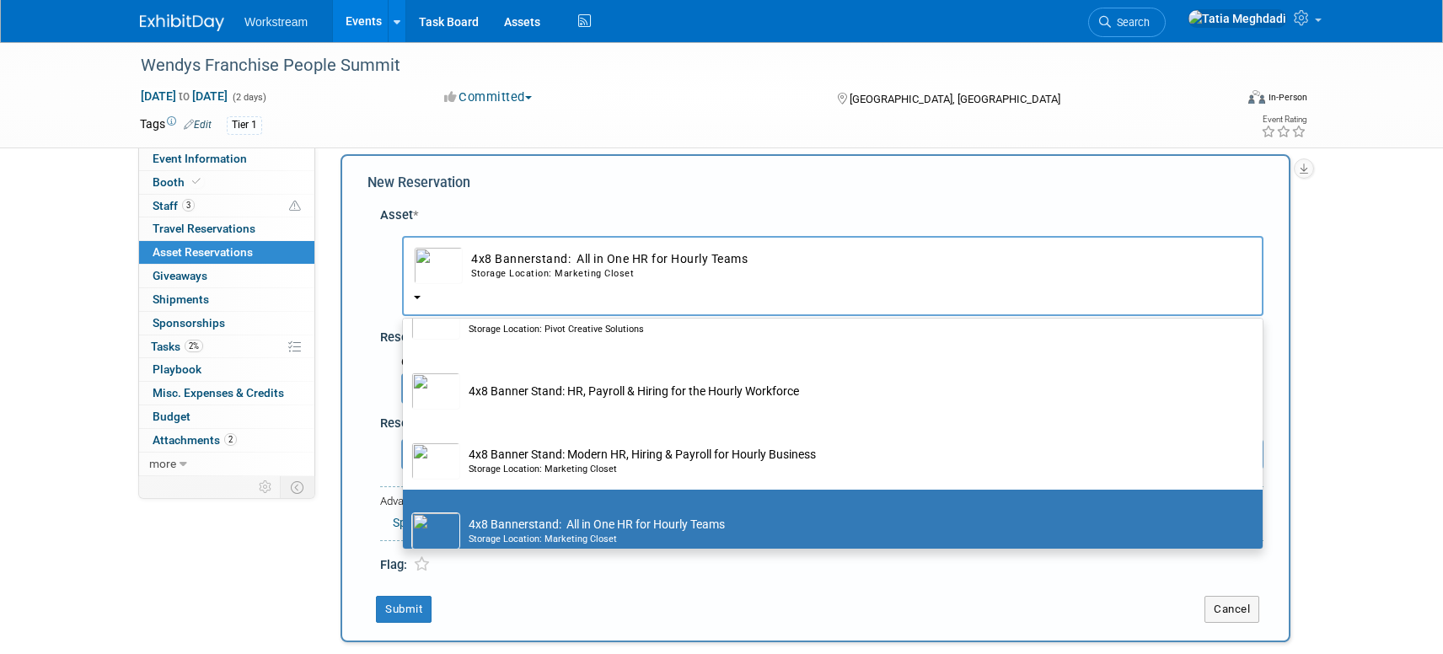
scroll to position [107, 0]
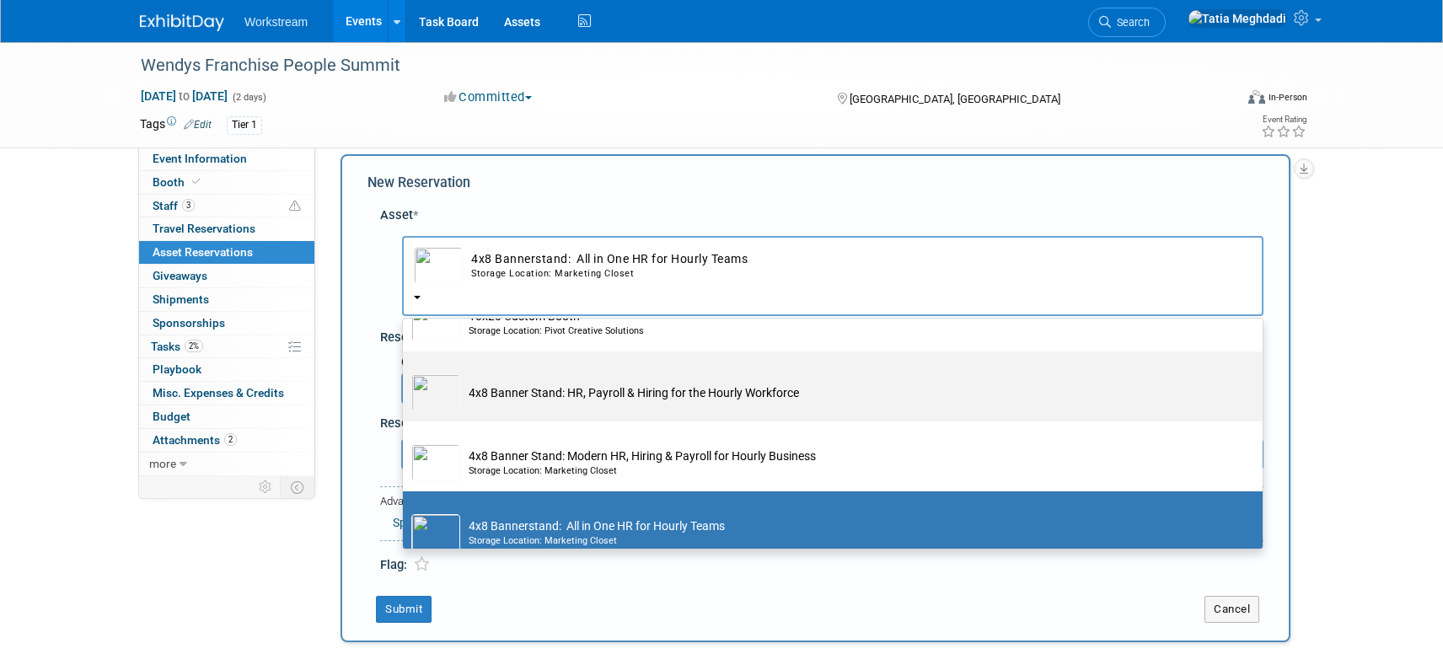
click at [514, 395] on td "4x8 Banner Stand: HR, Payroll & Hiring for the Hourly Workforce" at bounding box center [844, 392] width 769 height 37
click at [405, 372] on input "4x8 Banner Stand: HR, Payroll & Hiring for the Hourly Workforce" at bounding box center [399, 366] width 11 height 11
select select "10726090"
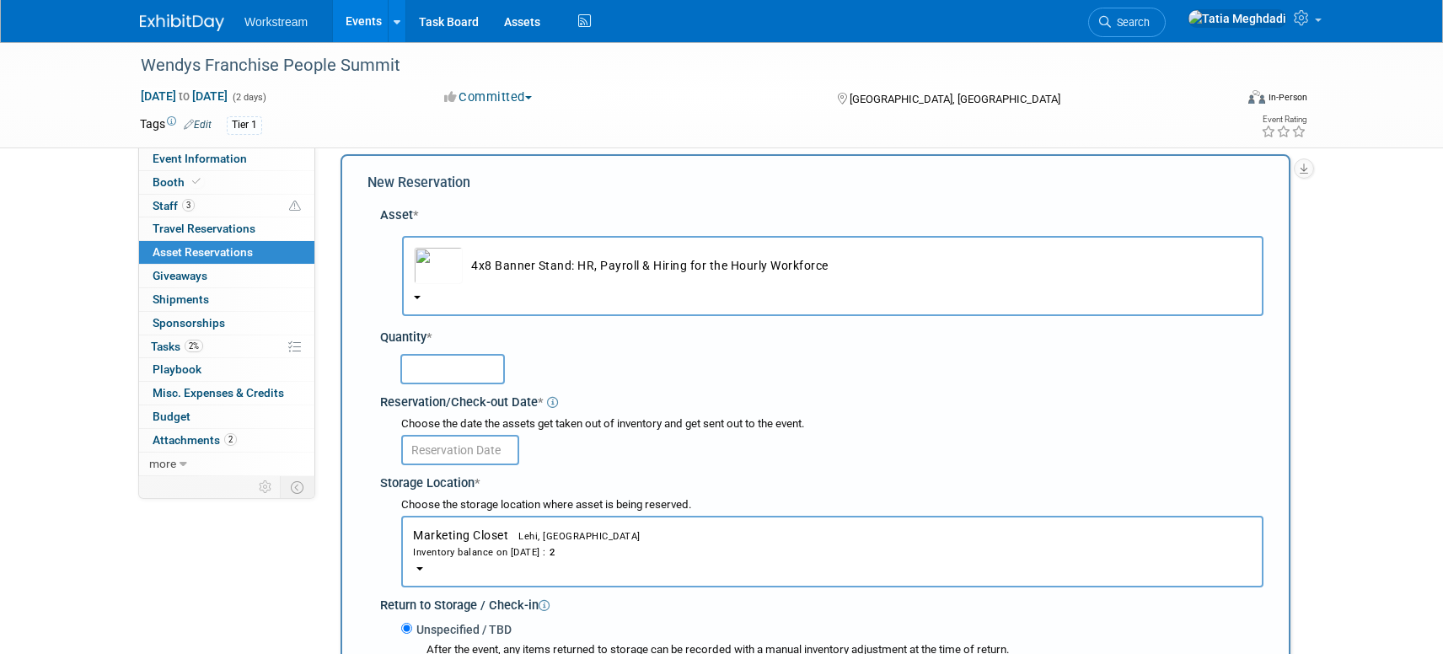
click at [445, 372] on input "text" at bounding box center [452, 369] width 105 height 30
type input "1"
click at [491, 433] on div at bounding box center [832, 448] width 862 height 33
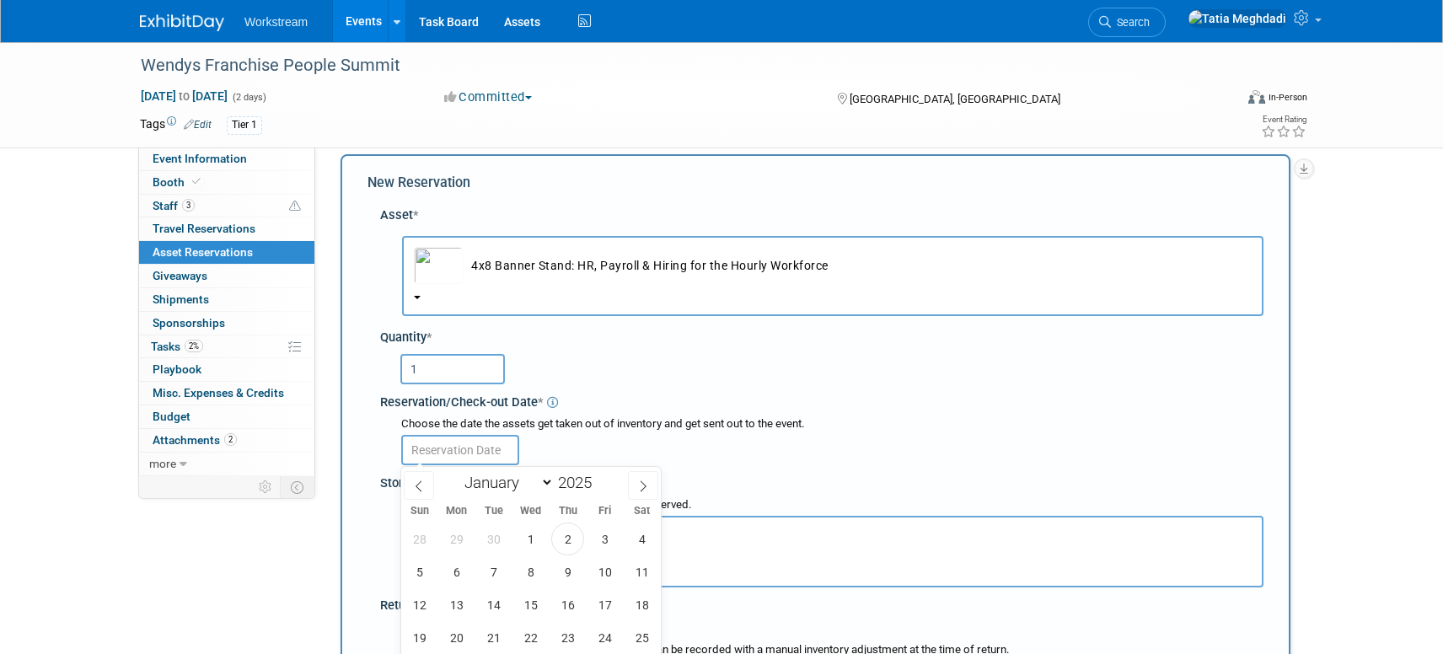
click at [486, 445] on input "text" at bounding box center [460, 450] width 118 height 30
click at [600, 538] on span "3" at bounding box center [604, 539] width 33 height 33
type input "Oct 3, 2025"
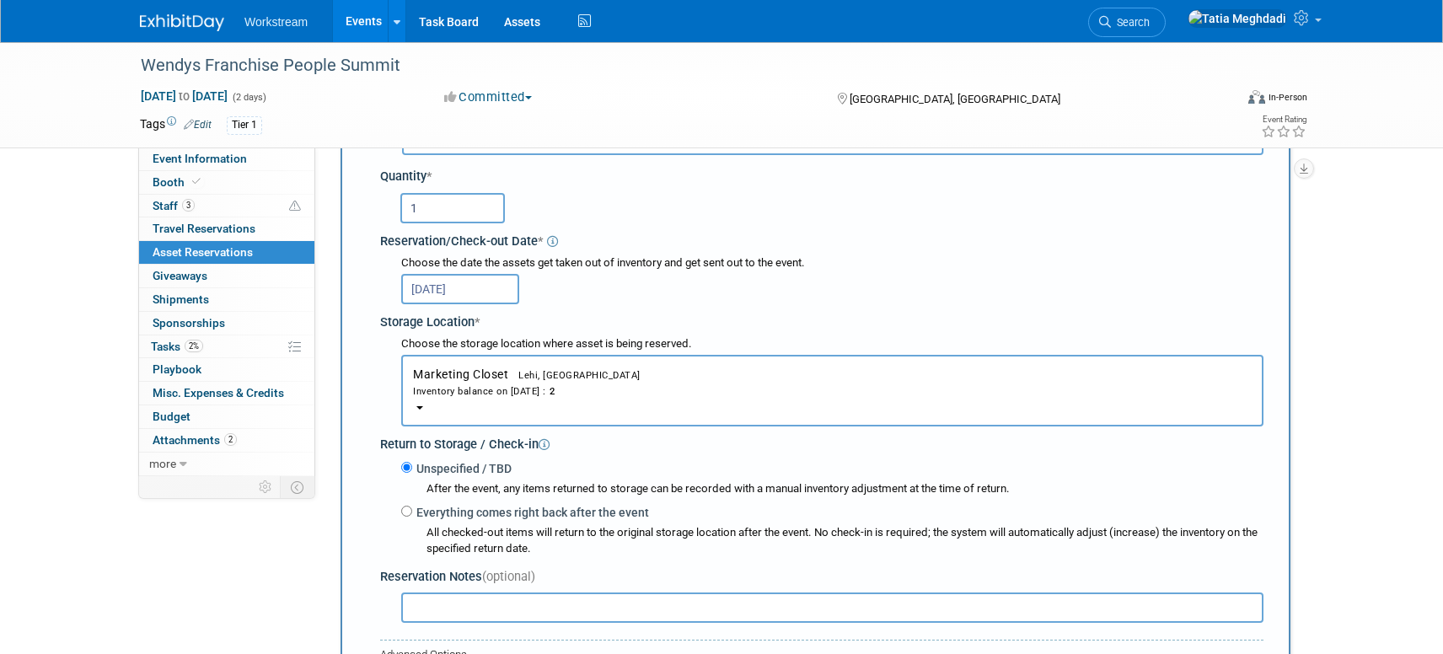
scroll to position [195, 0]
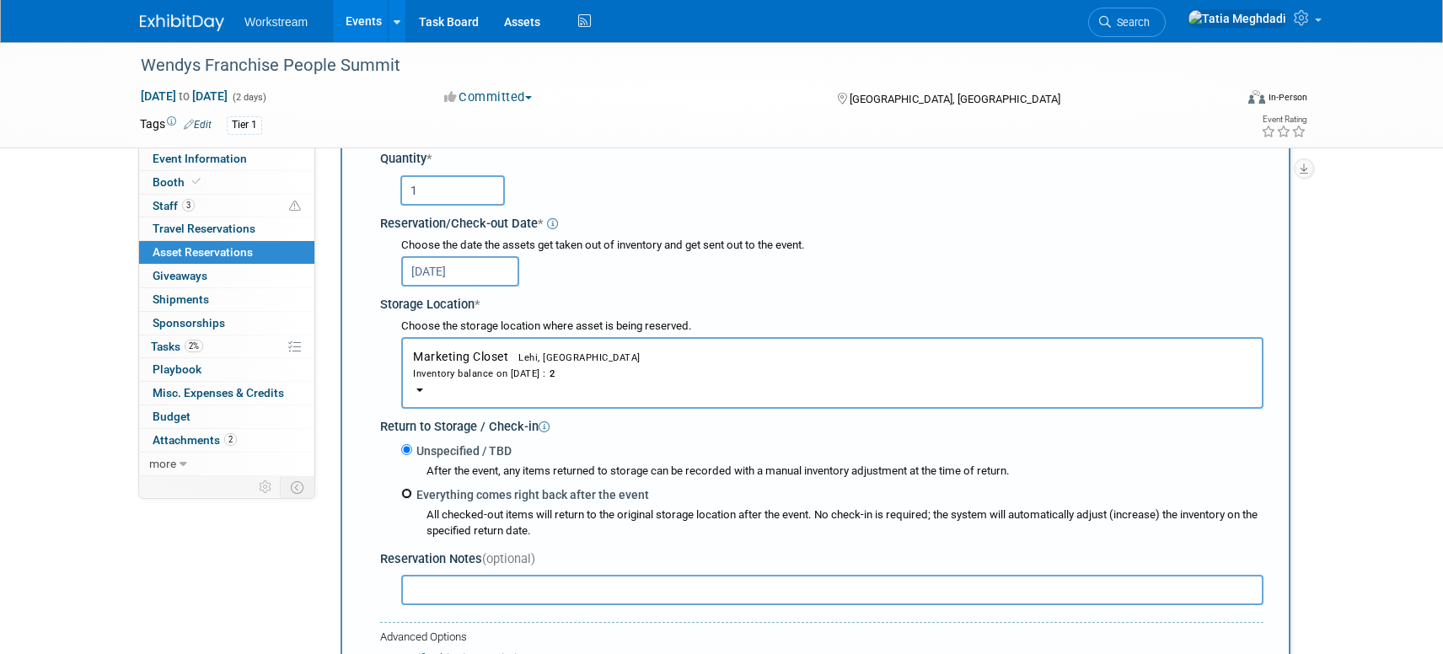
click at [405, 491] on input "Everything comes right back after the event" at bounding box center [406, 493] width 11 height 11
radio input "true"
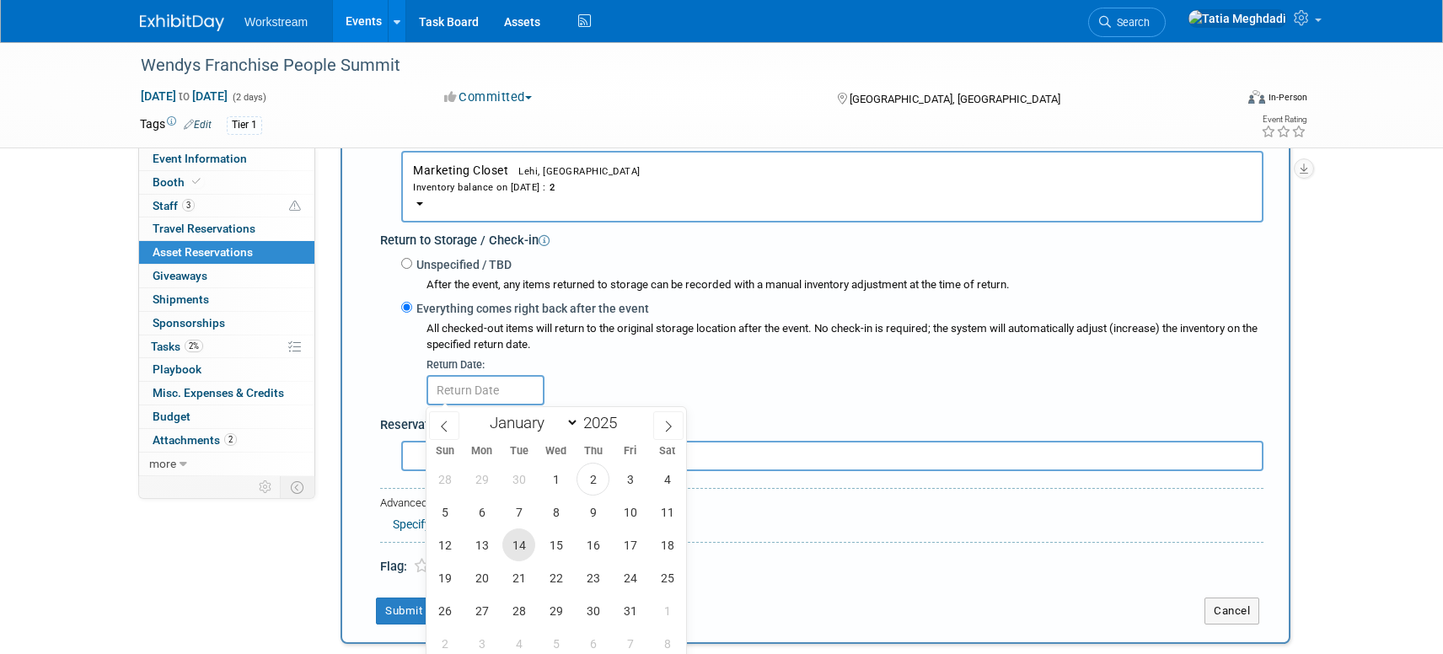
scroll to position [389, 0]
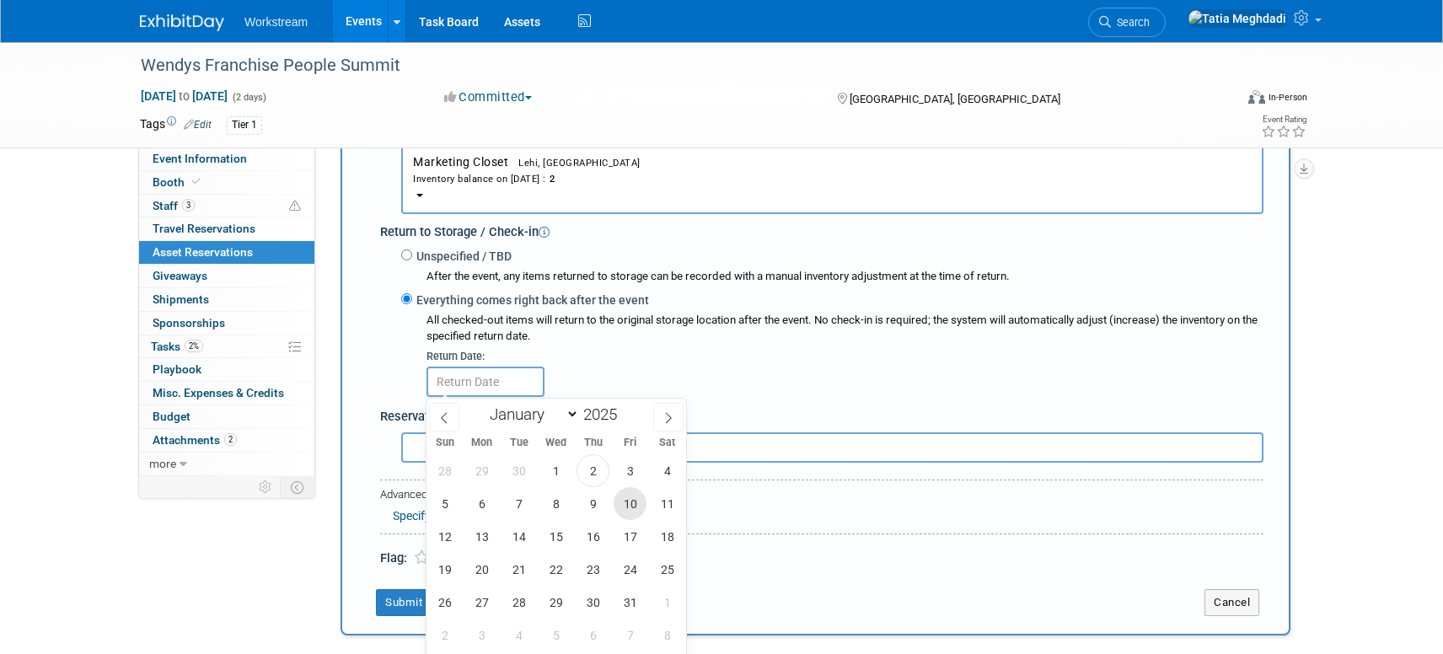
click at [631, 502] on span "10" at bounding box center [630, 503] width 33 height 33
type input "Oct 10, 2025"
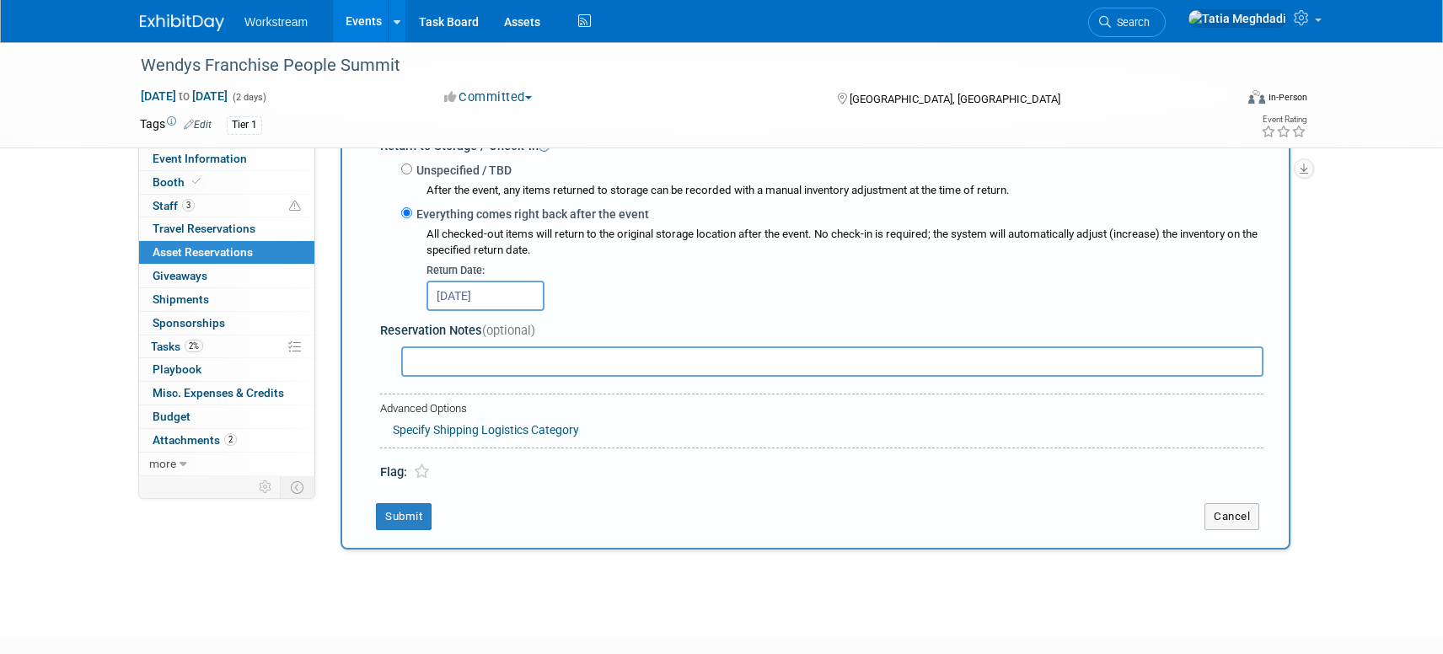
scroll to position [509, 0]
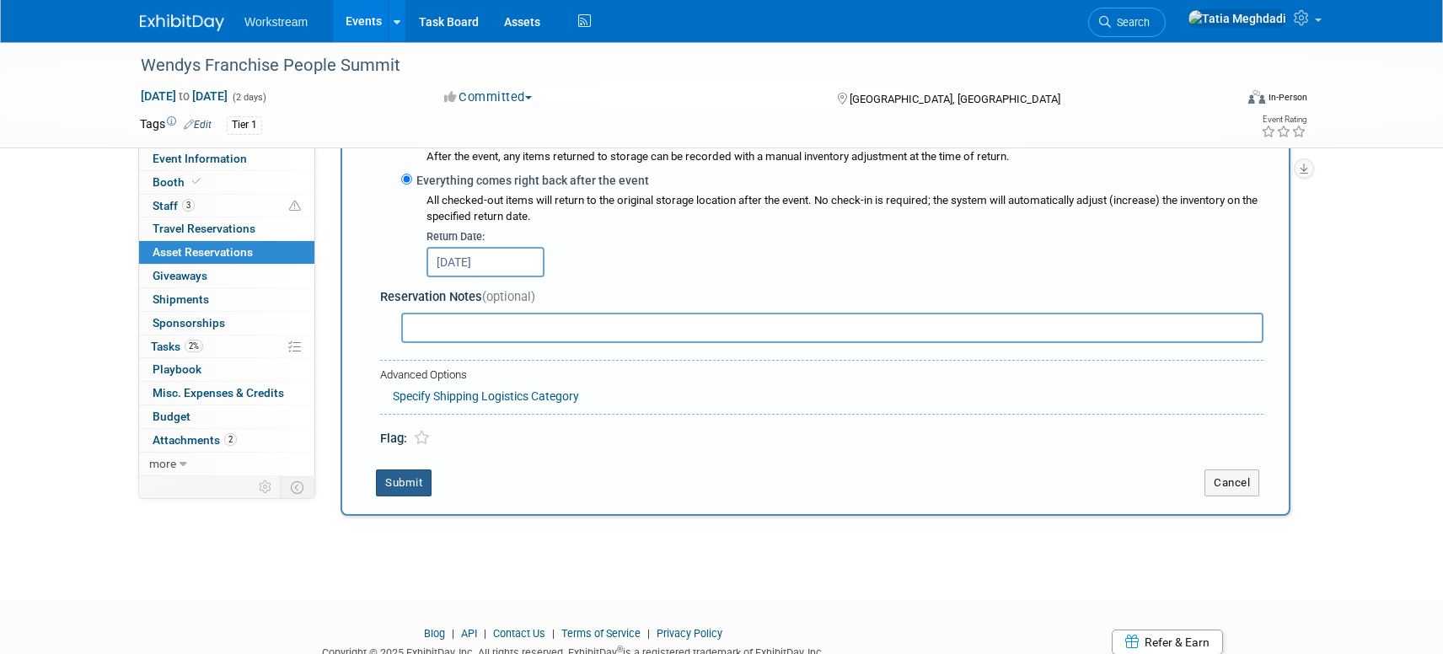
click at [397, 479] on button "Submit" at bounding box center [404, 483] width 56 height 27
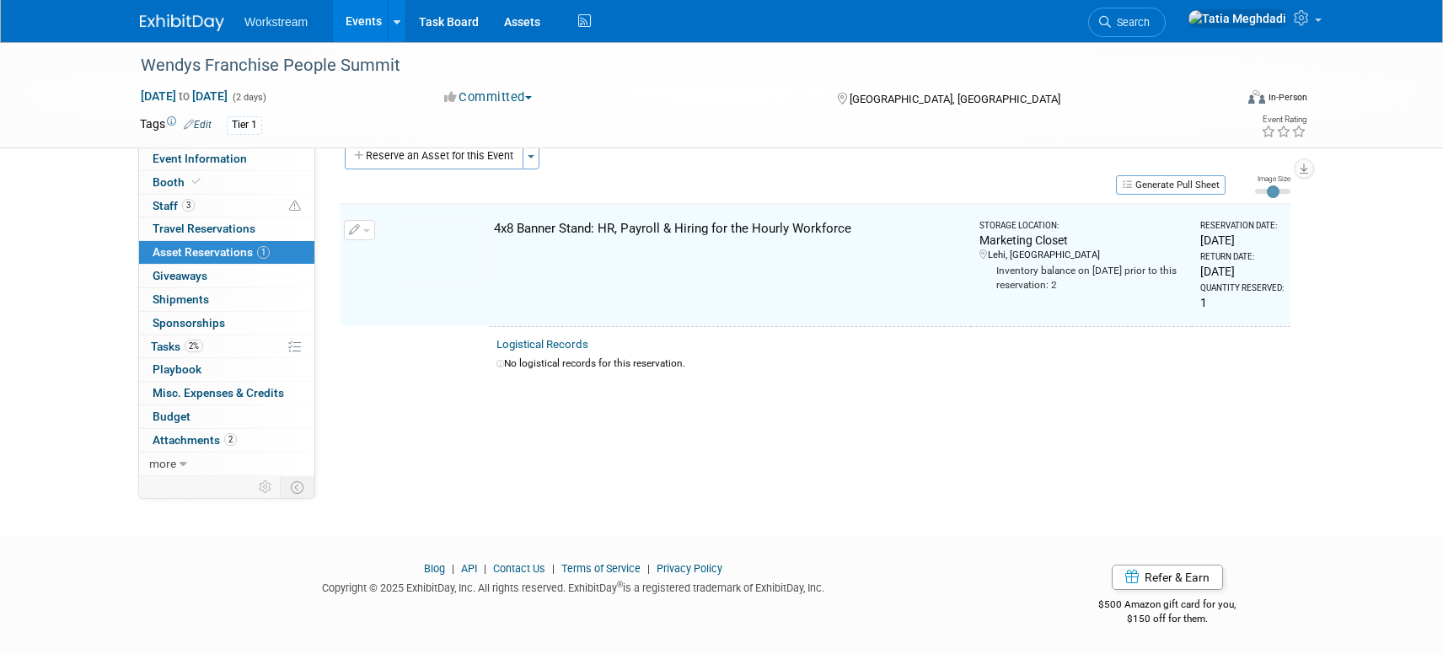
scroll to position [21, 0]
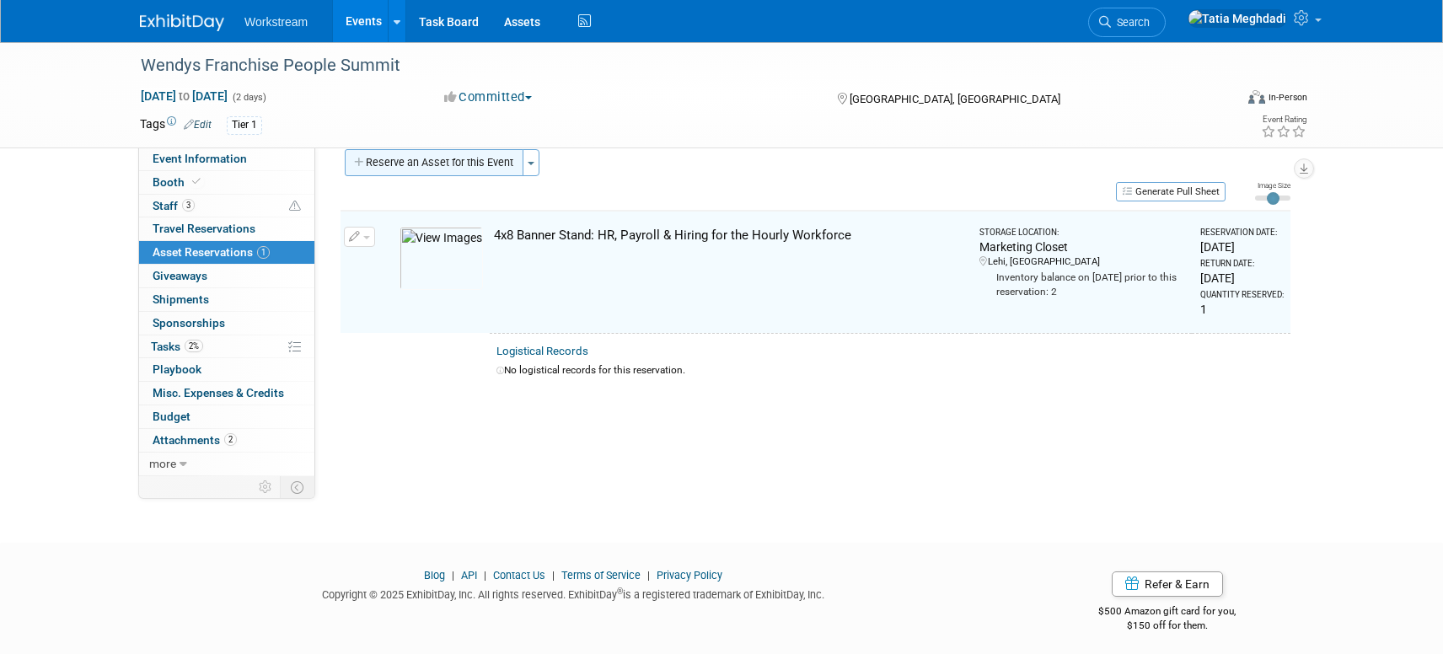
click at [429, 162] on button "Reserve an Asset for this Event" at bounding box center [434, 162] width 179 height 27
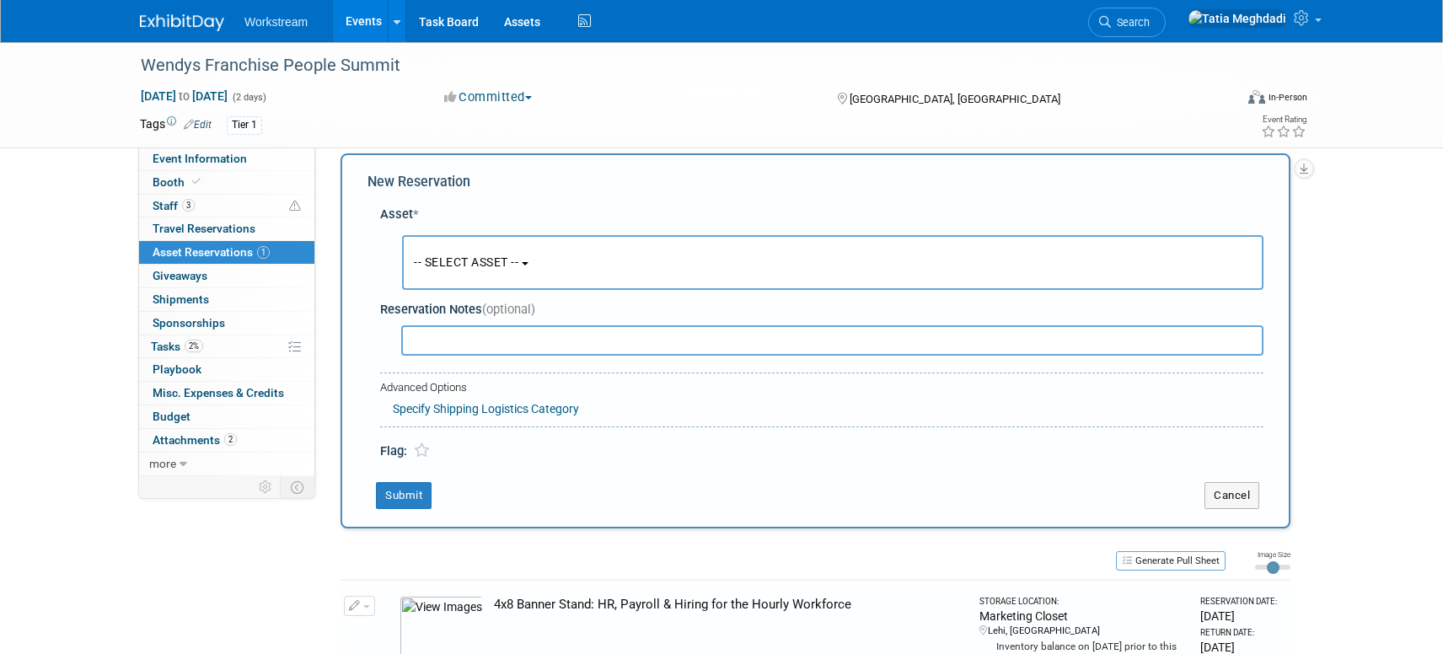
scroll to position [16, 0]
click at [489, 250] on button "-- SELECT ASSET --" at bounding box center [832, 263] width 861 height 55
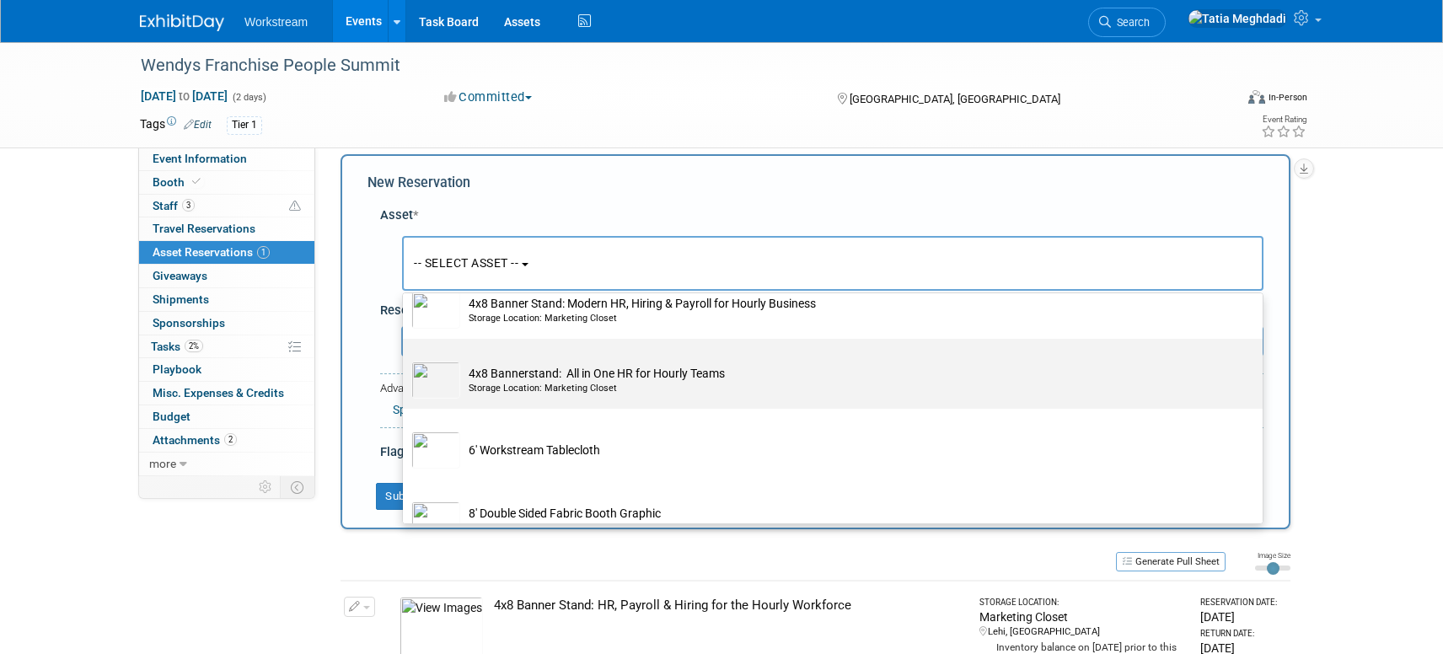
scroll to position [275, 0]
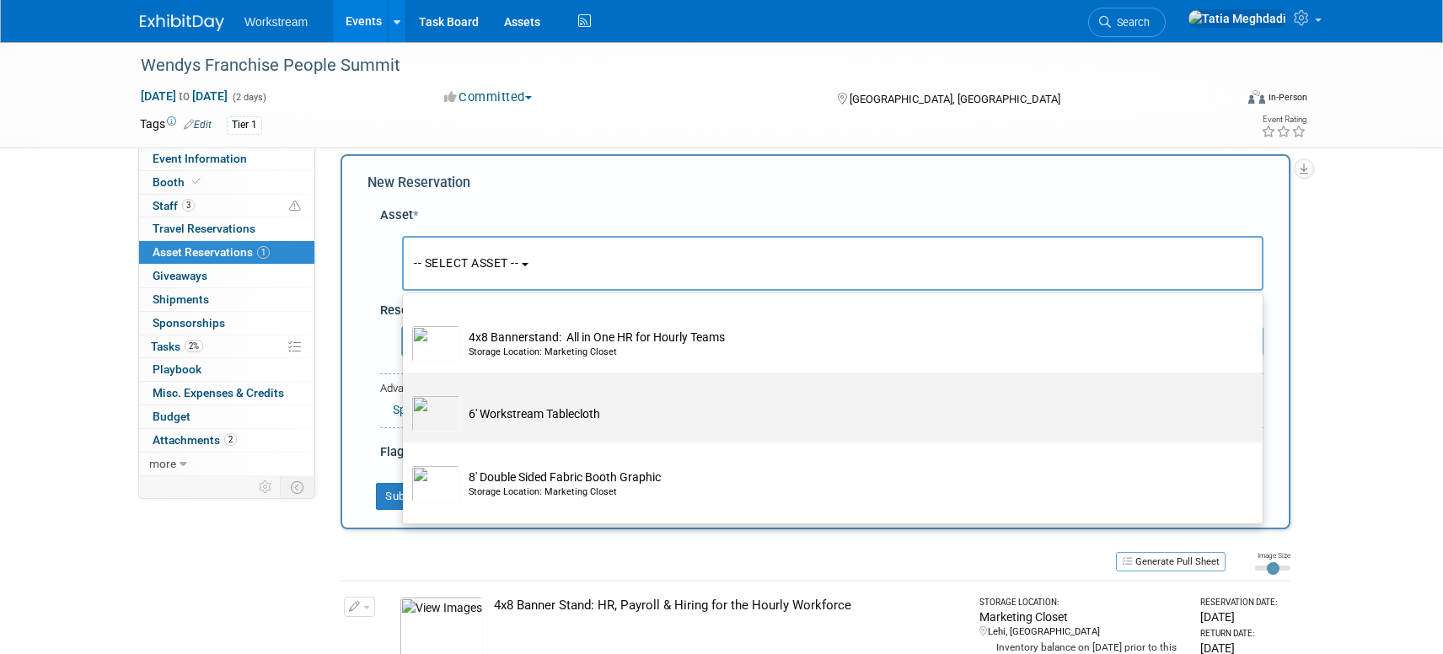
click at [501, 406] on td "6' Workstream Tablecloth" at bounding box center [844, 413] width 769 height 37
click at [405, 393] on input "6' Workstream Tablecloth" at bounding box center [399, 387] width 11 height 11
select select "10726023"
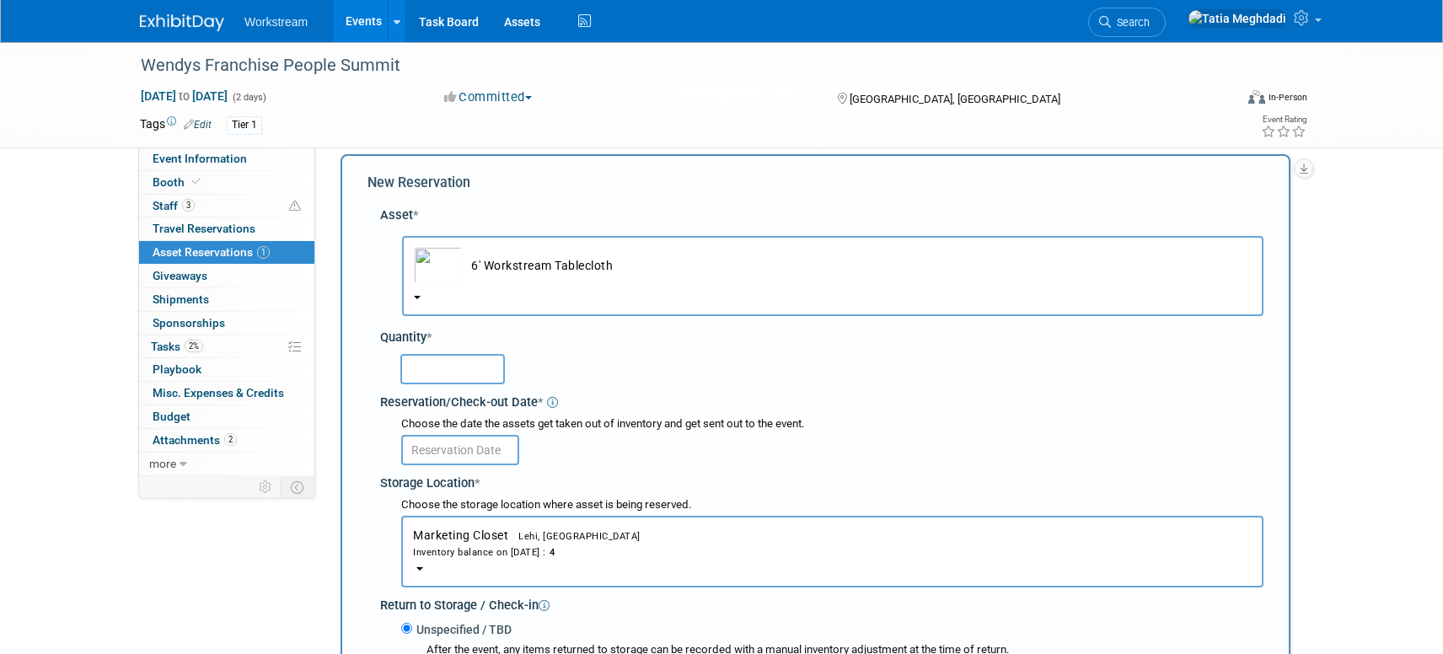
click at [428, 363] on input "text" at bounding box center [452, 369] width 105 height 30
type input "1"
click at [690, 470] on div "Storage Location *" at bounding box center [821, 481] width 883 height 23
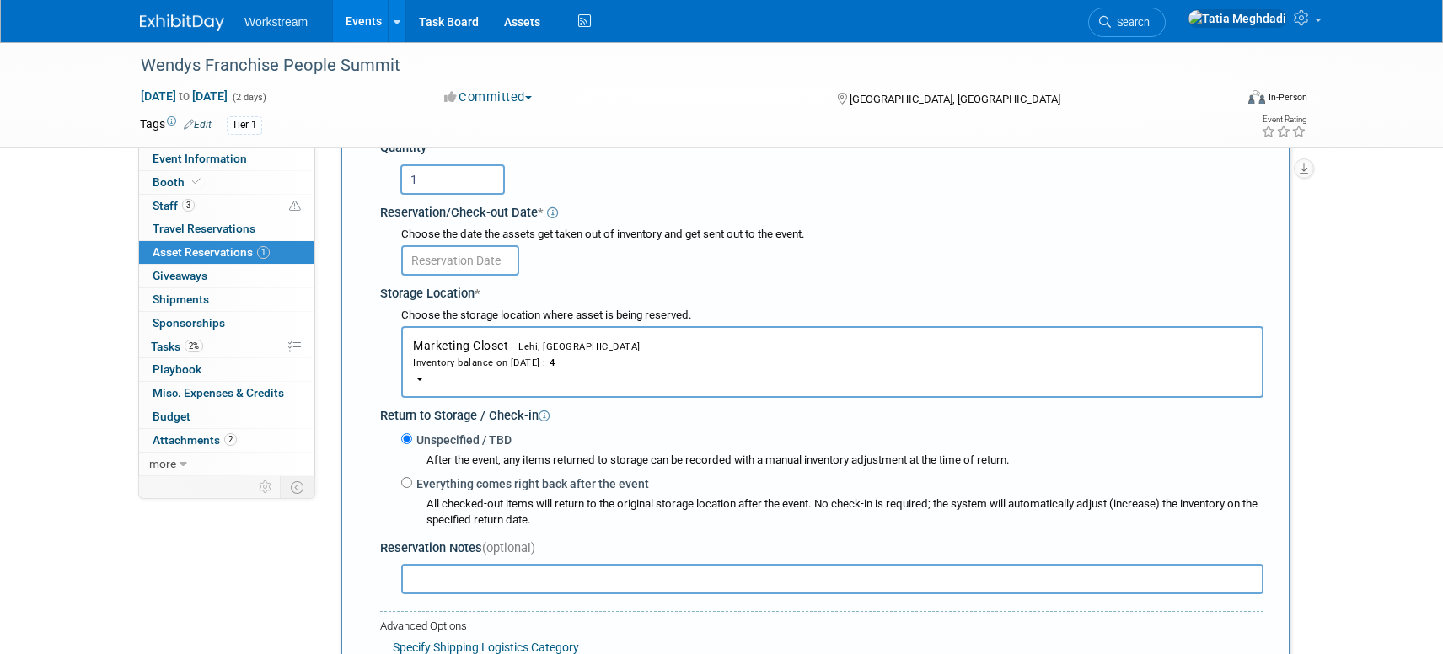
scroll to position [205, 0]
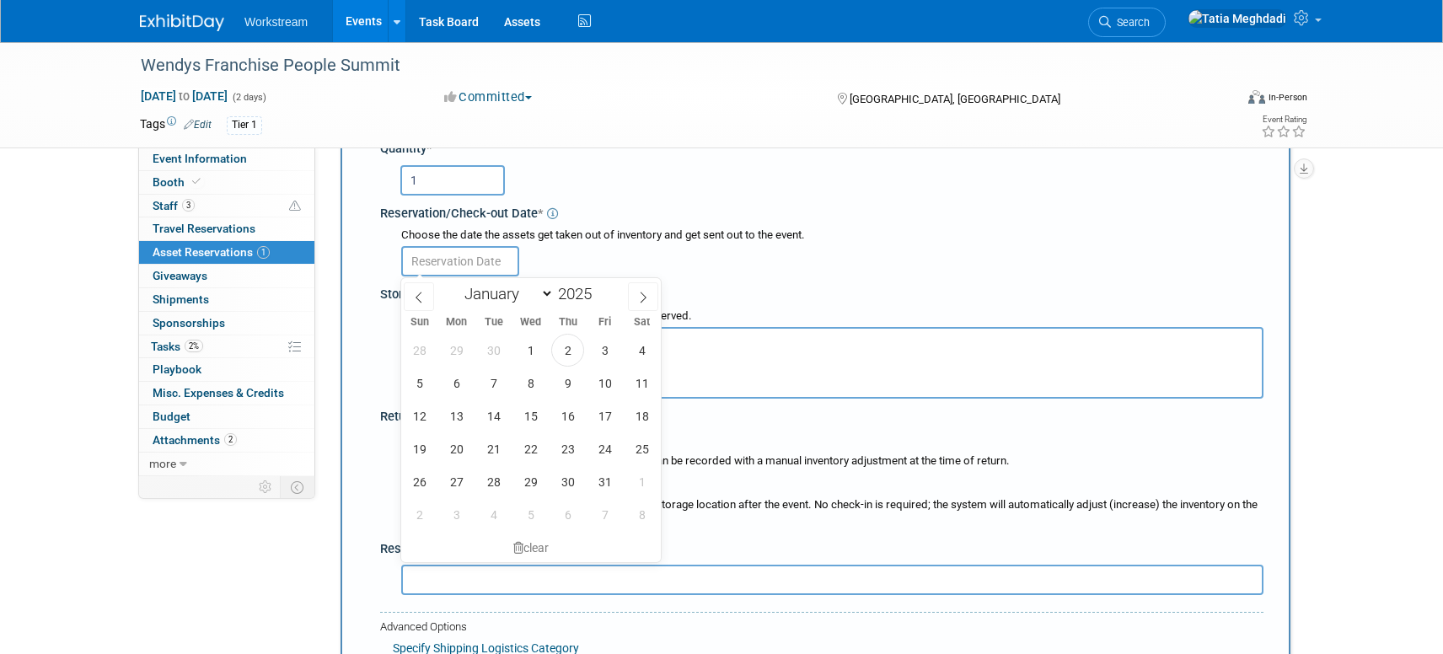
click at [460, 262] on input "text" at bounding box center [460, 261] width 118 height 30
click at [599, 349] on span "3" at bounding box center [604, 350] width 33 height 33
type input "Oct 3, 2025"
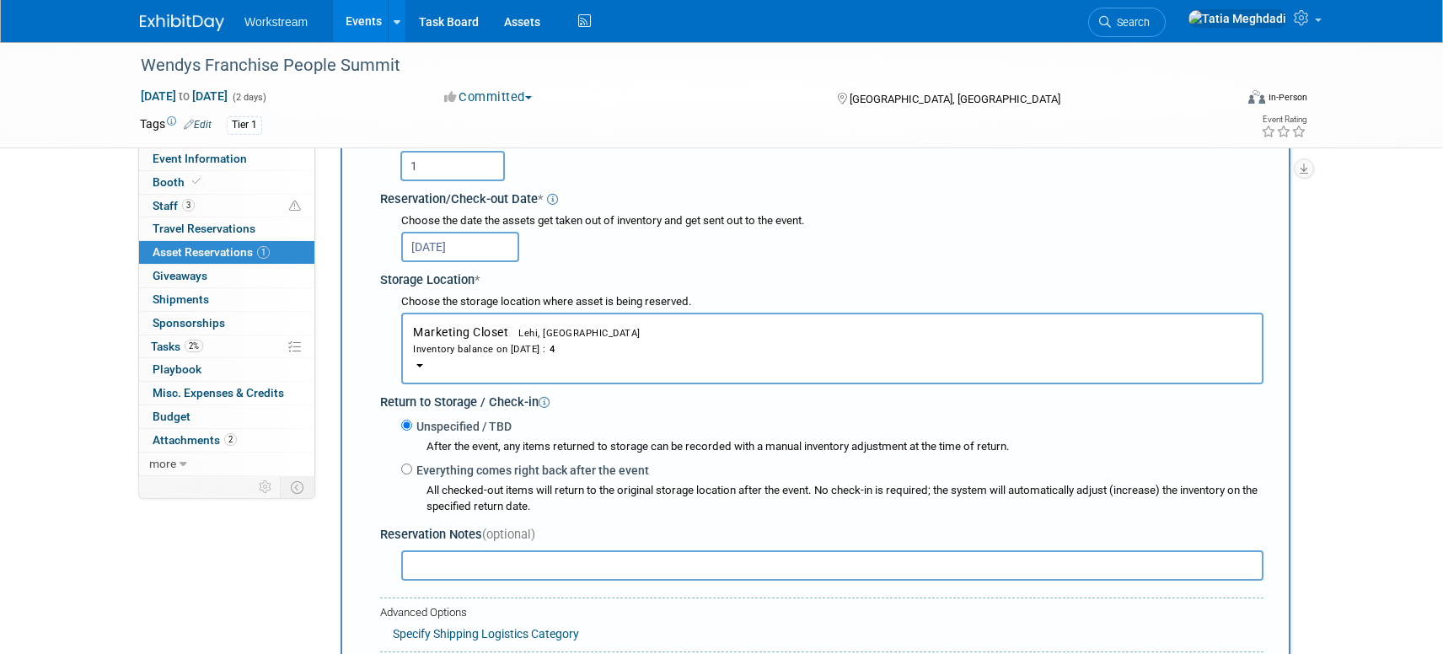
scroll to position [232, 0]
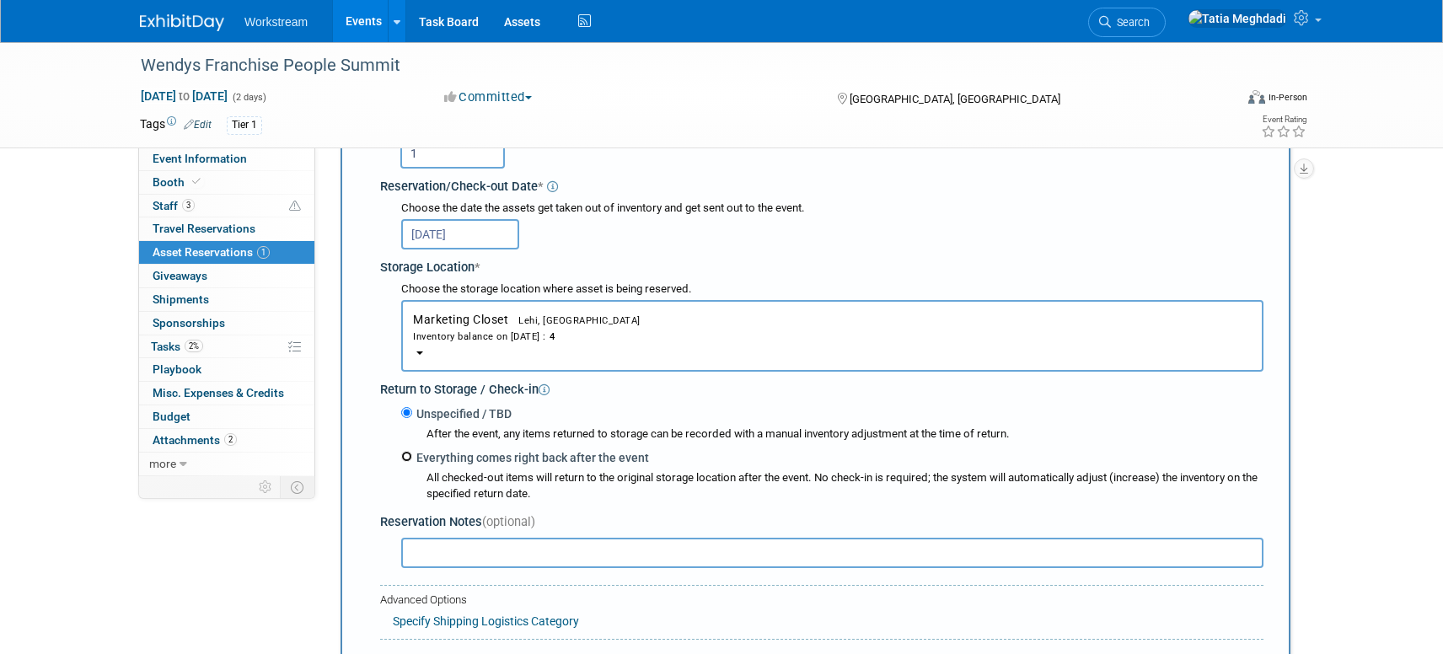
drag, startPoint x: 409, startPoint y: 457, endPoint x: 410, endPoint y: 465, distance: 8.5
click at [408, 458] on input "Everything comes right back after the event" at bounding box center [406, 456] width 11 height 11
radio input "true"
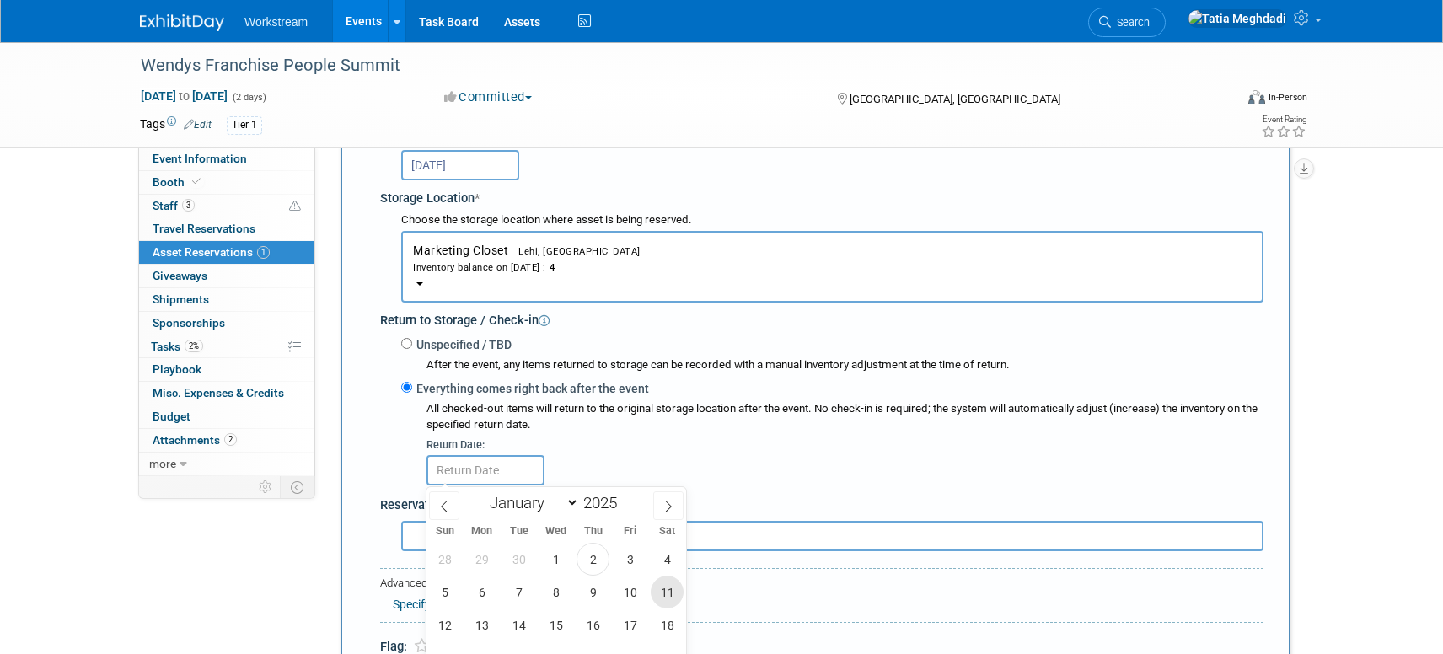
scroll to position [311, 0]
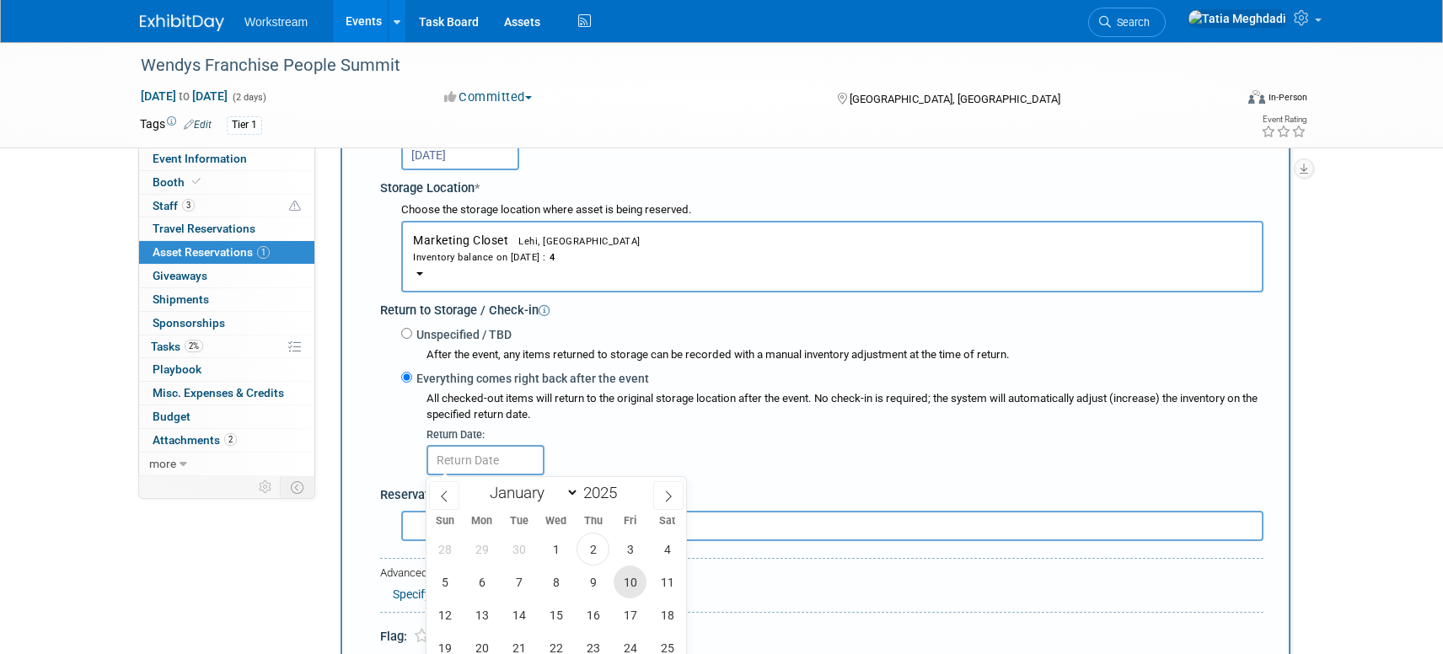
click at [636, 577] on span "10" at bounding box center [630, 582] width 33 height 33
type input "Oct 10, 2025"
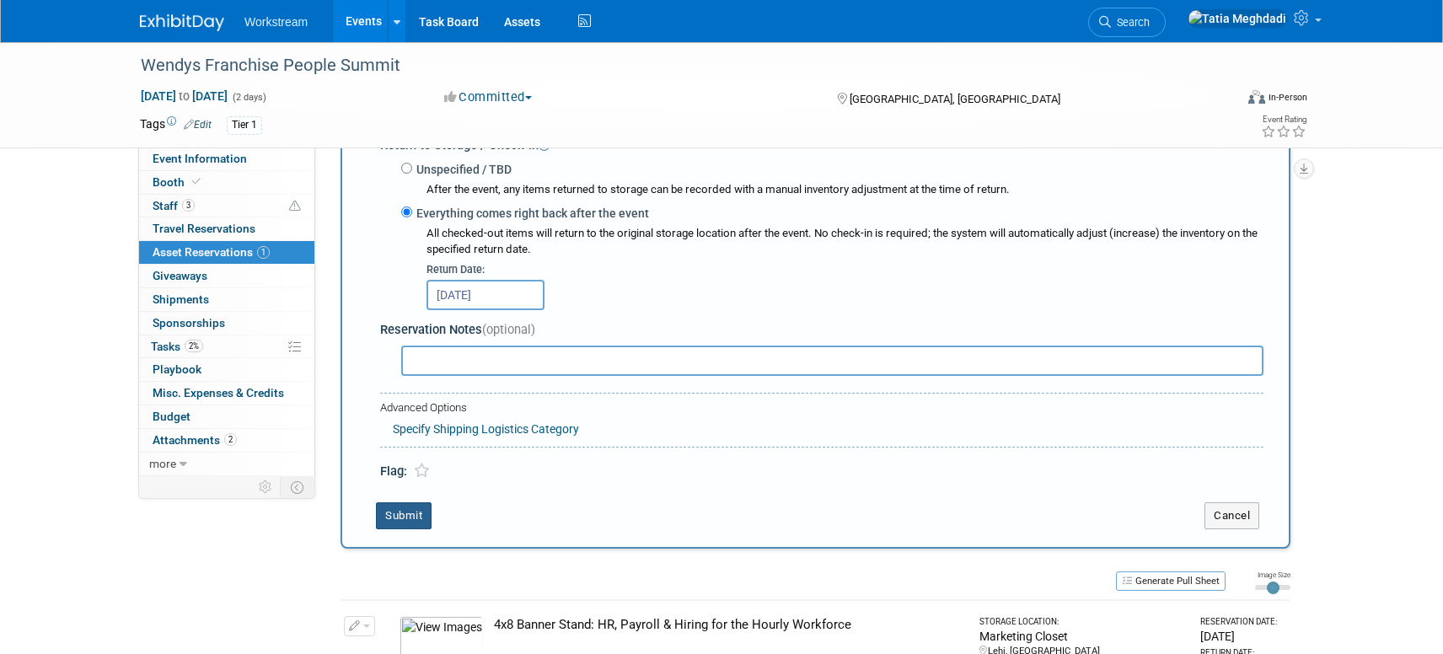
click at [421, 523] on button "Submit" at bounding box center [404, 515] width 56 height 27
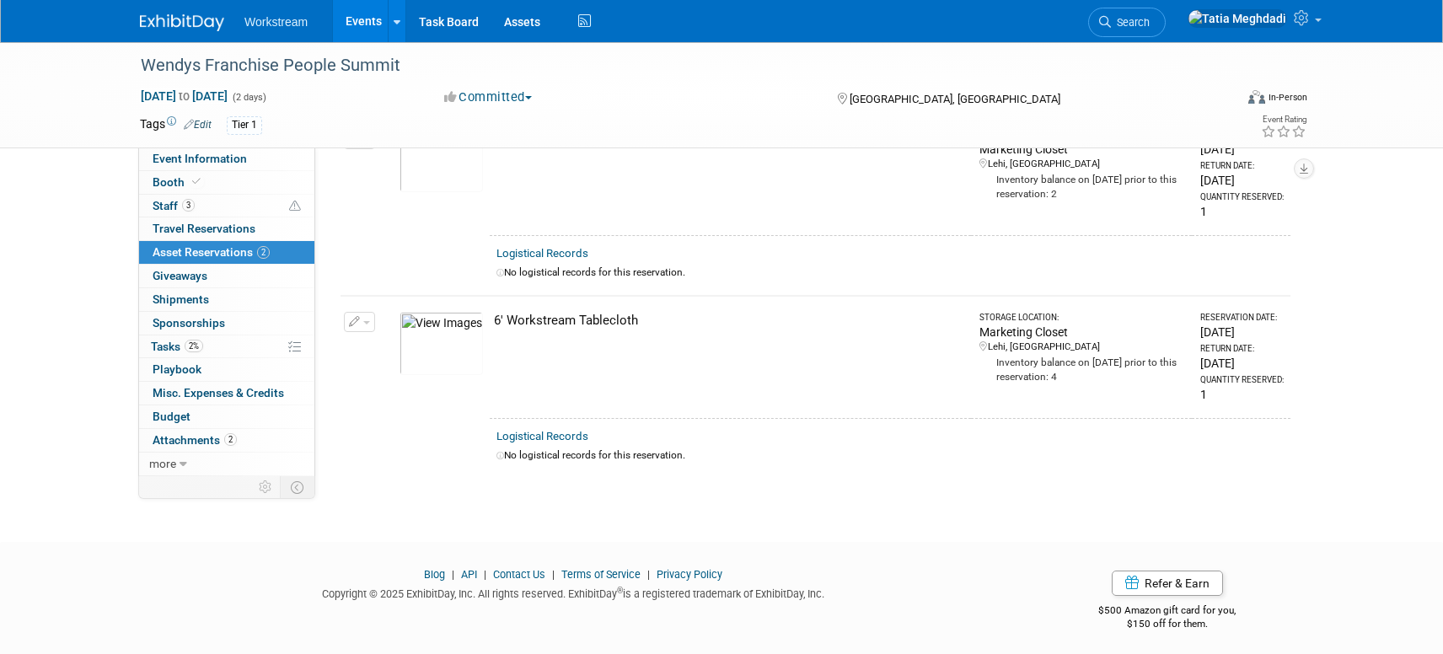
scroll to position [0, 0]
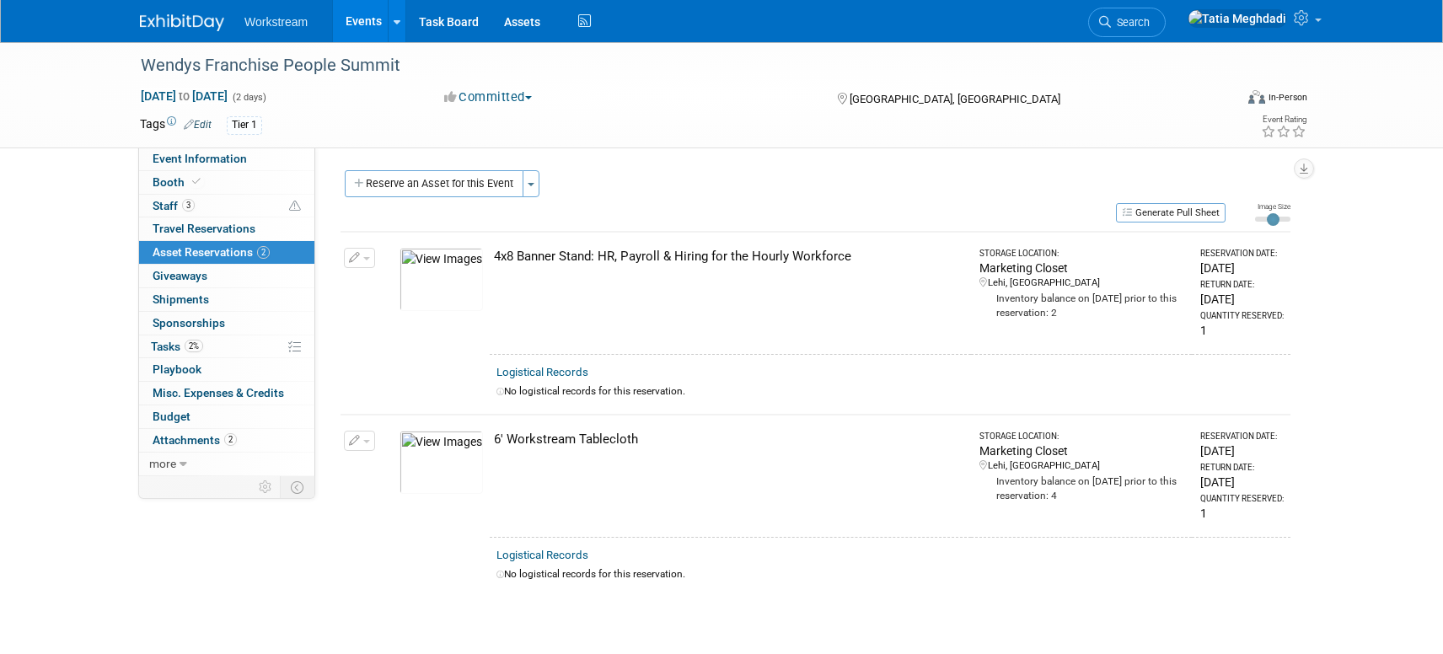
drag, startPoint x: 415, startPoint y: 180, endPoint x: 436, endPoint y: 238, distance: 61.1
click at [415, 180] on button "Reserve an Asset for this Event" at bounding box center [434, 183] width 179 height 27
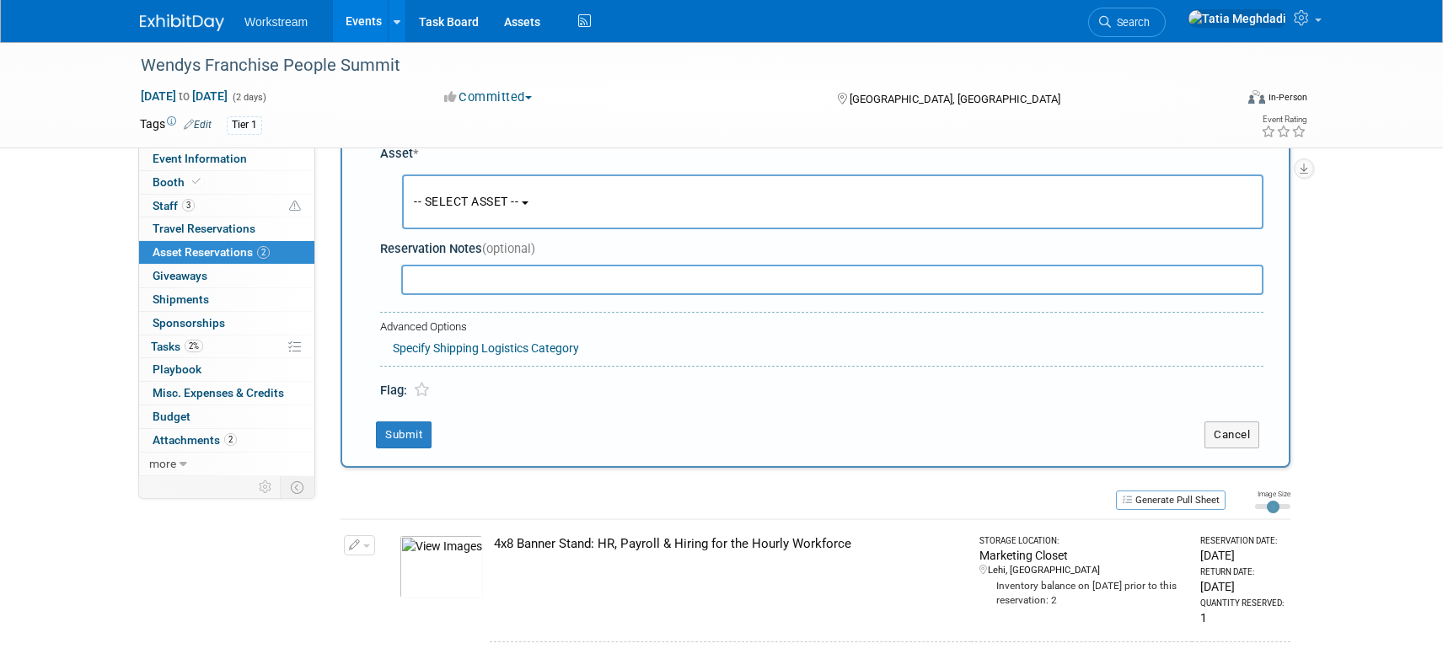
scroll to position [60, 0]
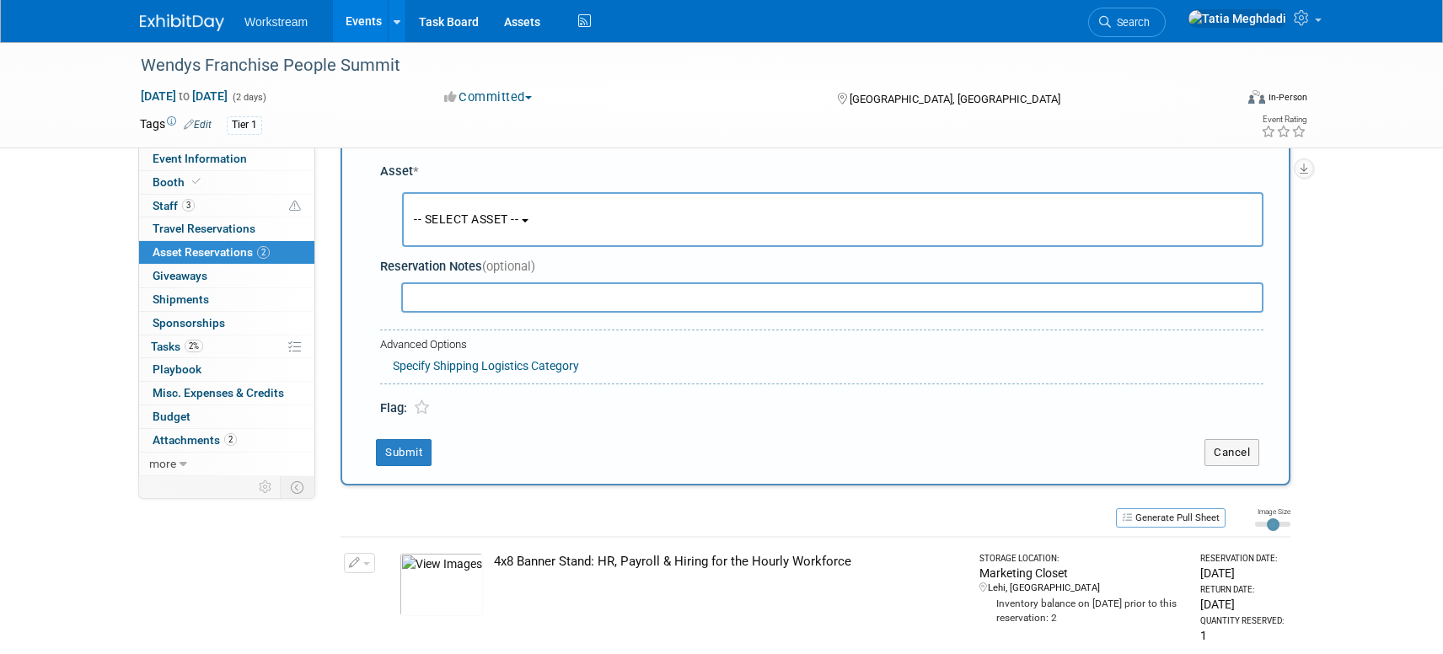
click at [476, 224] on span "-- SELECT ASSET --" at bounding box center [466, 218] width 105 height 13
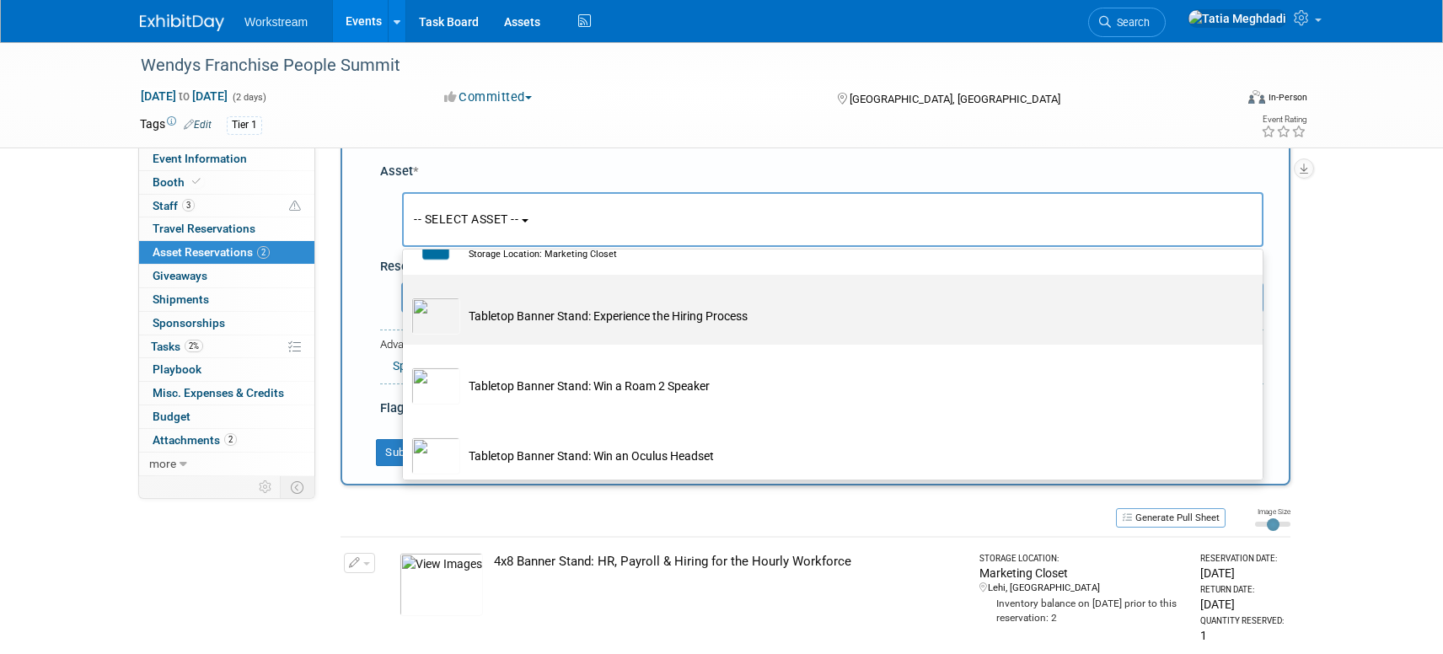
scroll to position [985, 0]
click at [545, 329] on td "Tabletop Banner Stand: Experience the Hiring Process" at bounding box center [844, 318] width 769 height 37
click at [405, 298] on input "Tabletop Banner Stand: Experience the Hiring Process" at bounding box center [399, 292] width 11 height 11
select select "10725980"
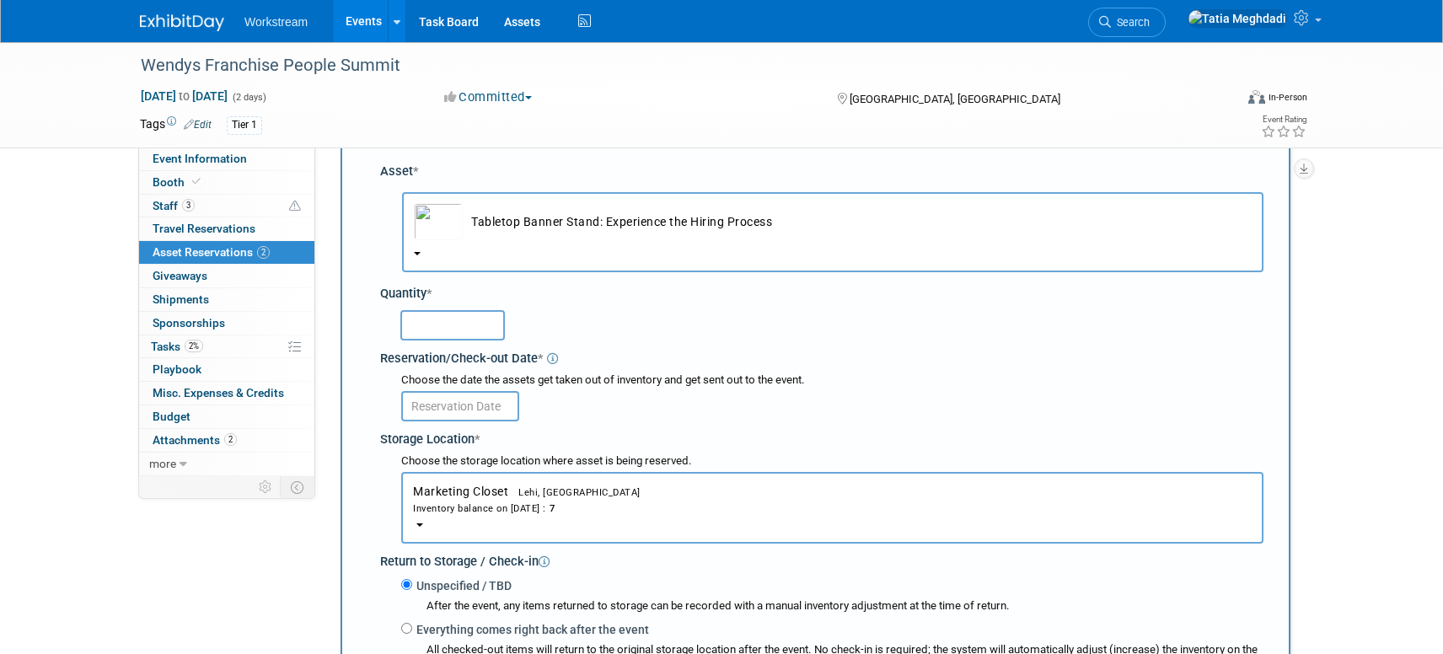
click at [437, 319] on input "text" at bounding box center [452, 325] width 105 height 30
type input "1"
click at [696, 400] on div at bounding box center [832, 405] width 862 height 33
click at [485, 404] on input "text" at bounding box center [460, 406] width 118 height 30
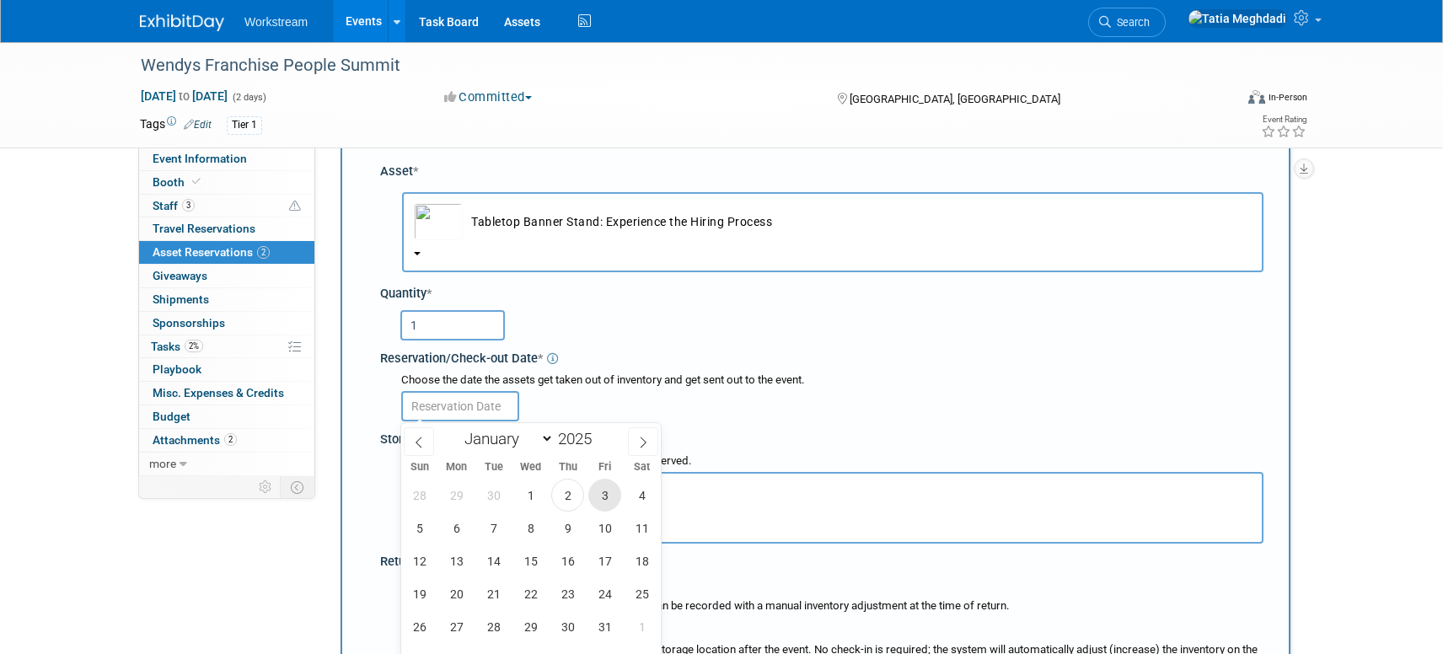
click at [599, 495] on span "3" at bounding box center [604, 495] width 33 height 33
type input "Oct 3, 2025"
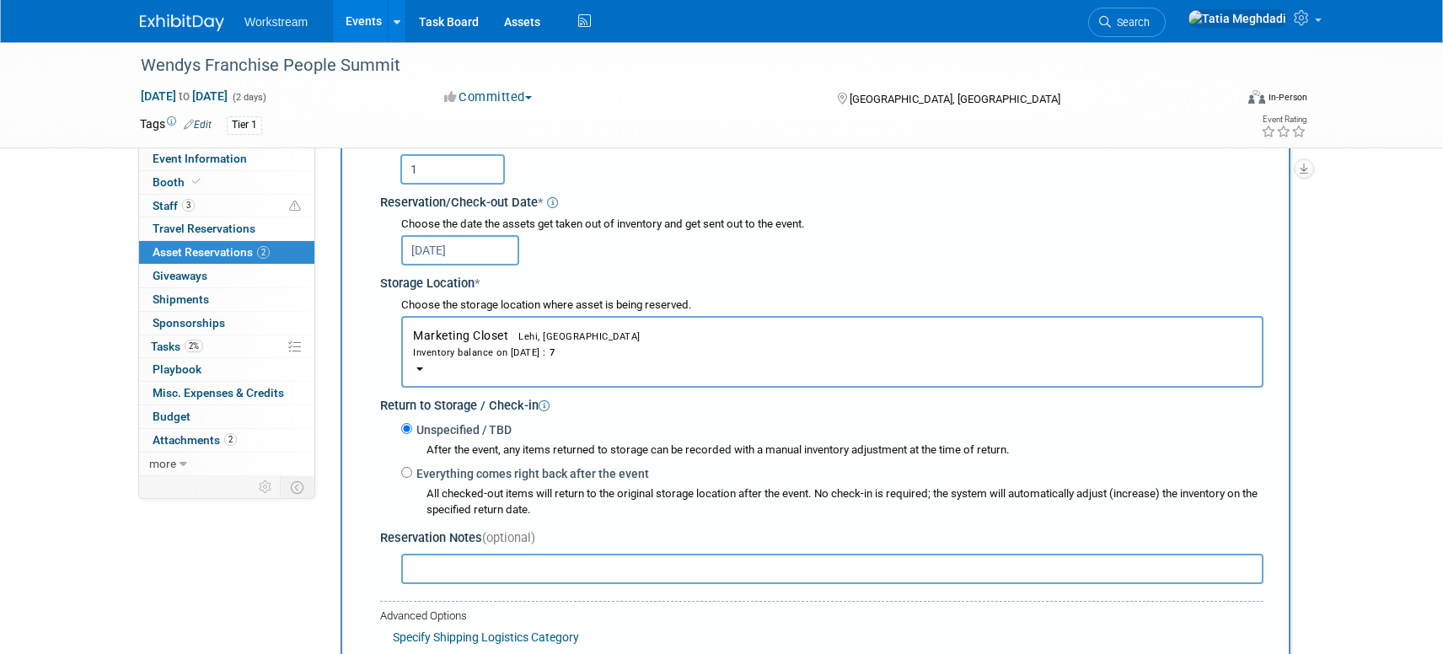
scroll to position [301, 0]
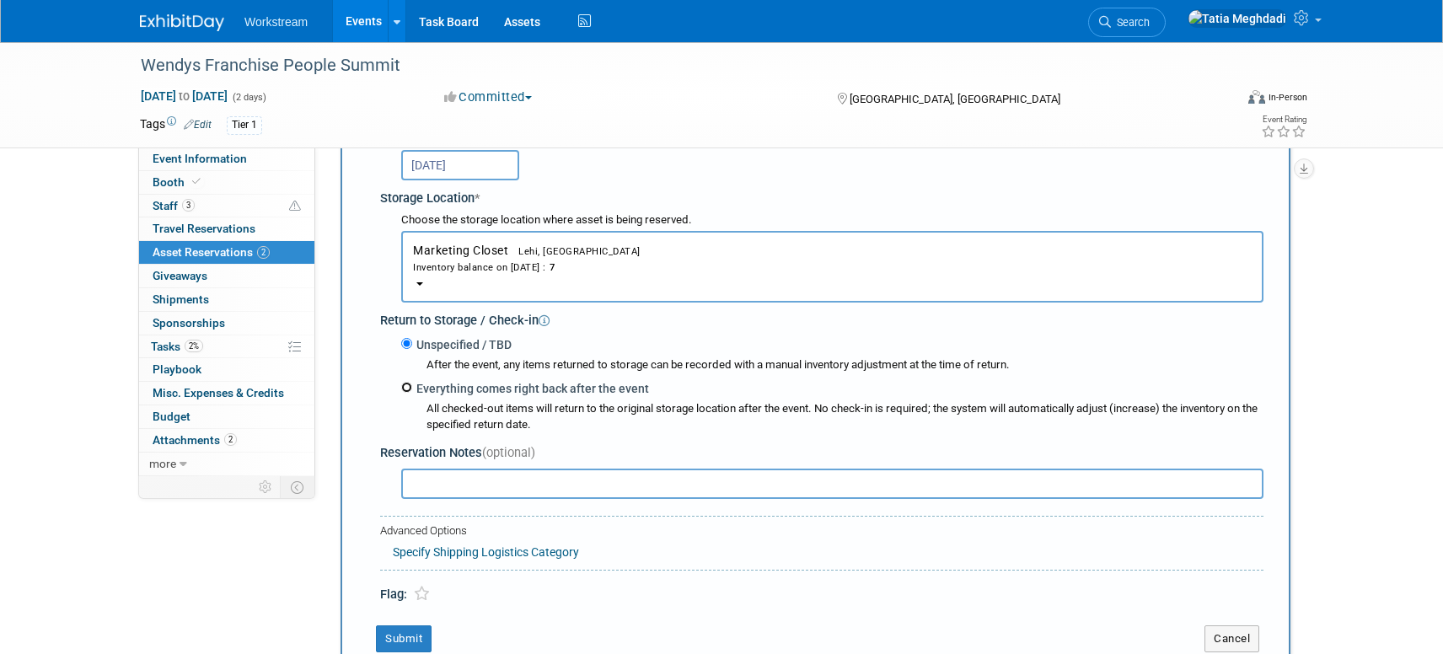
drag, startPoint x: 408, startPoint y: 388, endPoint x: 421, endPoint y: 443, distance: 57.2
click at [408, 391] on input "Everything comes right back after the event" at bounding box center [406, 387] width 11 height 11
radio input "true"
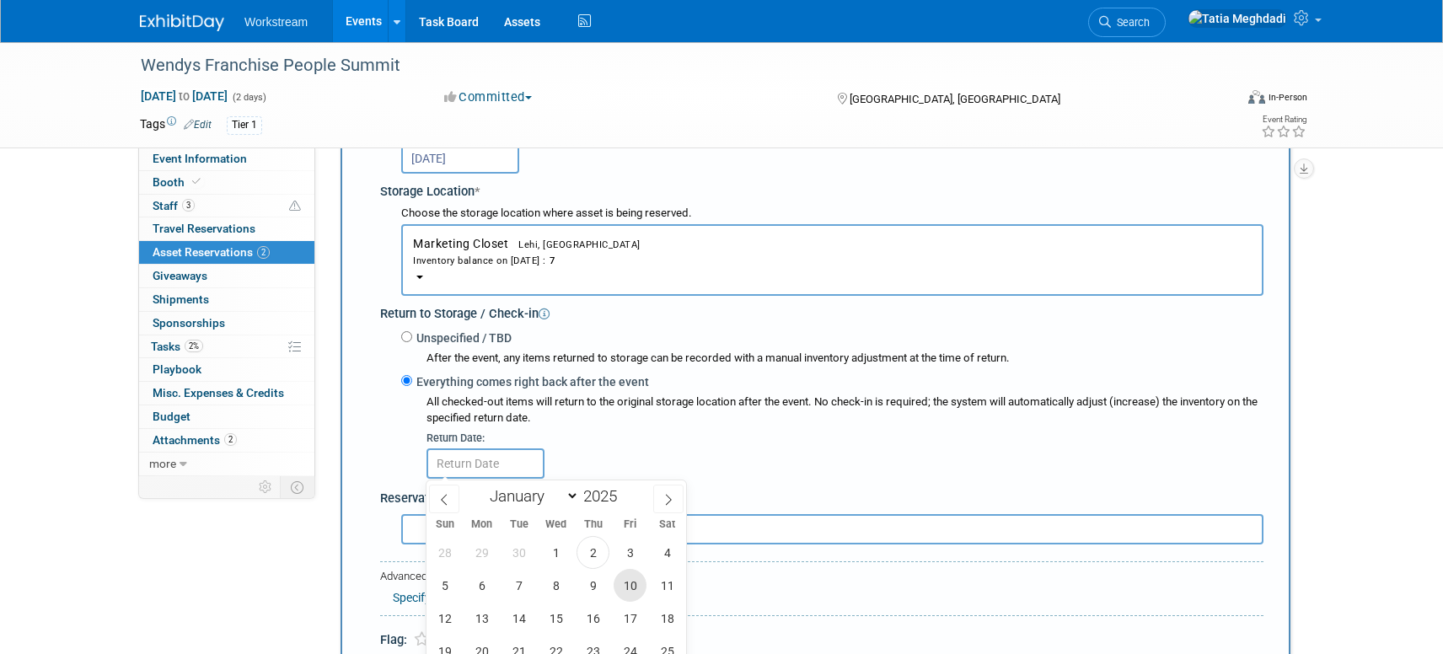
drag, startPoint x: 636, startPoint y: 588, endPoint x: 622, endPoint y: 569, distance: 22.9
click at [634, 587] on span "10" at bounding box center [630, 585] width 33 height 33
type input "Oct 10, 2025"
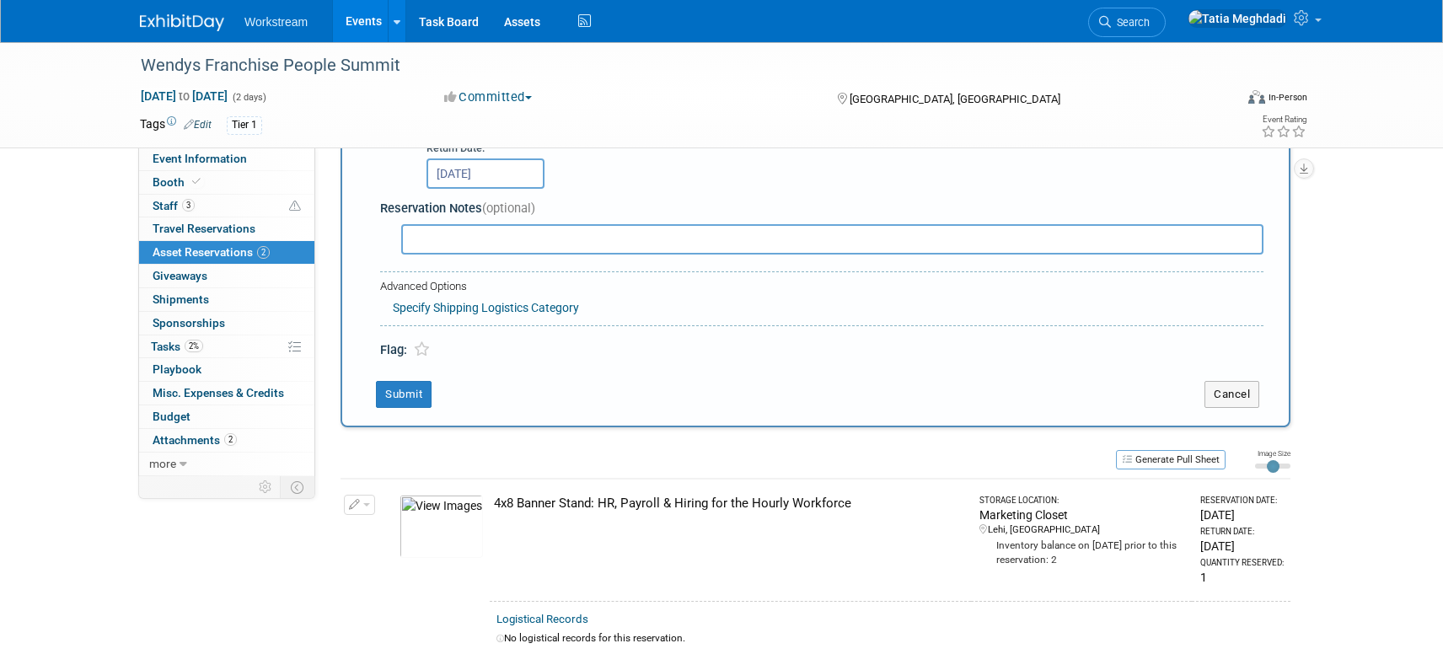
scroll to position [669, 0]
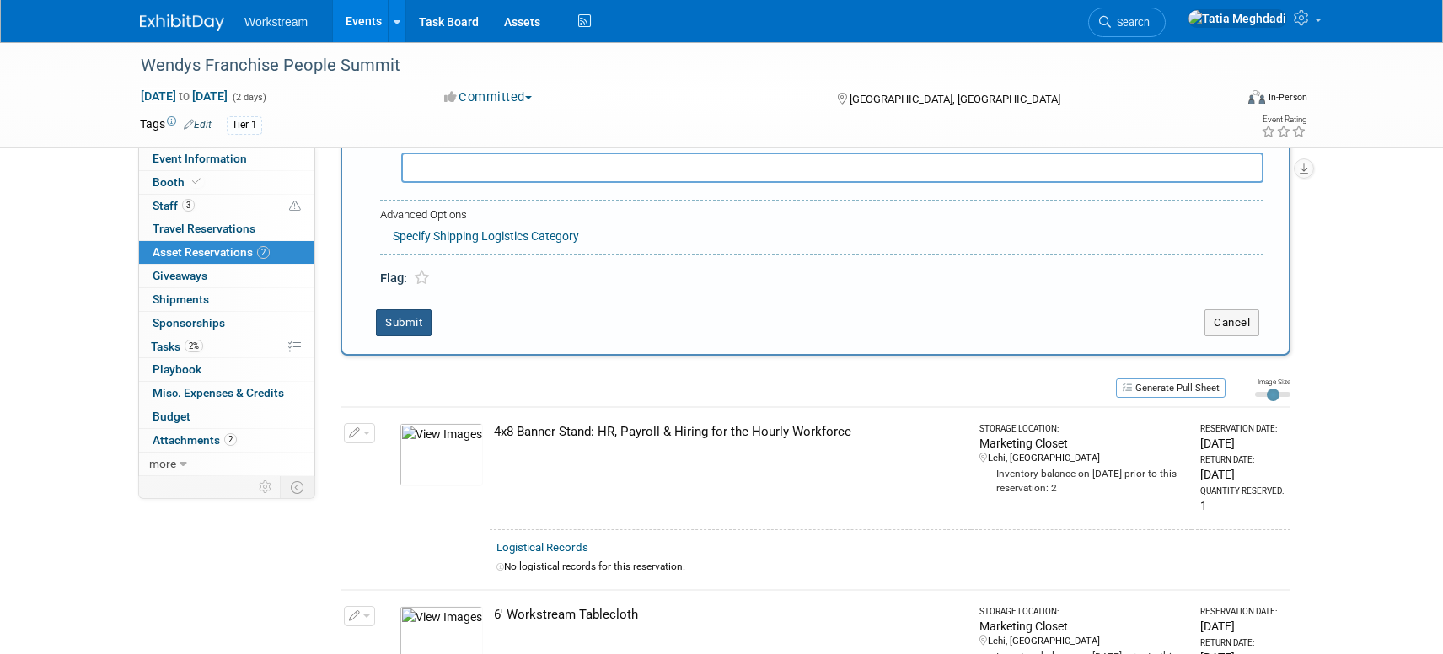
click at [411, 319] on button "Submit" at bounding box center [404, 322] width 56 height 27
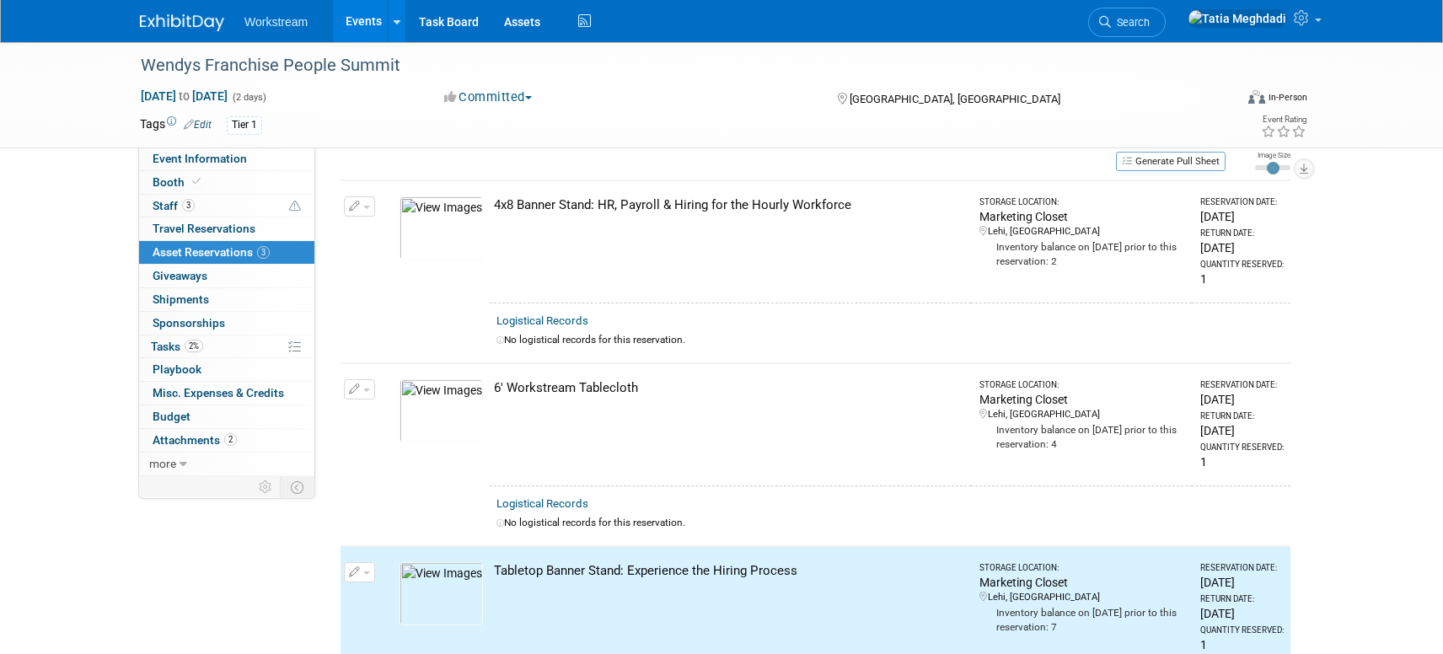
scroll to position [0, 0]
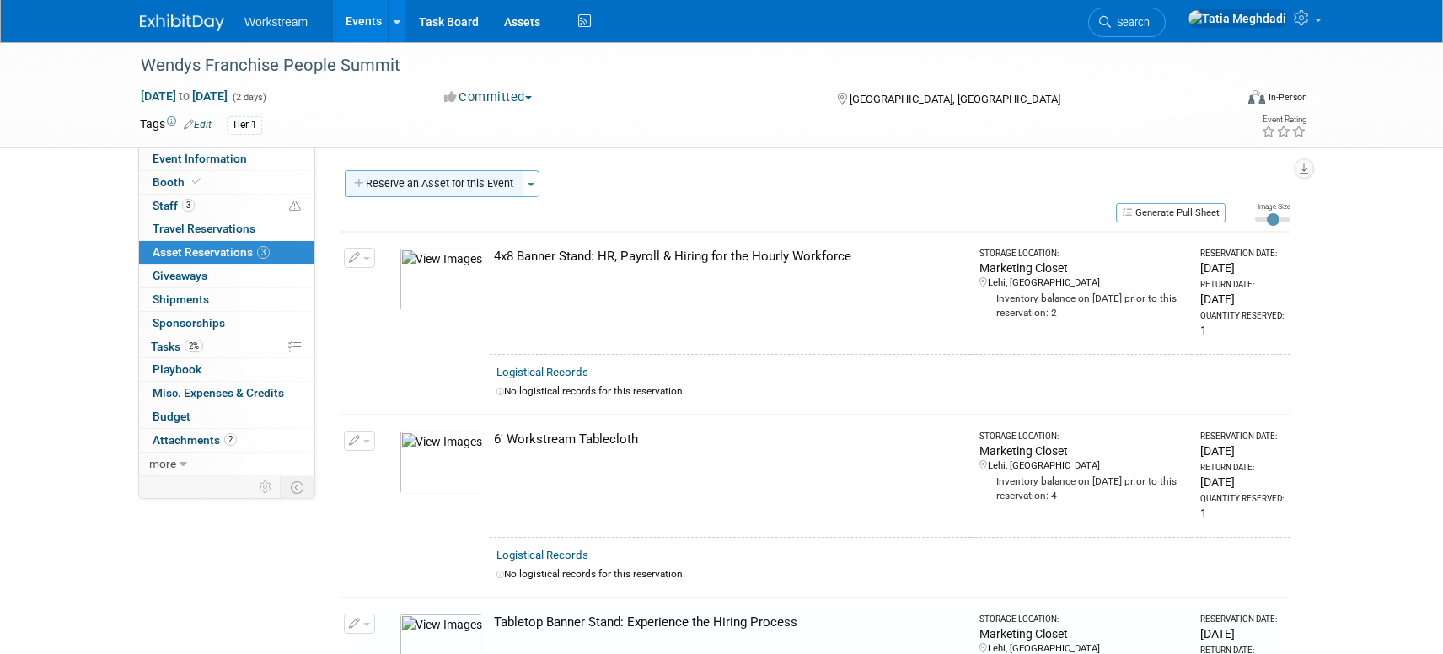
click at [427, 190] on button "Reserve an Asset for this Event" at bounding box center [434, 183] width 179 height 27
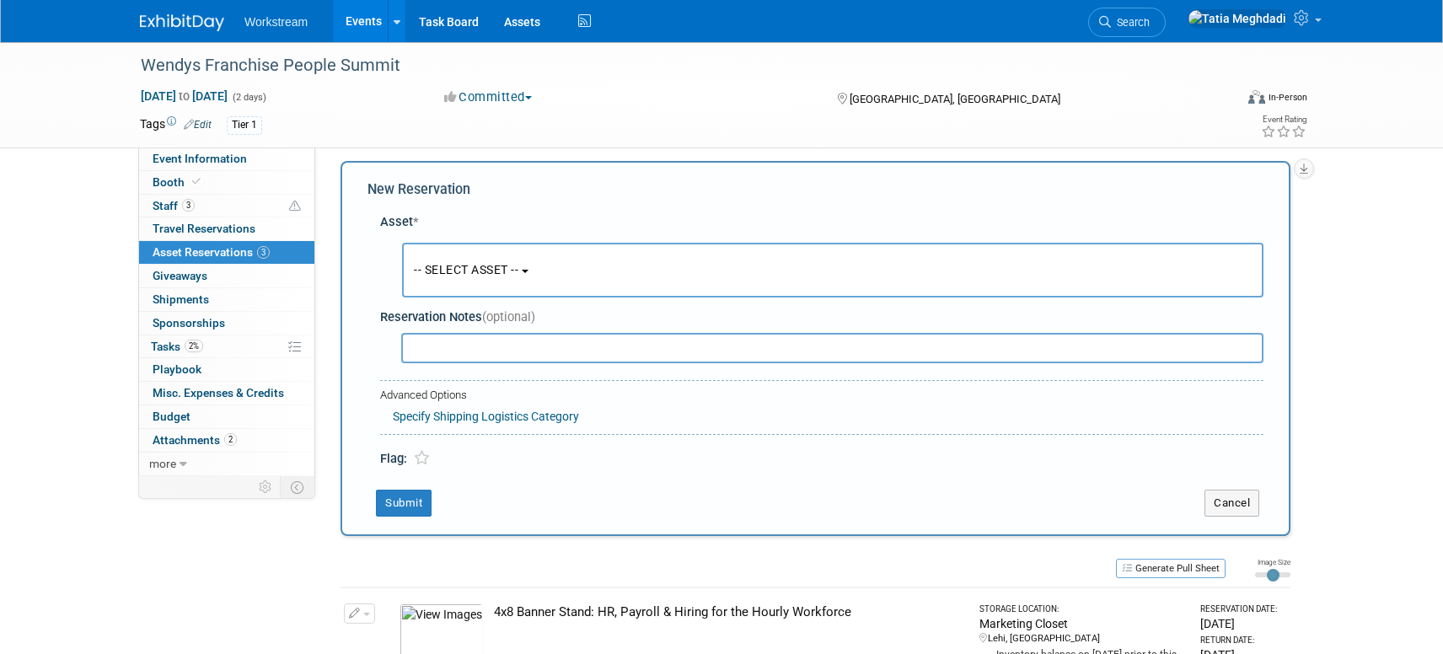
scroll to position [16, 0]
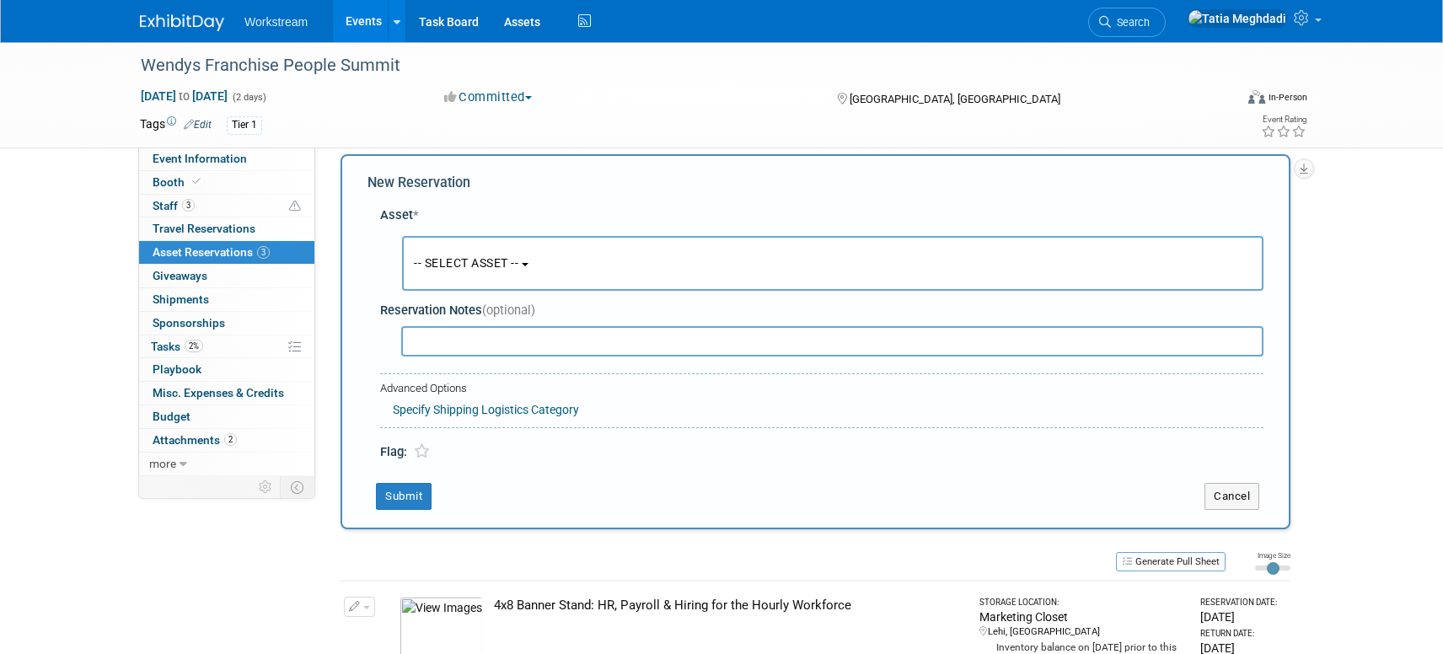
click at [475, 278] on button "-- SELECT ASSET --" at bounding box center [832, 263] width 861 height 55
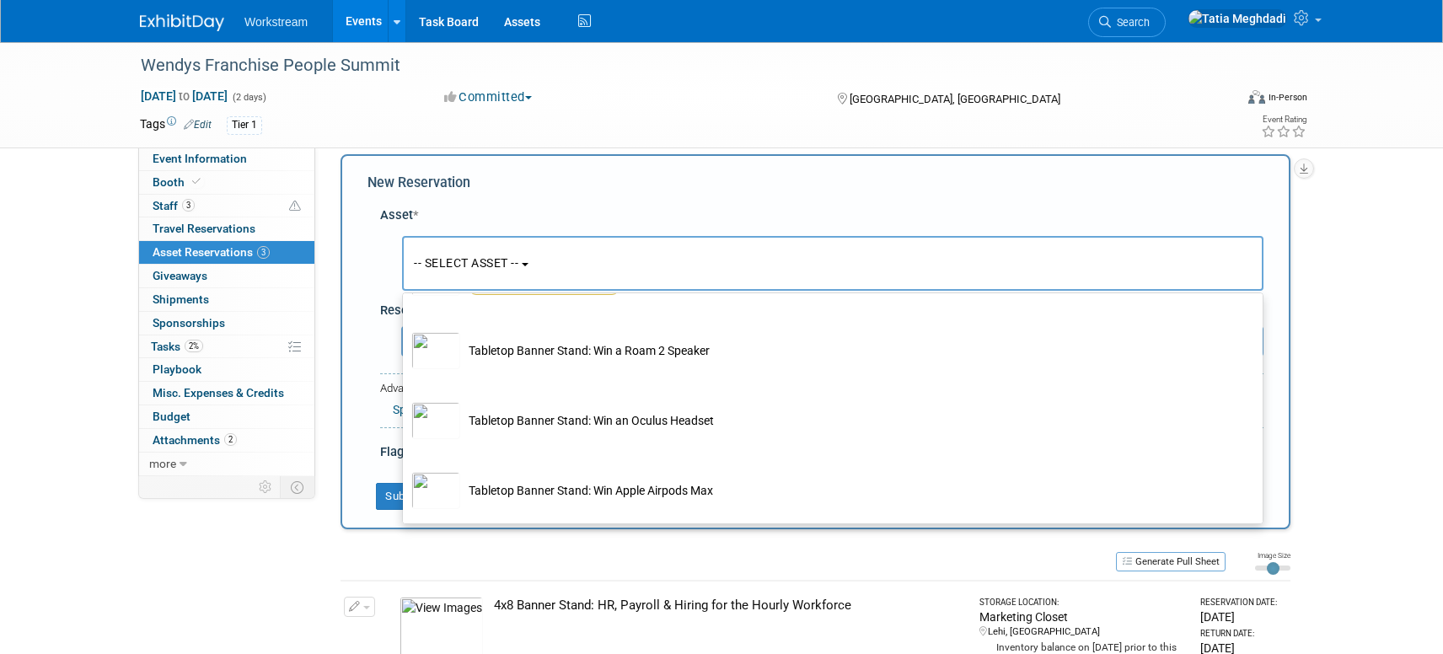
scroll to position [1084, 0]
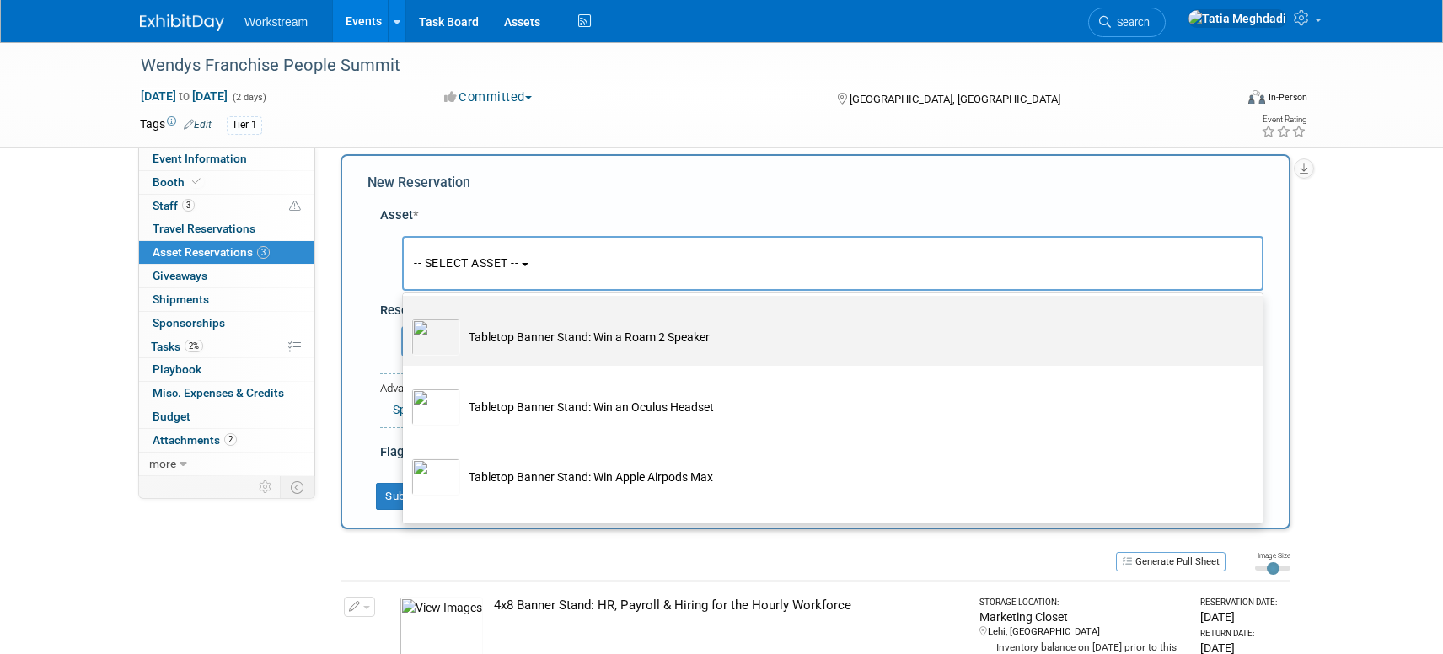
click at [479, 361] on label "Tabletop Banner Stand: Win a Roam 2 Speaker" at bounding box center [828, 330] width 834 height 63
click at [405, 316] on input "Tabletop Banner Stand: Win a Roam 2 Speaker" at bounding box center [399, 310] width 11 height 11
select select "10725978"
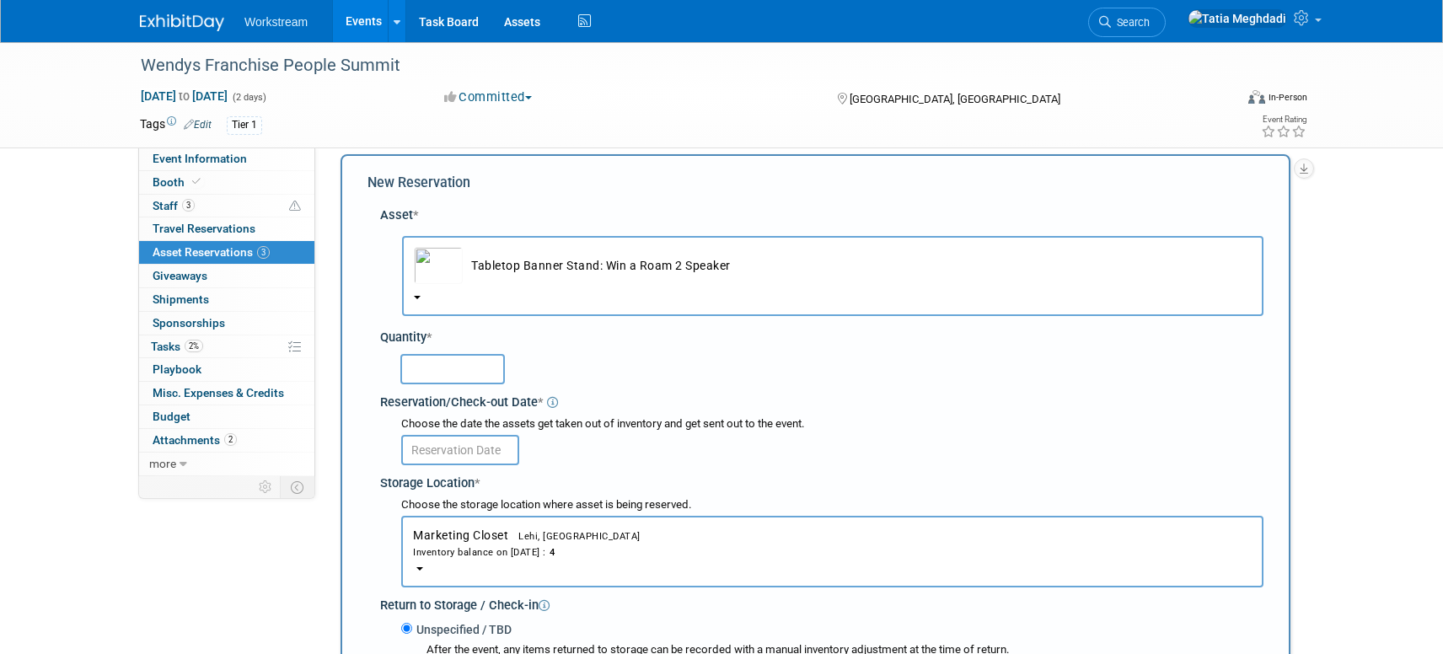
click at [429, 370] on input "text" at bounding box center [452, 369] width 105 height 30
type input "1"
click at [706, 467] on div "Choose the date the assets get taken out of inventory and get sent out to the e…" at bounding box center [825, 442] width 877 height 56
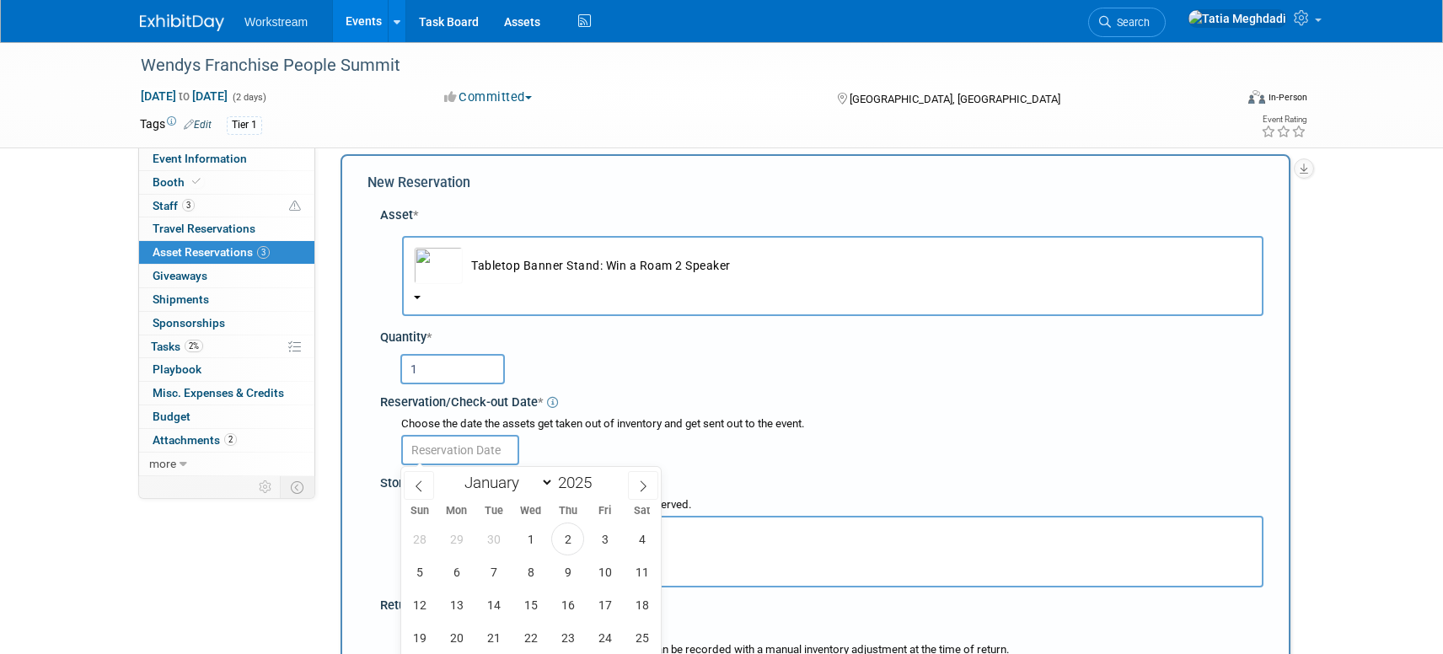
click at [462, 450] on input "text" at bounding box center [460, 450] width 118 height 30
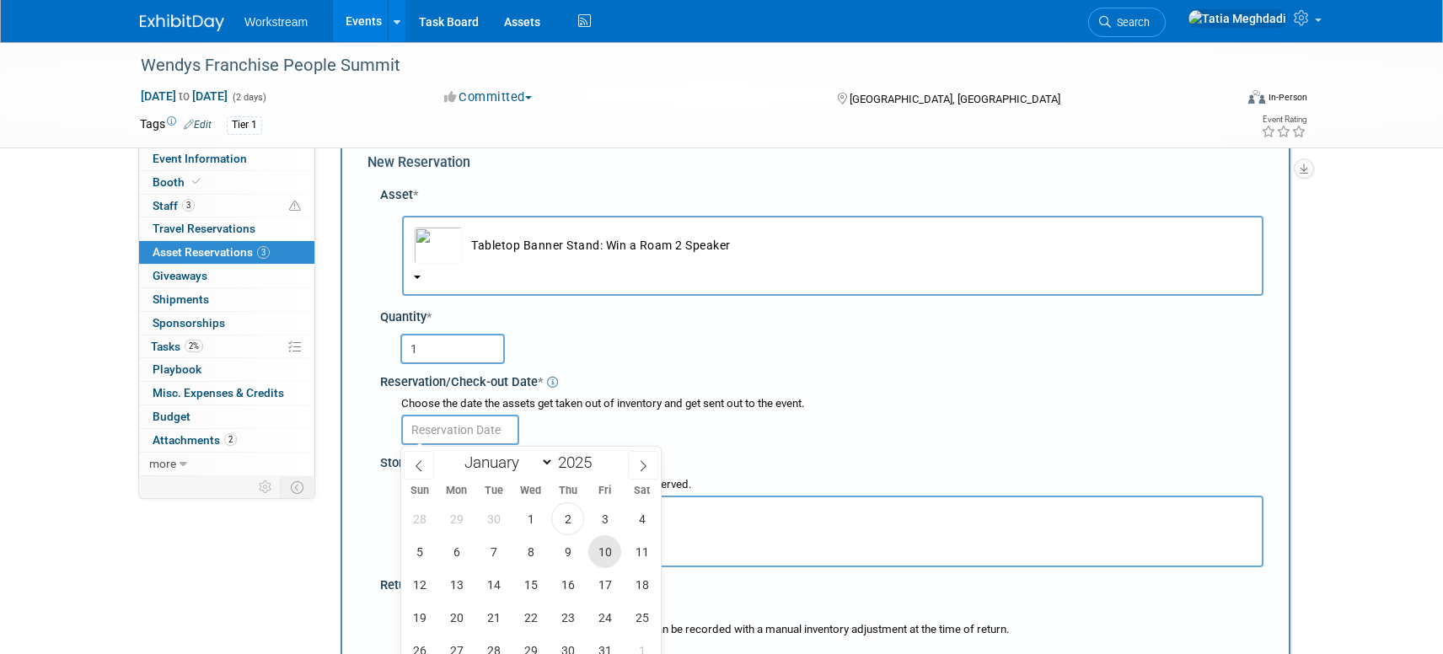
scroll to position [45, 0]
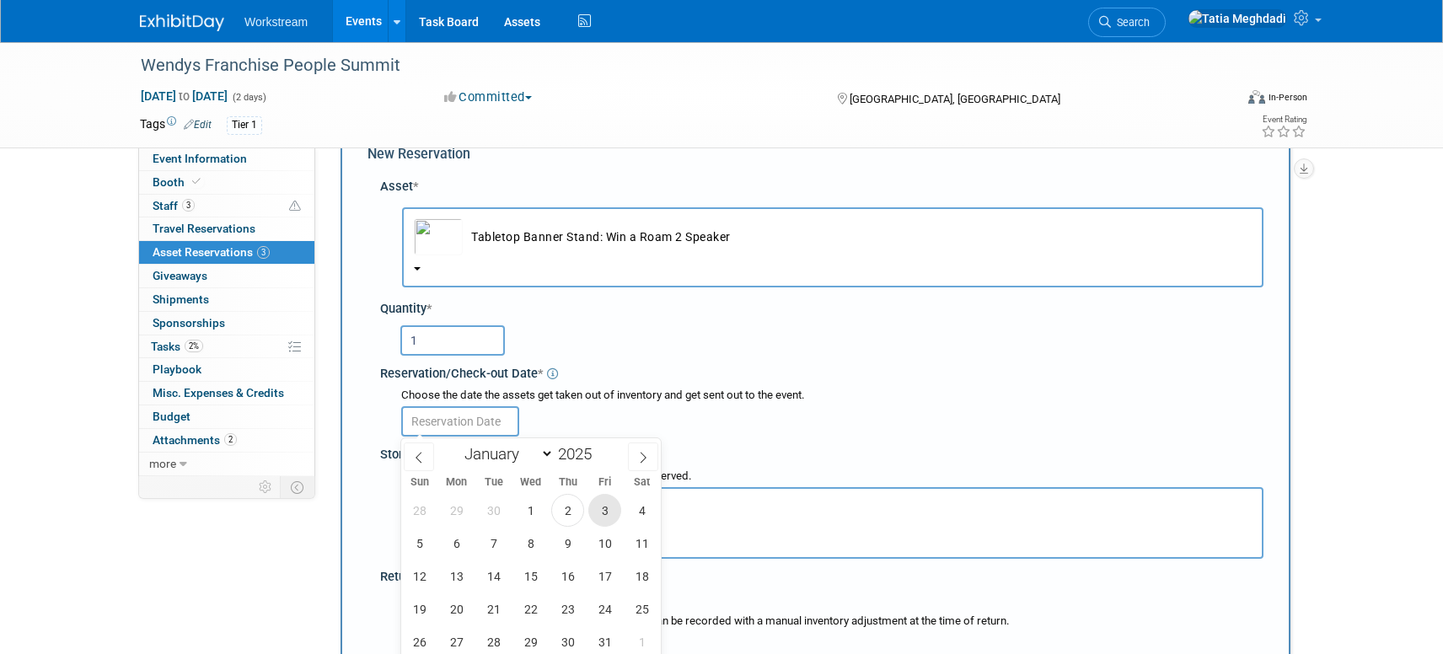
drag, startPoint x: 614, startPoint y: 509, endPoint x: 606, endPoint y: 481, distance: 28.8
click at [614, 508] on span "3" at bounding box center [604, 510] width 33 height 33
type input "Oct 3, 2025"
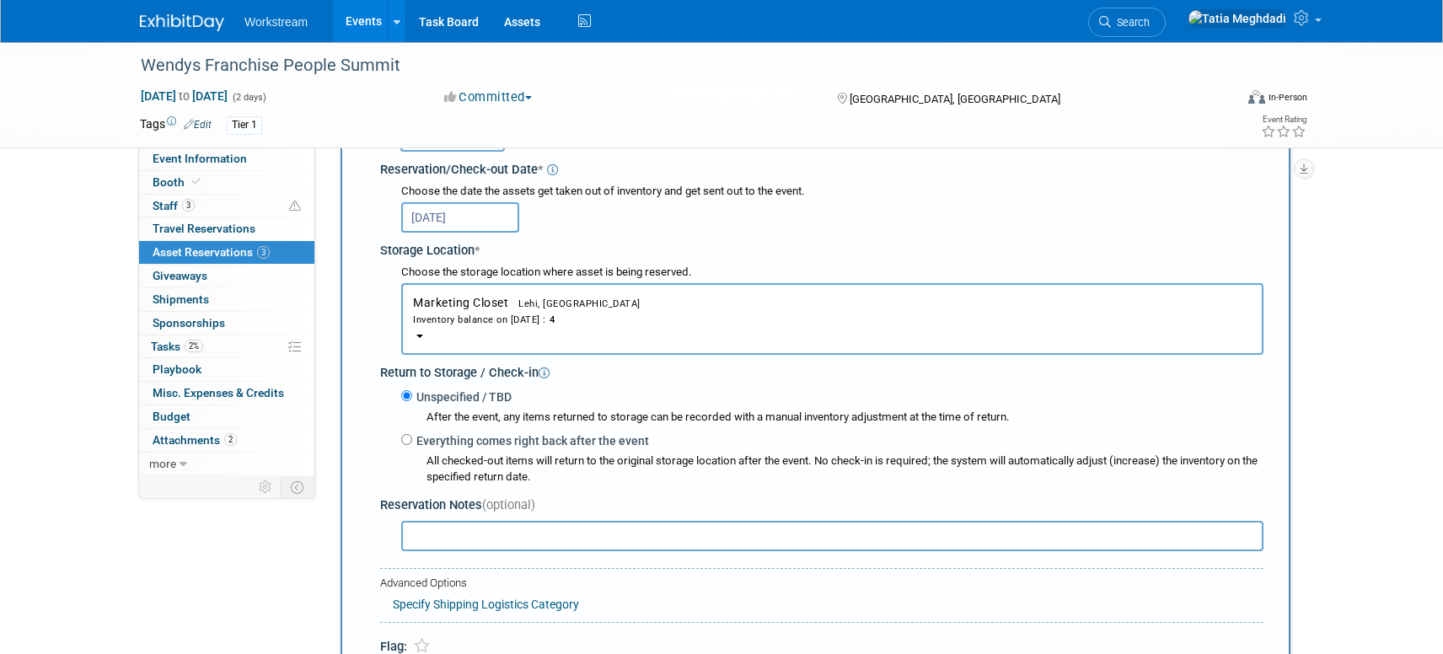
scroll to position [370, 0]
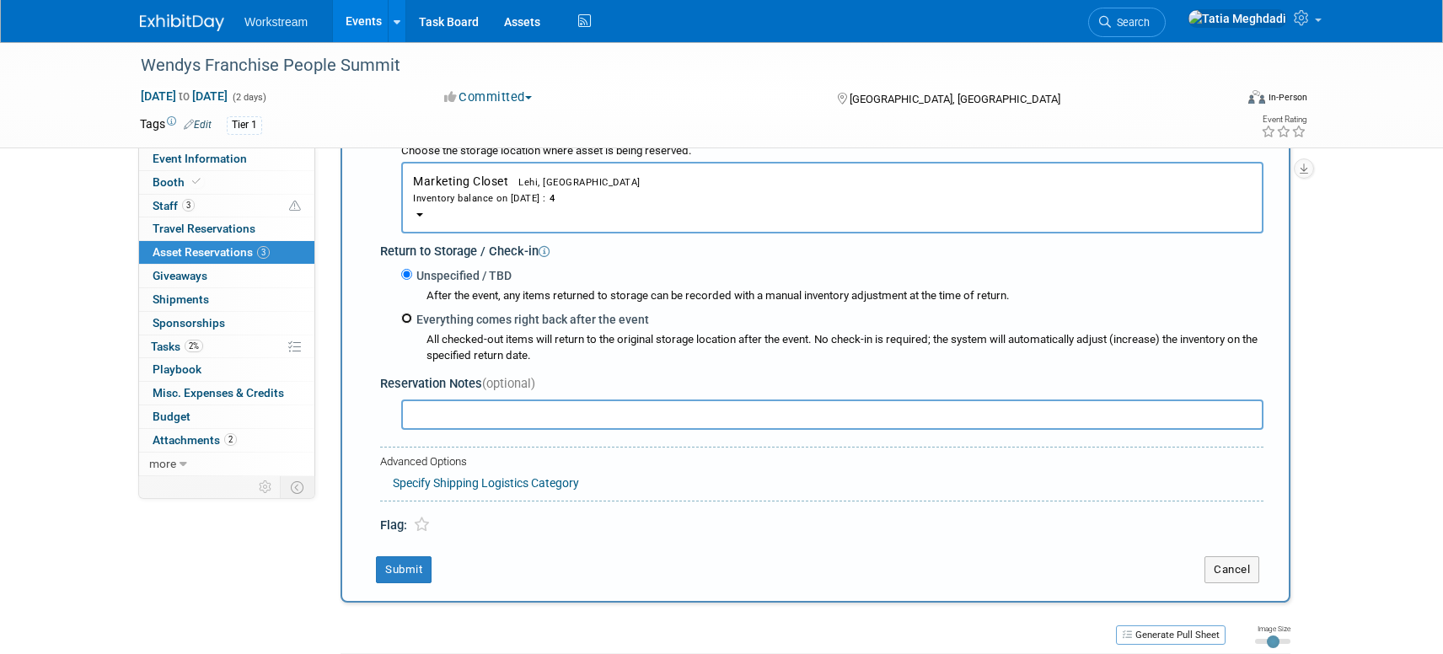
drag, startPoint x: 409, startPoint y: 319, endPoint x: 435, endPoint y: 357, distance: 46.1
click at [409, 319] on input "Everything comes right back after the event" at bounding box center [406, 318] width 11 height 11
radio input "true"
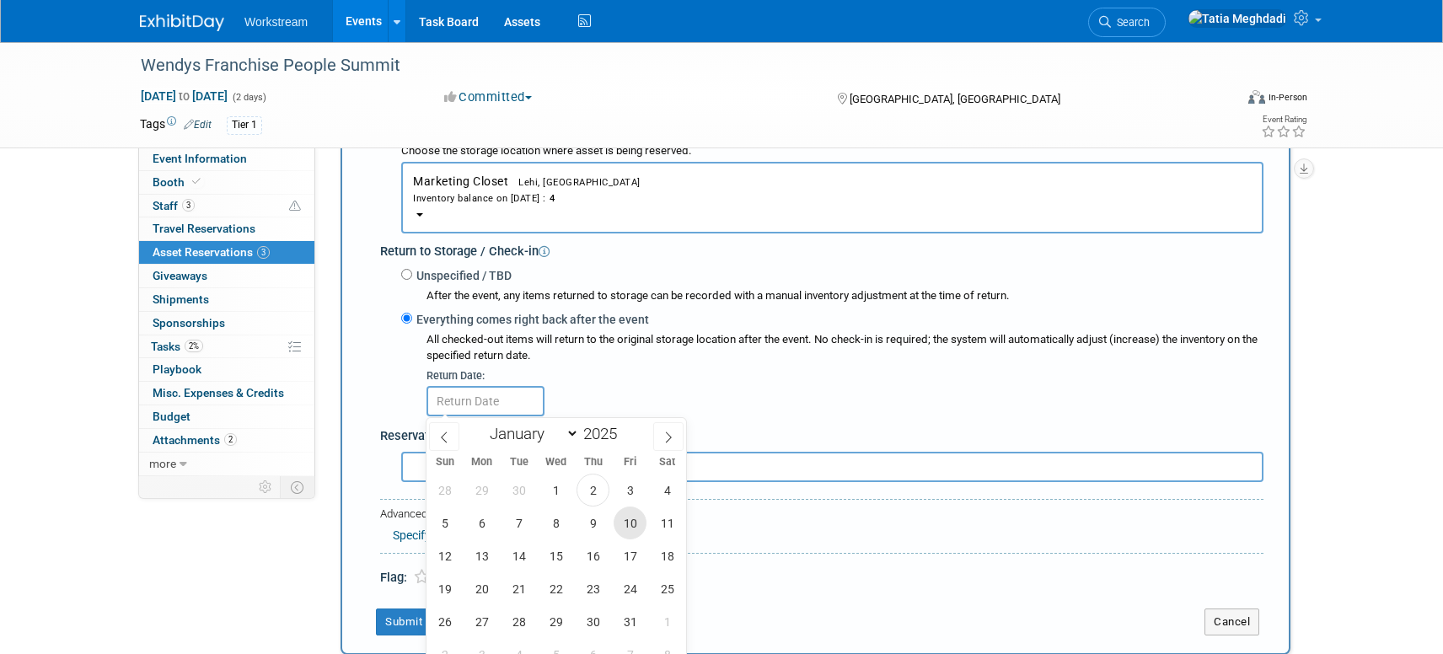
click at [641, 521] on span "10" at bounding box center [630, 523] width 33 height 33
type input "Oct 10, 2025"
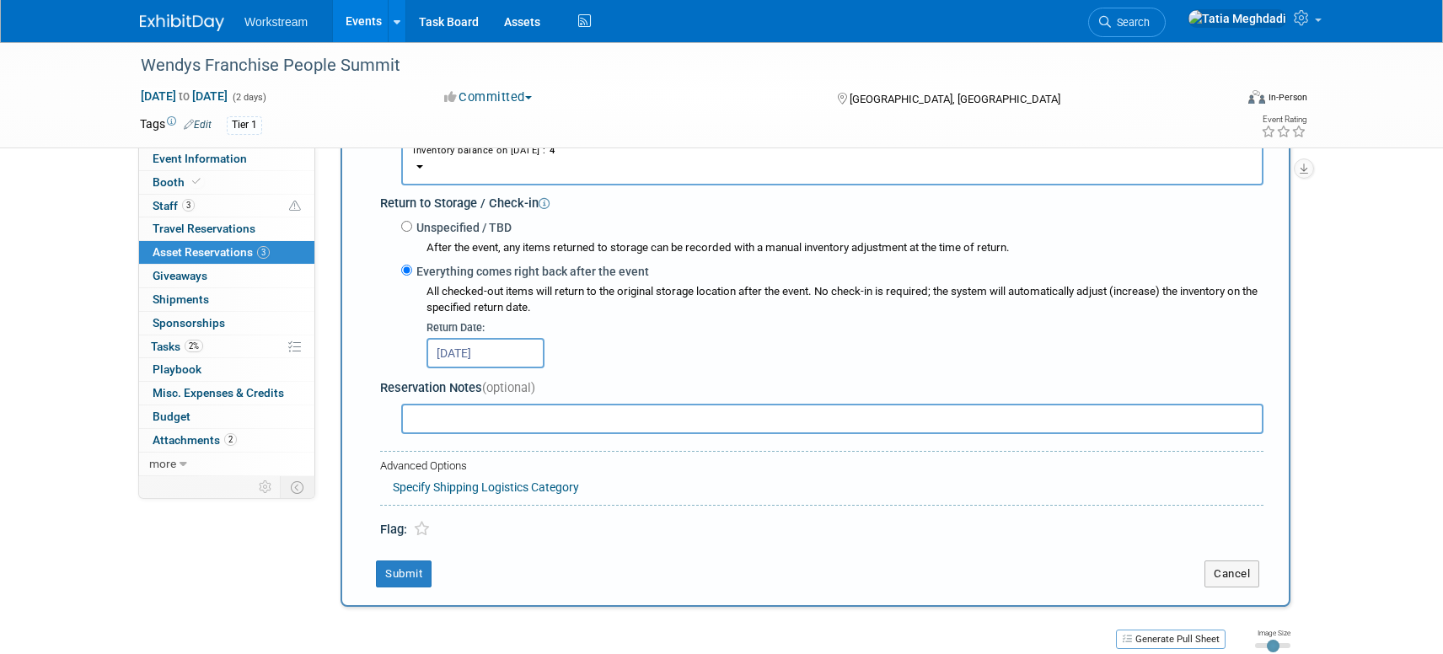
scroll to position [558, 0]
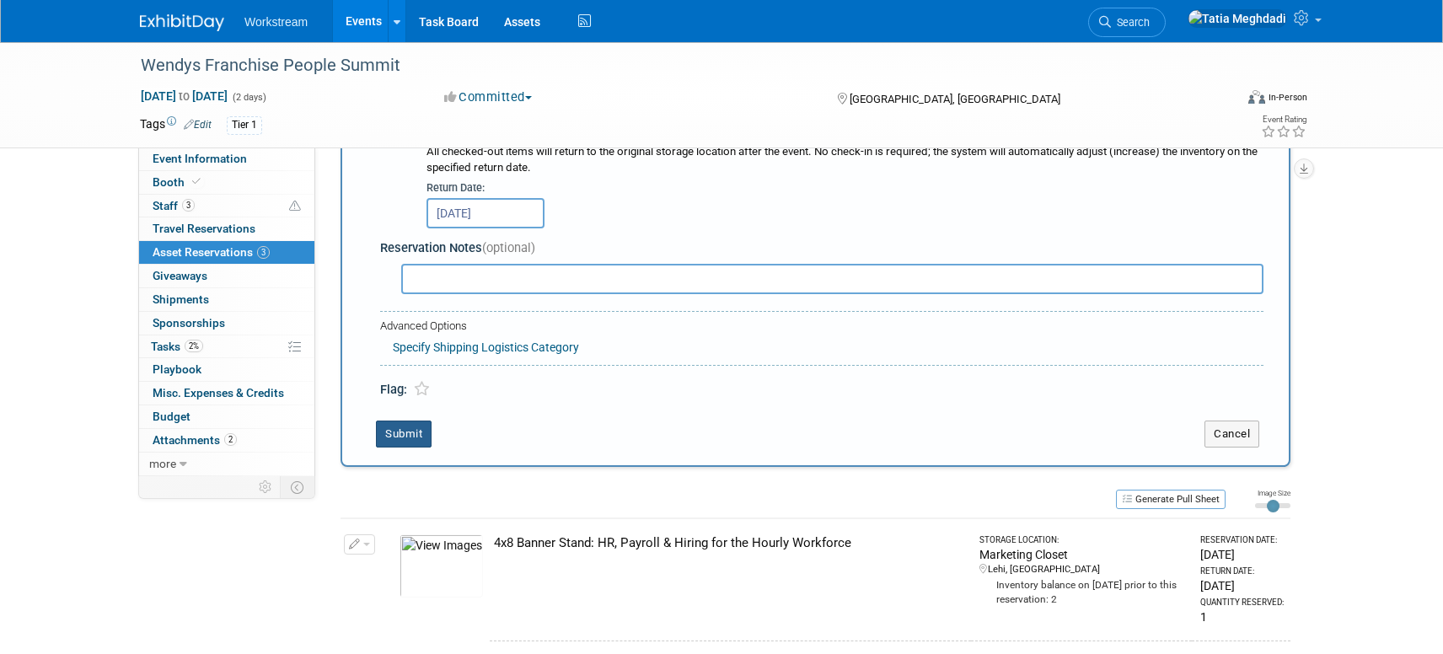
click at [402, 429] on button "Submit" at bounding box center [404, 434] width 56 height 27
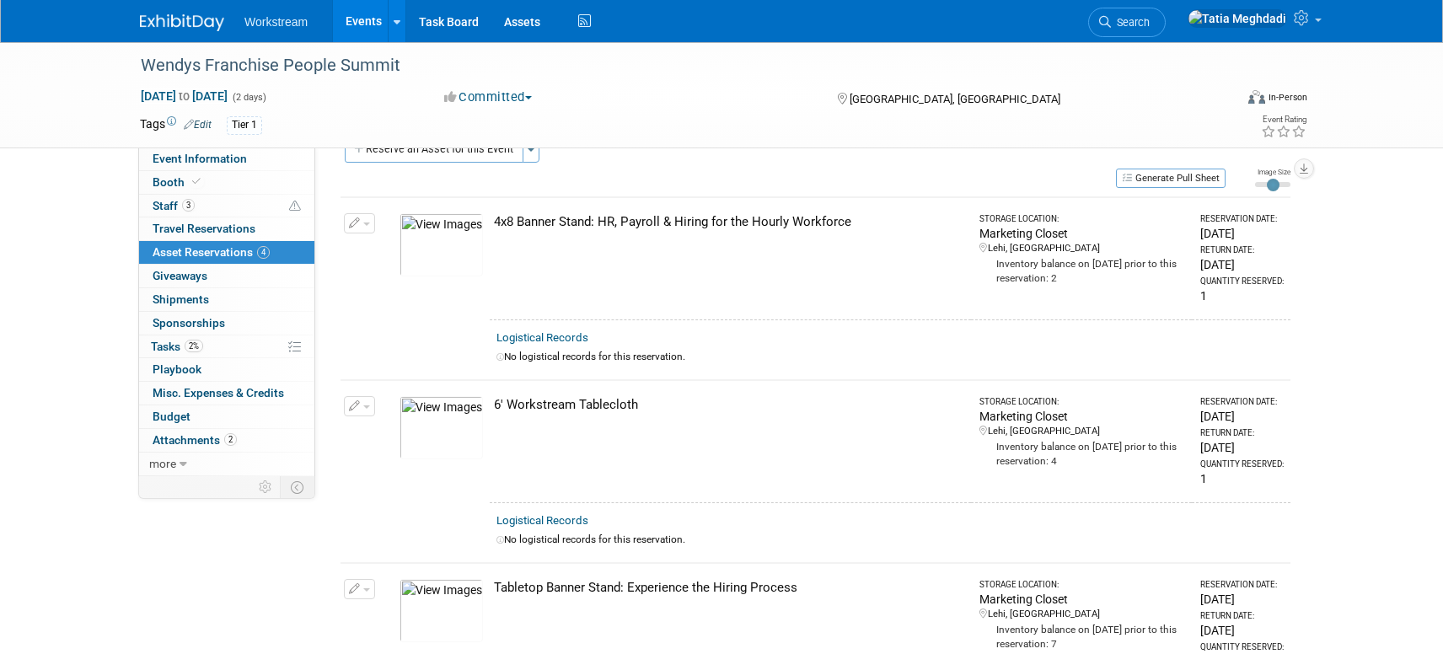
scroll to position [0, 0]
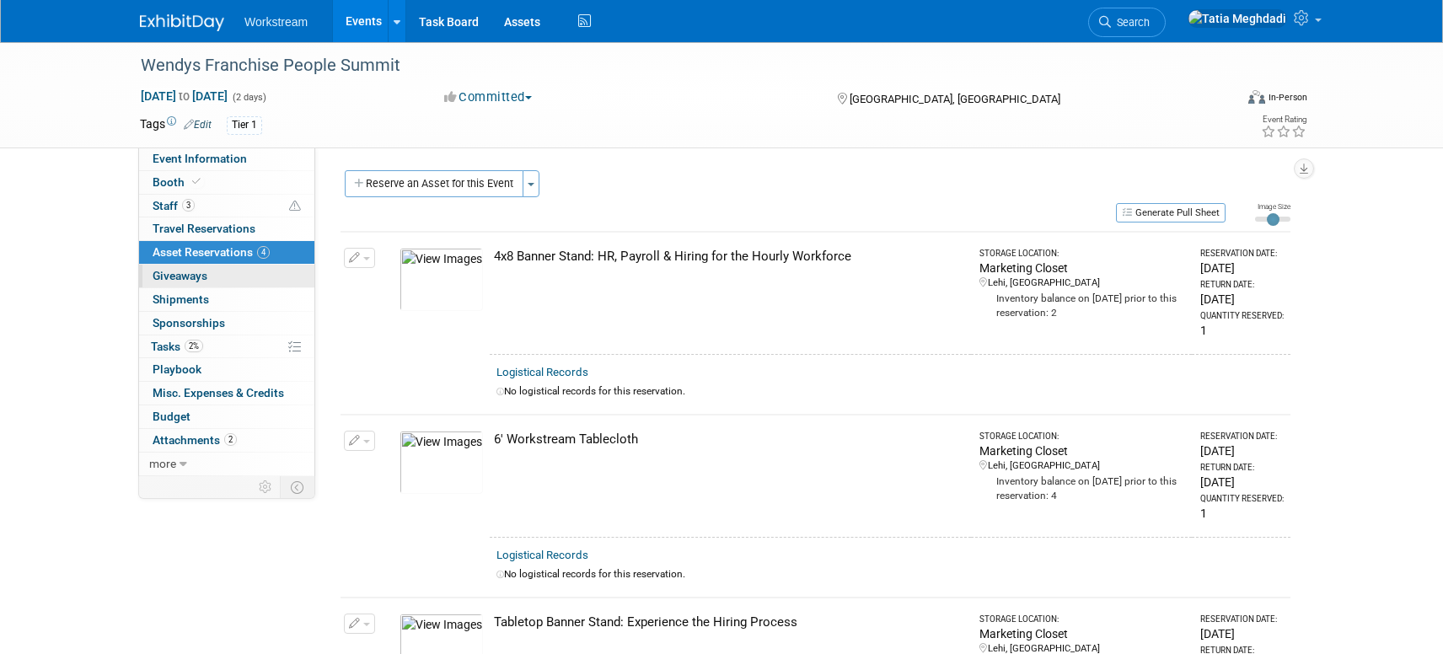
click at [186, 275] on span "Giveaways 0" at bounding box center [180, 275] width 55 height 13
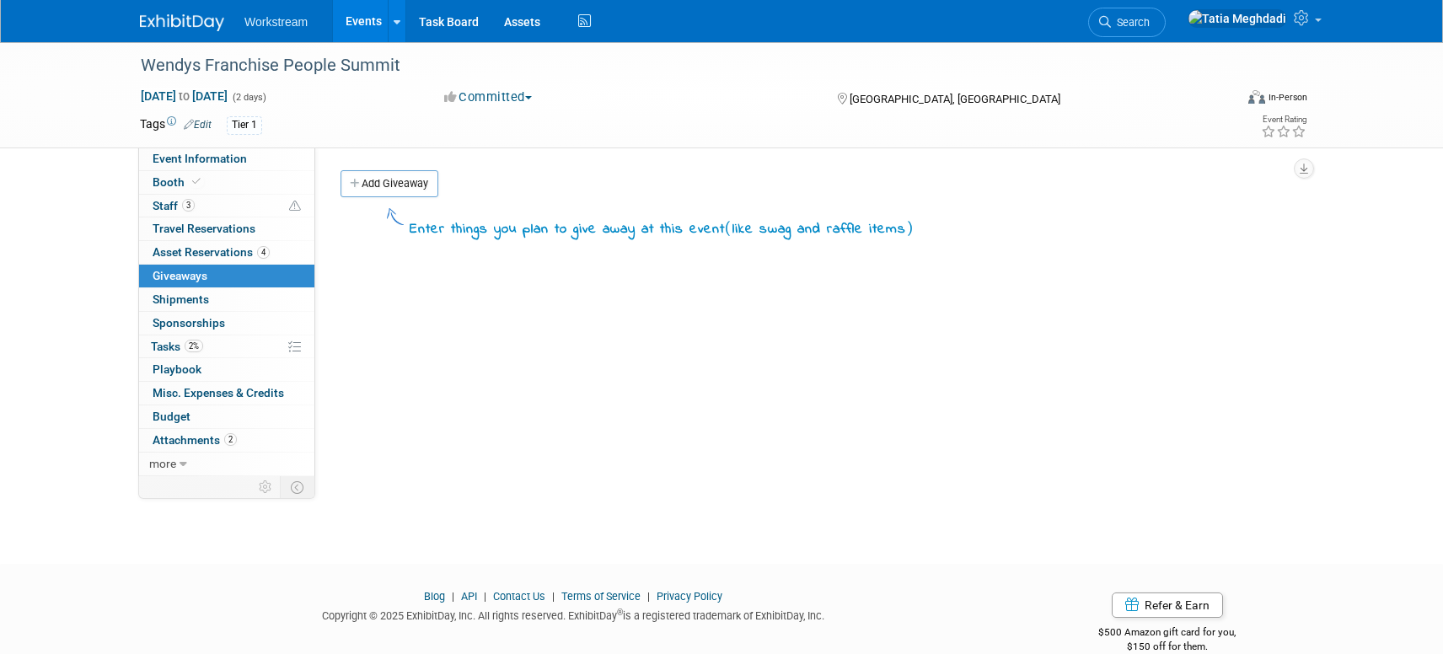
click at [362, 189] on link "Add Giveaway" at bounding box center [390, 183] width 98 height 27
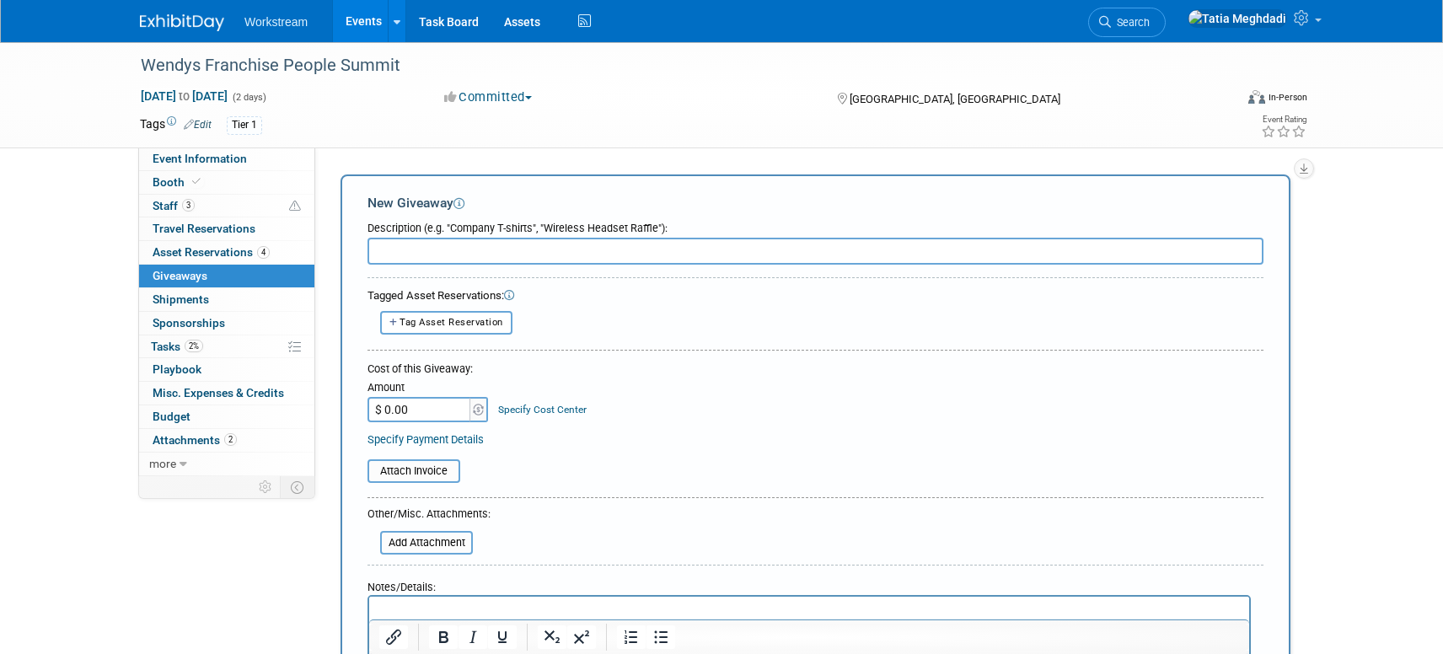
click at [398, 250] on input "text" at bounding box center [816, 251] width 896 height 27
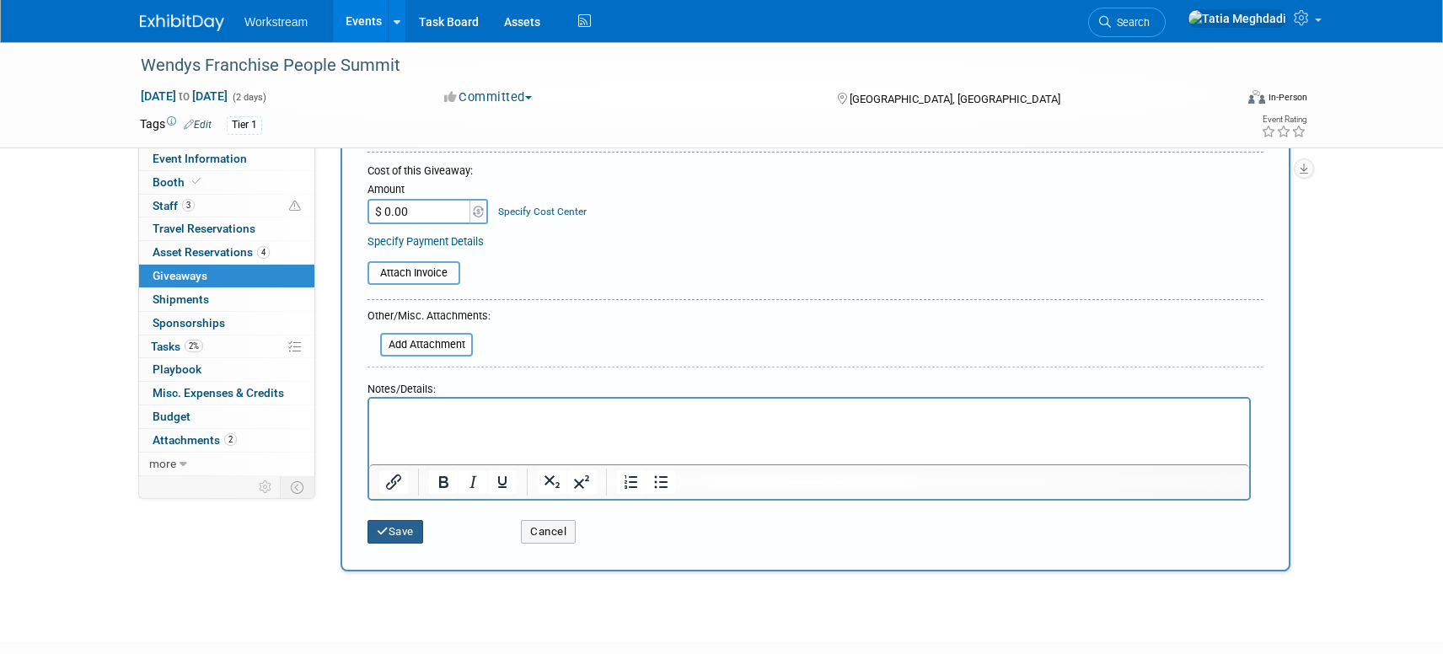
type input "Activation: Putt Putt Golf"
click at [399, 529] on button "Save" at bounding box center [396, 532] width 56 height 24
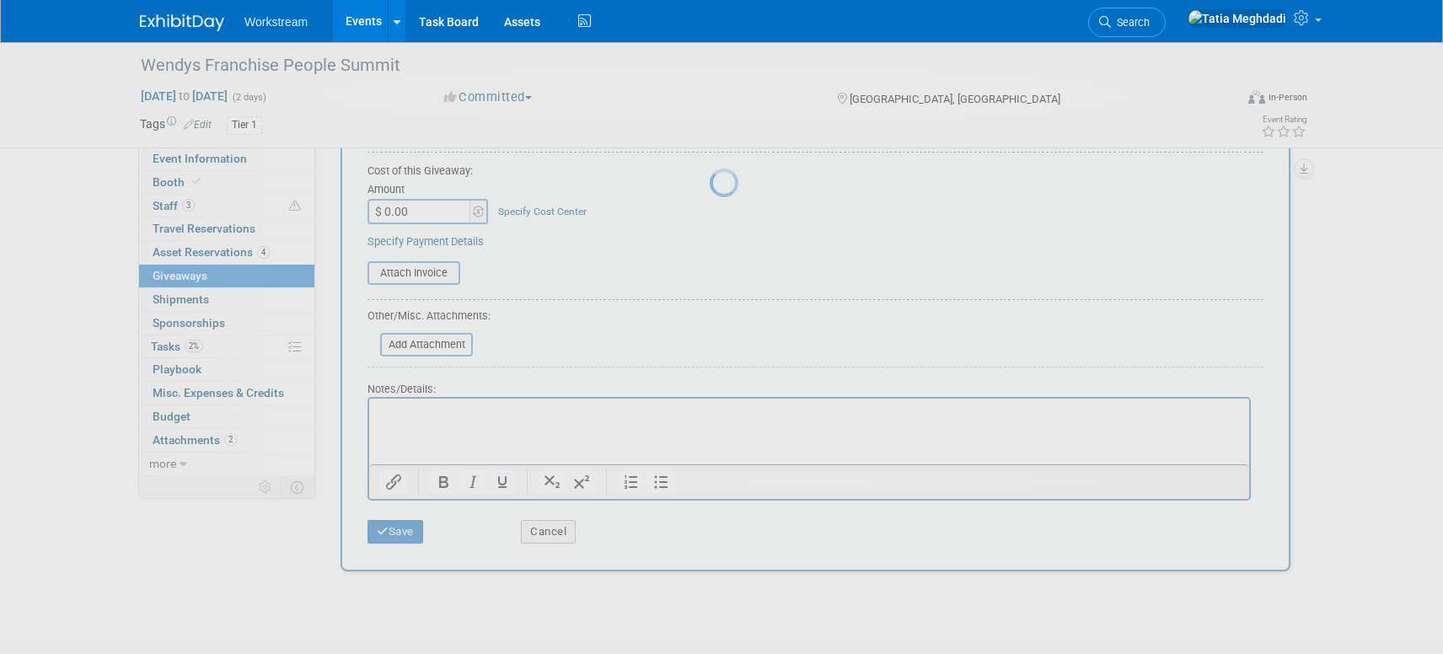
scroll to position [28, 0]
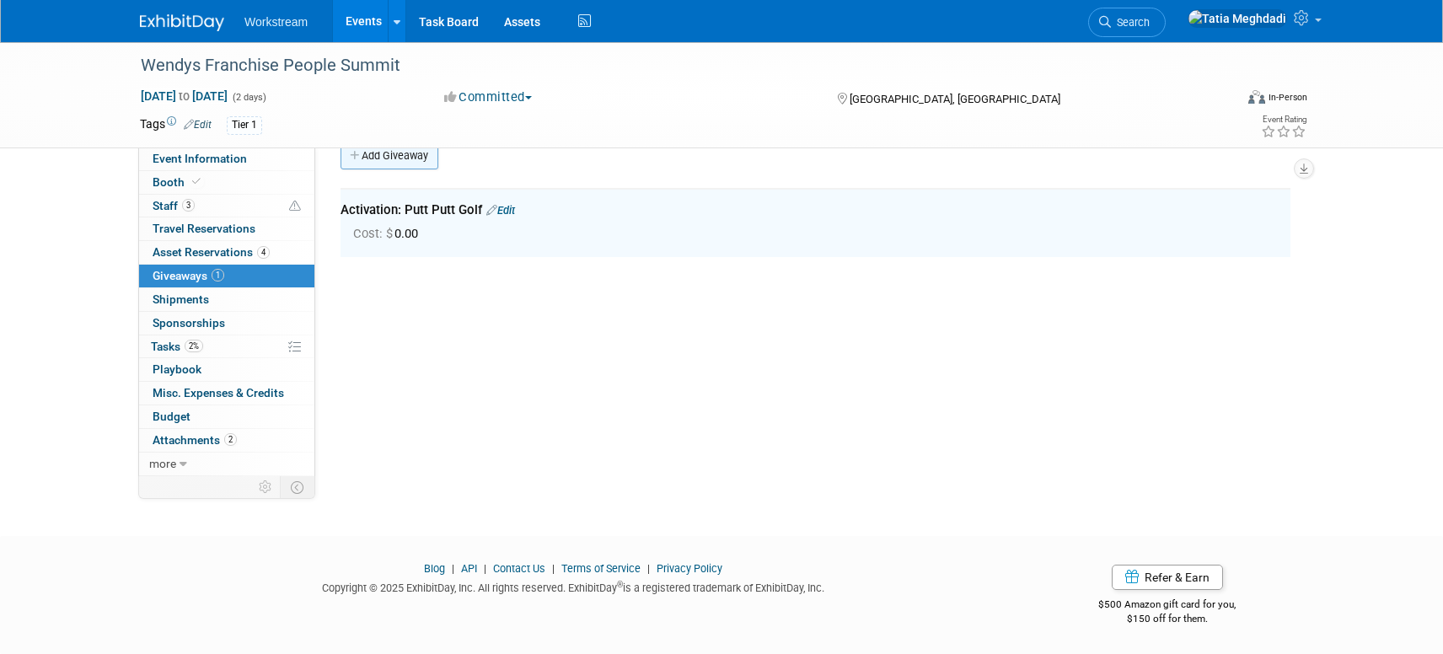
click at [396, 154] on link "Add Giveaway" at bounding box center [390, 155] width 98 height 27
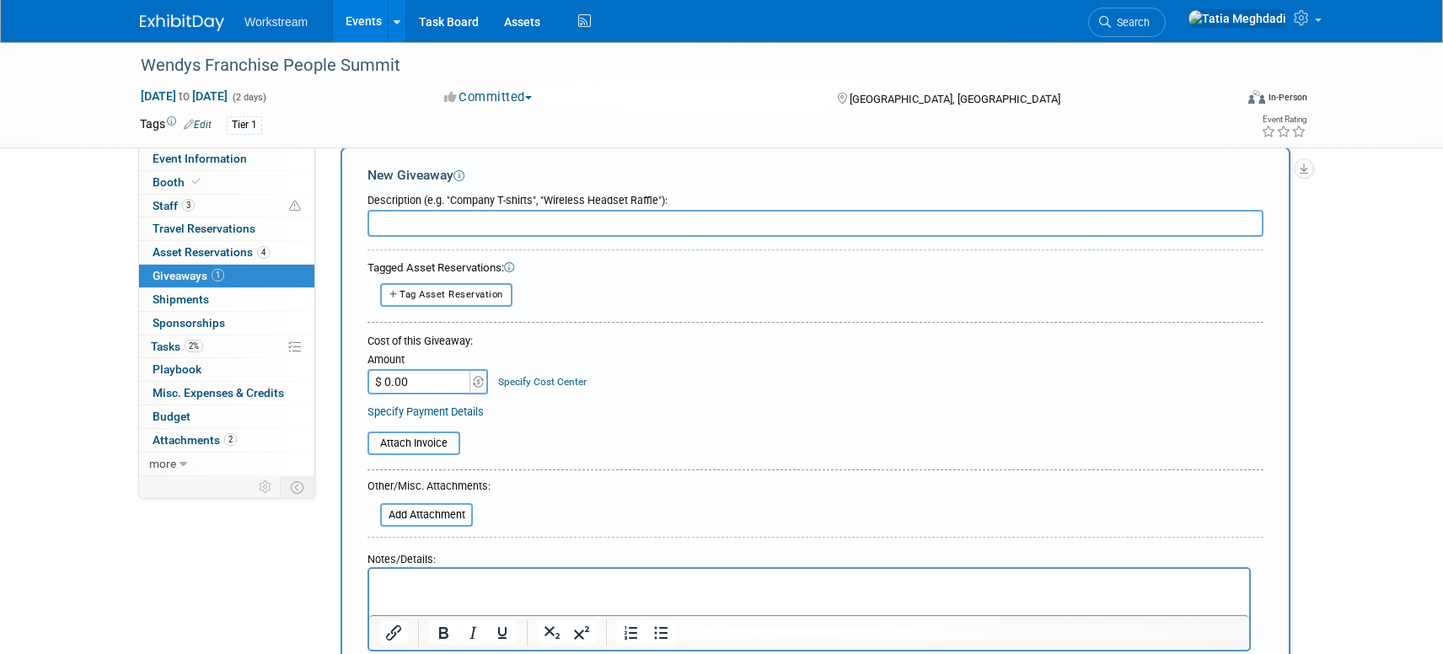
scroll to position [0, 0]
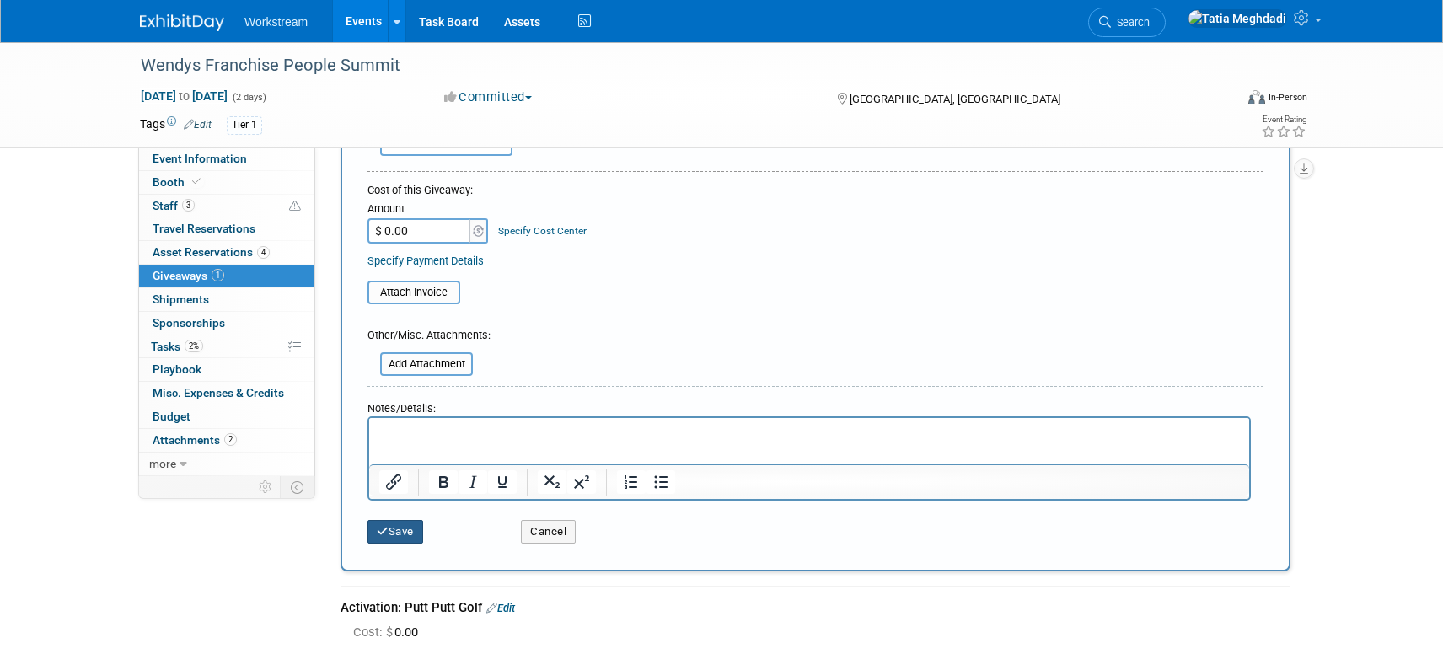
type input "Collateral: Postcard"
click at [402, 523] on button "Save" at bounding box center [396, 532] width 56 height 24
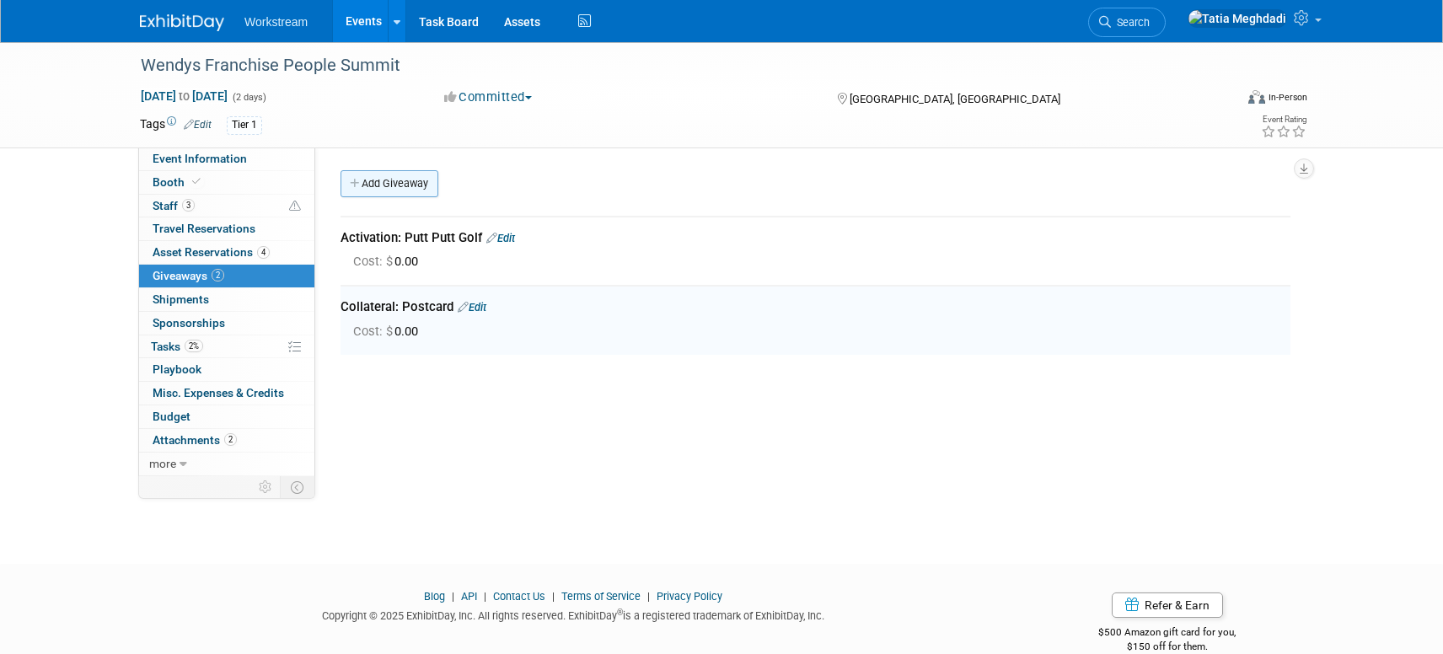
click at [387, 175] on link "Add Giveaway" at bounding box center [390, 183] width 98 height 27
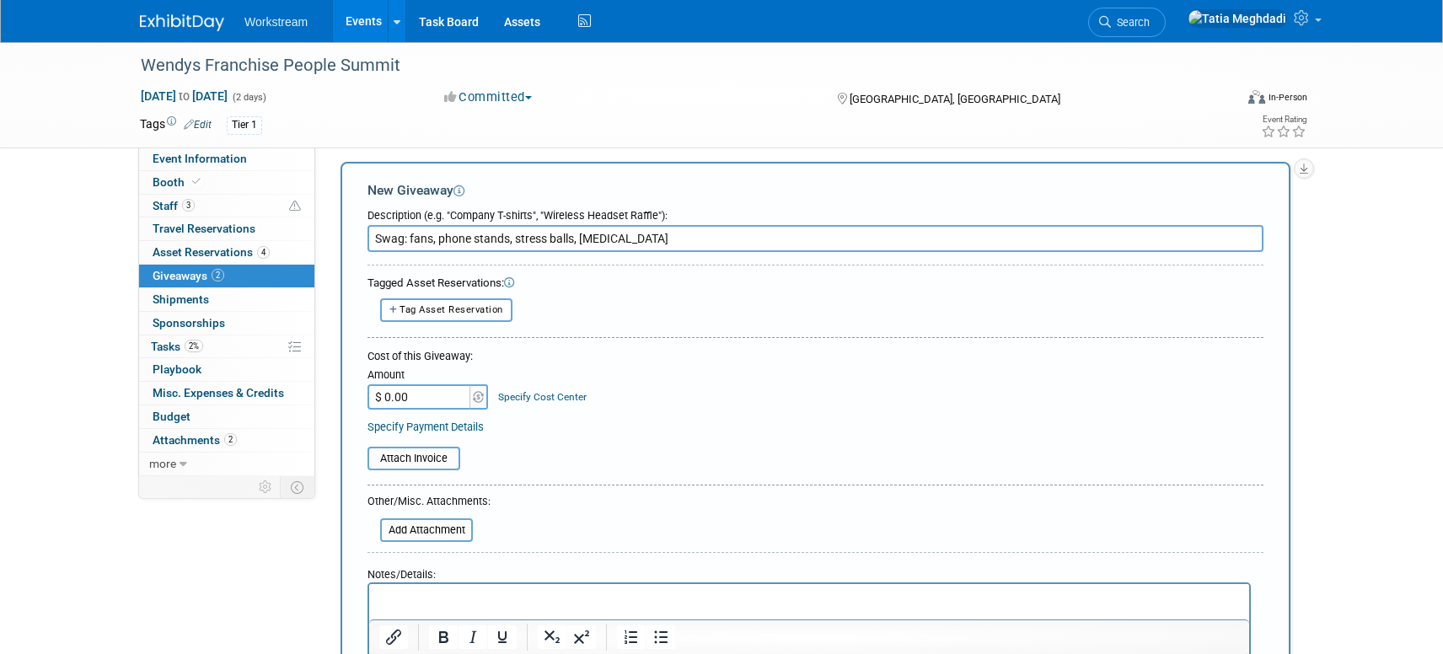
scroll to position [95, 0]
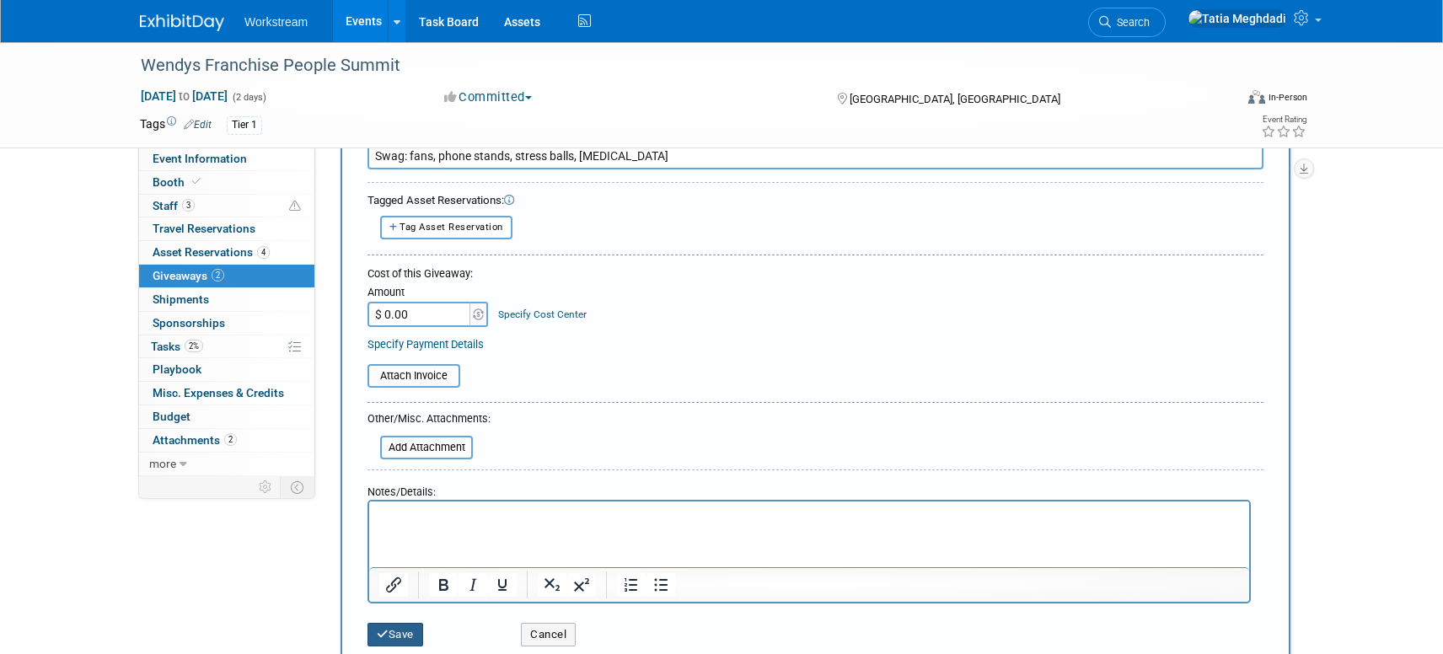
type input "Swag: fans, phone stands, stress balls, lip balm"
click at [414, 623] on button "Save" at bounding box center [396, 635] width 56 height 24
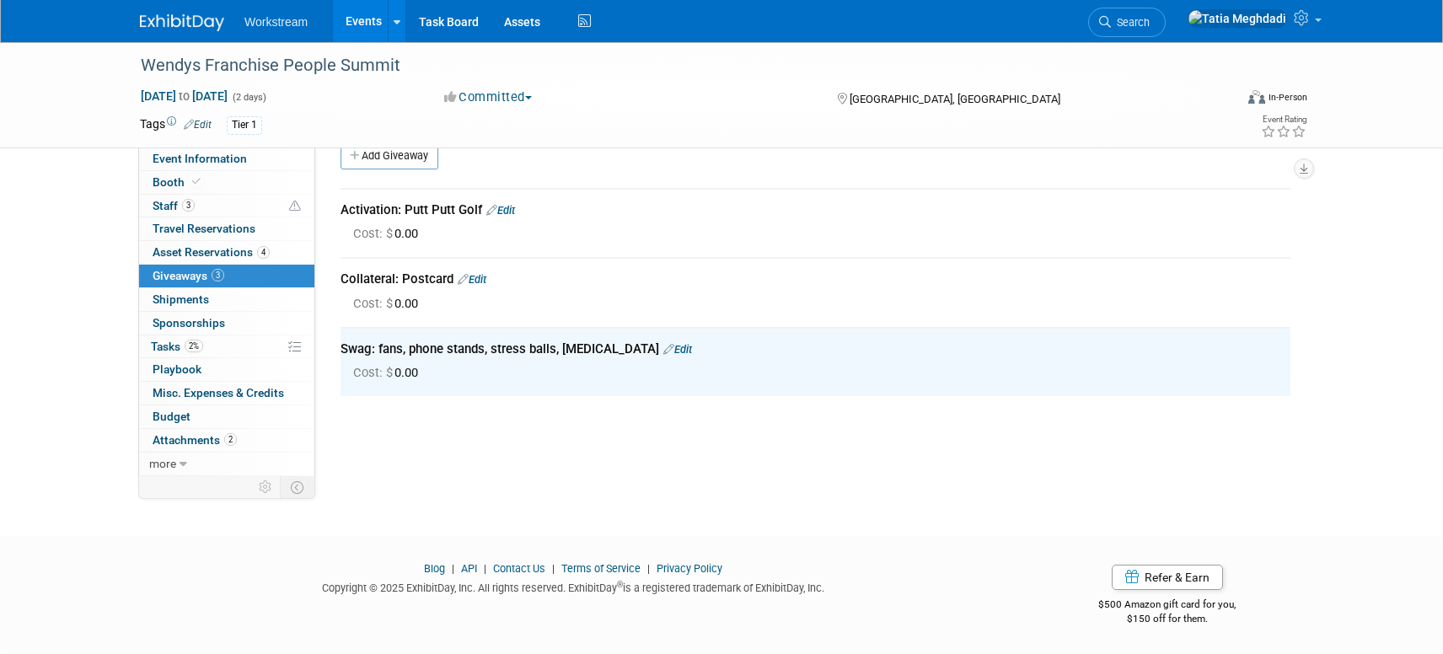
scroll to position [0, 0]
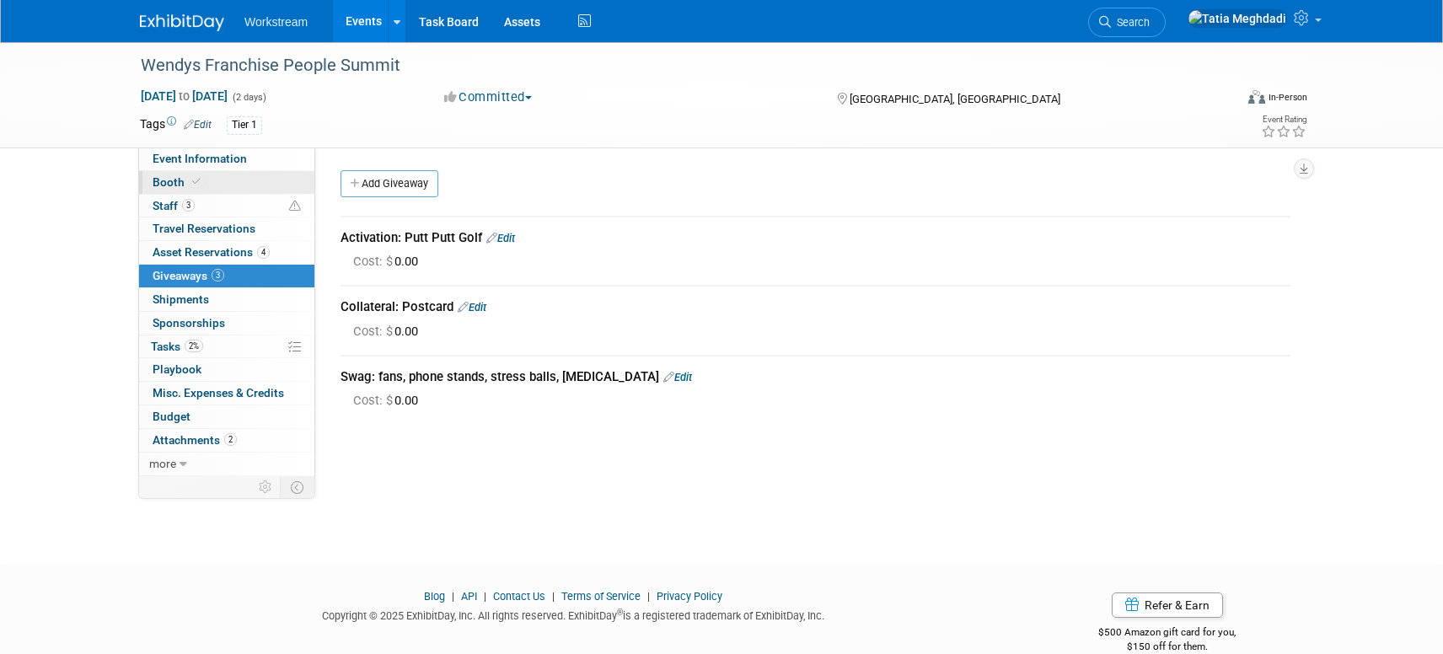
click at [169, 183] on span "Booth" at bounding box center [178, 181] width 51 height 13
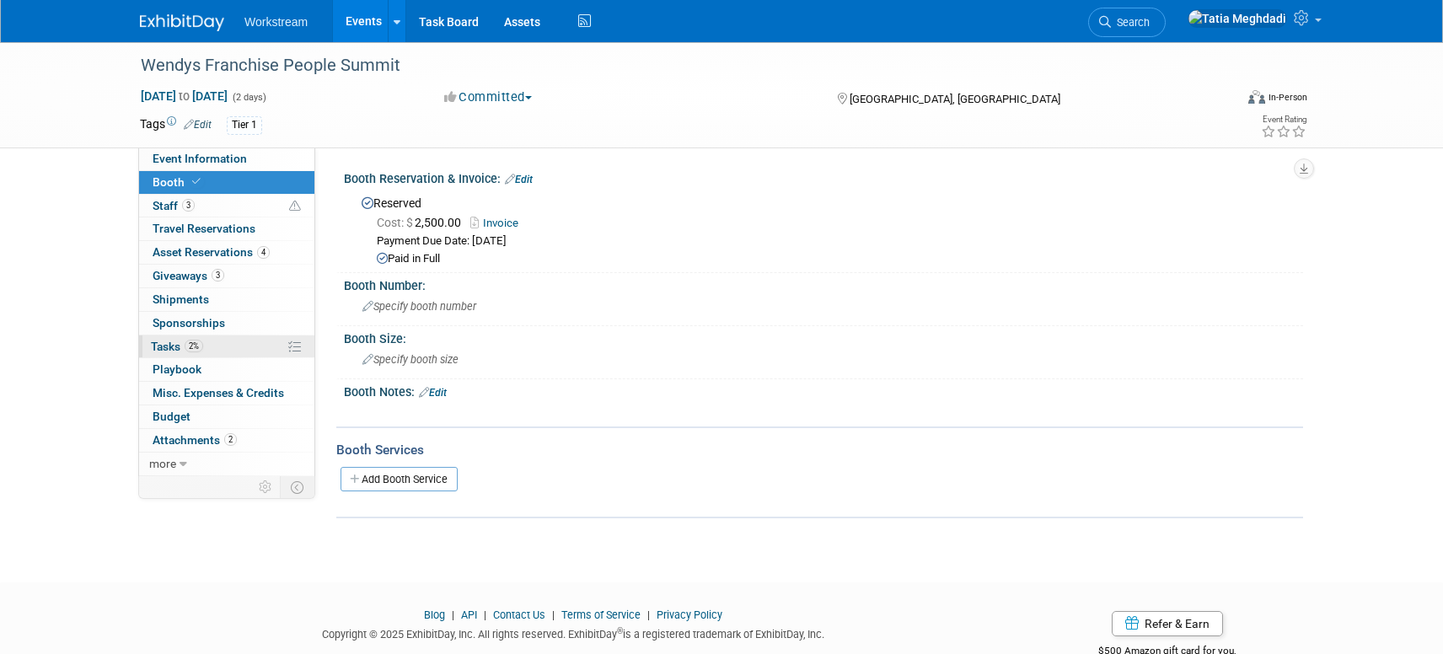
click at [169, 336] on link "2% Tasks 2%" at bounding box center [226, 346] width 175 height 23
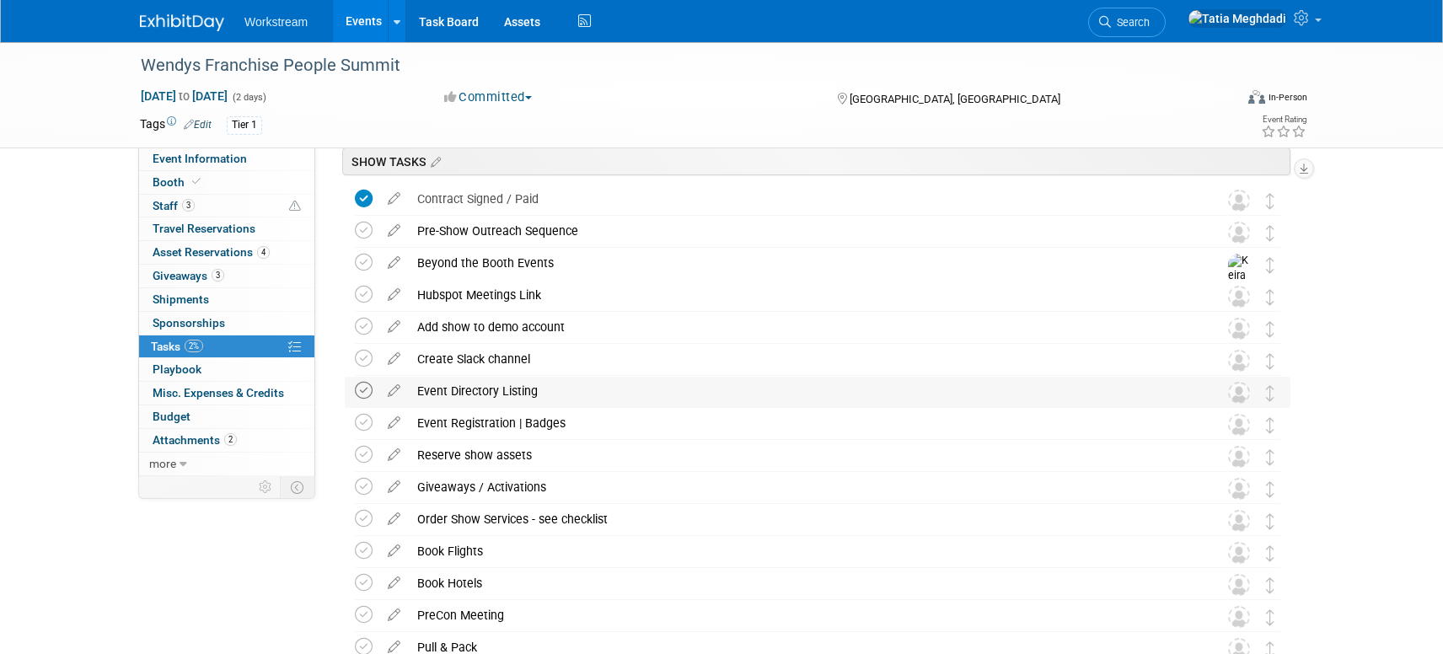
scroll to position [75, 0]
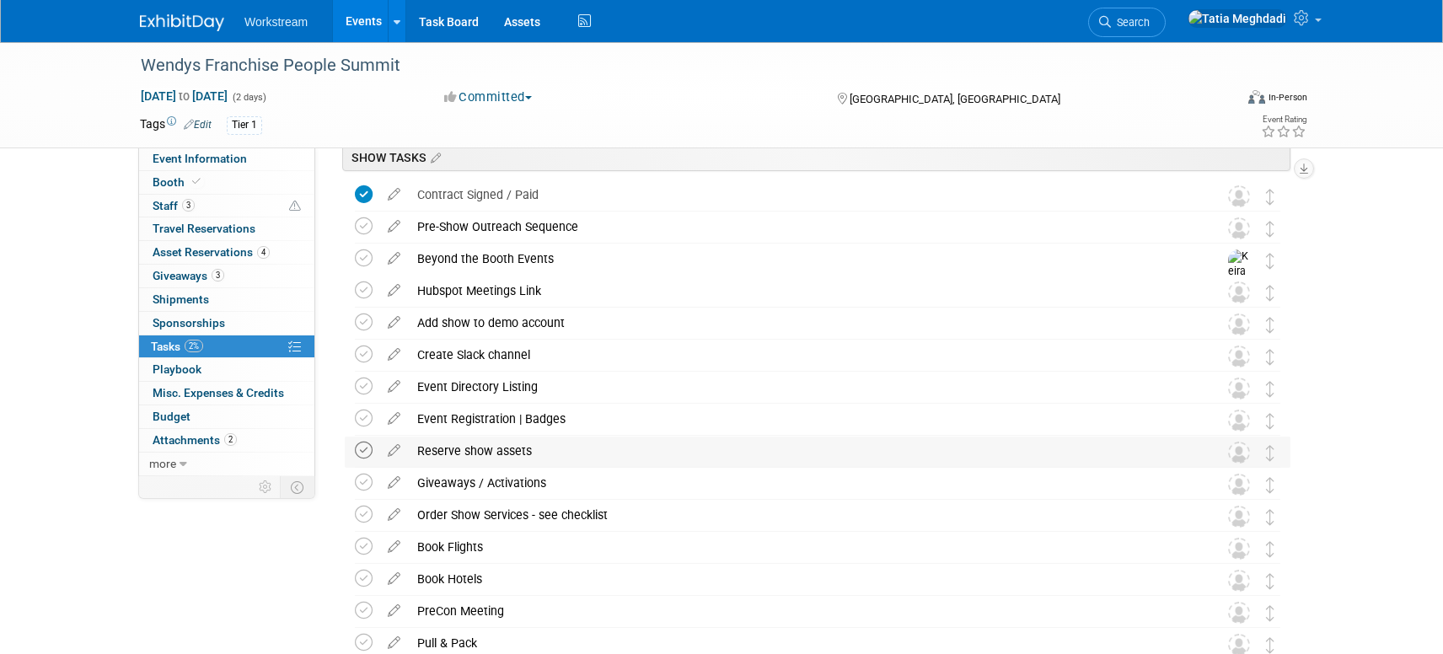
click at [369, 446] on icon at bounding box center [364, 451] width 18 height 18
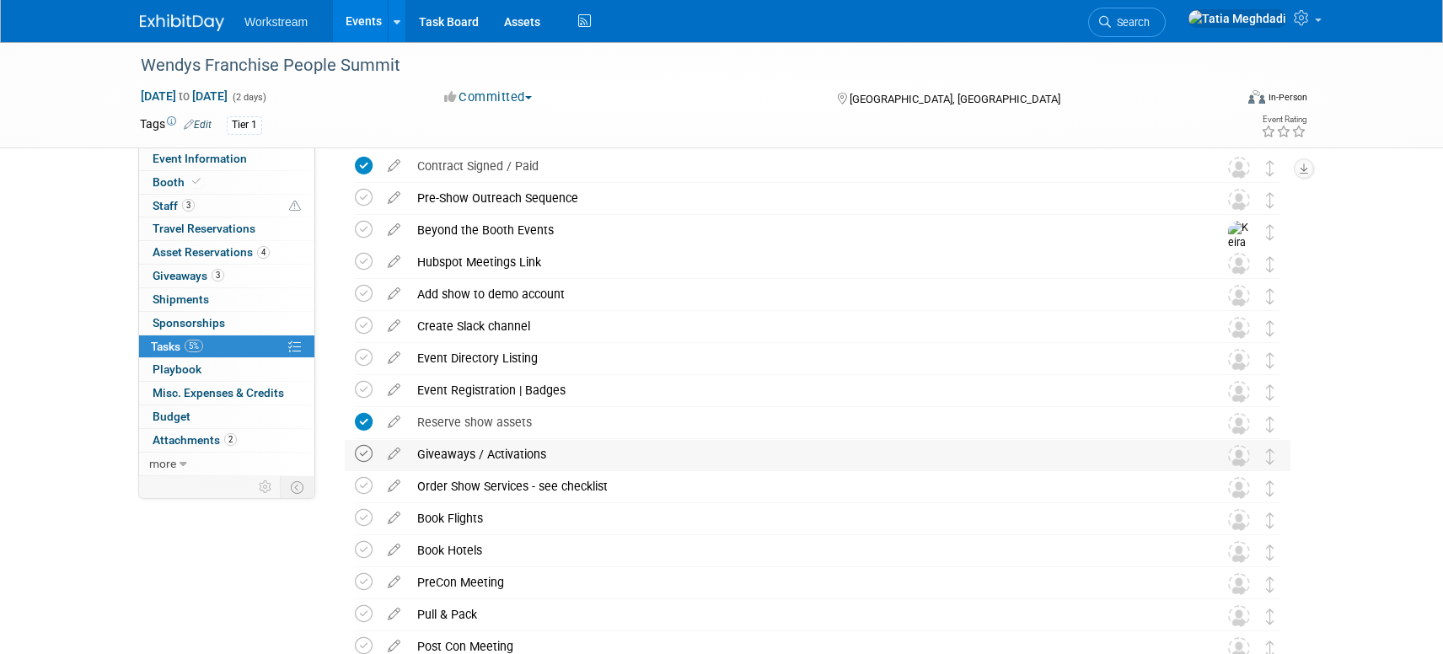
click at [364, 452] on icon at bounding box center [364, 454] width 18 height 18
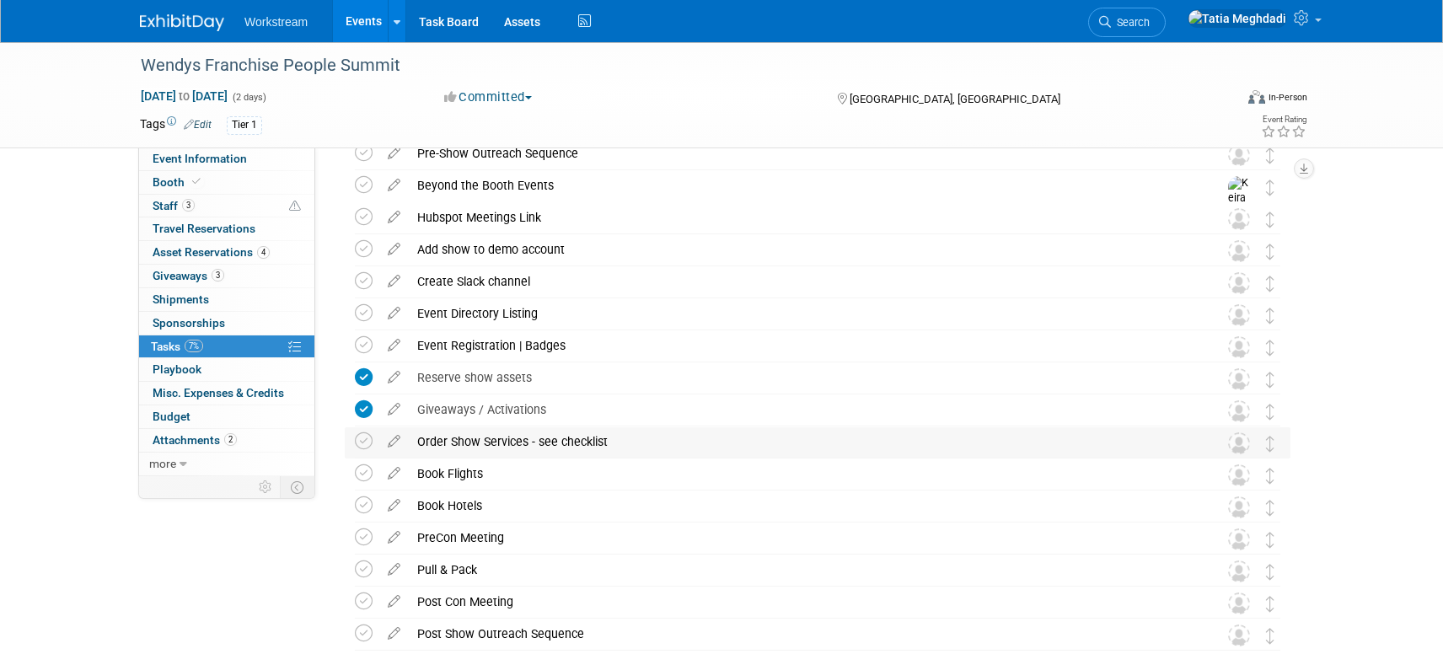
scroll to position [151, 0]
click at [361, 437] on icon at bounding box center [364, 439] width 18 height 18
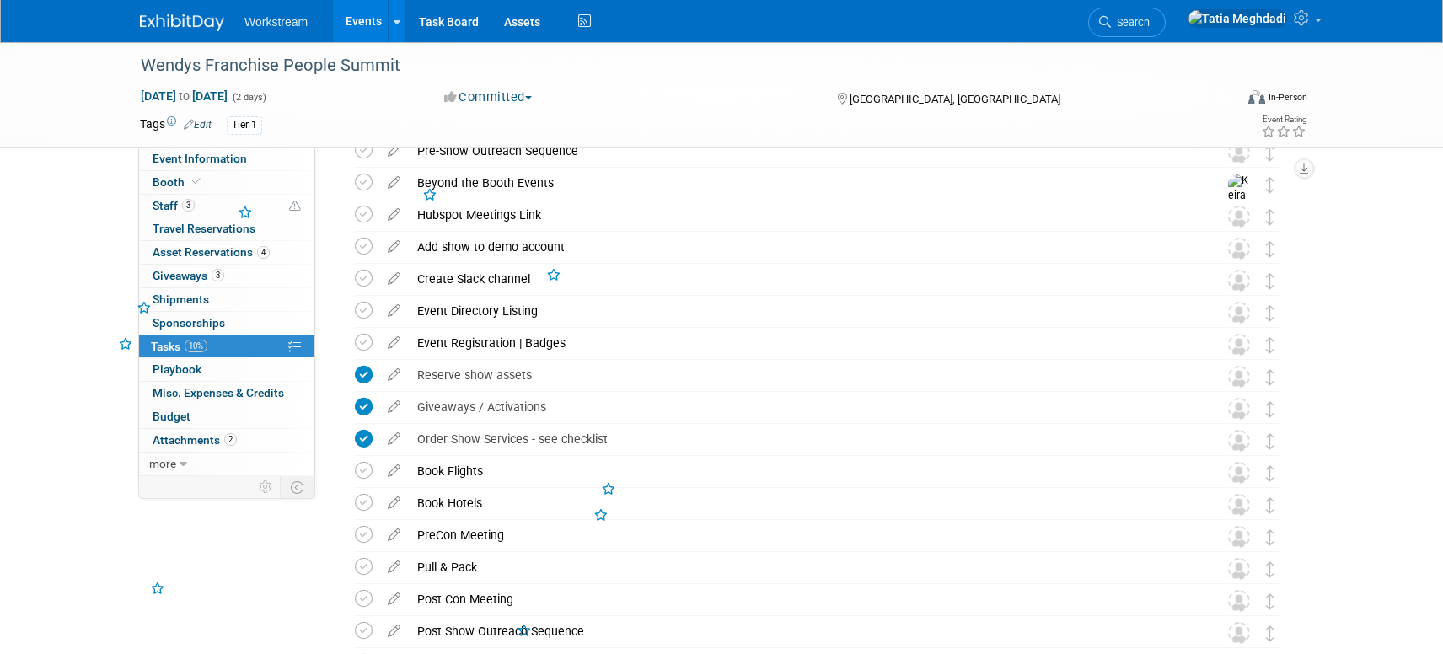
scroll to position [154, 0]
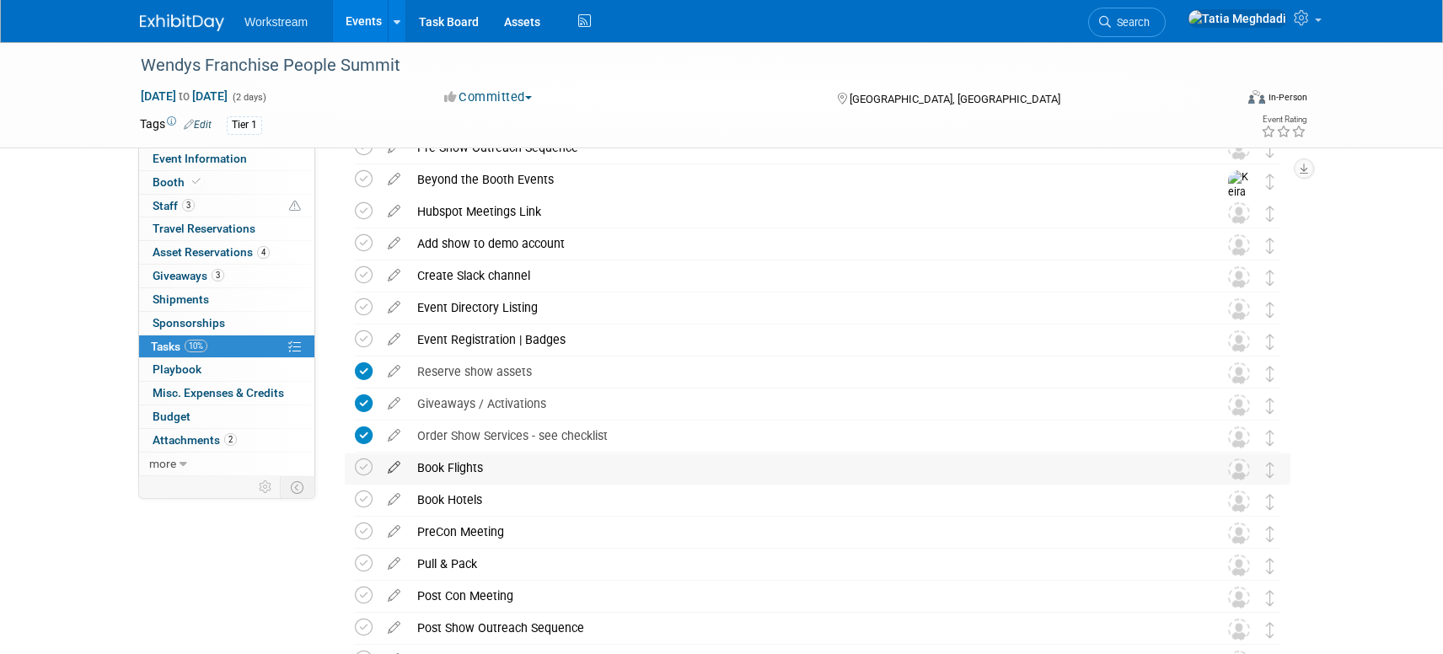
click at [384, 466] on icon at bounding box center [394, 463] width 30 height 21
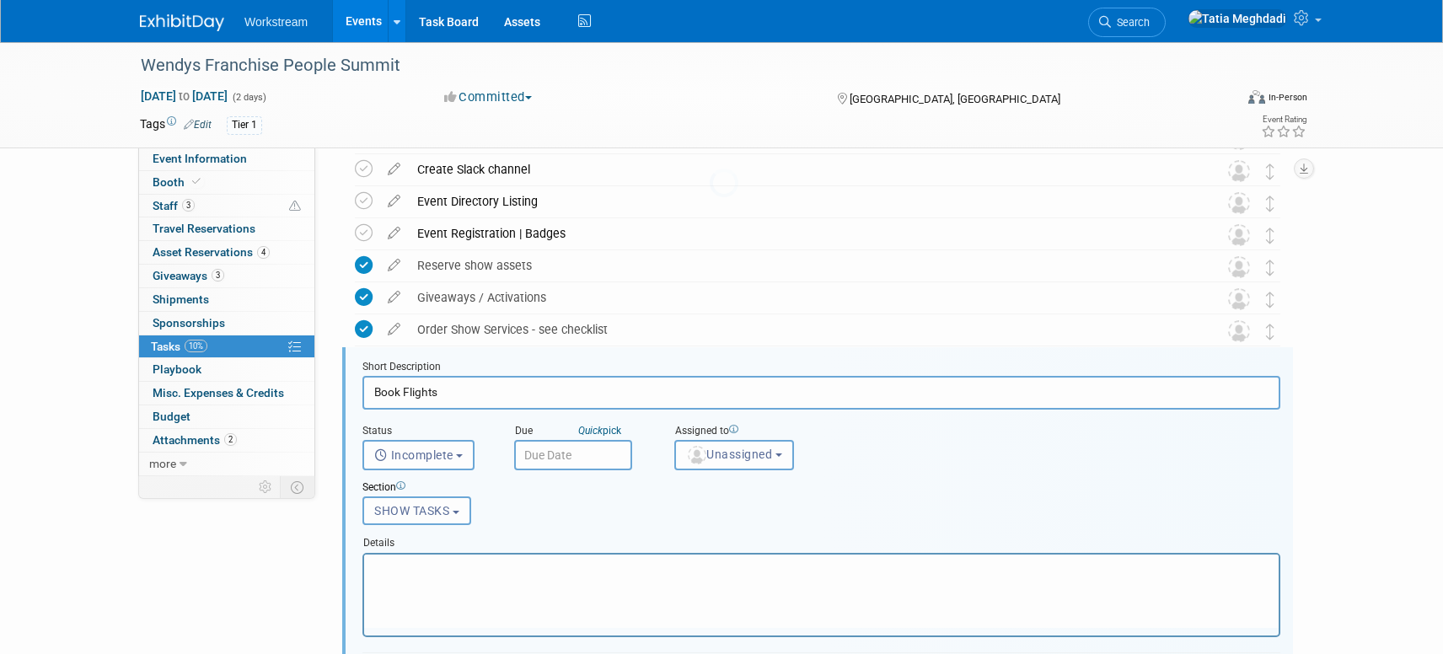
scroll to position [361, 0]
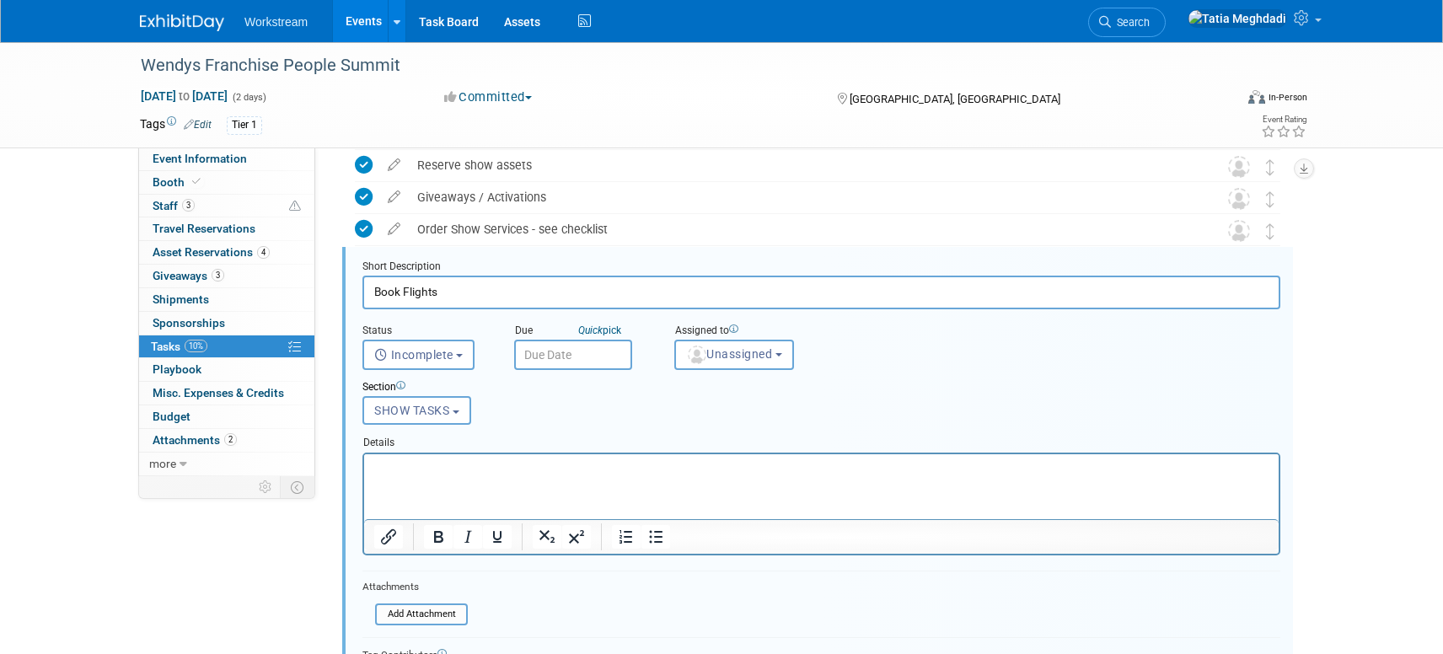
click at [473, 286] on input "Book Flights" at bounding box center [821, 292] width 918 height 33
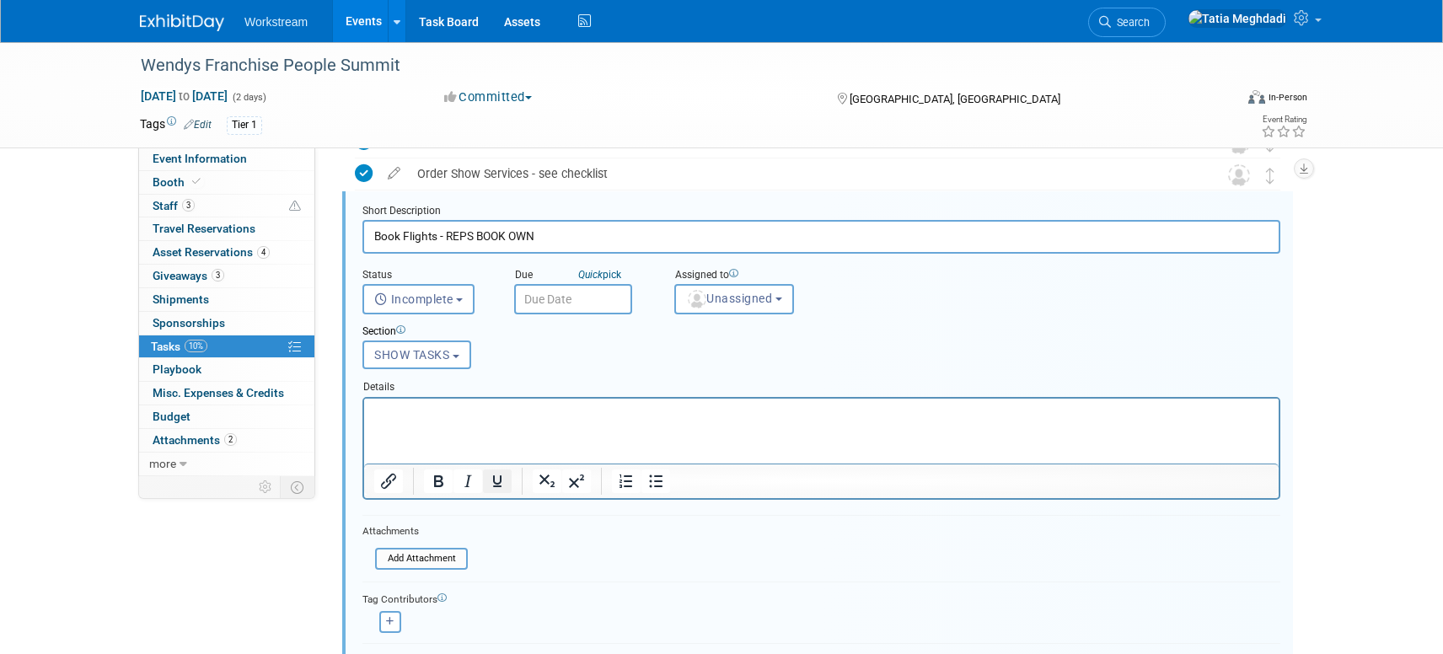
scroll to position [475, 0]
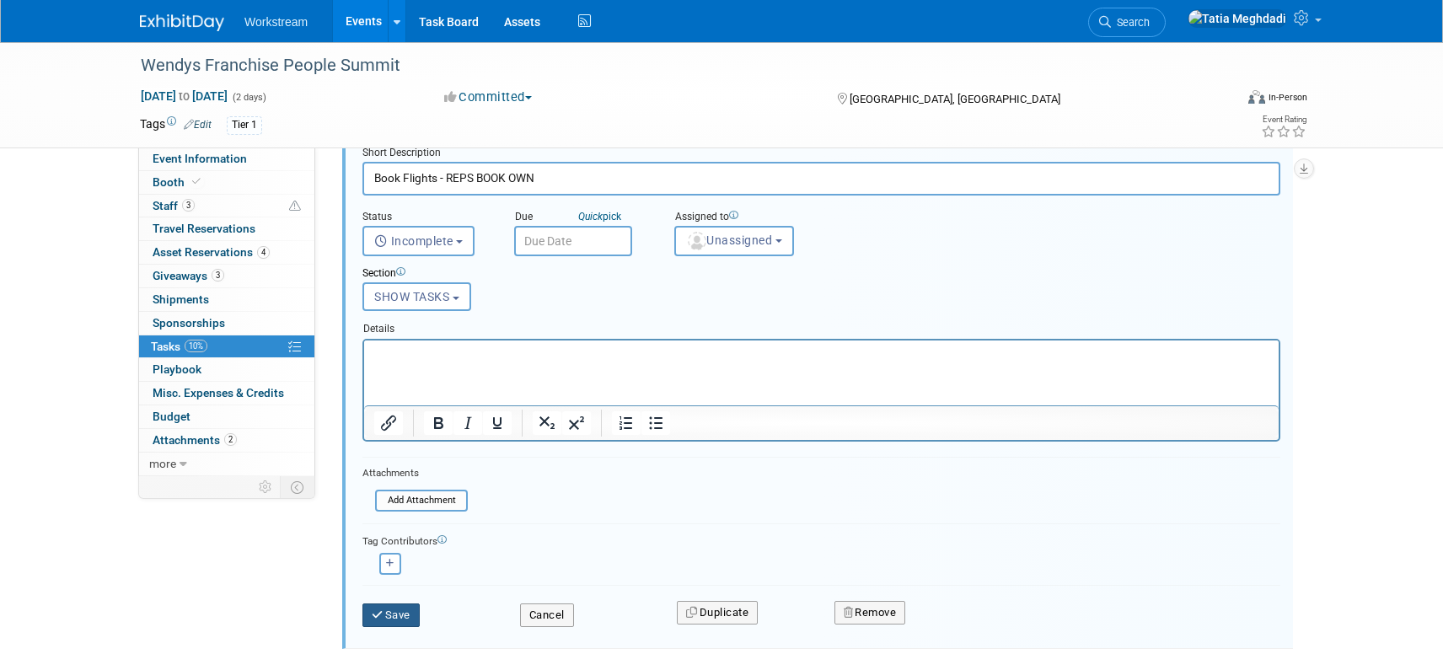
type input "Book Flights - REPS BOOK OWN"
click at [389, 613] on button "Save" at bounding box center [390, 616] width 57 height 24
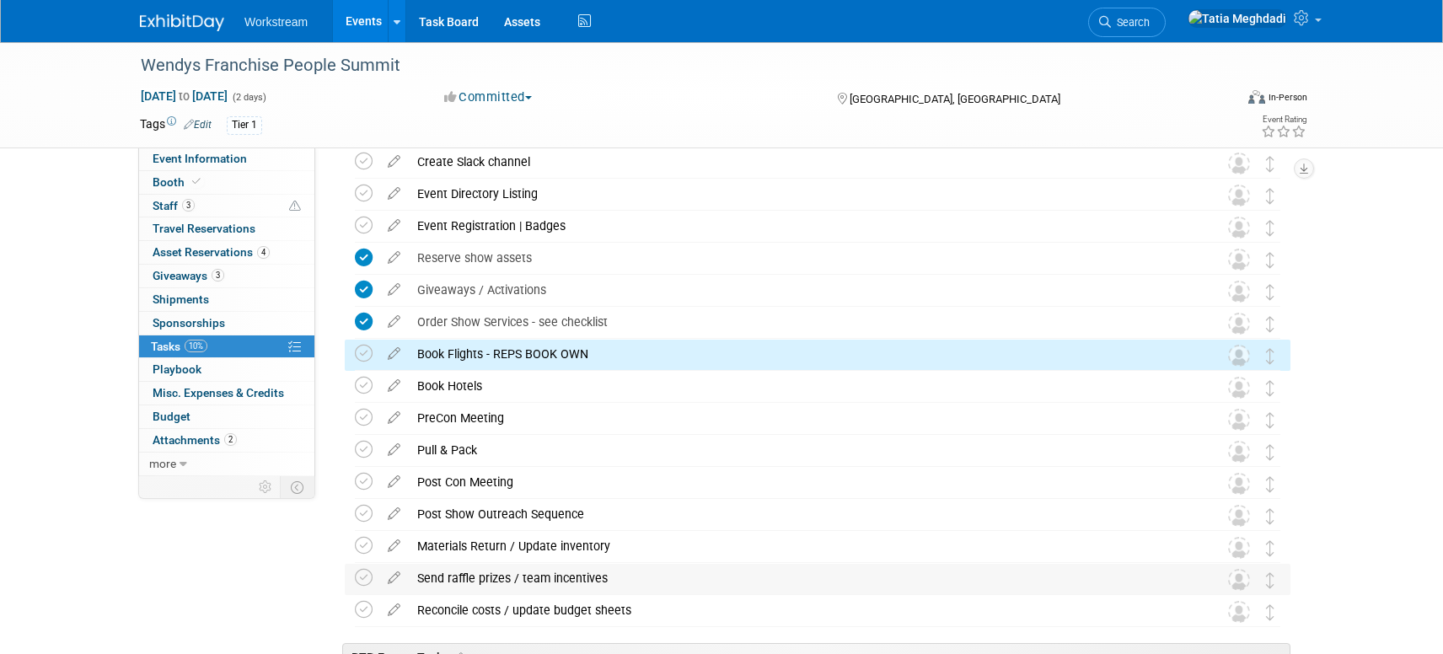
scroll to position [227, 0]
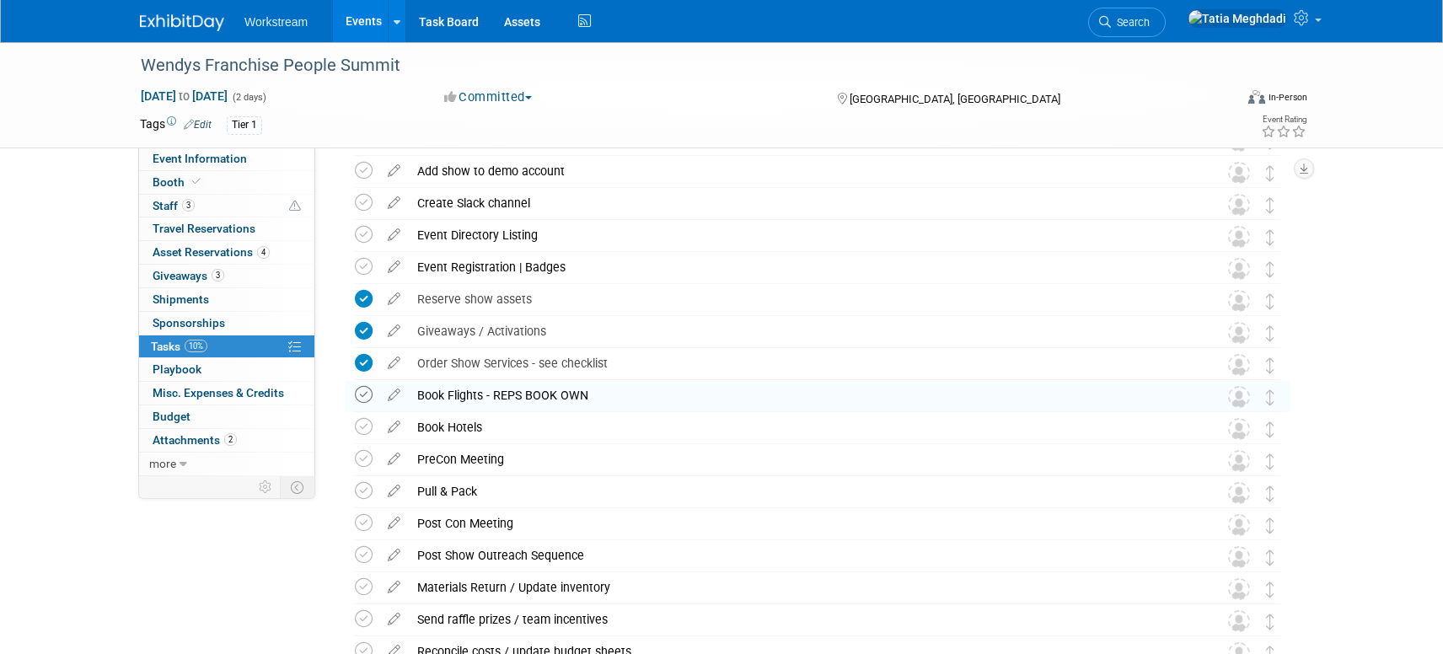
click at [370, 395] on icon at bounding box center [364, 395] width 18 height 18
click at [398, 462] on icon at bounding box center [394, 455] width 30 height 21
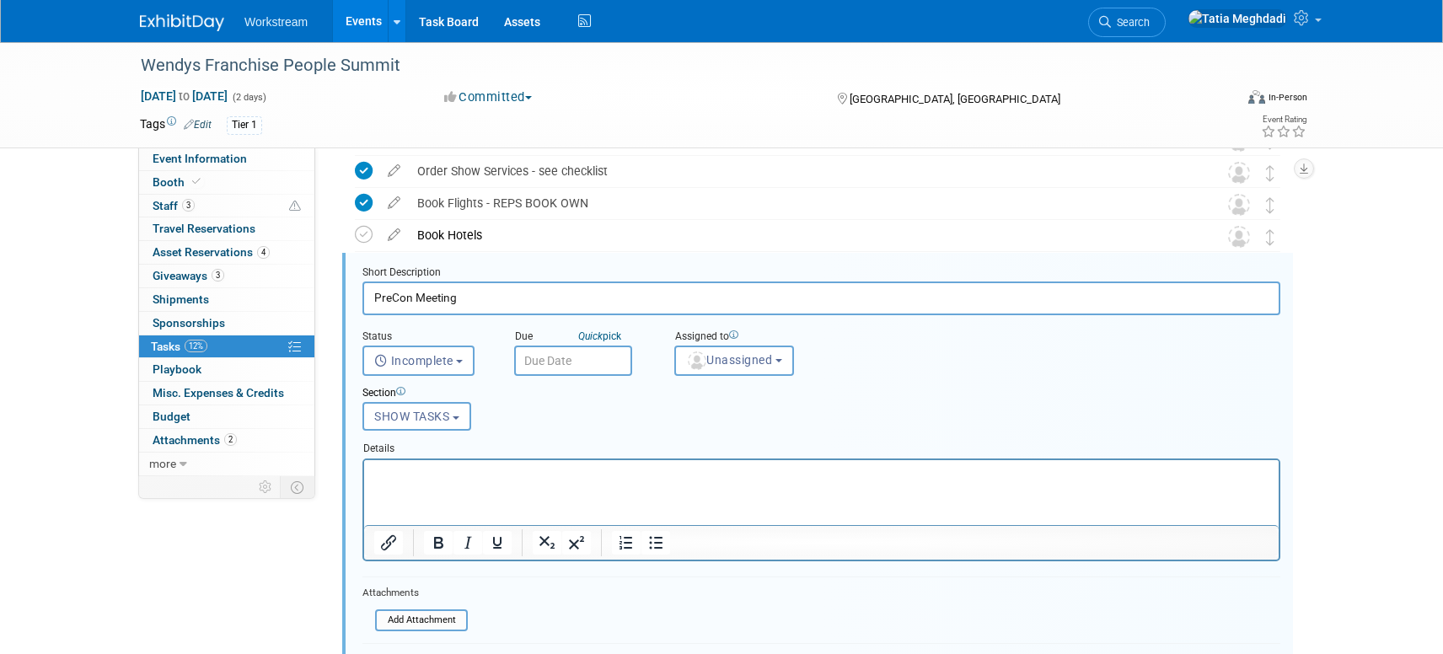
scroll to position [425, 0]
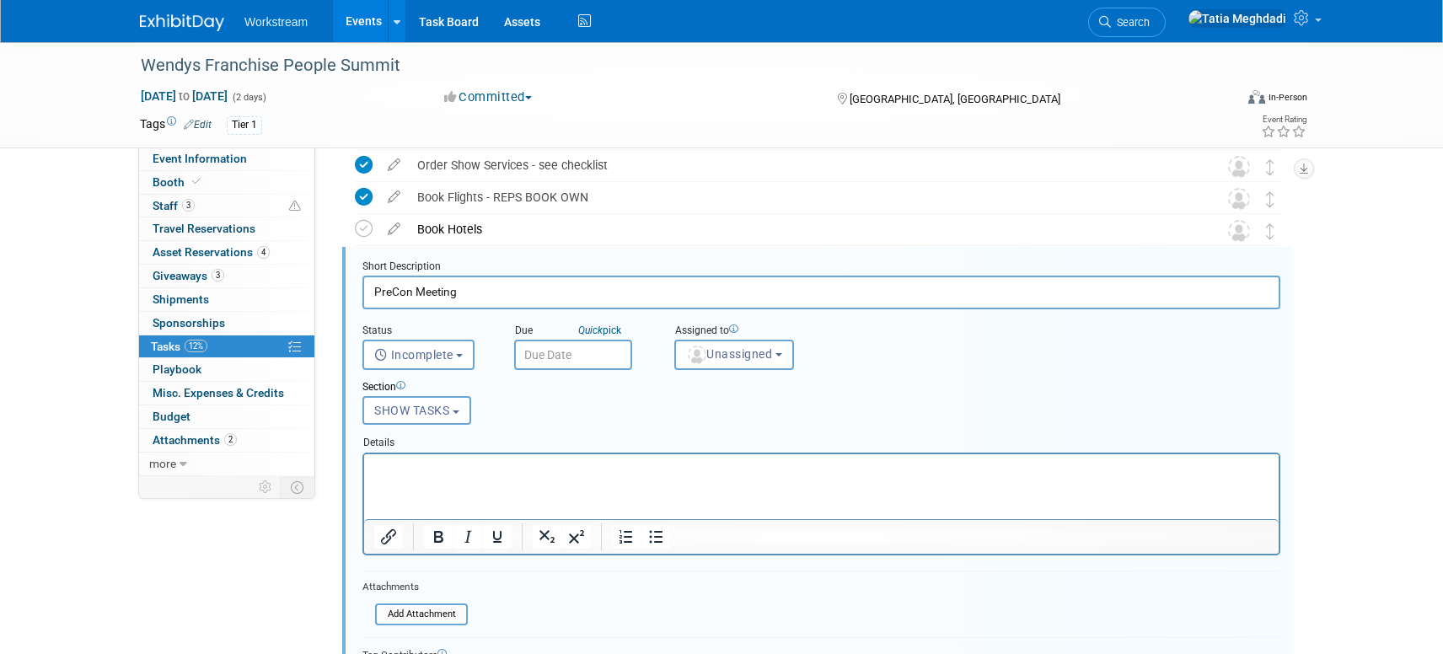
click at [565, 346] on input "text" at bounding box center [573, 355] width 118 height 30
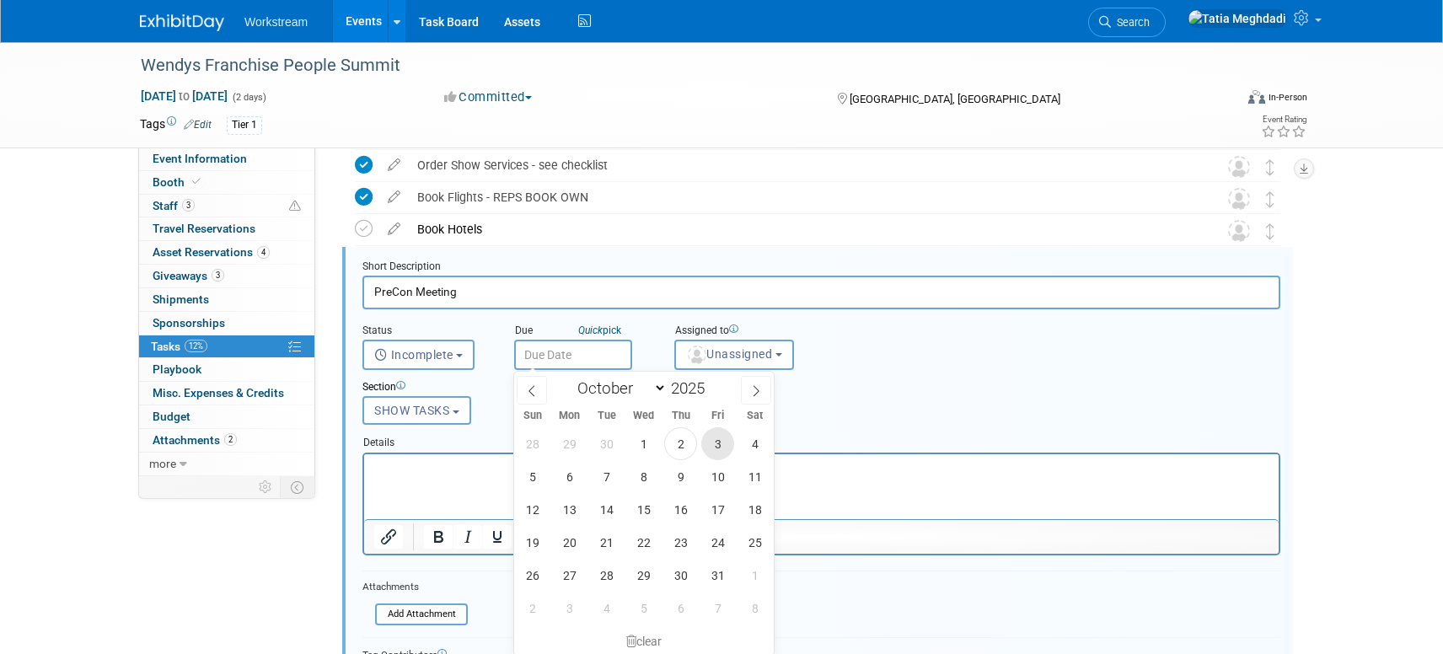
click at [728, 448] on span "3" at bounding box center [717, 443] width 33 height 33
type input "Oct 3, 2025"
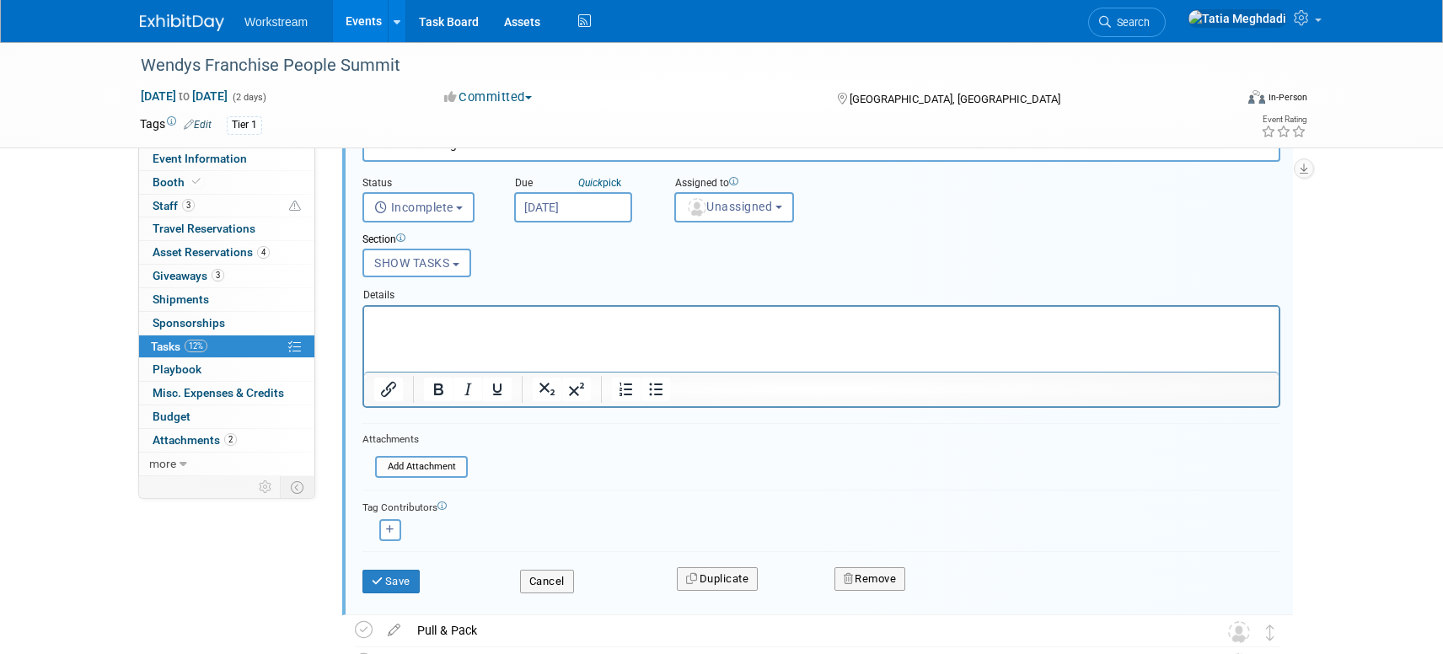
scroll to position [579, 0]
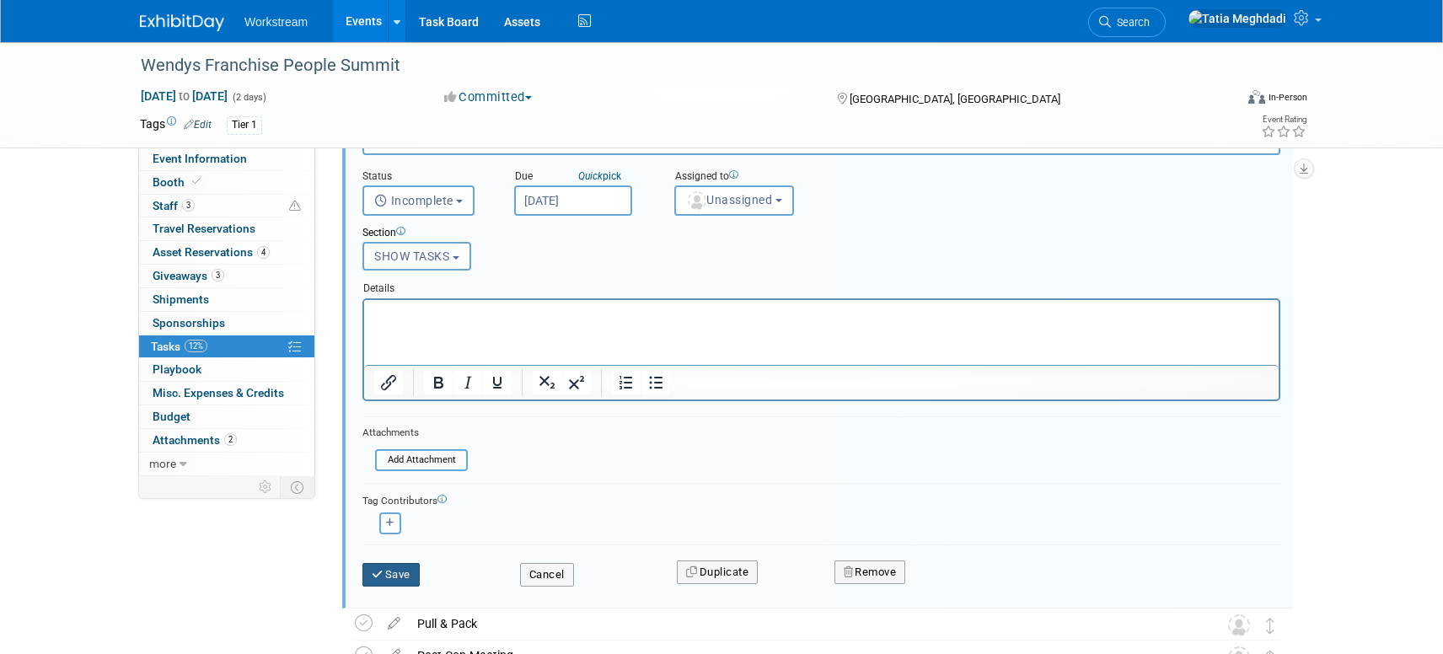
click at [408, 581] on button "Save" at bounding box center [390, 575] width 57 height 24
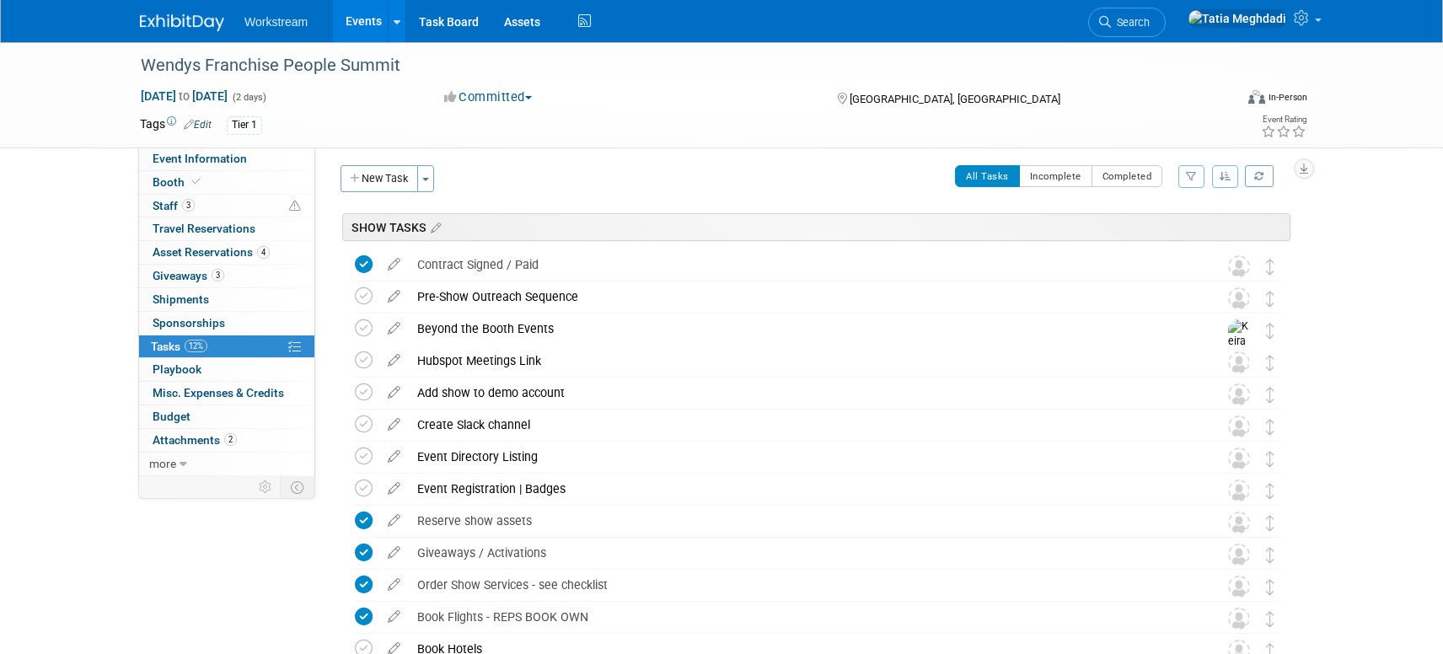
scroll to position [0, 0]
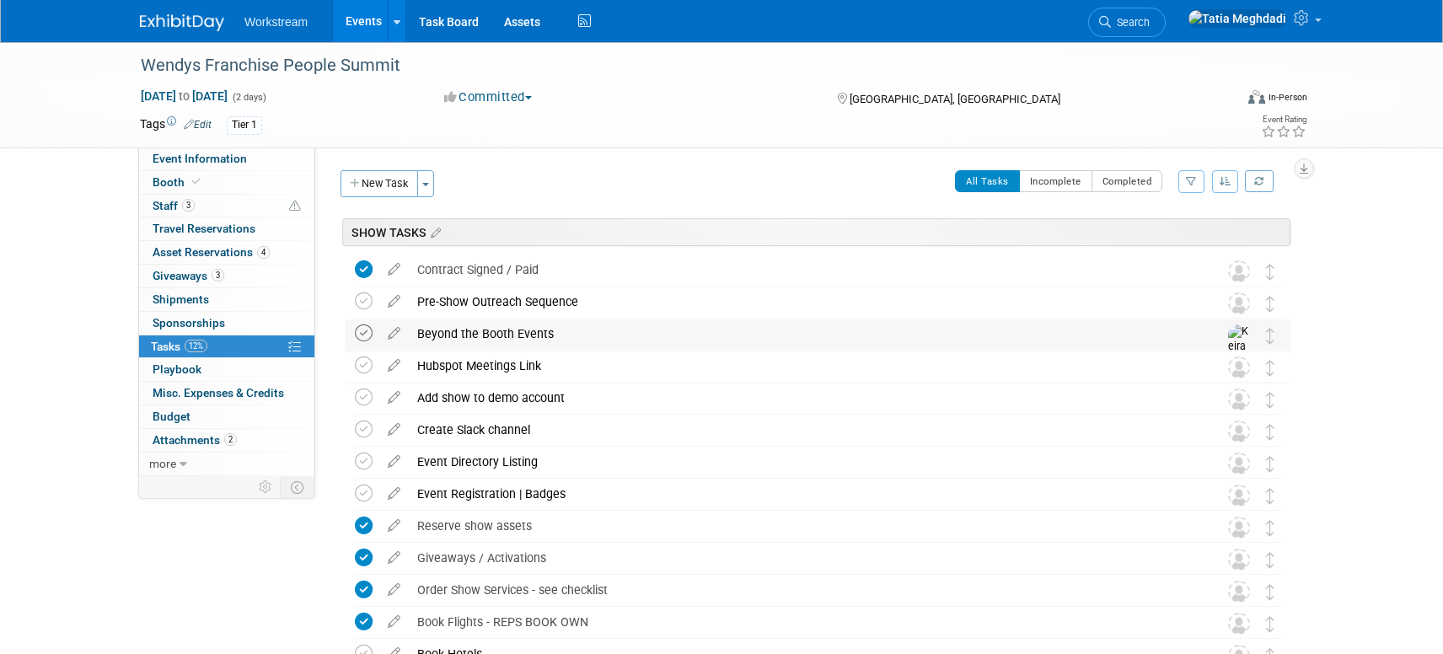
click at [368, 334] on icon at bounding box center [364, 334] width 18 height 18
click at [364, 299] on icon at bounding box center [364, 301] width 18 height 18
click at [375, 427] on td at bounding box center [367, 431] width 24 height 30
click at [362, 427] on icon at bounding box center [364, 430] width 18 height 18
click at [167, 226] on span "Travel Reservations 0" at bounding box center [204, 228] width 103 height 13
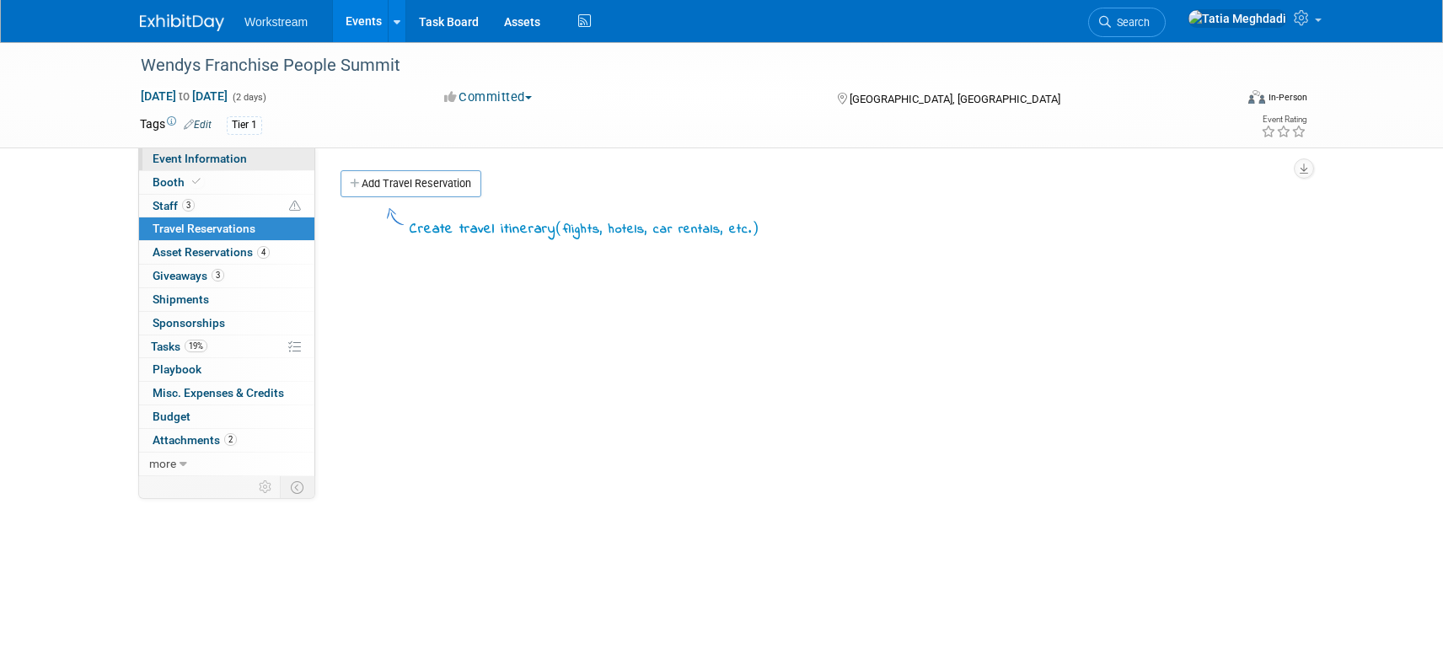
click at [175, 157] on span "Event Information" at bounding box center [200, 158] width 94 height 13
select select "Franchise"
select select "Restaurant"
select select "TBD"
select select "[PERSON_NAME]"
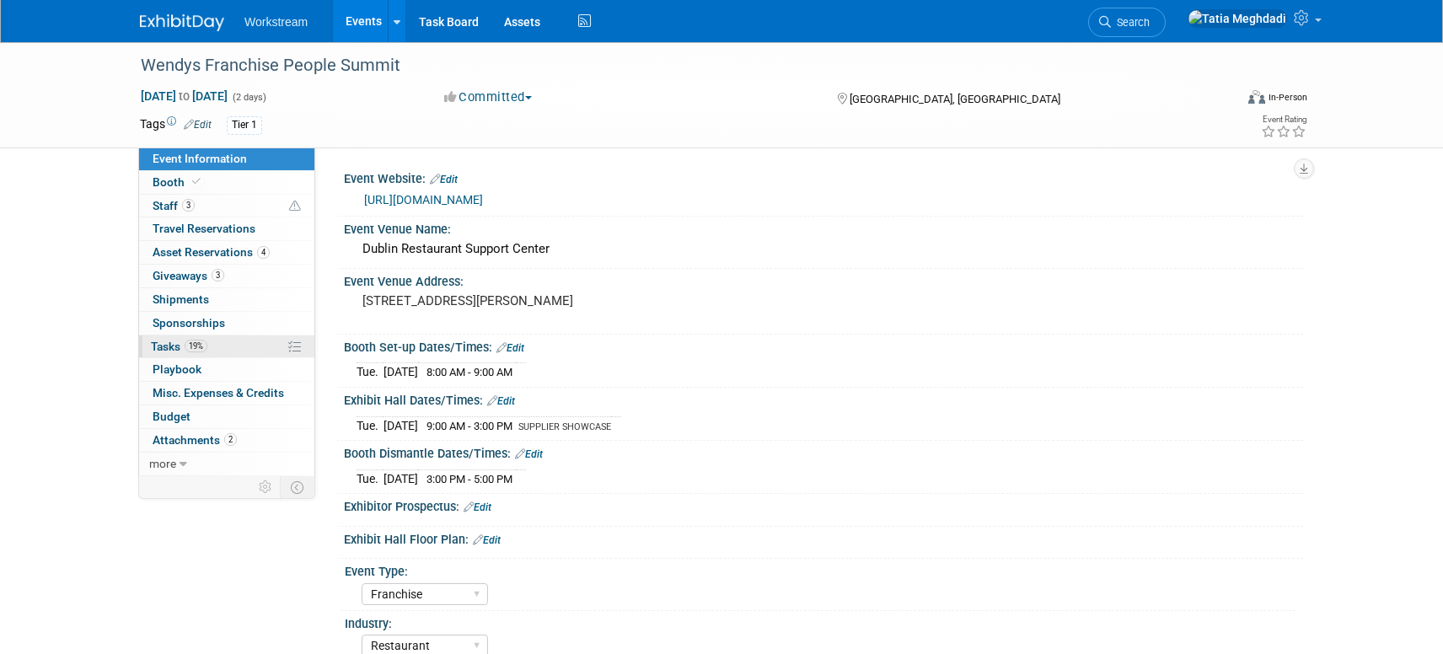
click at [169, 337] on link "19% Tasks 19%" at bounding box center [226, 346] width 175 height 23
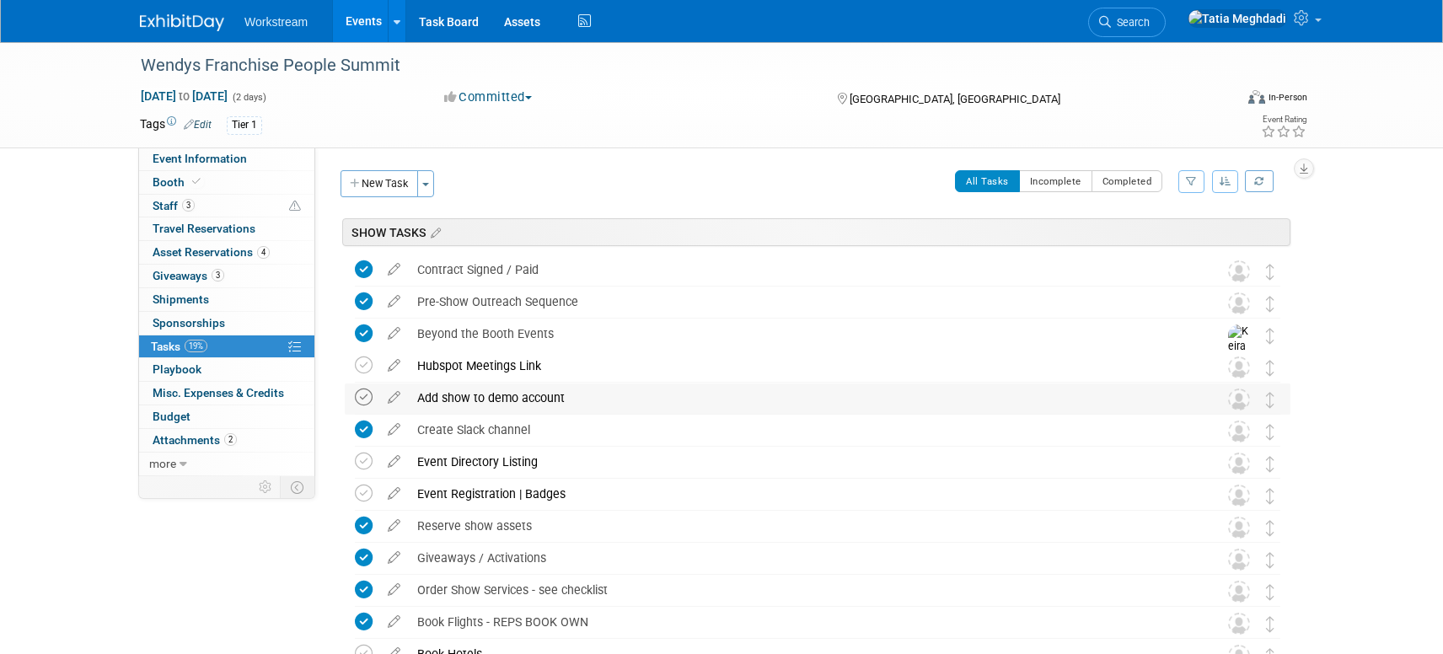
click at [361, 395] on icon at bounding box center [364, 398] width 18 height 18
click at [502, 400] on div "Add show to demo account" at bounding box center [802, 398] width 786 height 29
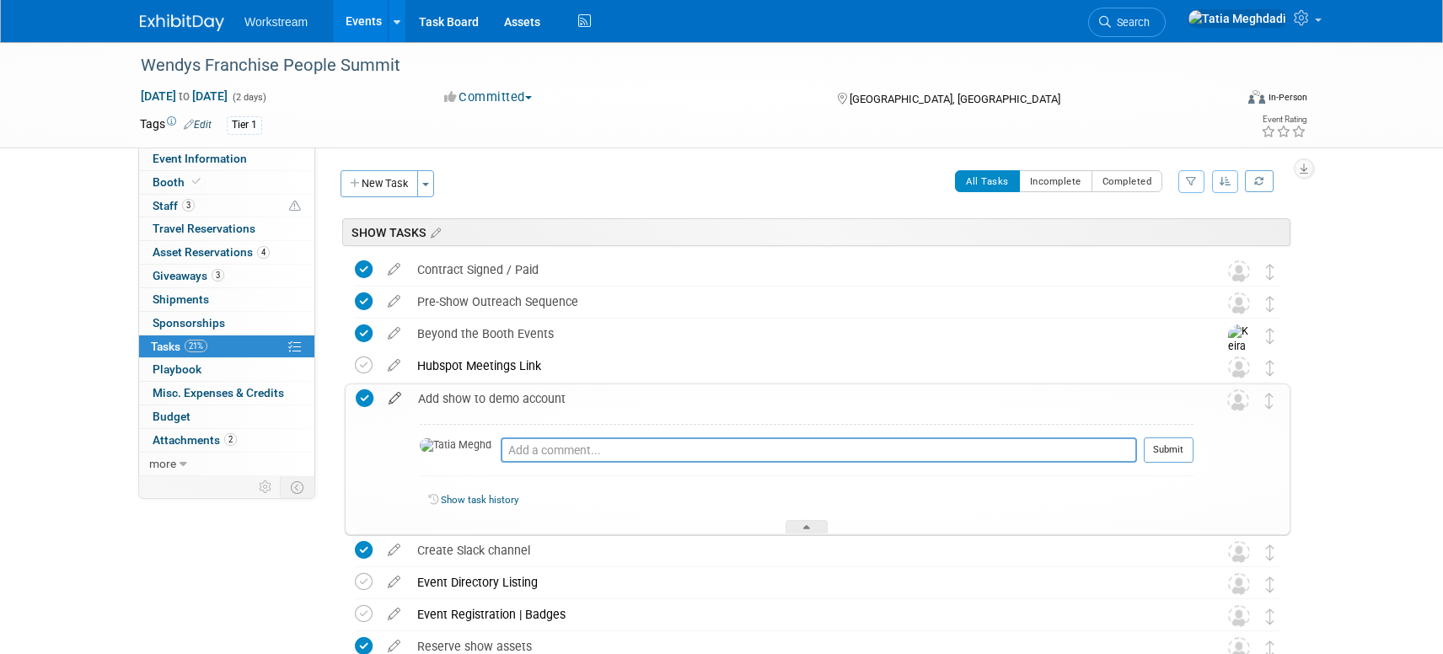
click at [395, 400] on icon at bounding box center [395, 394] width 30 height 21
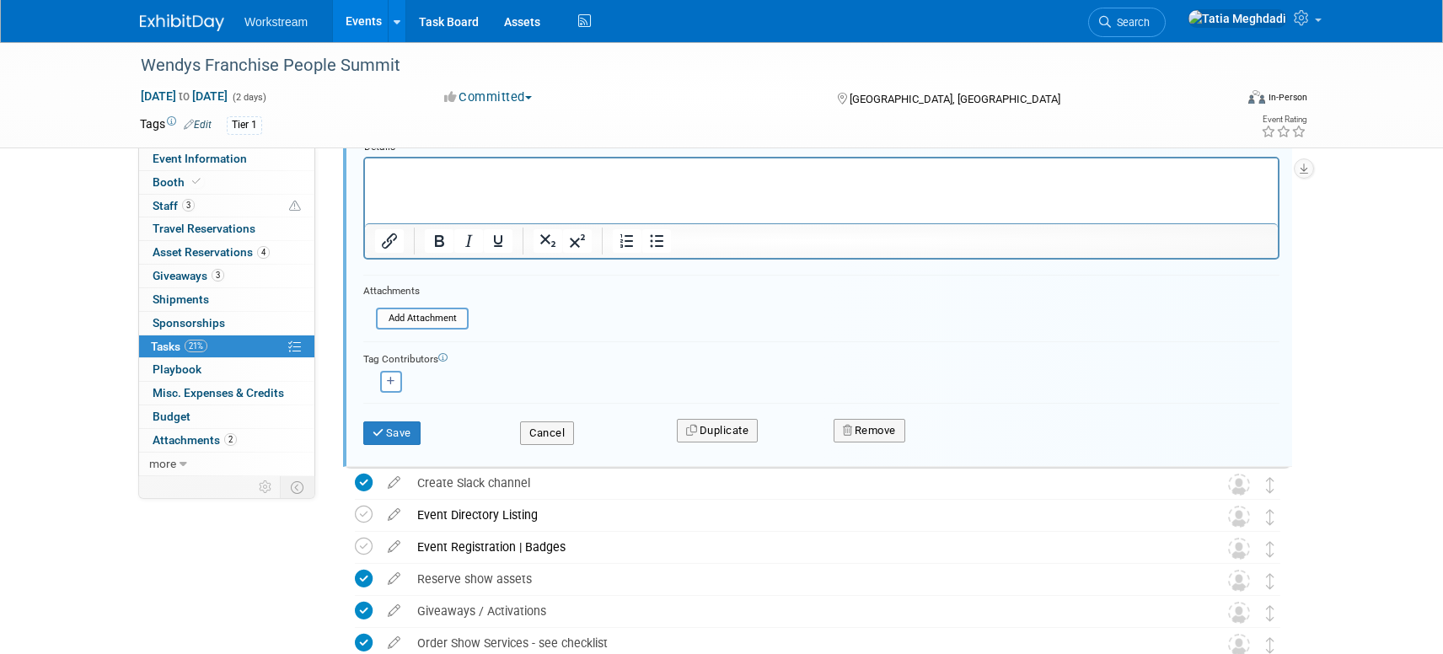
scroll to position [445, 0]
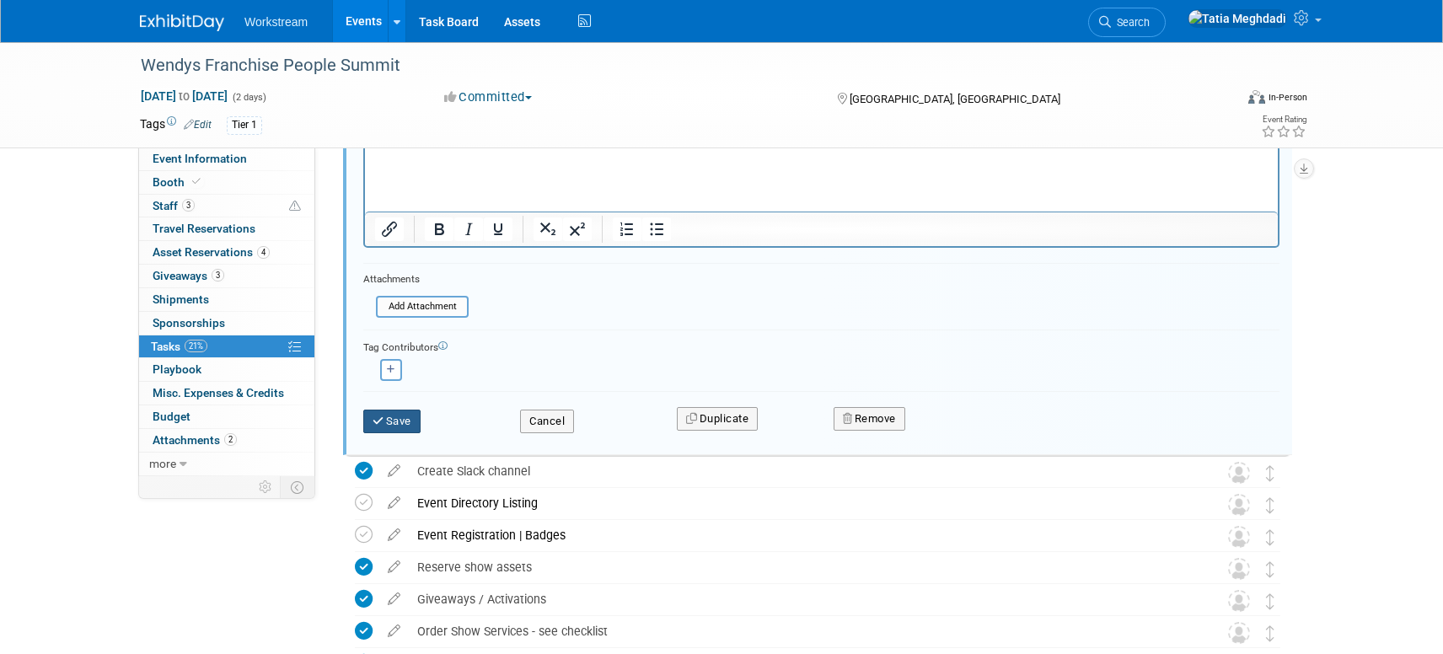
type input "Add show to demo account & QR Code Raffle Forms"
click at [393, 421] on button "Save" at bounding box center [391, 422] width 57 height 24
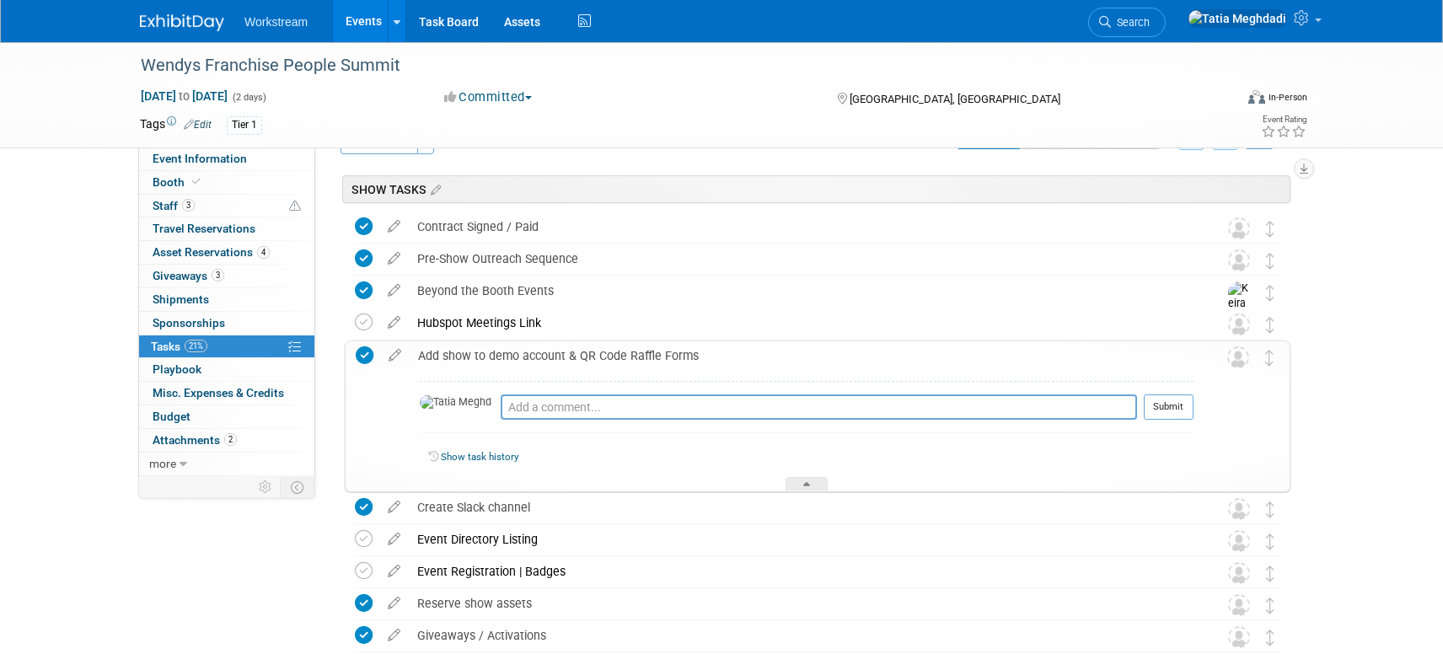
scroll to position [0, 0]
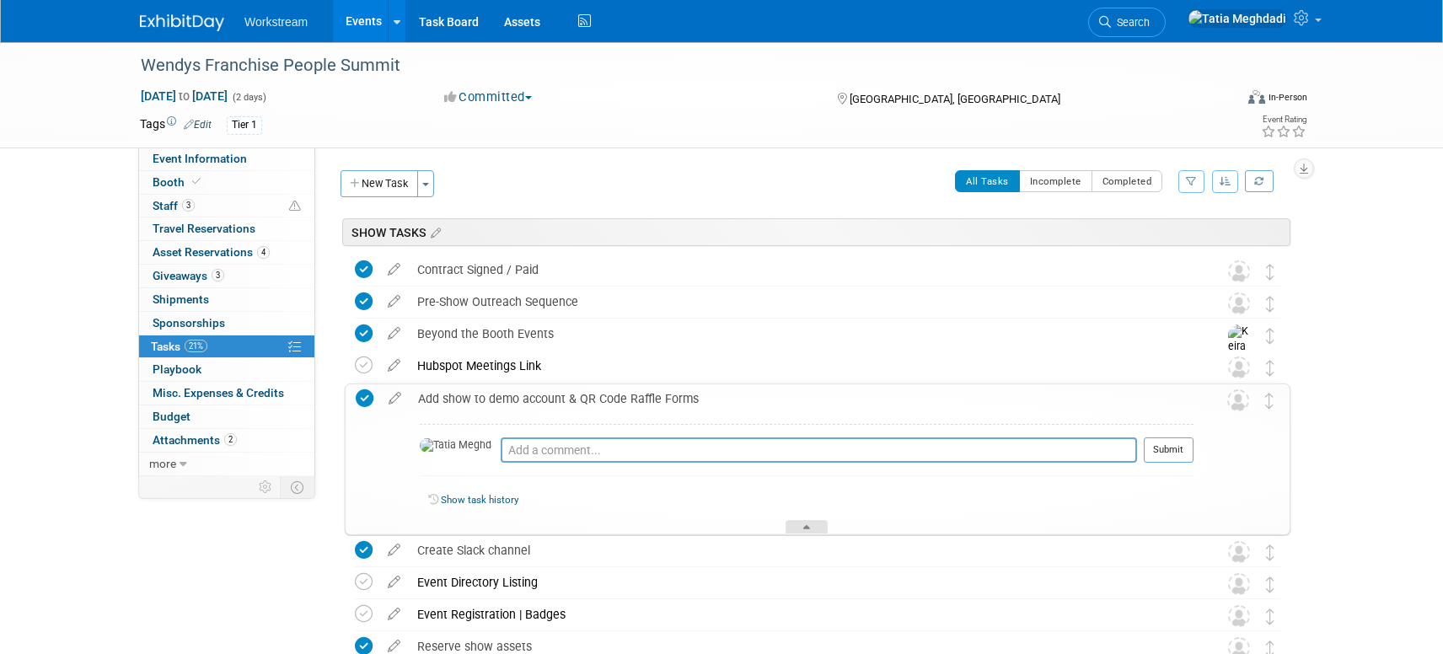
click at [805, 529] on icon at bounding box center [806, 530] width 7 height 10
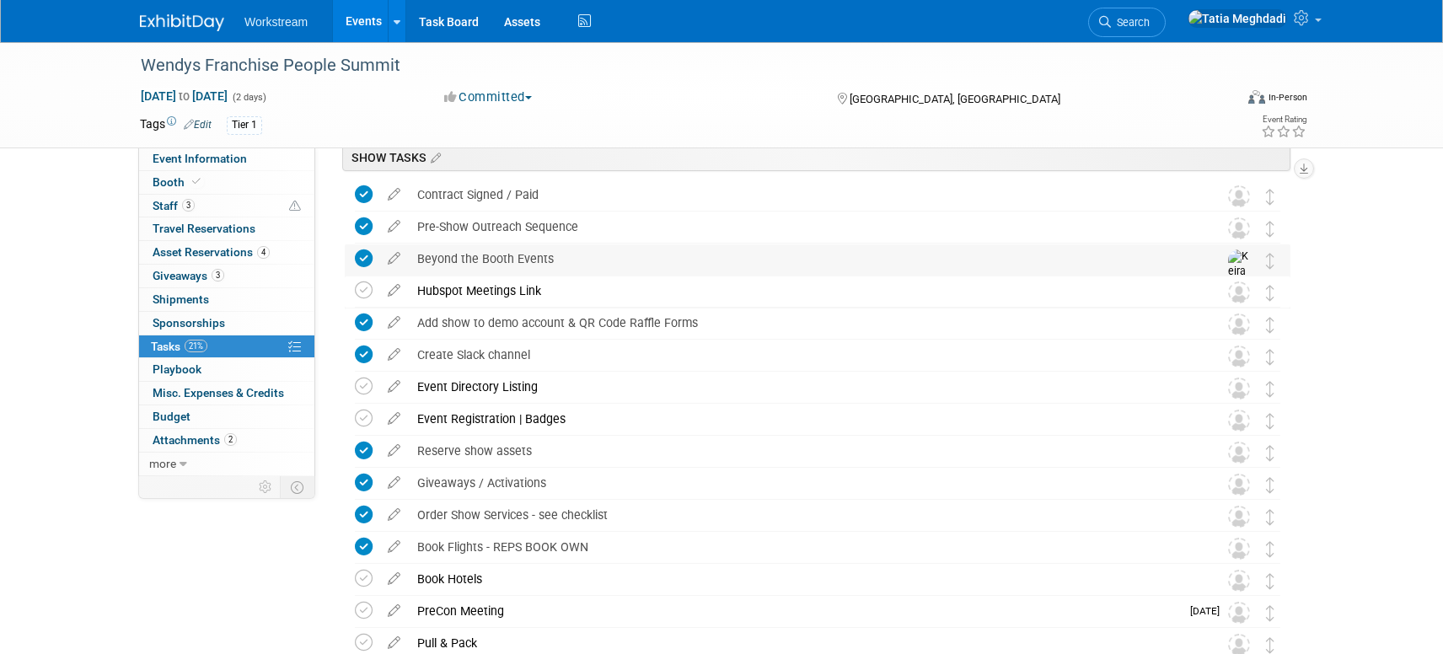
scroll to position [79, 0]
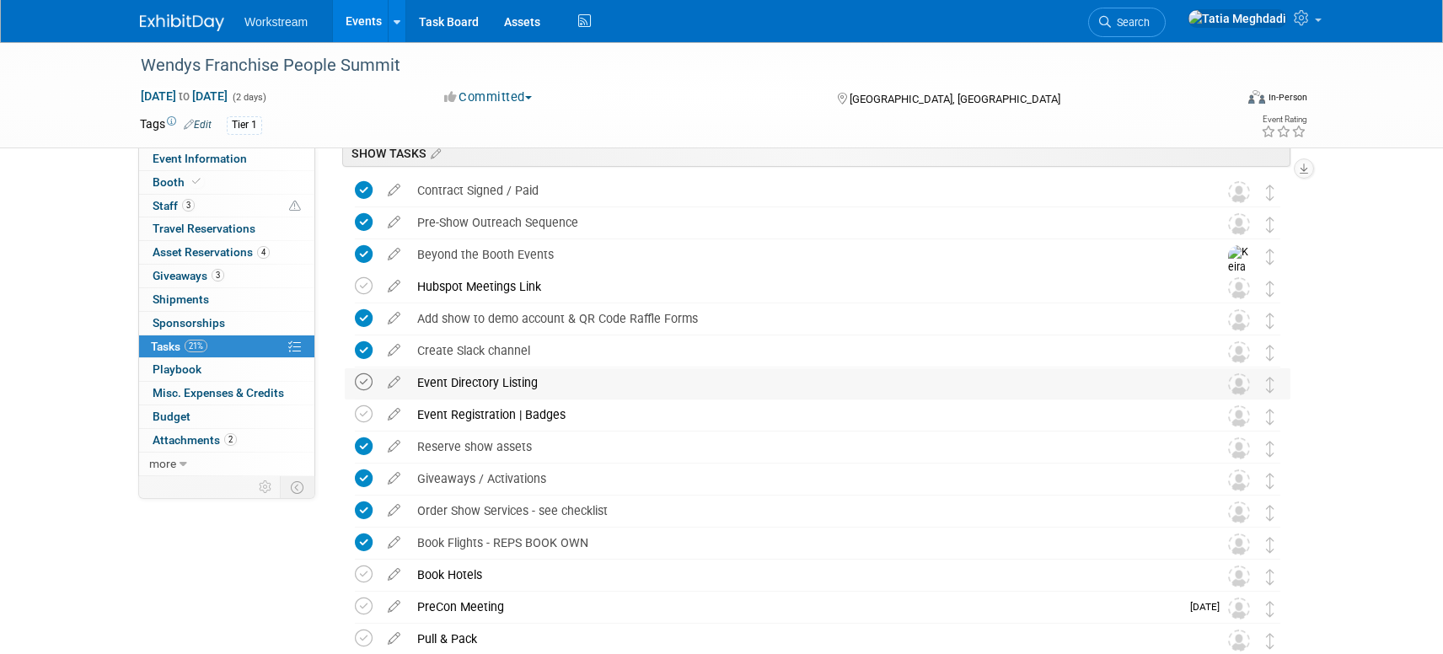
click at [369, 381] on icon at bounding box center [364, 382] width 18 height 18
click at [362, 415] on icon at bounding box center [364, 414] width 18 height 18
click at [362, 416] on icon at bounding box center [364, 414] width 18 height 18
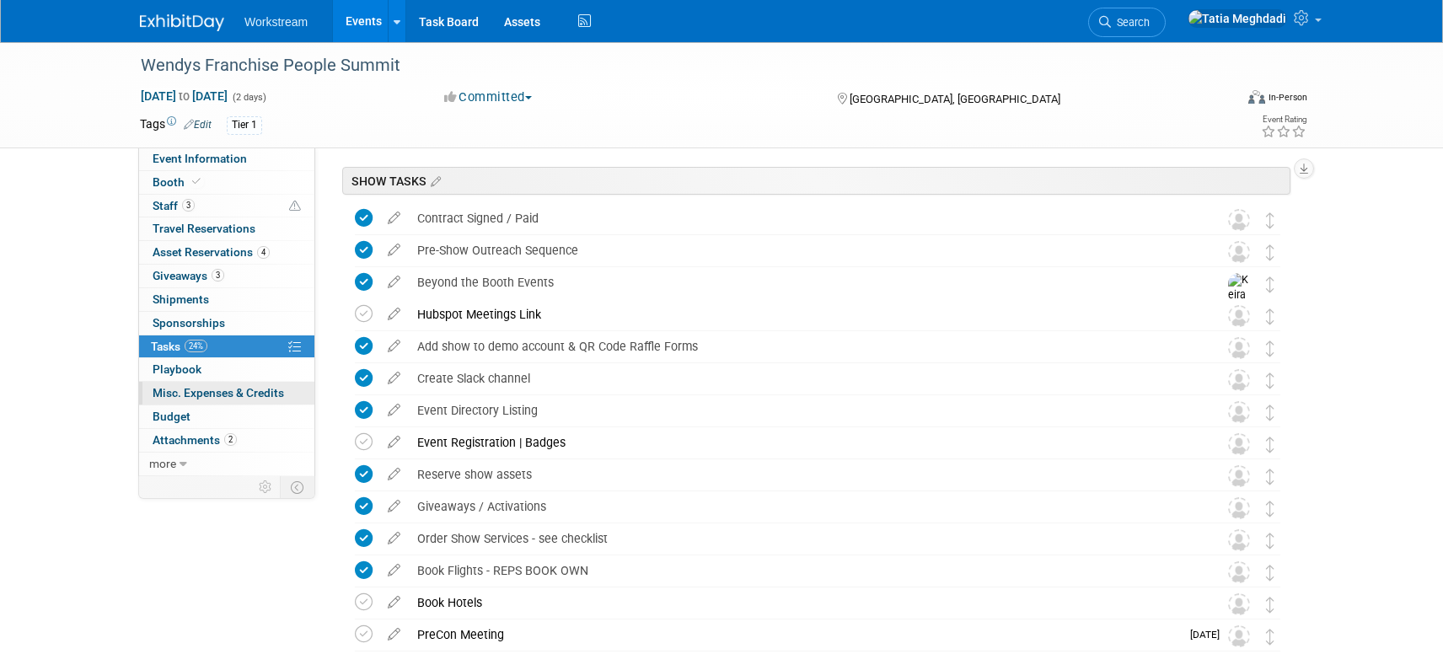
scroll to position [0, 0]
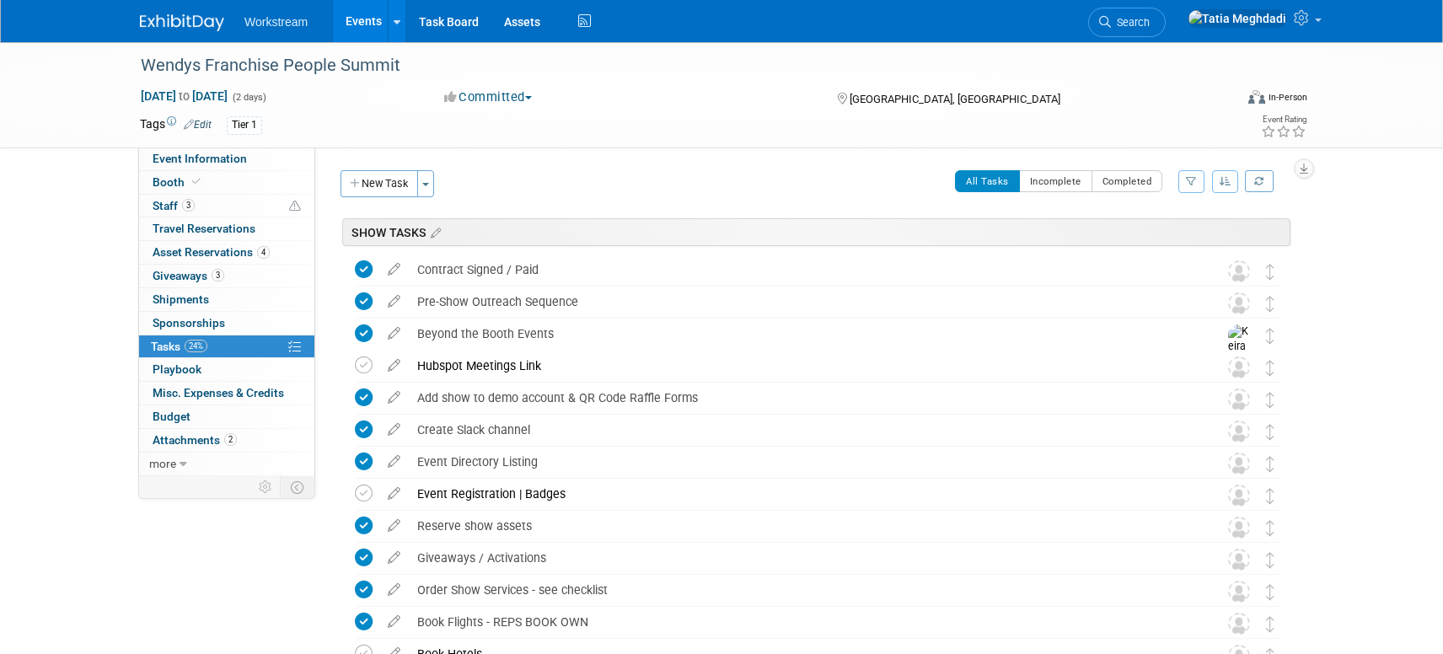
click at [362, 24] on link "Events" at bounding box center [364, 21] width 62 height 42
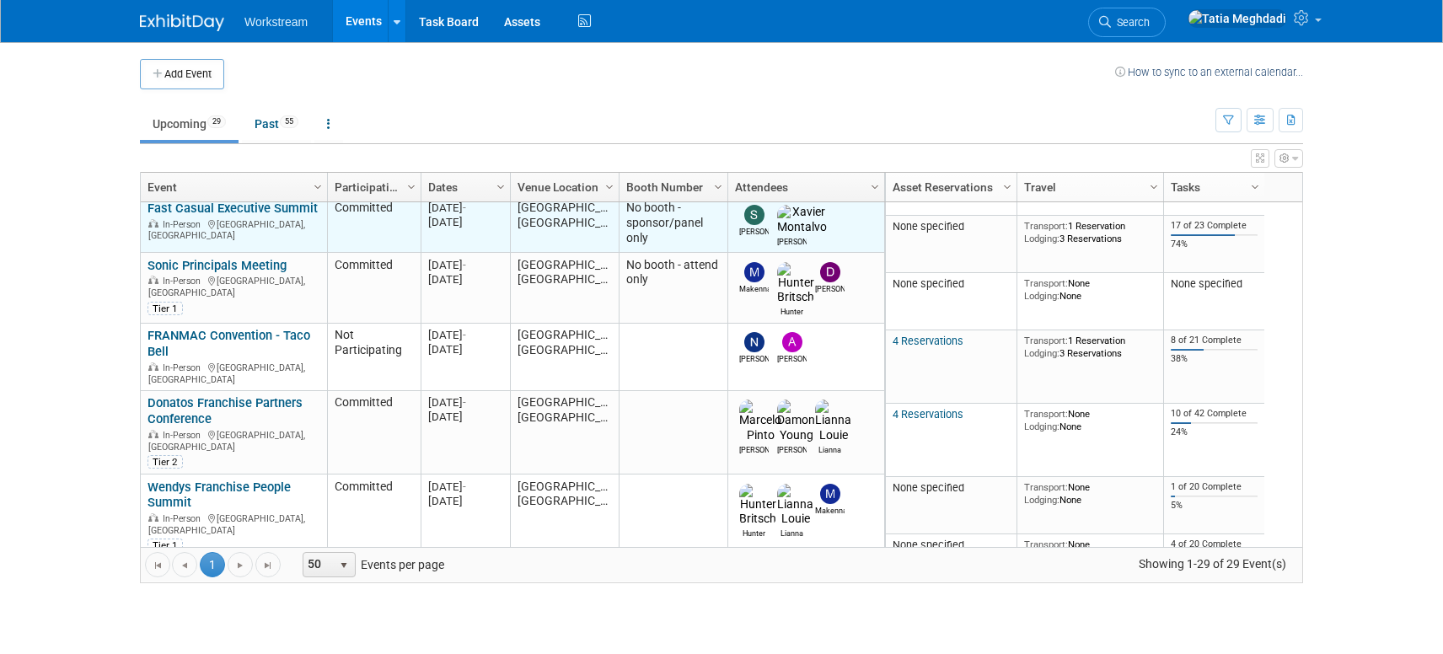
scroll to position [217, 0]
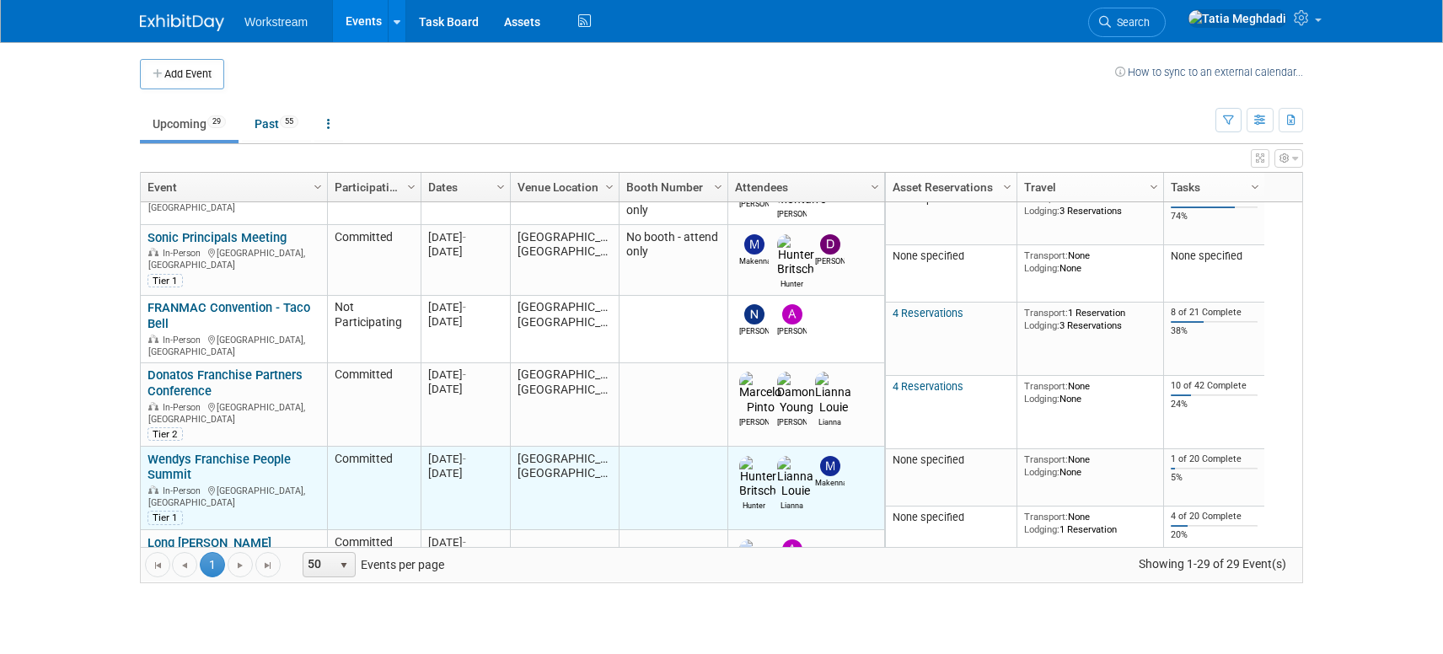
click at [181, 452] on link "Wendys Franchise People Summit" at bounding box center [219, 467] width 143 height 31
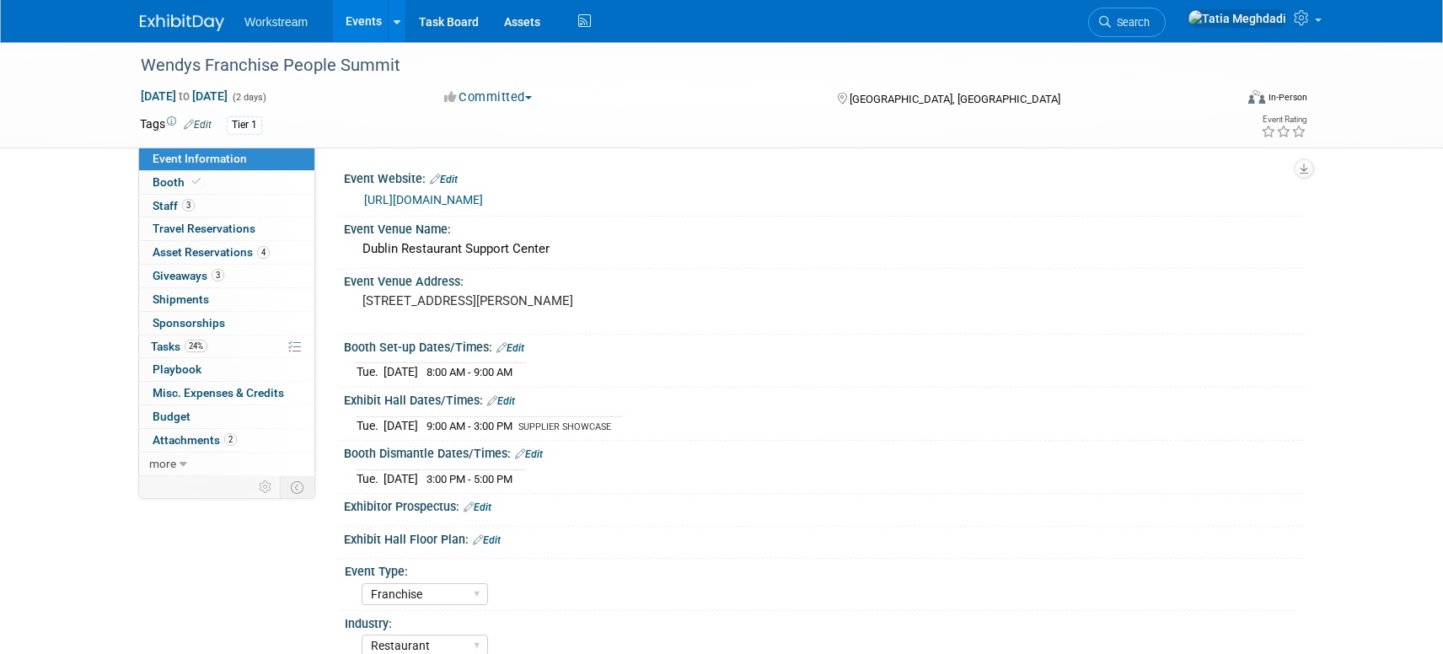
select select "Franchise"
select select "Restaurant"
select select "TBD"
select select "[PERSON_NAME]"
